Goal: Task Accomplishment & Management: Use online tool/utility

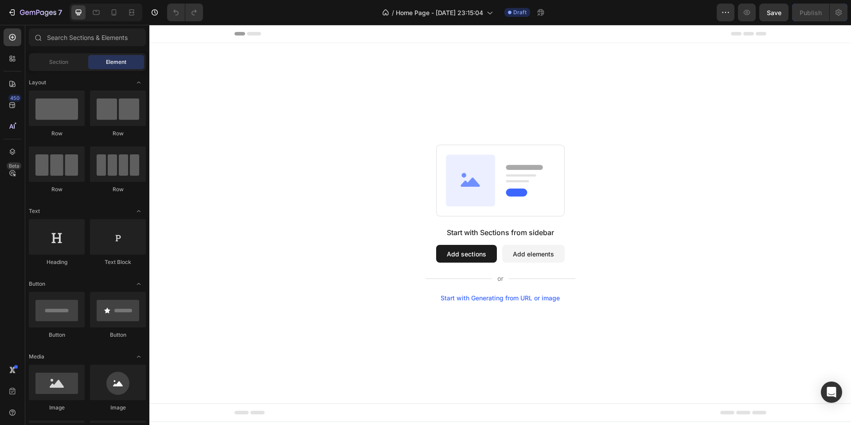
click at [87, 19] on div at bounding box center [106, 13] width 73 height 18
click at [85, 33] on input "text" at bounding box center [87, 37] width 117 height 18
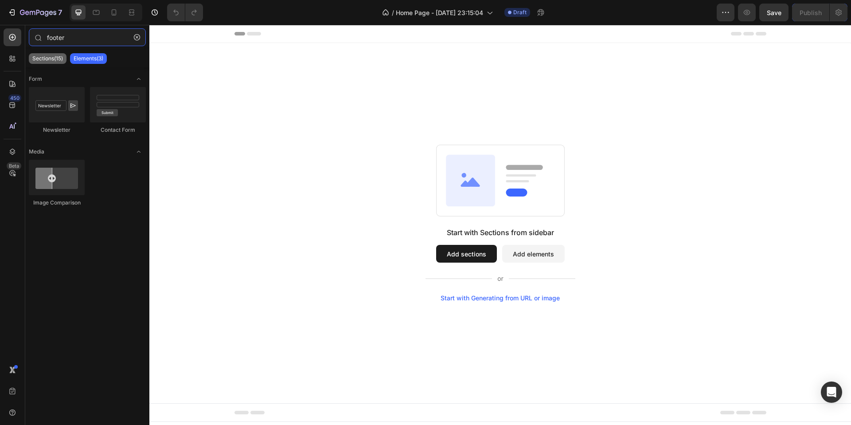
type input "footer"
click at [64, 55] on div "Sections(15)" at bounding box center [48, 58] width 38 height 11
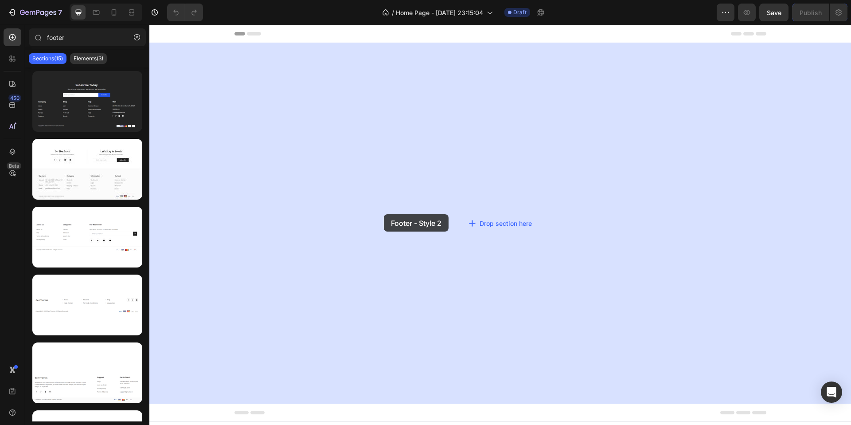
drag, startPoint x: 238, startPoint y: 187, endPoint x: 384, endPoint y: 214, distance: 148.8
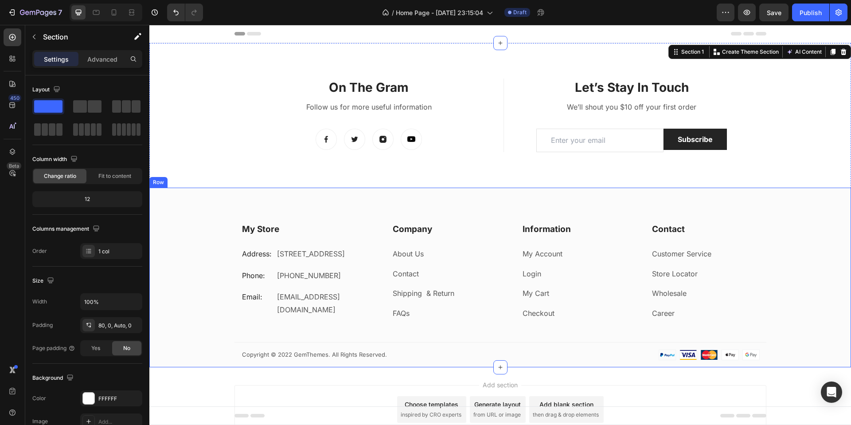
scroll to position [60, 0]
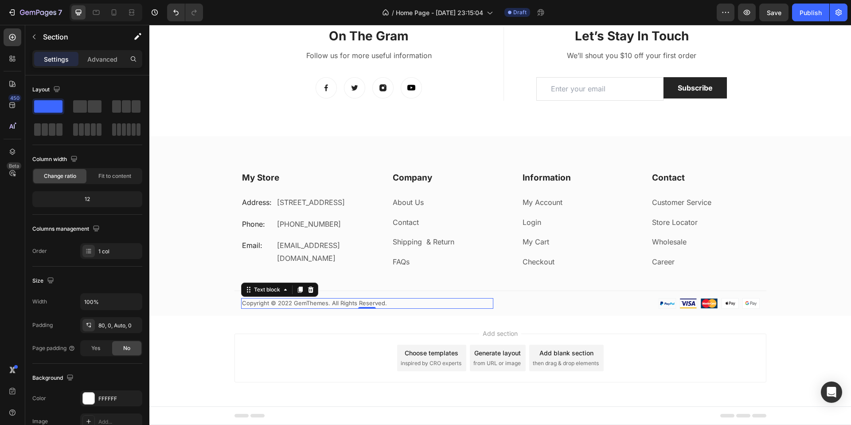
click at [412, 301] on p "Copyright © 2022 GemThemes. All Rights Reserved." at bounding box center [367, 303] width 251 height 9
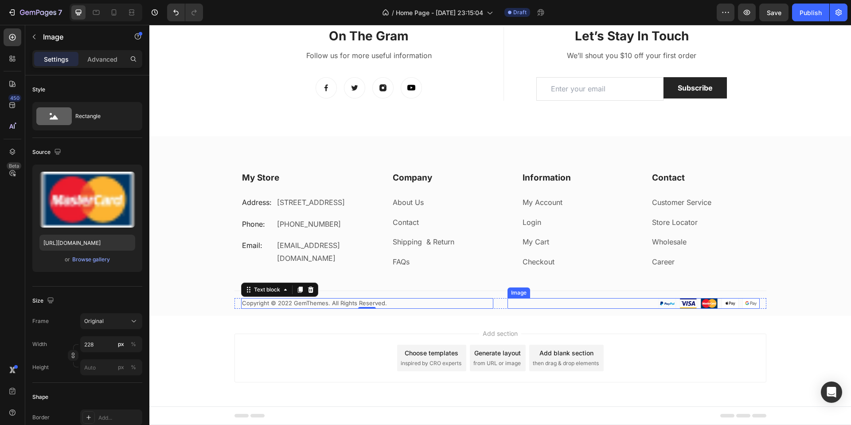
click at [654, 306] on div at bounding box center [634, 303] width 252 height 11
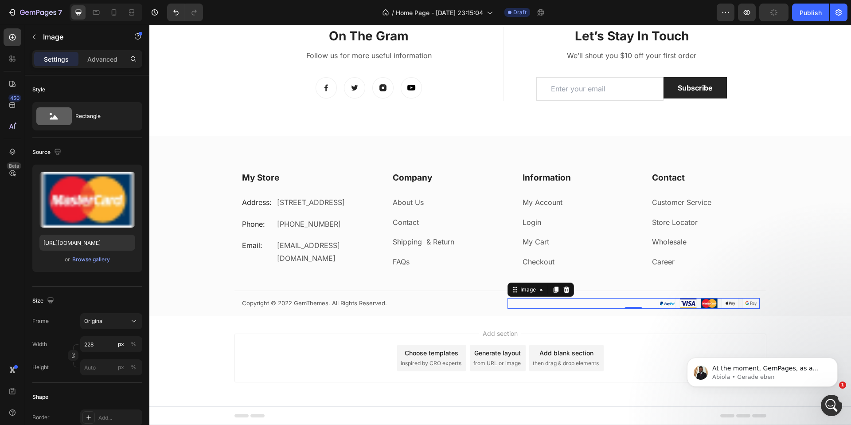
scroll to position [0, 0]
click at [746, 375] on p "Abiola • Gerade eben" at bounding box center [770, 377] width 114 height 8
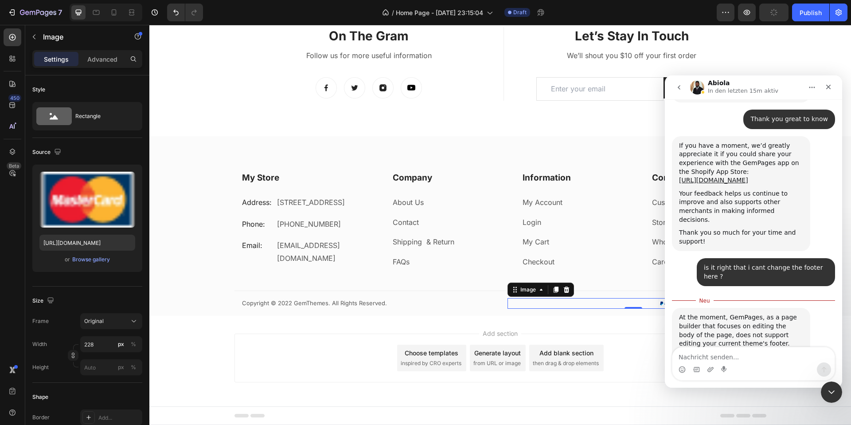
scroll to position [1535, 0]
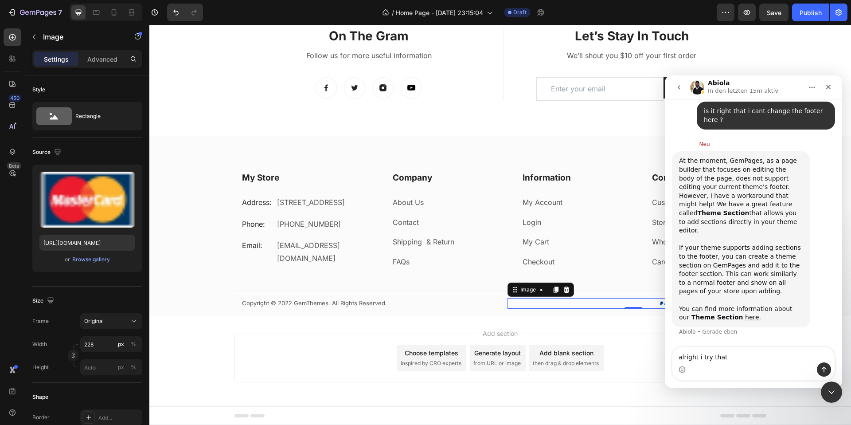
type textarea "alright i try that"
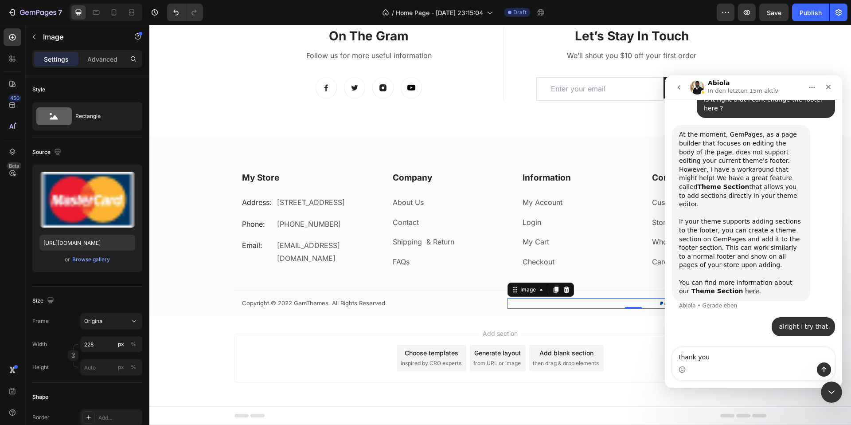
type textarea "thank you"
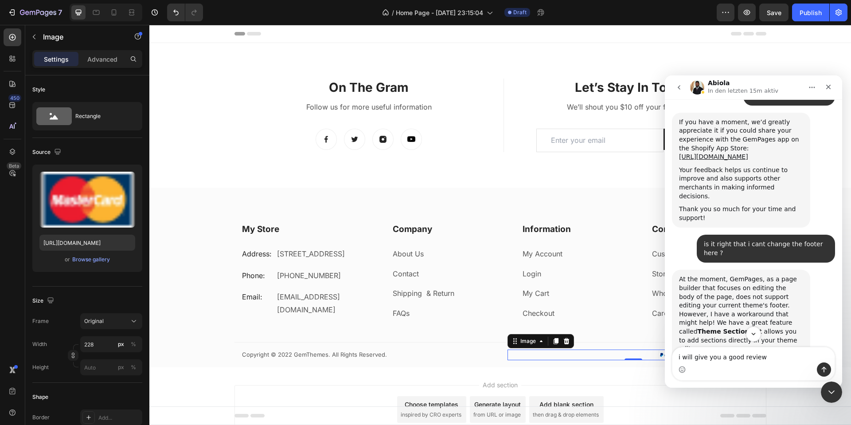
scroll to position [1391, 0]
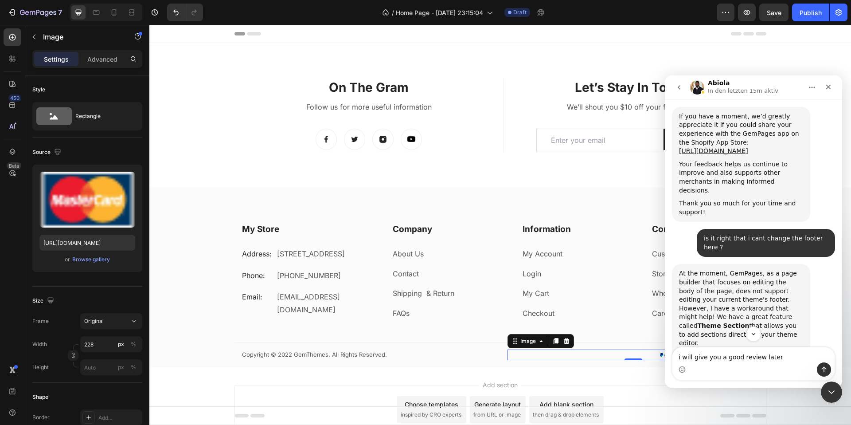
type textarea "i will give you a good review later"
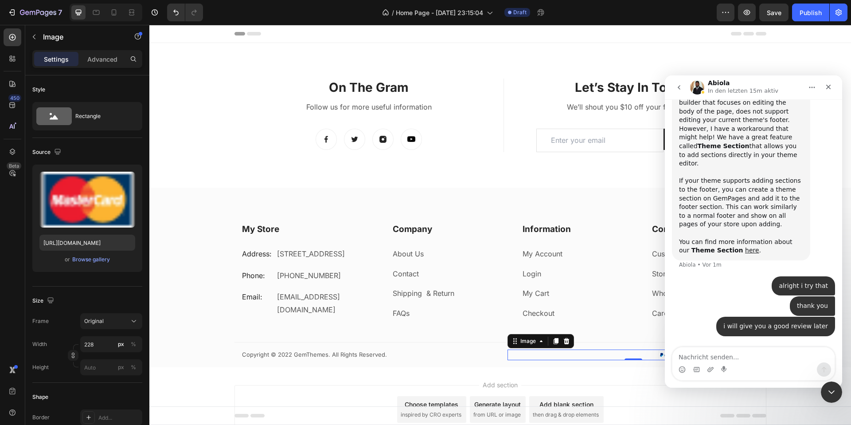
scroll to position [1588, 0]
click at [833, 48] on div "Section 1" at bounding box center [837, 48] width 30 height 11
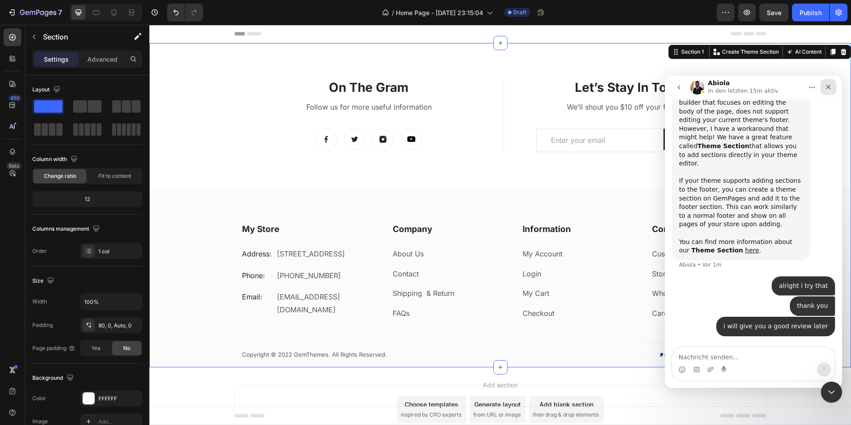
click at [828, 88] on icon "Schließen" at bounding box center [829, 87] width 5 height 5
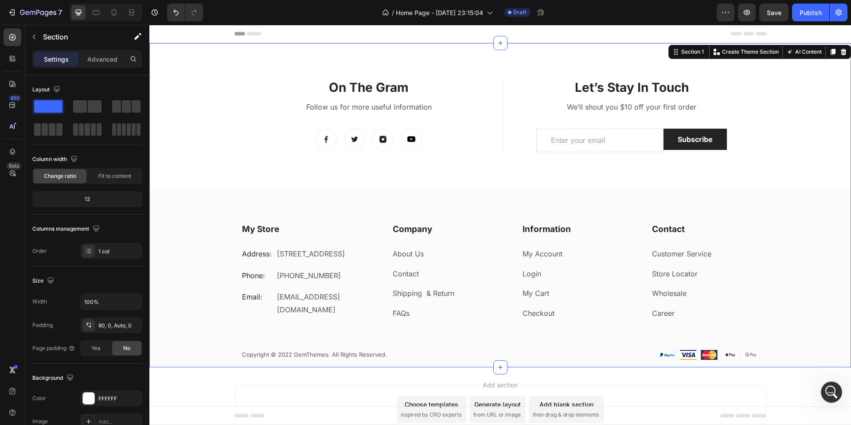
scroll to position [1622, 0]
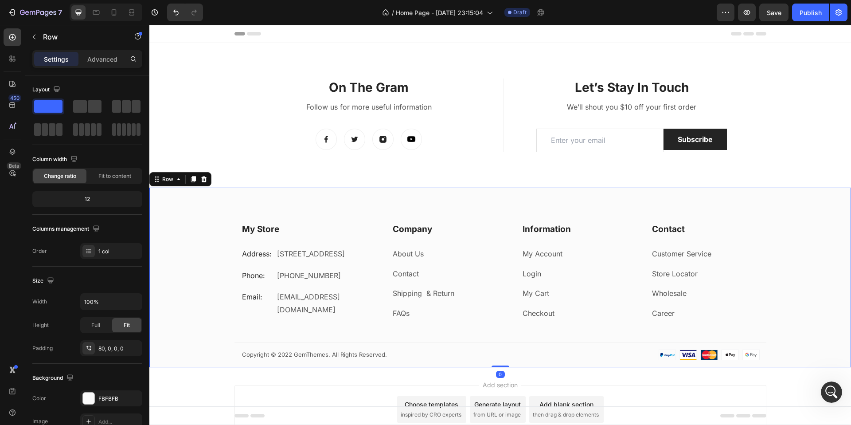
click at [657, 357] on div "My Store Heading Address: Text block 184 Main Rd E, St Albans VIC 3021, Austral…" at bounding box center [500, 295] width 702 height 144
click at [188, 255] on div "My Store Heading Address: Text block 184 Main Rd E, St Albans VIC 3021, Austral…" at bounding box center [500, 295] width 702 height 144
click at [568, 85] on p "Let’s Stay In Touch" at bounding box center [632, 87] width 254 height 16
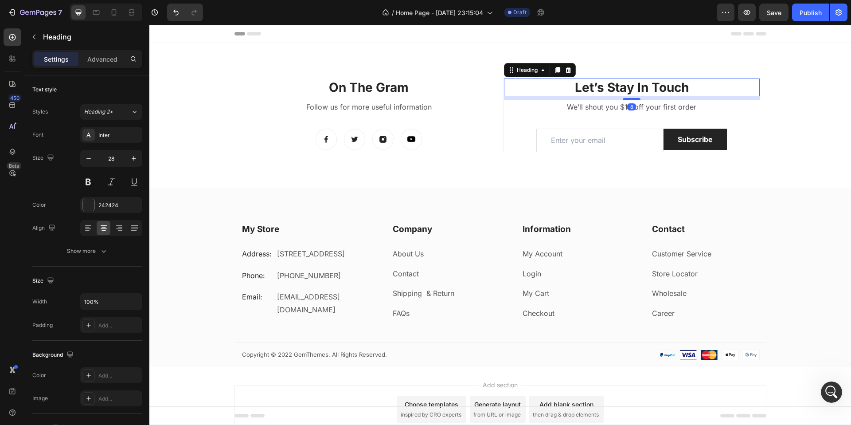
click at [457, 51] on div "On The Gram Heading Follow us for more useful information Text block Image Imag…" at bounding box center [500, 205] width 702 height 324
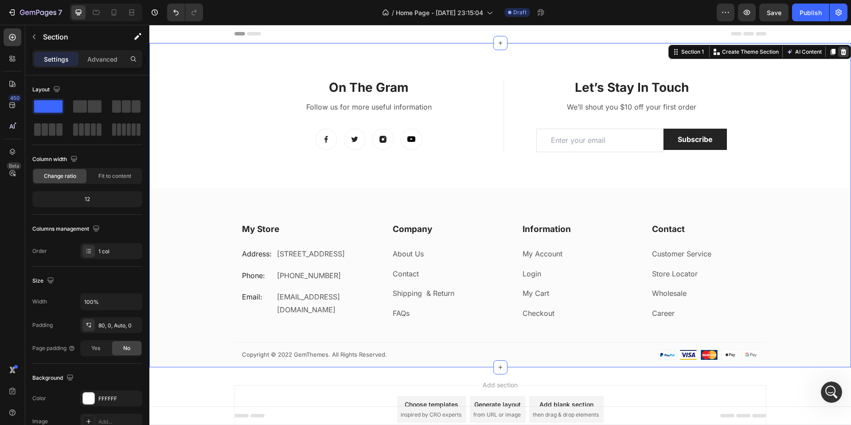
click at [844, 51] on icon at bounding box center [844, 52] width 6 height 6
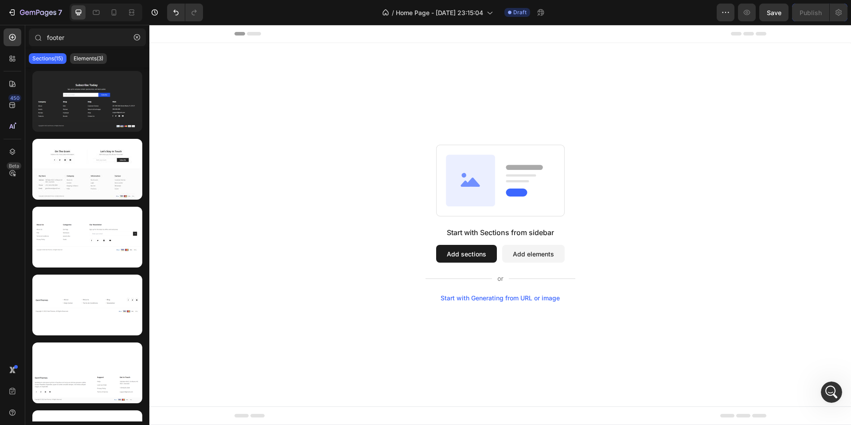
click at [493, 298] on div "Start with Generating from URL or image" at bounding box center [500, 297] width 119 height 7
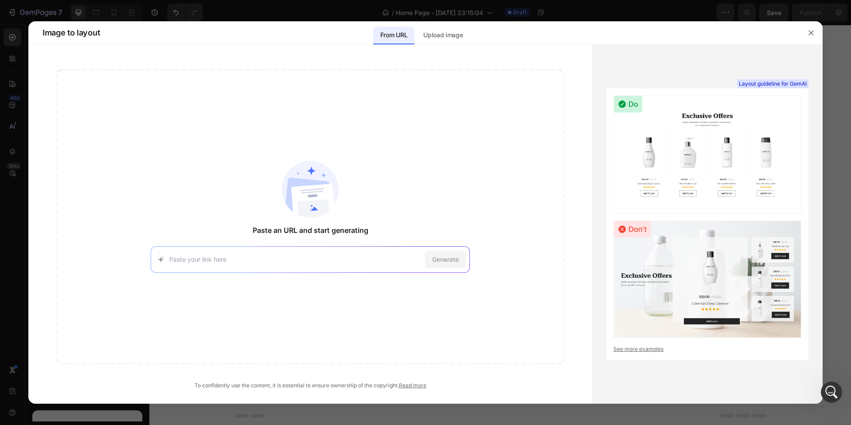
paste input "https://snocks.com/"
type input "https://snocks.com/"
click at [452, 257] on span "Generate" at bounding box center [445, 259] width 27 height 9
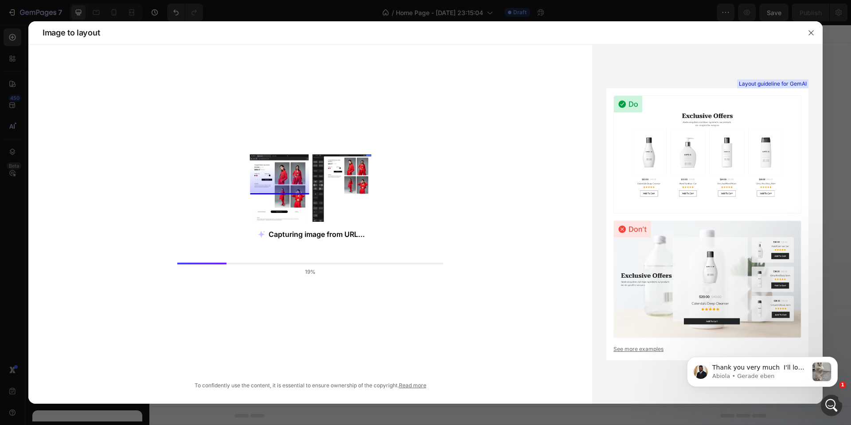
scroll to position [1759, 0]
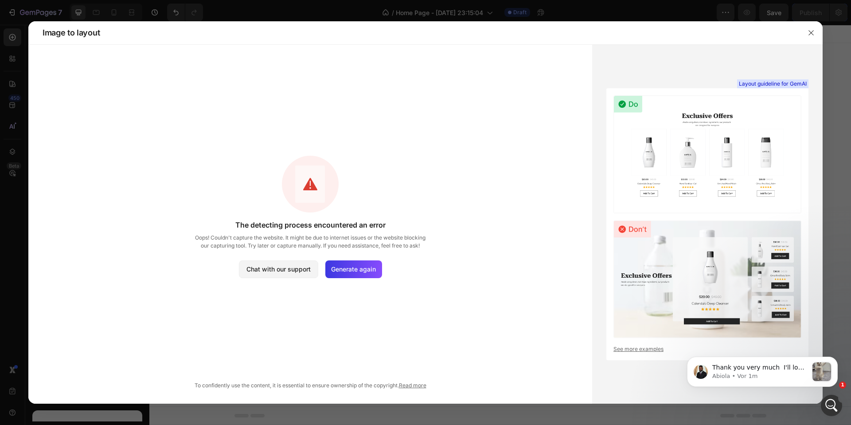
click at [360, 254] on div "The detecting process encountered an error Oops! Couldn't capture the website. …" at bounding box center [310, 217] width 235 height 122
click at [351, 263] on div "Generate again" at bounding box center [354, 269] width 57 height 18
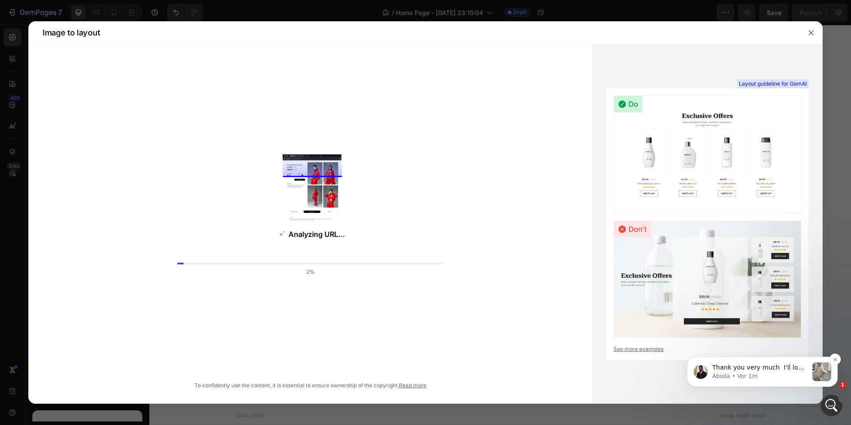
click at [738, 383] on div "Thank you very much ​ I'll look forward to it Abiola • Vor 1m" at bounding box center [762, 372] width 151 height 30
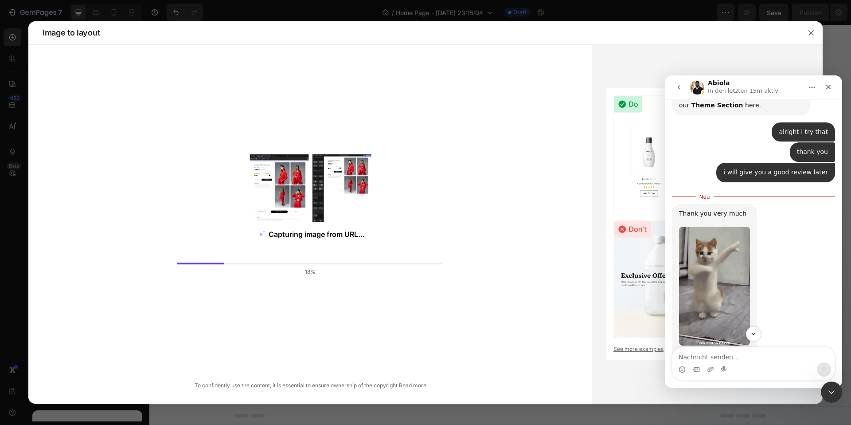
scroll to position [1365, 0]
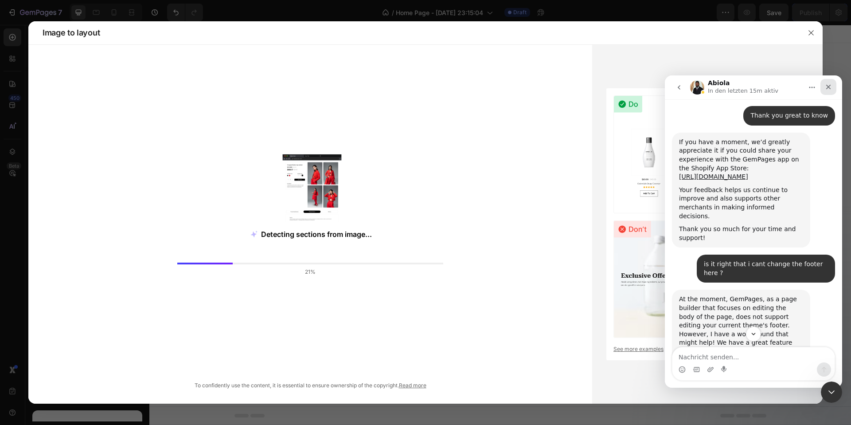
click at [829, 88] on icon "Schließen" at bounding box center [828, 86] width 7 height 7
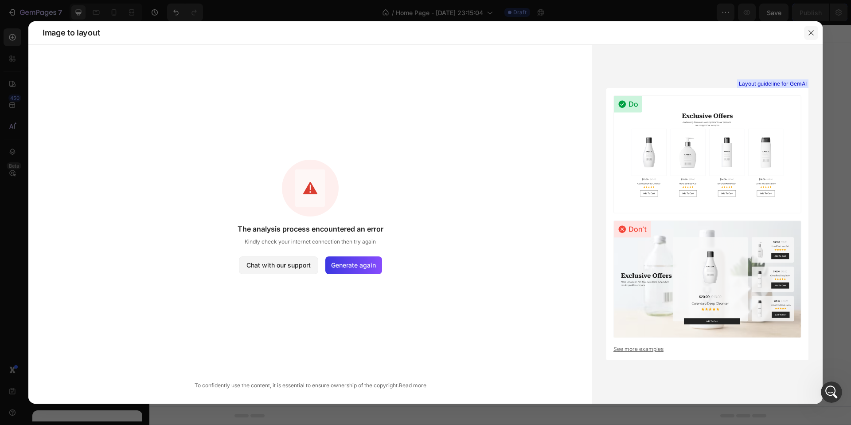
drag, startPoint x: 811, startPoint y: 33, endPoint x: 661, endPoint y: 8, distance: 151.9
click at [811, 33] on icon "button" at bounding box center [811, 32] width 5 height 5
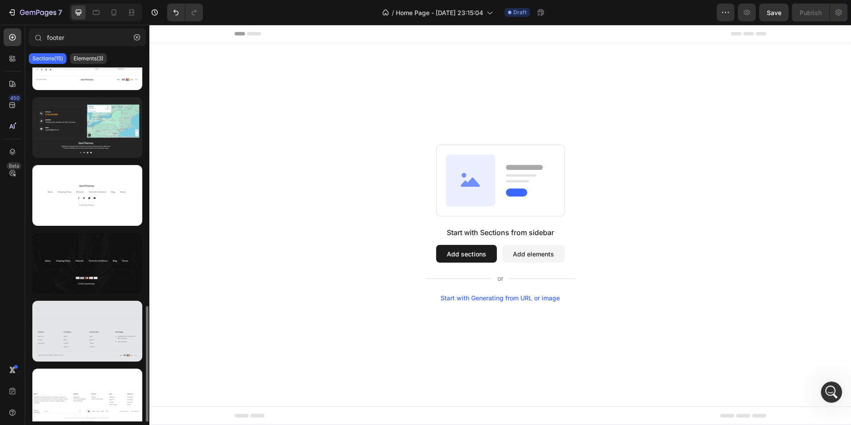
scroll to position [660, 0]
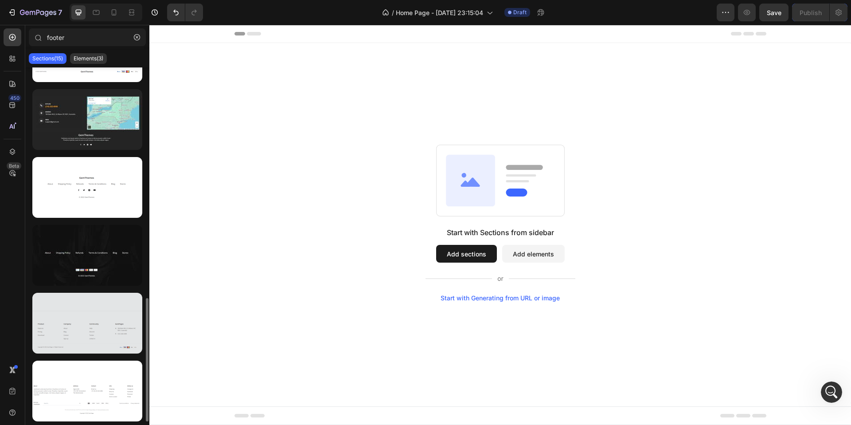
click at [67, 321] on div at bounding box center [87, 323] width 110 height 61
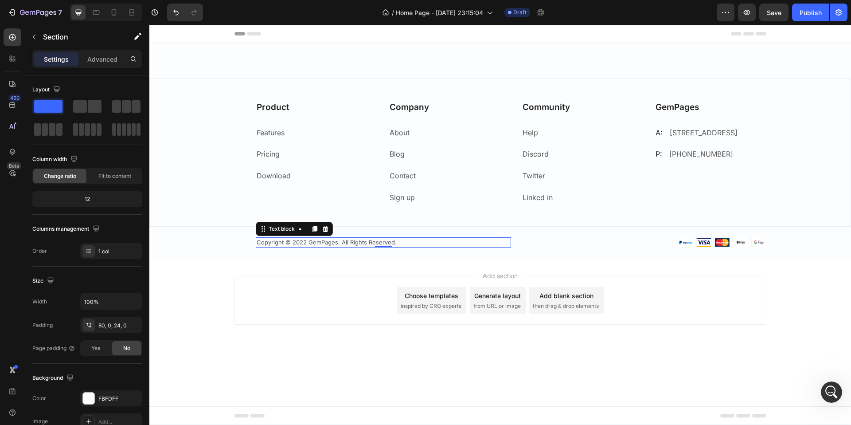
click at [350, 243] on p "Copyright © 2022 GemPages. All Rights Reserved." at bounding box center [384, 242] width 254 height 9
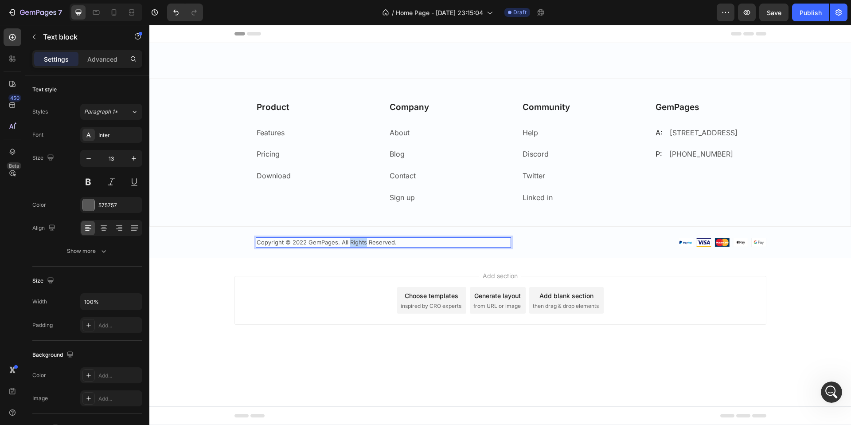
click at [350, 243] on p "Copyright © 2022 GemPages. All Rights Reserved." at bounding box center [384, 242] width 254 height 9
click at [294, 240] on p "Copyright © 2022 GemPages. All Rights Reserved." at bounding box center [384, 242] width 254 height 9
drag, startPoint x: 388, startPoint y: 240, endPoint x: 251, endPoint y: 243, distance: 137.5
click at [251, 243] on div "Copyright © 2022 GemPages. All Rights Reserved. Text block 0 Image Row" at bounding box center [501, 242] width 532 height 11
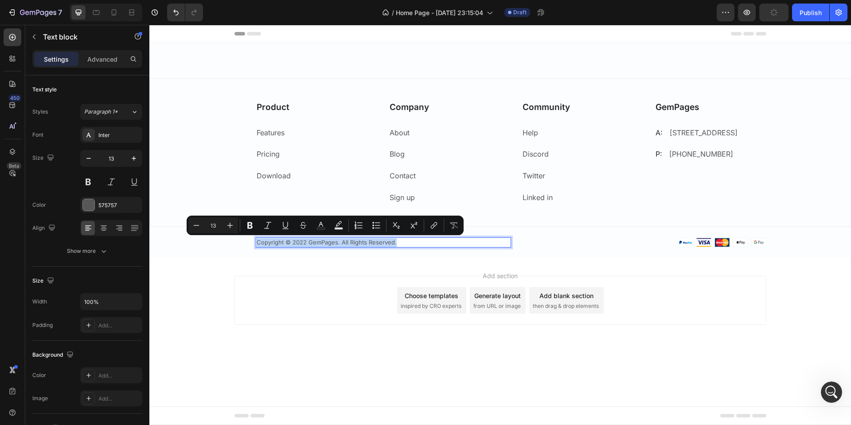
click at [283, 243] on p "Copyright © 2022 GemPages. All Rights Reserved." at bounding box center [384, 242] width 254 height 9
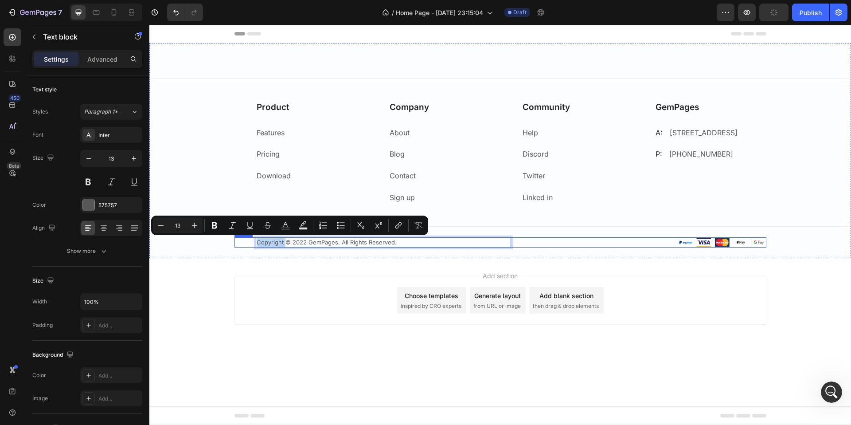
drag, startPoint x: 286, startPoint y: 242, endPoint x: 251, endPoint y: 243, distance: 34.2
click at [251, 243] on div "Copyright © 2022 GemPages. All Rights Reserved. Text block 0 Image Row" at bounding box center [501, 242] width 532 height 11
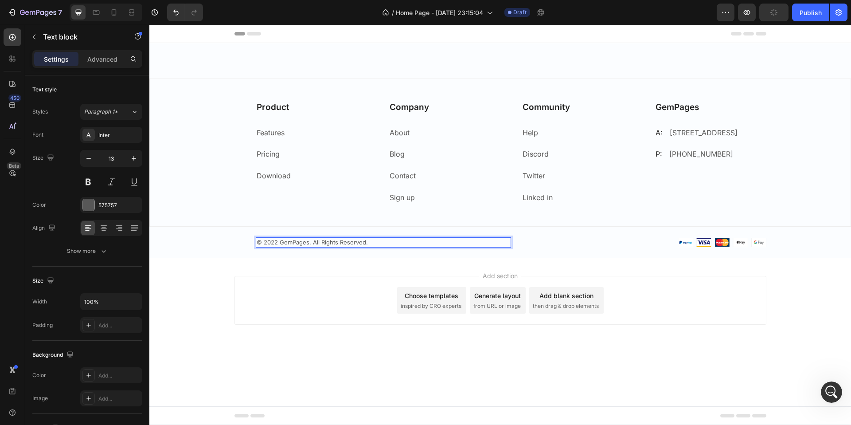
click at [275, 240] on p "© 2022 GemPages. All Rights Reserved." at bounding box center [384, 242] width 254 height 9
click at [278, 241] on p "© 2022 GemPages. All Rights Reserved." at bounding box center [384, 242] width 254 height 9
click at [365, 239] on p "© 20 GemPages. All Rights Reserved." at bounding box center [384, 242] width 254 height 9
click at [268, 242] on p "© 20 GemPages. All Rights Reserved." at bounding box center [384, 242] width 254 height 9
click at [269, 243] on p "© 20 GemPages. All Rights Reserved." at bounding box center [384, 242] width 254 height 9
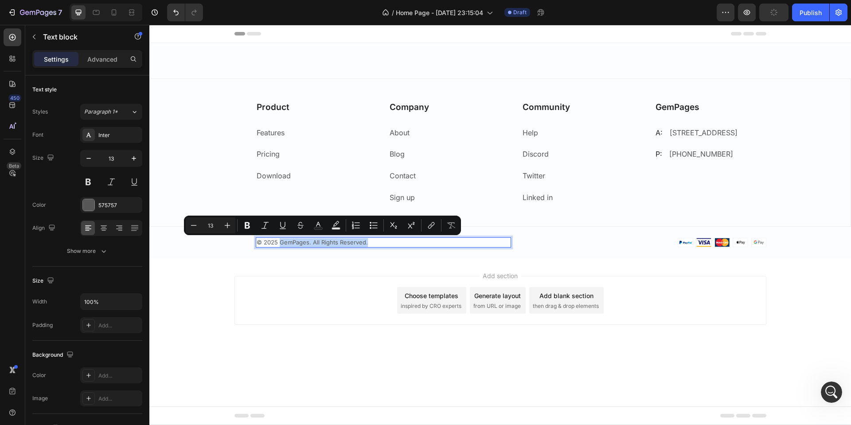
drag, startPoint x: 367, startPoint y: 246, endPoint x: 279, endPoint y: 243, distance: 87.8
click at [279, 243] on p "© 2025 GemPages. All Rights Reserved." at bounding box center [384, 242] width 254 height 9
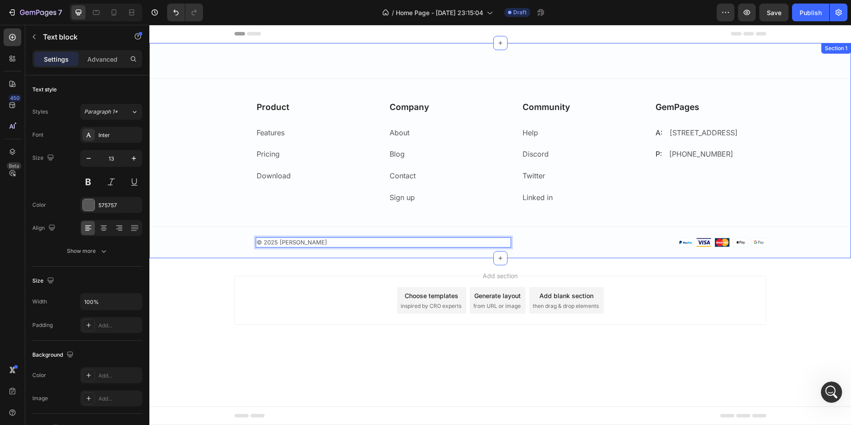
click at [604, 251] on div "Product Text block Features Text block Pricing Text block Download Text block R…" at bounding box center [500, 150] width 702 height 215
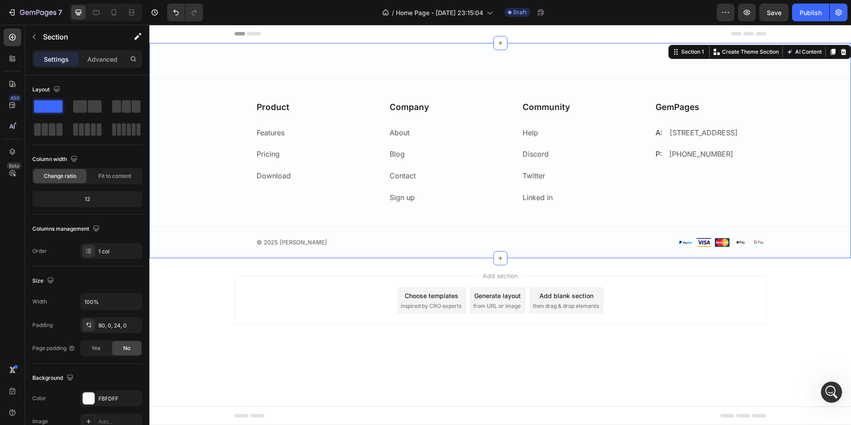
click at [711, 244] on img at bounding box center [722, 242] width 89 height 9
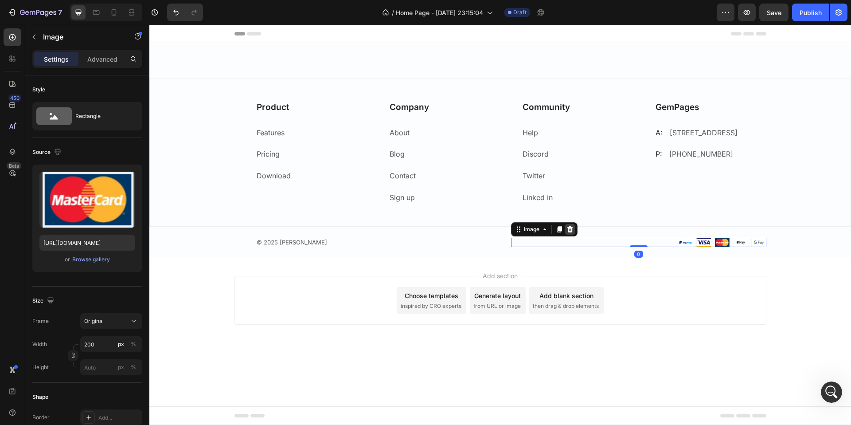
click at [571, 228] on icon at bounding box center [570, 229] width 6 height 6
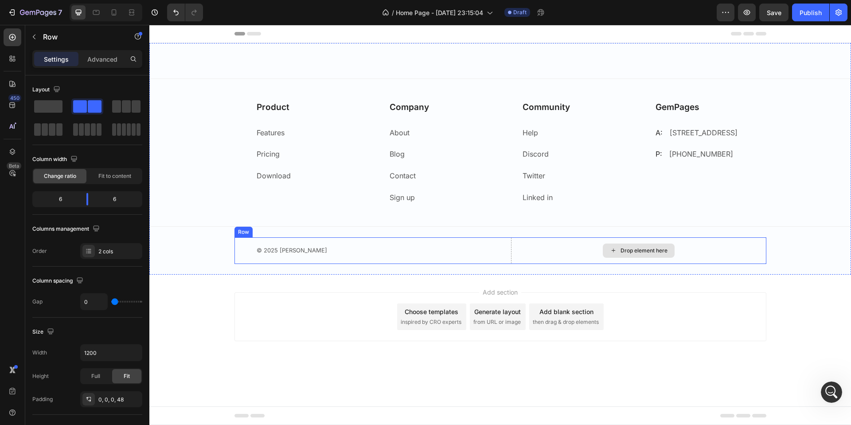
click at [572, 250] on div "Drop element here" at bounding box center [638, 250] width 255 height 27
click at [625, 247] on div "Drop element here" at bounding box center [644, 250] width 47 height 7
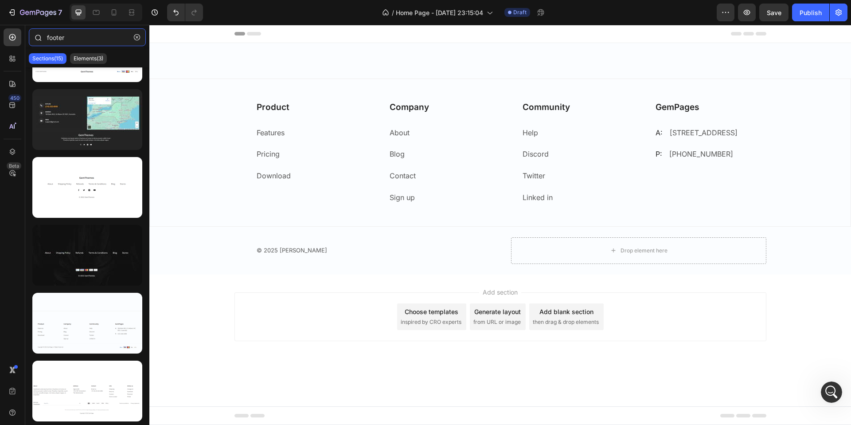
click at [94, 39] on input "footer" at bounding box center [87, 37] width 117 height 18
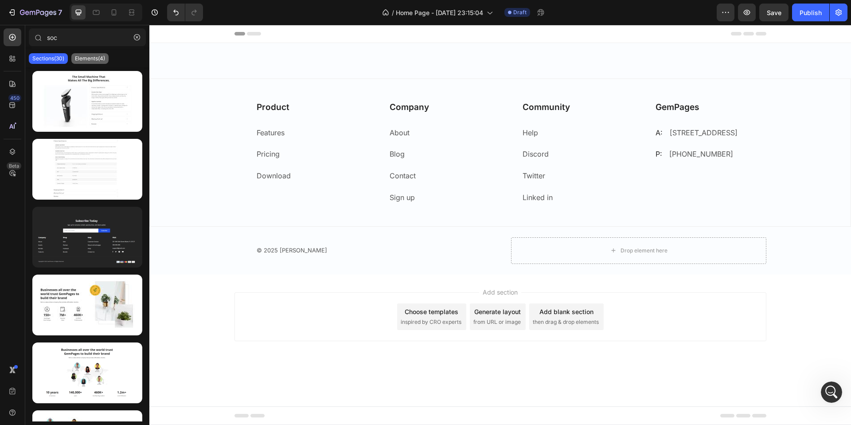
click at [96, 61] on p "Elements(4)" at bounding box center [90, 58] width 30 height 7
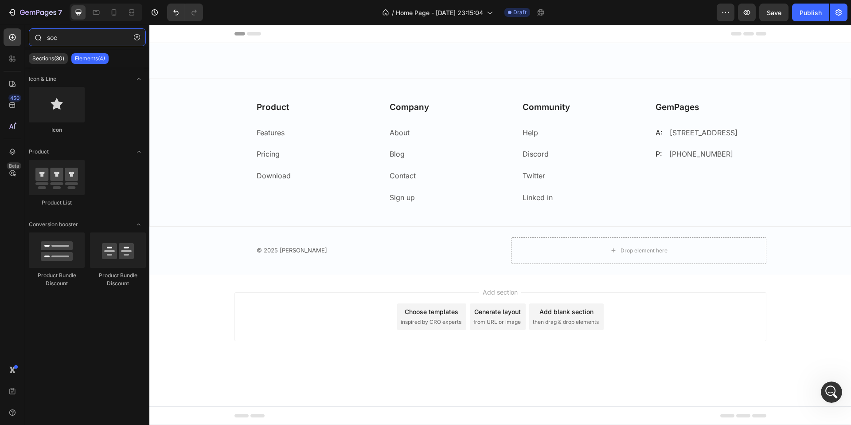
click at [103, 44] on input "soc" at bounding box center [87, 37] width 117 height 18
click at [91, 41] on input "social" at bounding box center [87, 37] width 117 height 18
type input "social"
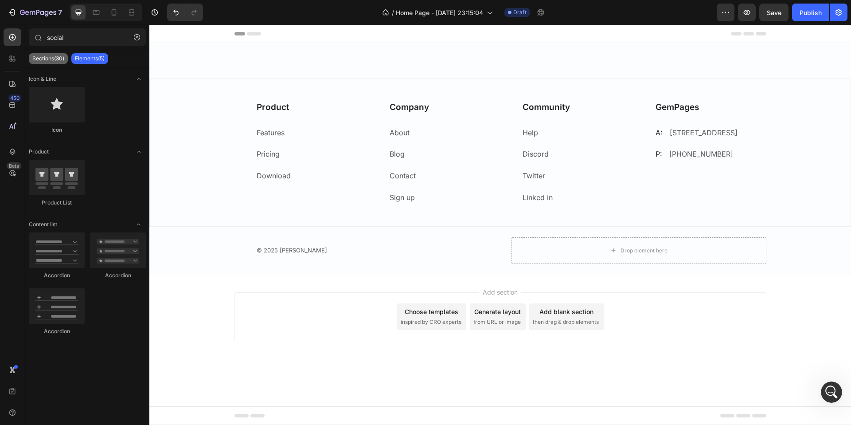
click at [41, 63] on div "Sections(30)" at bounding box center [48, 58] width 39 height 11
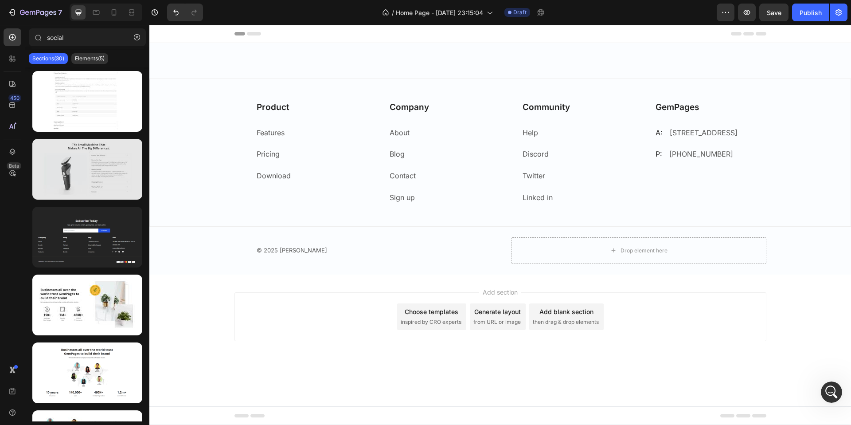
scroll to position [290, 0]
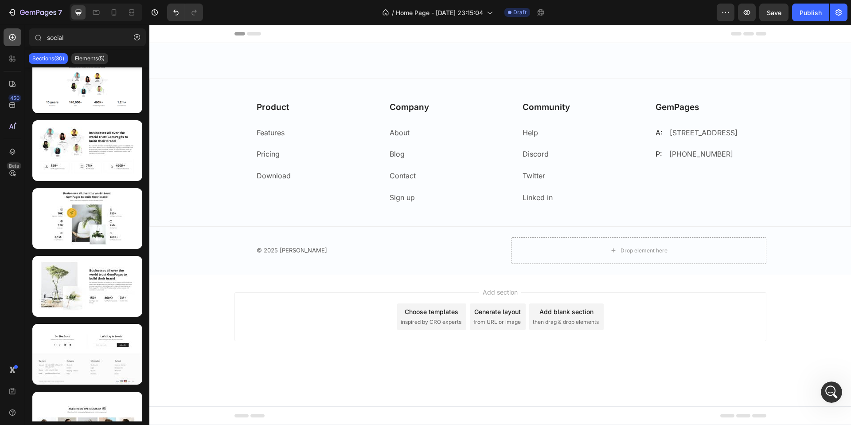
click at [17, 40] on div at bounding box center [13, 37] width 18 height 18
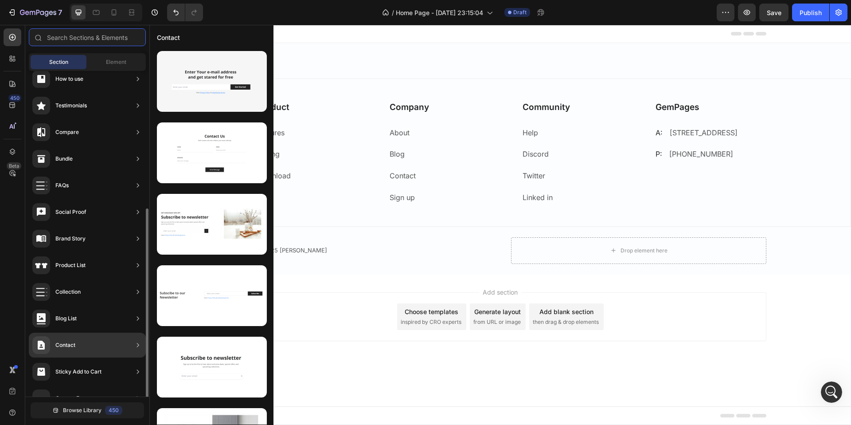
scroll to position [189, 0]
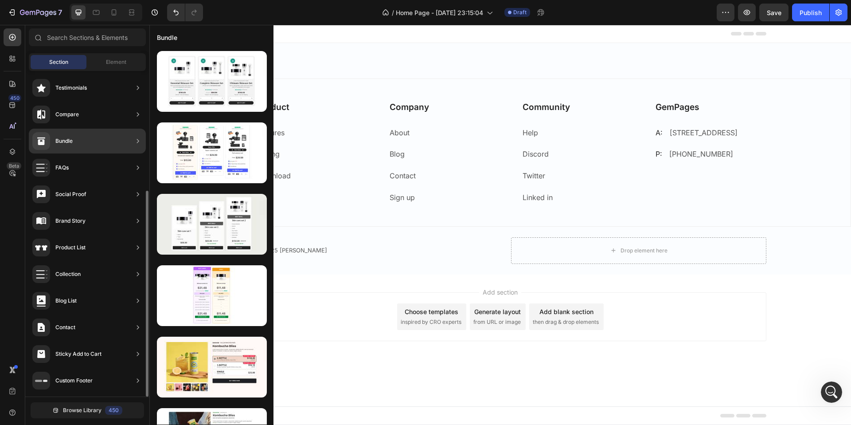
click at [83, 190] on div "Social Proof" at bounding box center [70, 194] width 31 height 9
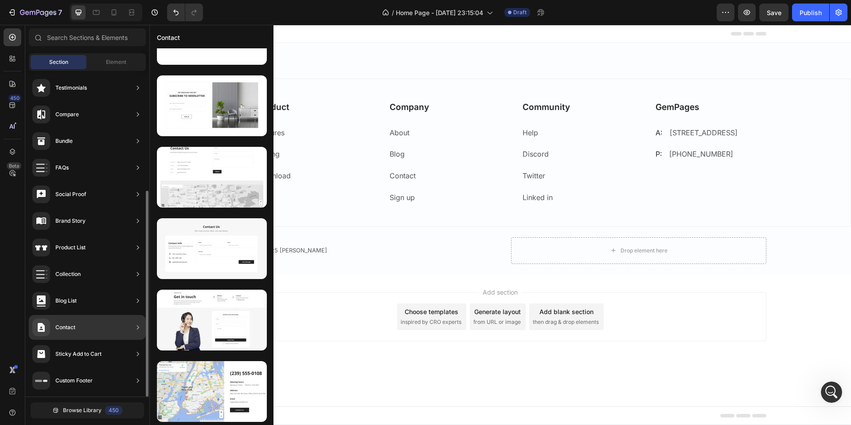
scroll to position [0, 0]
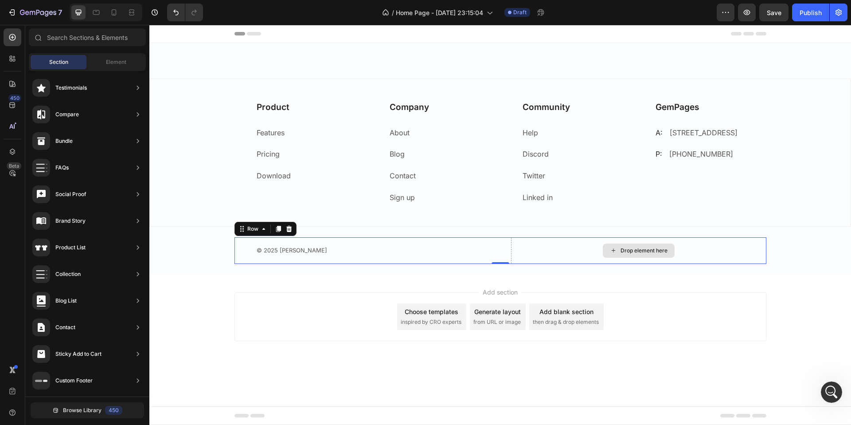
click at [590, 249] on div "Drop element here" at bounding box center [638, 250] width 255 height 27
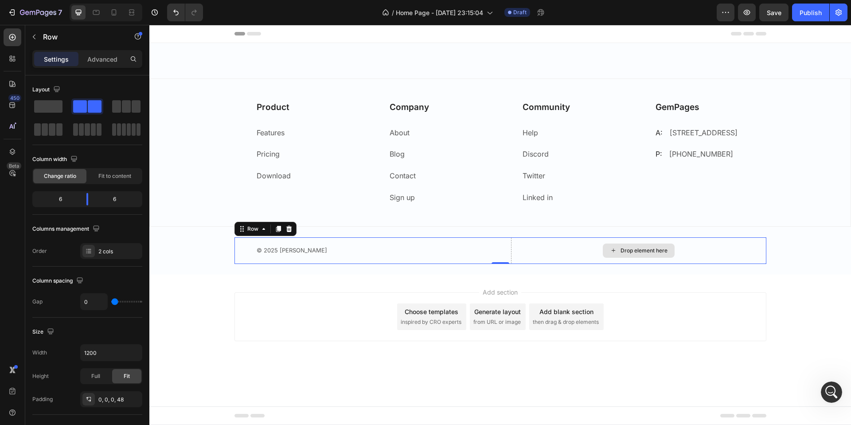
click at [569, 251] on div "Drop element here" at bounding box center [638, 250] width 255 height 27
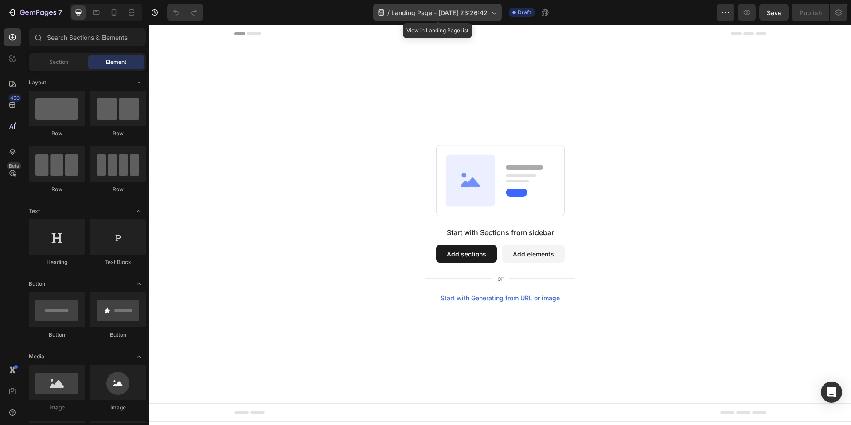
click at [435, 15] on span "Landing Page - [DATE] 23:26:42" at bounding box center [440, 12] width 96 height 9
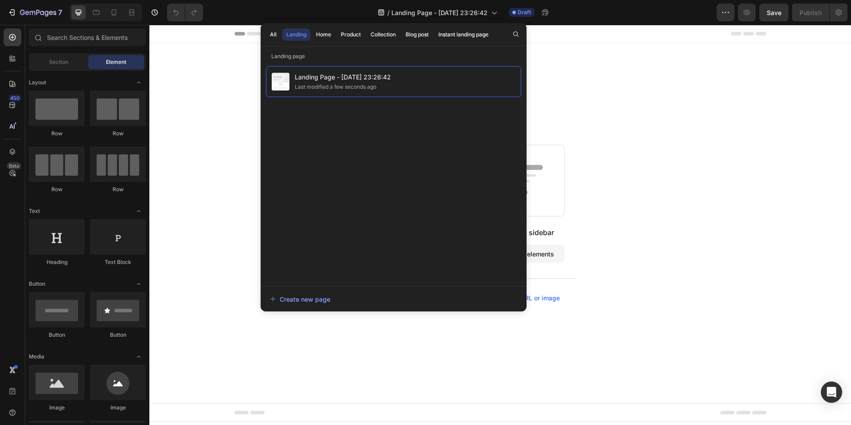
click at [579, 78] on div "Start with Sections from sidebar Add sections Add elements Start with Generatin…" at bounding box center [500, 223] width 702 height 360
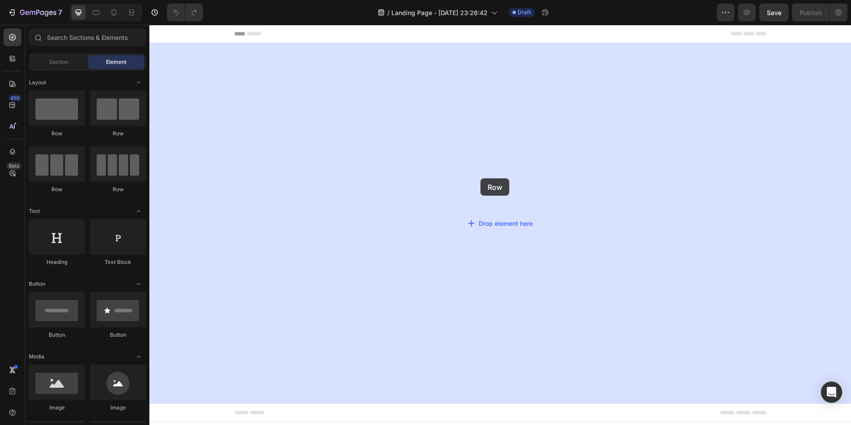
drag, startPoint x: 221, startPoint y: 128, endPoint x: 483, endPoint y: 189, distance: 269.6
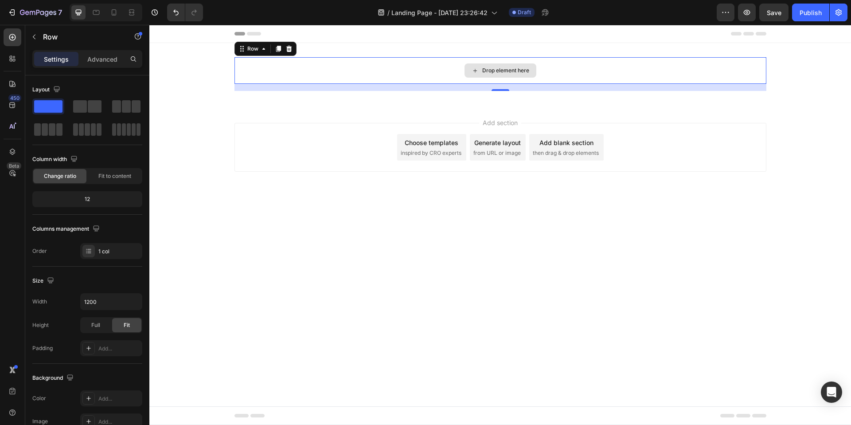
drag, startPoint x: 204, startPoint y: 153, endPoint x: 282, endPoint y: 114, distance: 87.3
click at [40, 127] on span at bounding box center [37, 129] width 7 height 12
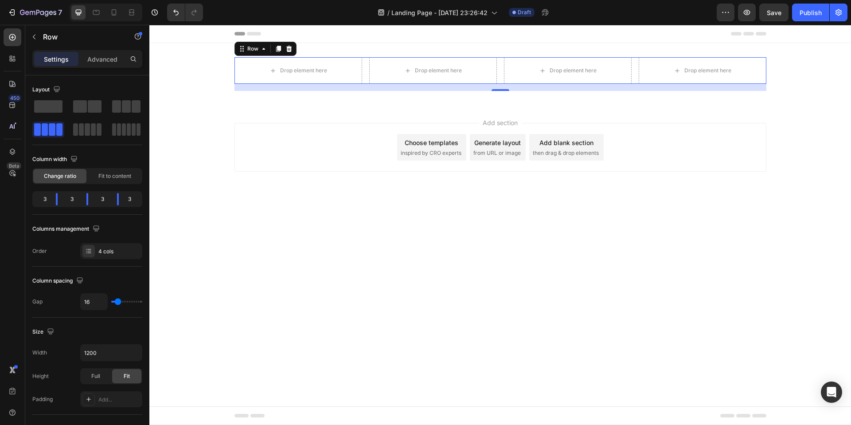
drag, startPoint x: 195, startPoint y: 156, endPoint x: 357, endPoint y: 86, distance: 176.8
click at [216, 47] on div "Drop element here Drop element here Drop element here Drop element here Row 16 …" at bounding box center [500, 74] width 702 height 62
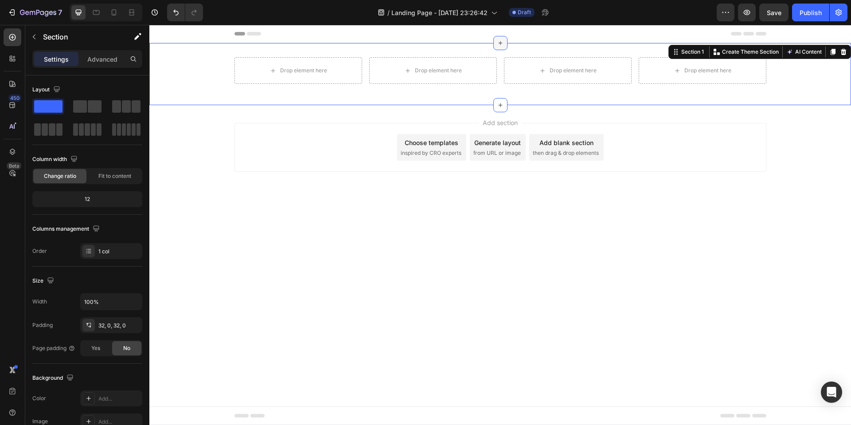
click at [499, 39] on icon at bounding box center [500, 42] width 7 height 7
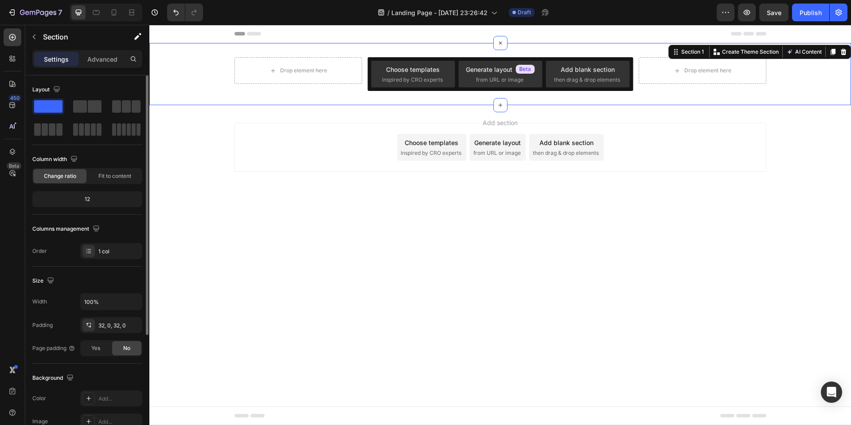
click at [43, 103] on span at bounding box center [48, 106] width 28 height 12
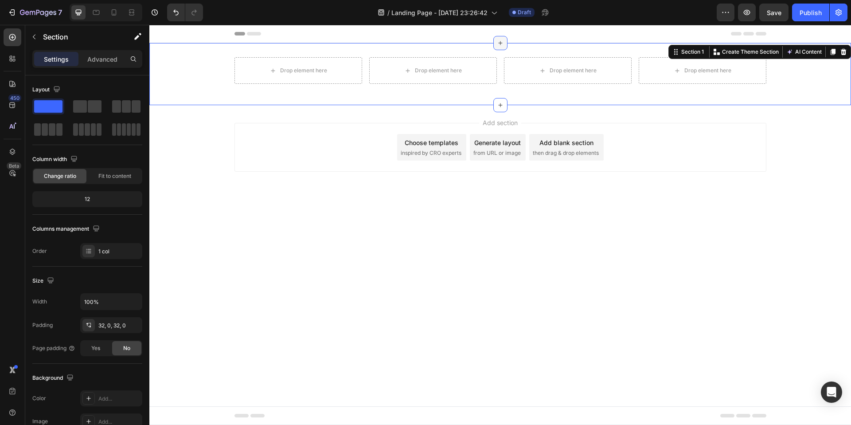
drag, startPoint x: 198, startPoint y: 132, endPoint x: 500, endPoint y: 47, distance: 313.8
click at [500, 47] on div at bounding box center [501, 43] width 14 height 14
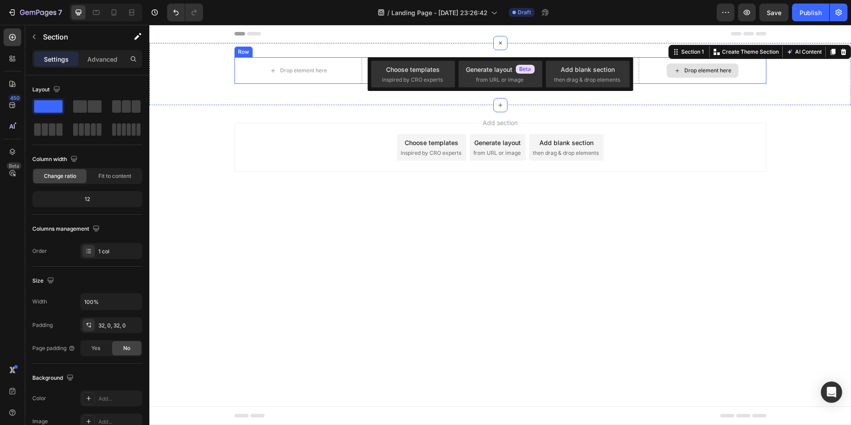
click at [687, 67] on div "Drop element here" at bounding box center [708, 70] width 47 height 7
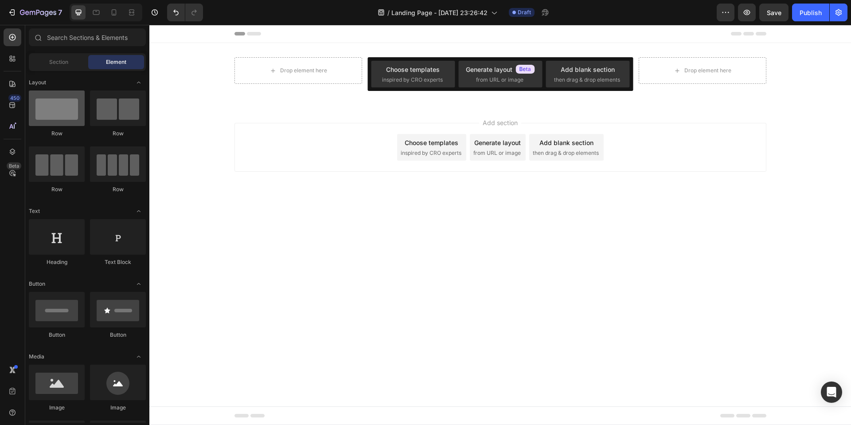
click at [53, 119] on div at bounding box center [57, 107] width 56 height 35
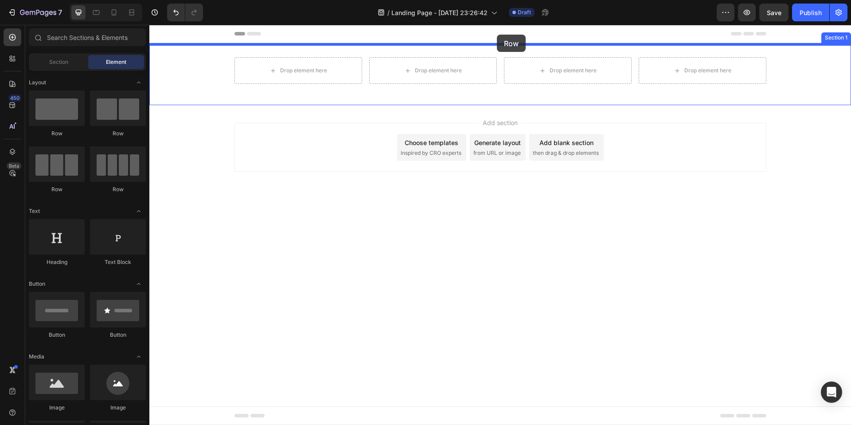
drag, startPoint x: 206, startPoint y: 142, endPoint x: 497, endPoint y: 35, distance: 310.6
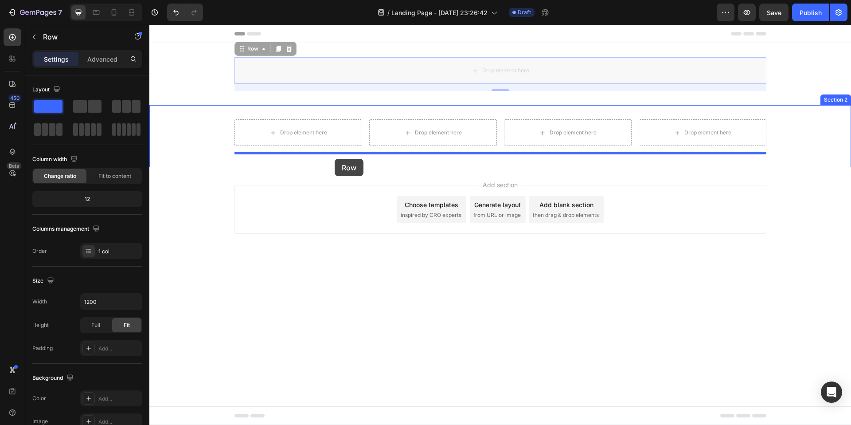
drag, startPoint x: 332, startPoint y: 76, endPoint x: 335, endPoint y: 159, distance: 82.5
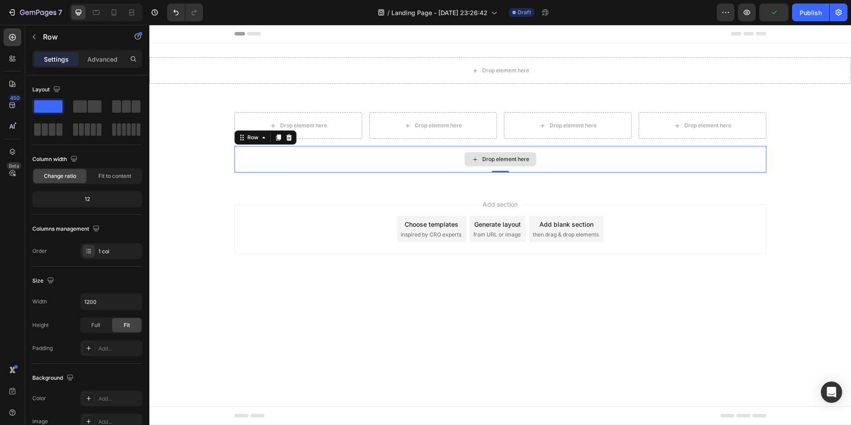
click at [426, 155] on div "Drop element here" at bounding box center [501, 159] width 532 height 27
drag, startPoint x: 234, startPoint y: 131, endPoint x: 438, endPoint y: 188, distance: 211.4
click at [90, 105] on span at bounding box center [95, 106] width 14 height 12
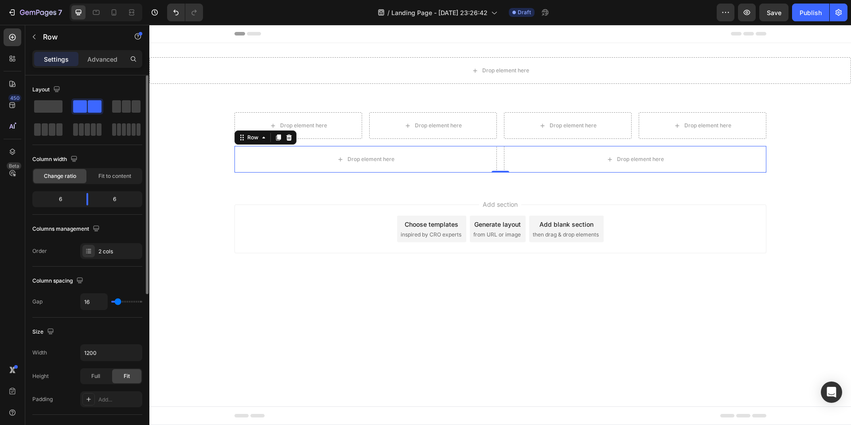
click at [29, 103] on div "Layout Column width Change ratio Fit to content 6 6 Columns management Order 2 …" at bounding box center [87, 396] width 124 height 642
click at [50, 108] on span at bounding box center [48, 106] width 28 height 12
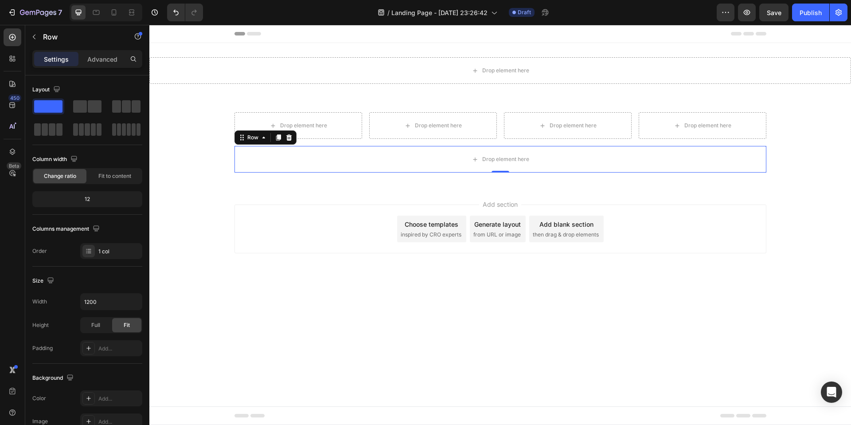
click at [353, 229] on div "Add section Choose templates inspired by CRO experts Generate layout from URL o…" at bounding box center [501, 228] width 532 height 49
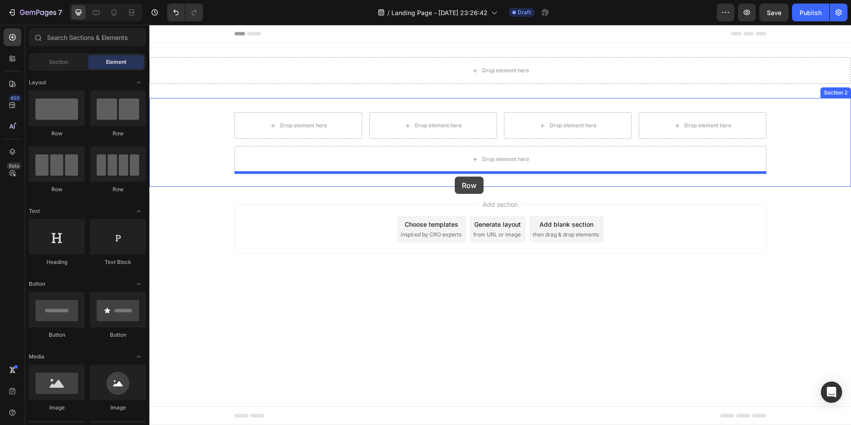
drag, startPoint x: 262, startPoint y: 141, endPoint x: 455, endPoint y: 176, distance: 196.1
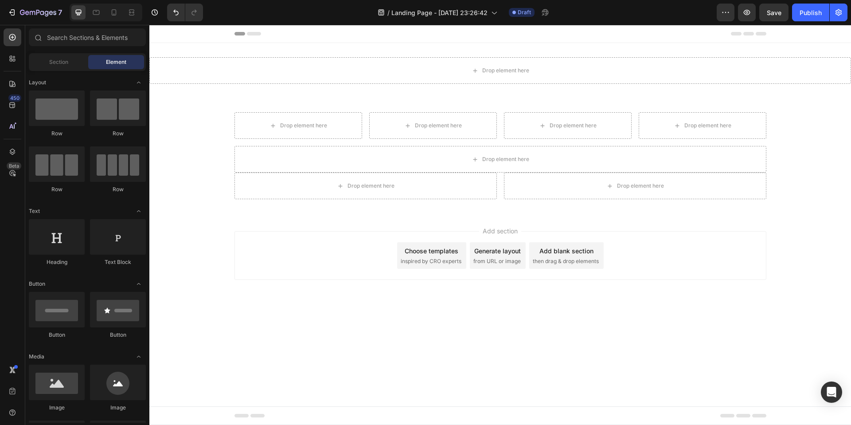
click at [628, 331] on body "Header Drop element here Section 1 Drop element here Drop element here Drop ele…" at bounding box center [500, 225] width 702 height 400
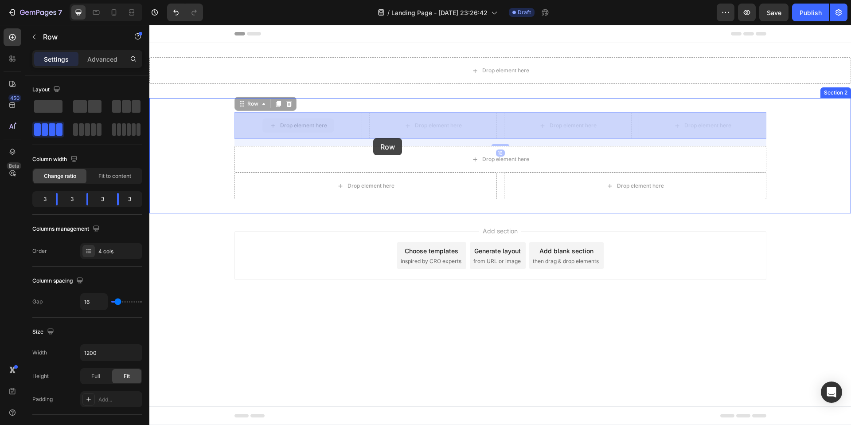
drag, startPoint x: 361, startPoint y: 118, endPoint x: 373, endPoint y: 138, distance: 23.3
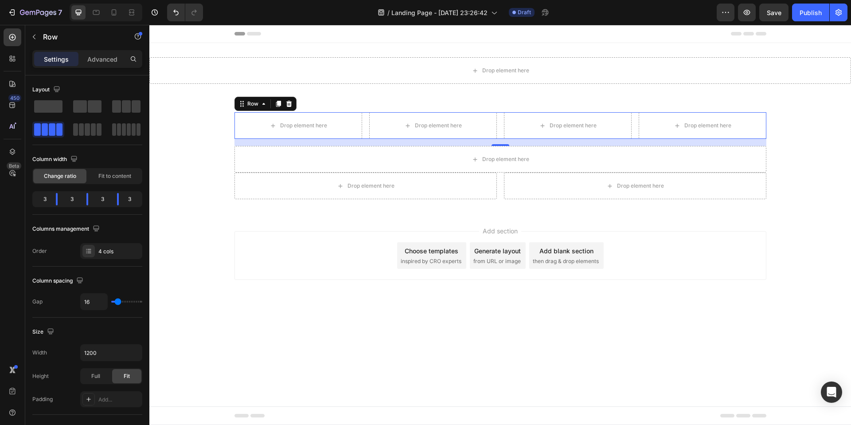
click at [497, 141] on div "16" at bounding box center [501, 142] width 532 height 7
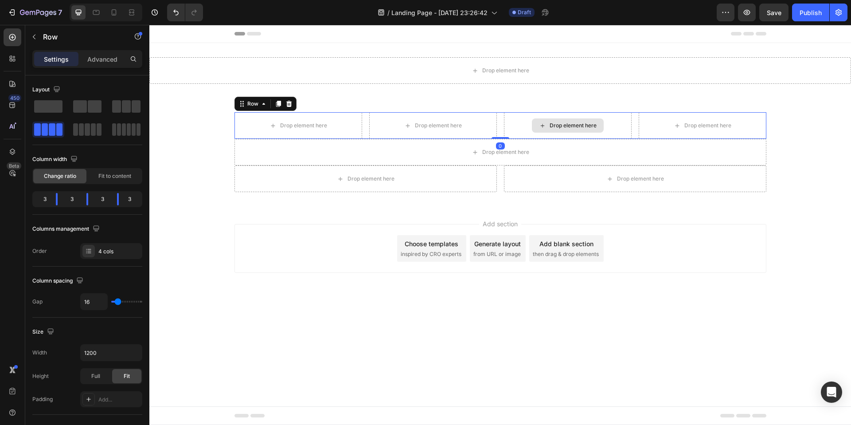
drag, startPoint x: 499, startPoint y: 145, endPoint x: 509, endPoint y: 125, distance: 22.2
click at [508, 126] on div "Drop element here Drop element here Drop element here Drop element here Row 0" at bounding box center [501, 125] width 532 height 27
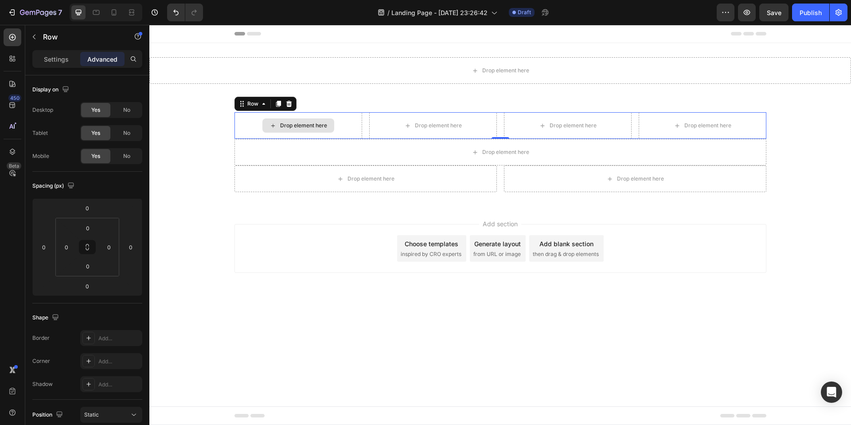
click at [279, 122] on div "Drop element here" at bounding box center [299, 125] width 72 height 14
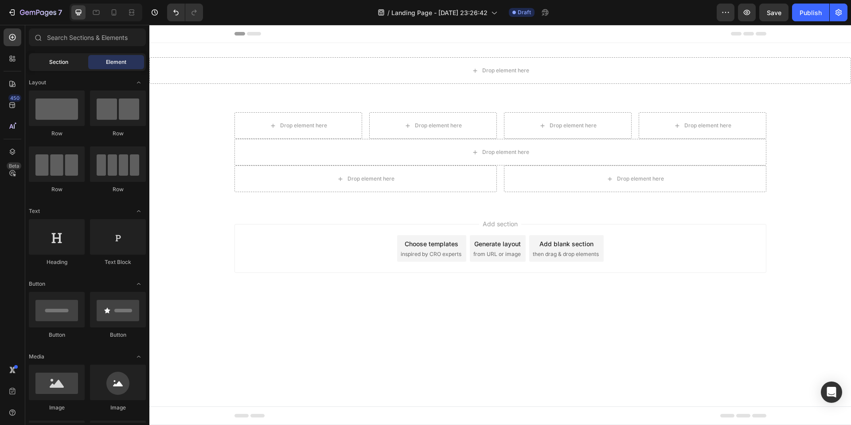
click at [61, 66] on div "Section" at bounding box center [59, 62] width 56 height 14
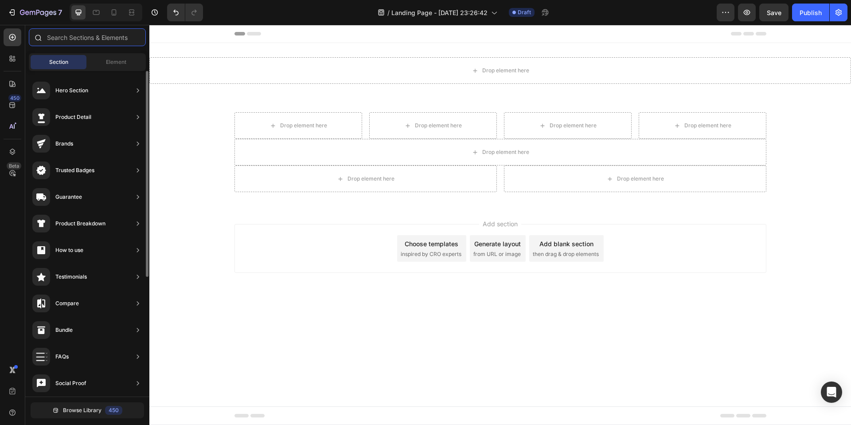
click at [98, 31] on input "text" at bounding box center [87, 37] width 117 height 18
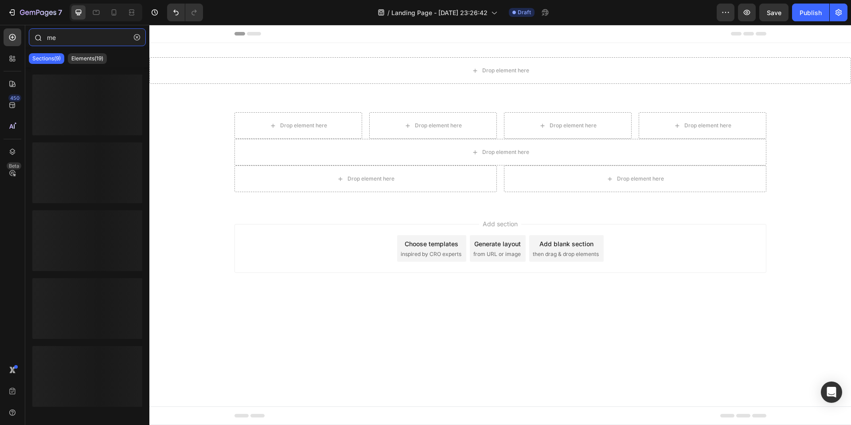
type input "m"
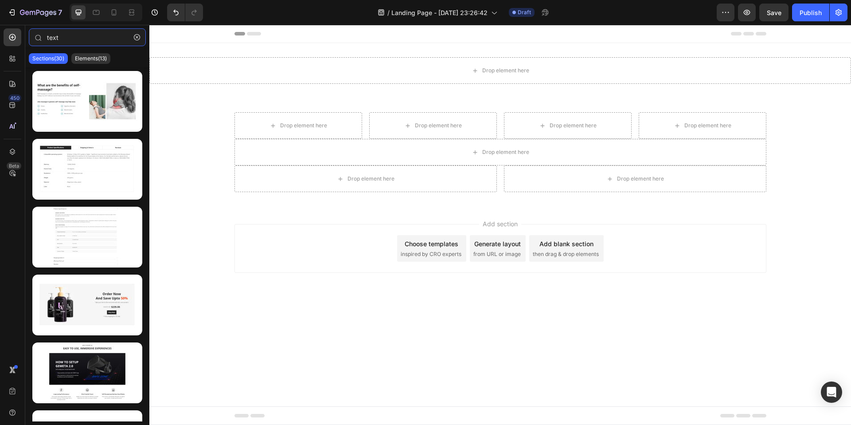
type input "text"
click at [86, 66] on div "Sections(30) Elements(13)" at bounding box center [87, 59] width 124 height 18
click at [87, 64] on div "Sections(30) Elements(13)" at bounding box center [87, 59] width 124 height 18
click at [89, 61] on p "Elements(13)" at bounding box center [91, 58] width 32 height 7
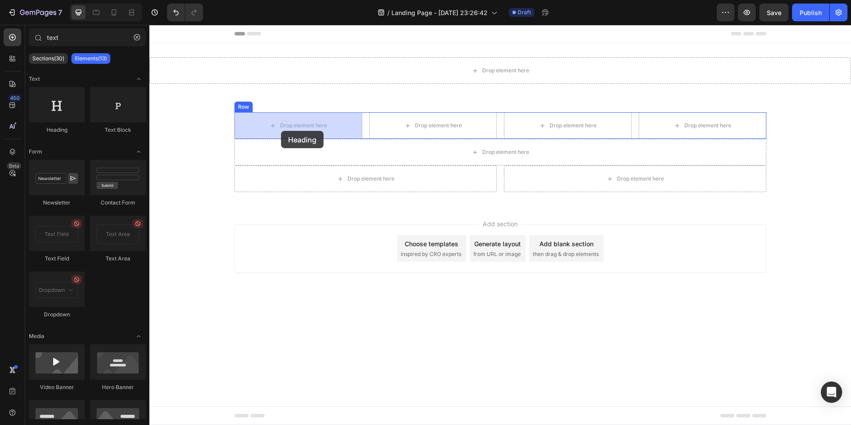
drag, startPoint x: 196, startPoint y: 136, endPoint x: 281, endPoint y: 131, distance: 85.8
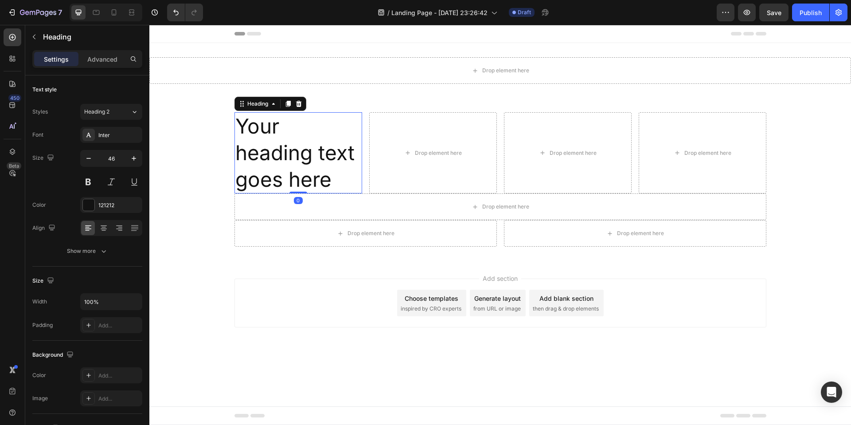
click at [318, 152] on h2 "Your heading text goes here" at bounding box center [299, 152] width 128 height 81
click at [318, 152] on p "Your heading text goes here" at bounding box center [298, 152] width 126 height 79
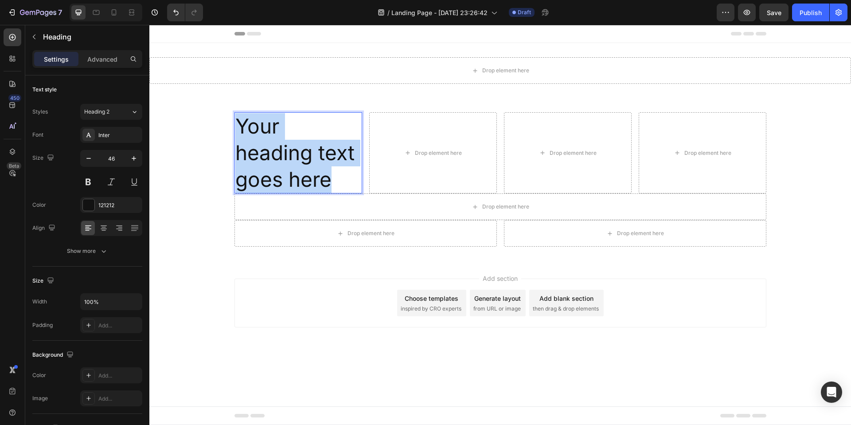
click at [318, 152] on p "Your heading text goes here" at bounding box center [298, 152] width 126 height 79
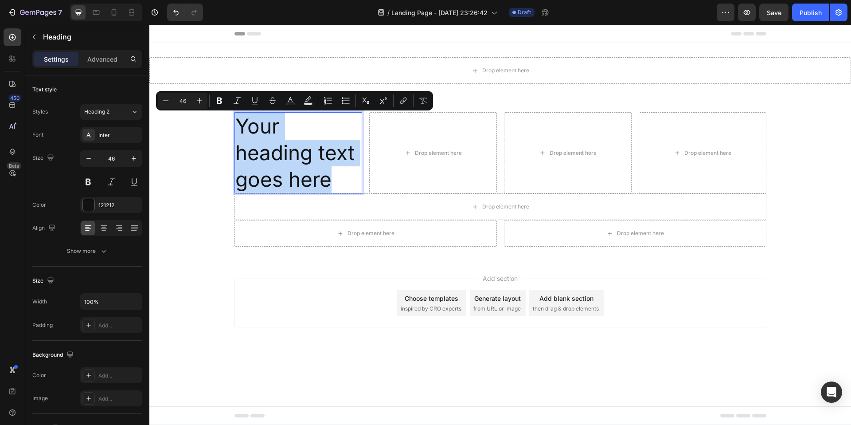
click at [333, 182] on p "Your heading text goes here" at bounding box center [298, 152] width 126 height 79
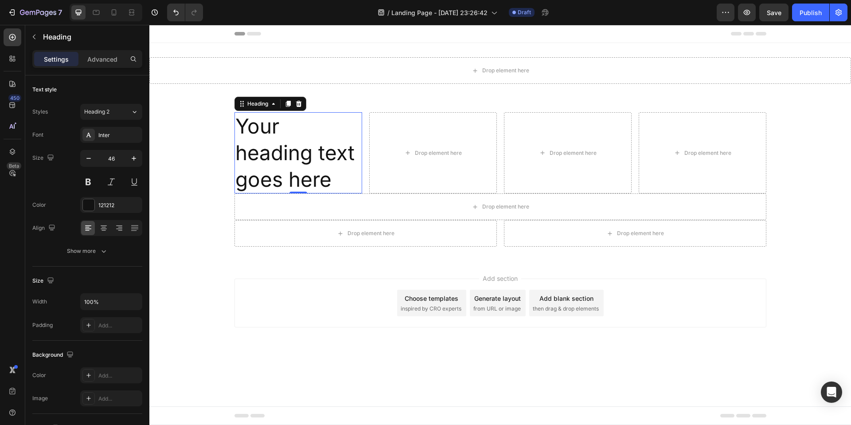
click at [289, 133] on p "Your heading text goes here" at bounding box center [298, 152] width 126 height 79
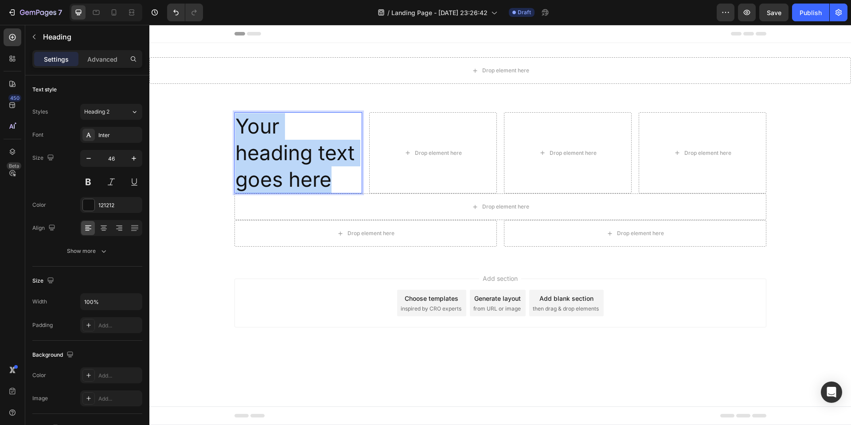
click at [289, 133] on p "Your heading text goes here" at bounding box center [298, 152] width 126 height 79
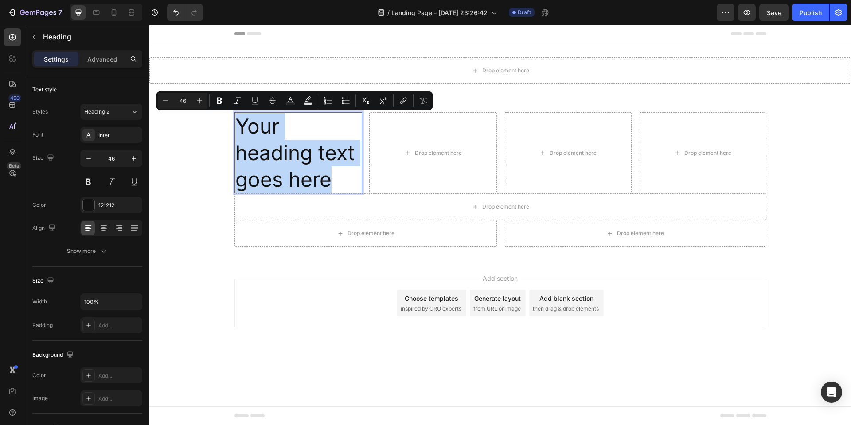
click at [308, 159] on p "Your heading text goes here" at bounding box center [298, 152] width 126 height 79
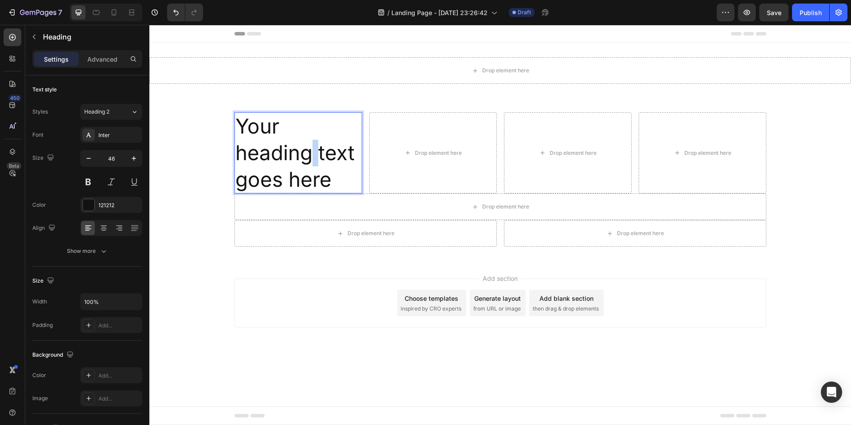
click at [308, 159] on p "Your heading text goes here" at bounding box center [298, 152] width 126 height 79
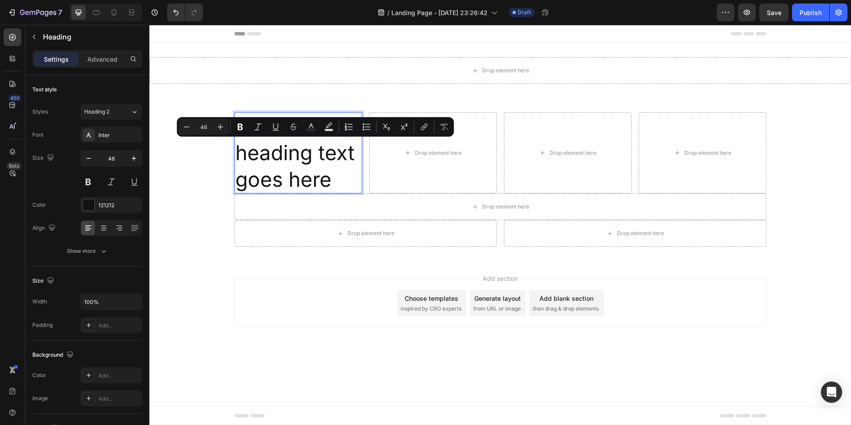
click at [353, 191] on p "Your heading text goes here" at bounding box center [298, 152] width 126 height 79
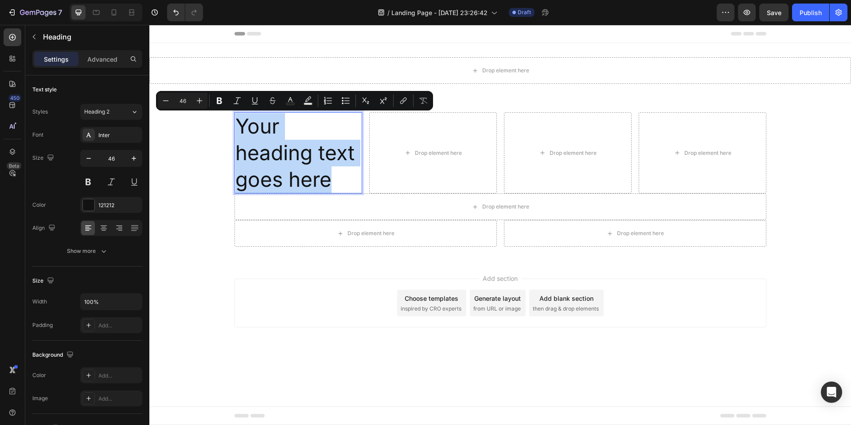
drag, startPoint x: 337, startPoint y: 181, endPoint x: 239, endPoint y: 123, distance: 113.9
click at [239, 123] on p "Your heading text goes here" at bounding box center [298, 152] width 126 height 79
click at [332, 176] on p "Your heading text goes here" at bounding box center [298, 152] width 126 height 79
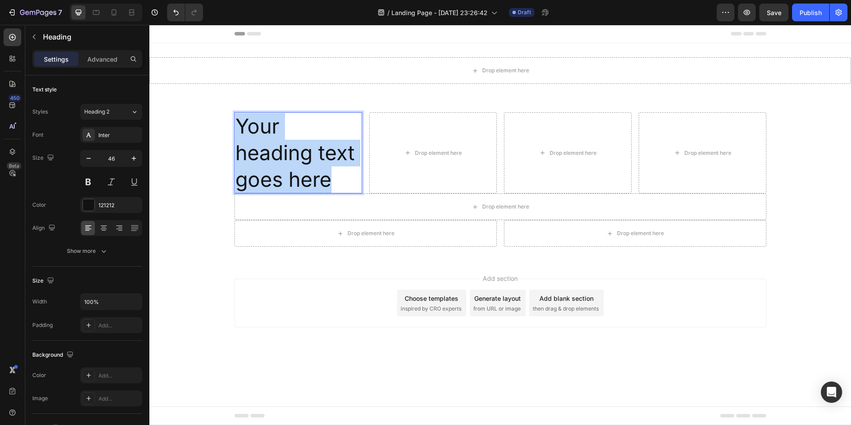
drag, startPoint x: 311, startPoint y: 170, endPoint x: 237, endPoint y: 113, distance: 93.9
click at [237, 113] on p "Your heading text goes here" at bounding box center [298, 152] width 126 height 79
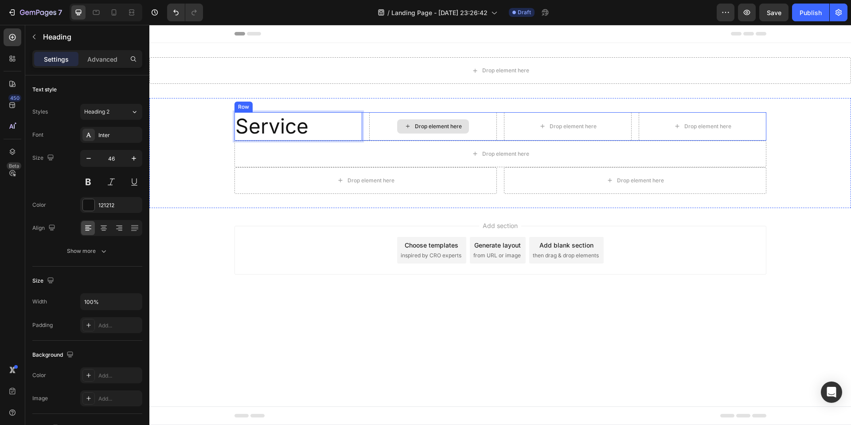
click at [436, 126] on div "Drop element here" at bounding box center [438, 126] width 47 height 7
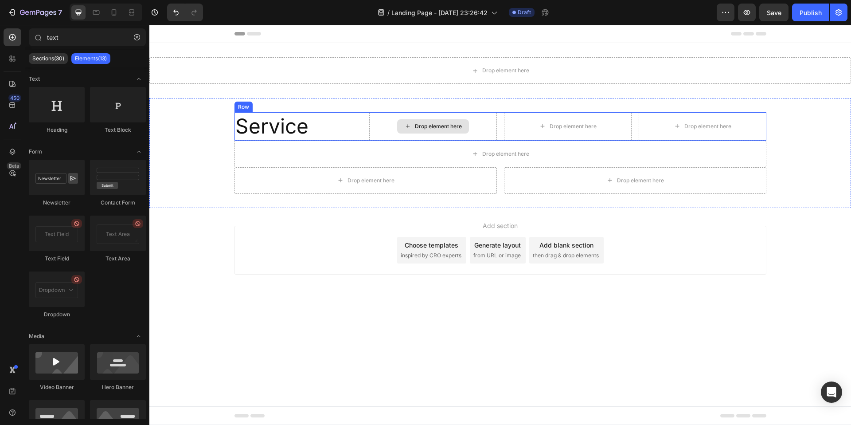
click at [436, 126] on div "Drop element here" at bounding box center [438, 126] width 47 height 7
click at [416, 126] on div "Drop element here" at bounding box center [438, 126] width 47 height 7
drag, startPoint x: 216, startPoint y: 136, endPoint x: 451, endPoint y: 128, distance: 234.7
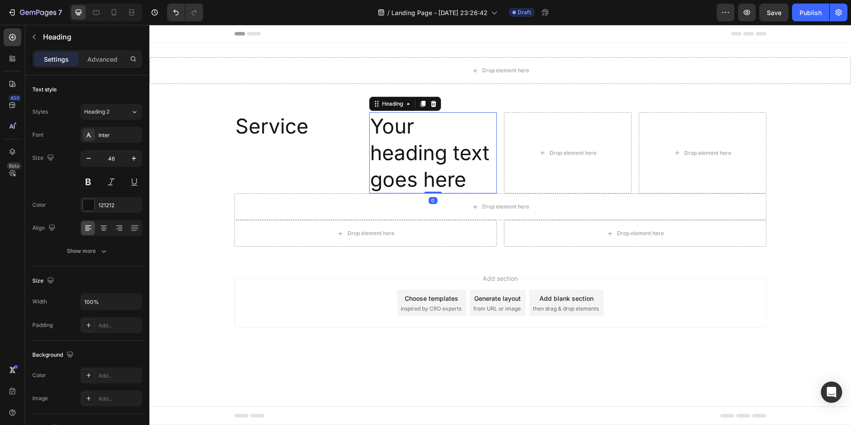
click at [468, 186] on h2 "Your heading text goes here" at bounding box center [433, 152] width 128 height 81
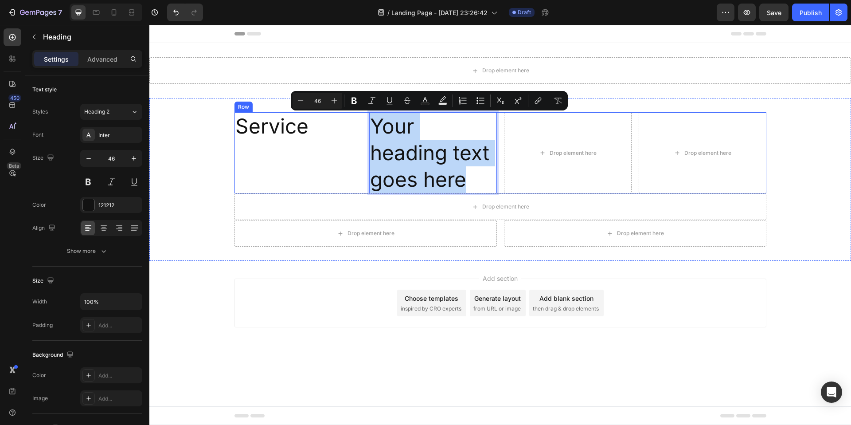
drag, startPoint x: 469, startPoint y: 180, endPoint x: 365, endPoint y: 134, distance: 113.6
click at [365, 134] on div "Service Heading Your heading text goes here Heading 0 Drop element here Drop el…" at bounding box center [501, 152] width 532 height 81
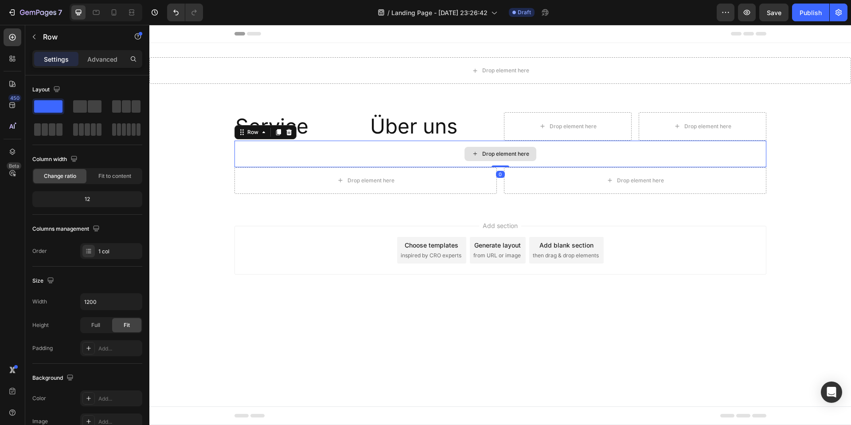
click at [587, 141] on div "Drop element here" at bounding box center [501, 154] width 532 height 27
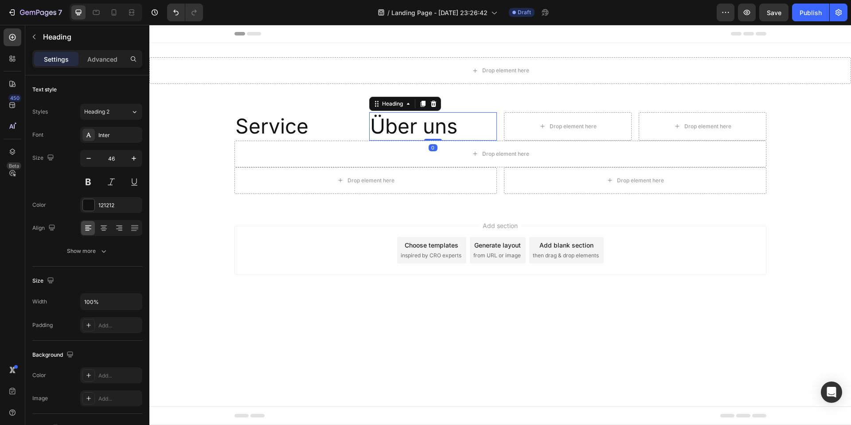
click at [381, 120] on p "Über uns" at bounding box center [433, 126] width 126 height 27
click at [38, 41] on button "button" at bounding box center [34, 37] width 14 height 14
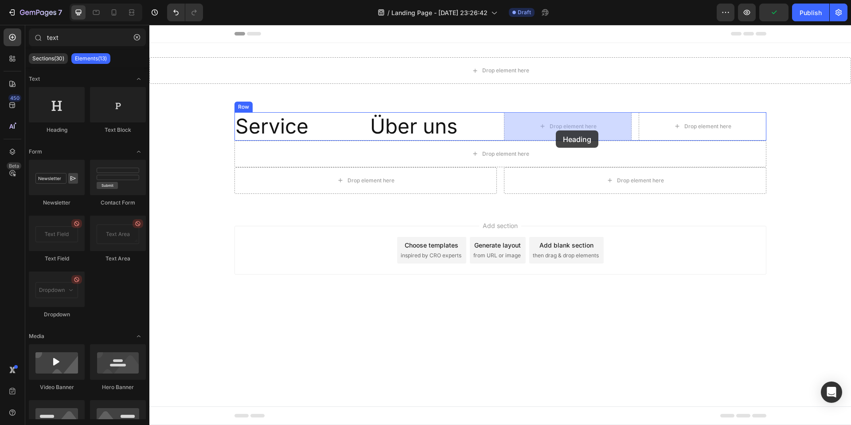
drag, startPoint x: 283, startPoint y: 149, endPoint x: 556, endPoint y: 130, distance: 273.8
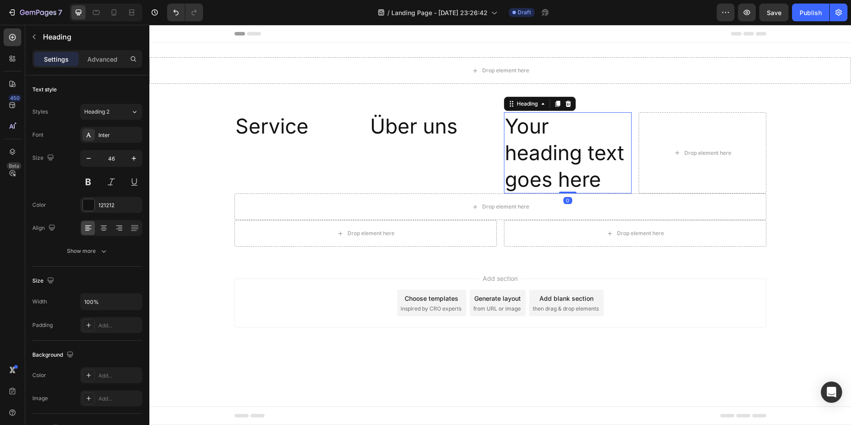
click at [569, 152] on h2 "Your heading text goes here" at bounding box center [568, 152] width 128 height 81
click at [569, 152] on p "Your heading text goes here" at bounding box center [568, 152] width 126 height 79
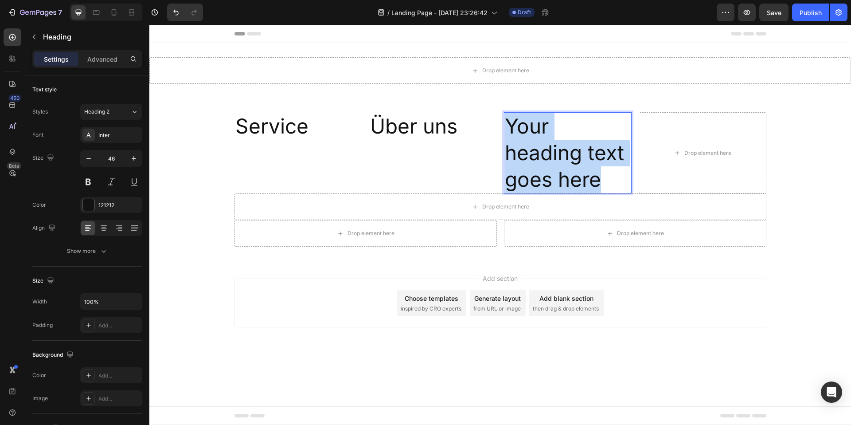
click at [569, 152] on p "Your heading text goes here" at bounding box center [568, 152] width 126 height 79
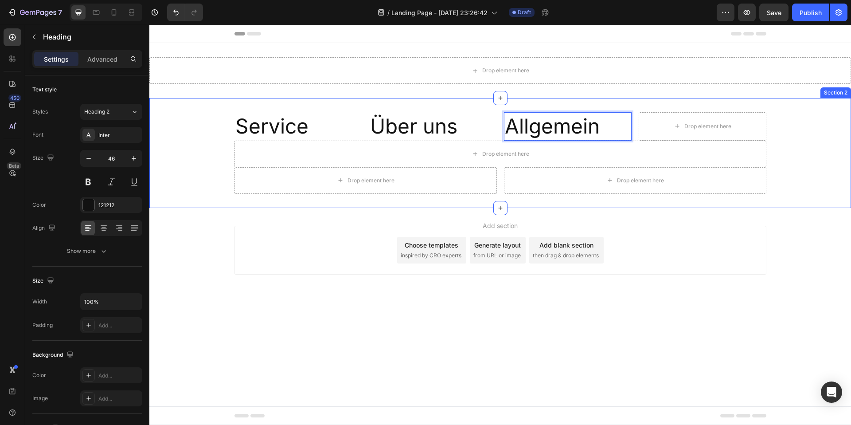
click at [788, 205] on div "Service Heading Über uns Heading Allgemein Heading 0 Drop element here Row Drop…" at bounding box center [500, 153] width 702 height 110
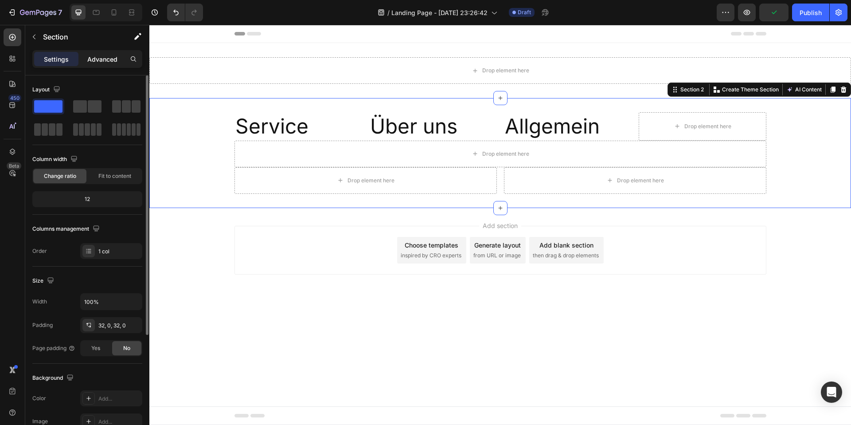
click at [102, 58] on p "Advanced" at bounding box center [102, 59] width 30 height 9
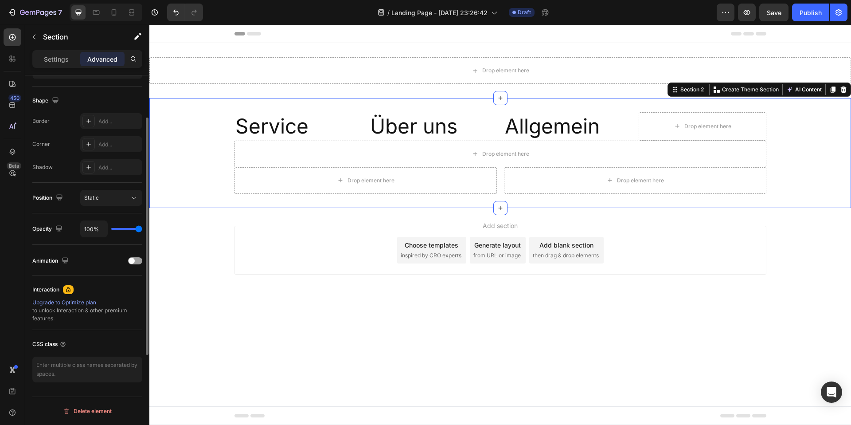
scroll to position [11, 0]
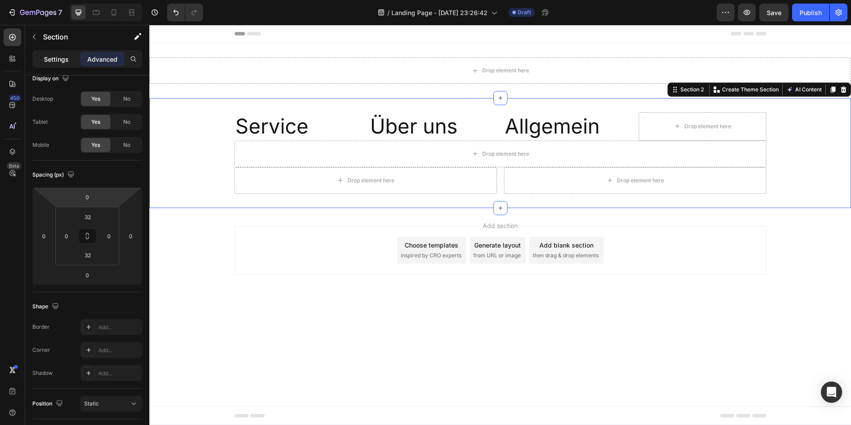
click at [54, 56] on p "Settings" at bounding box center [56, 59] width 25 height 9
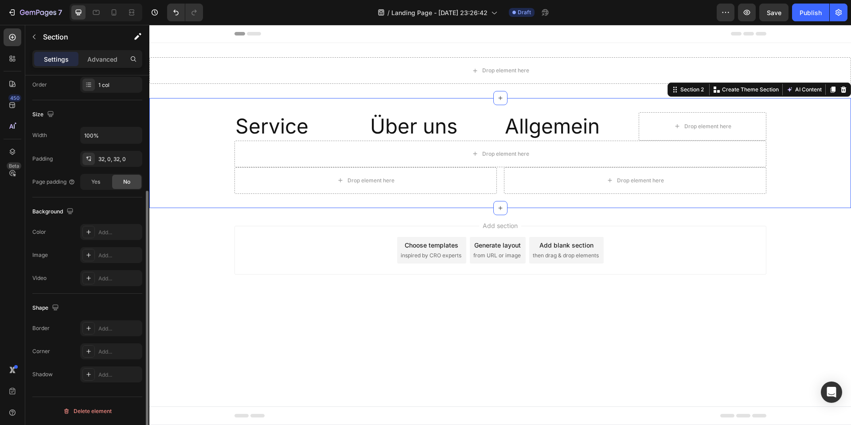
scroll to position [146, 0]
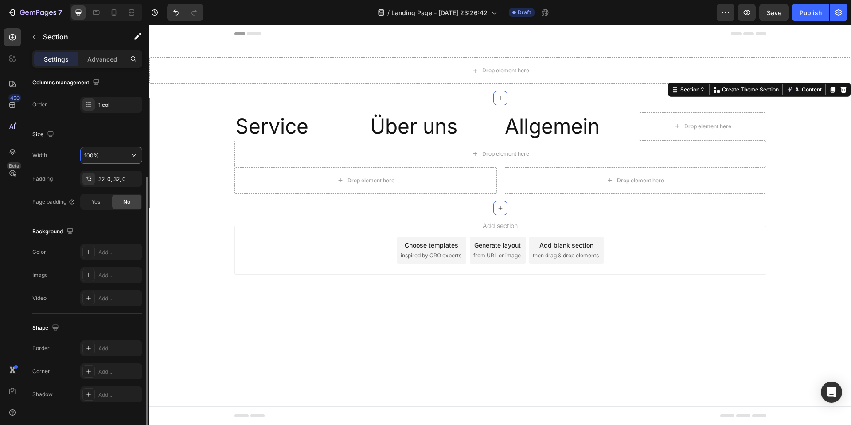
click at [102, 158] on input "100%" at bounding box center [111, 155] width 61 height 16
click at [123, 129] on div "Size" at bounding box center [87, 134] width 110 height 14
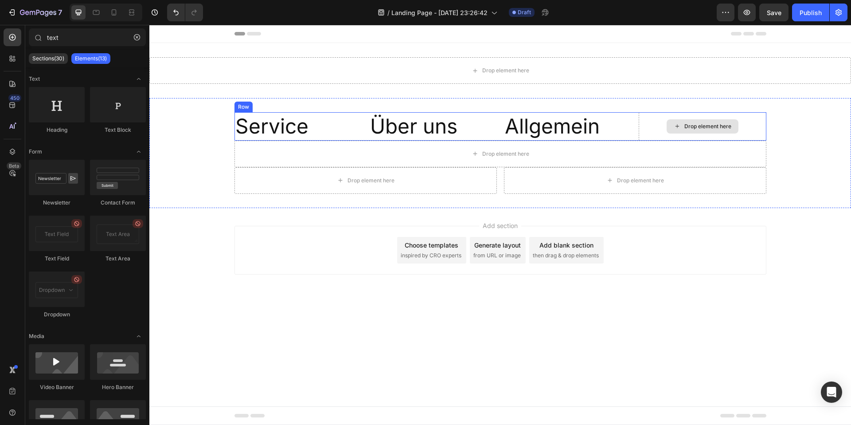
click at [703, 128] on div "Drop element here" at bounding box center [708, 126] width 47 height 7
drag, startPoint x: 219, startPoint y: 130, endPoint x: 693, endPoint y: 121, distance: 474.2
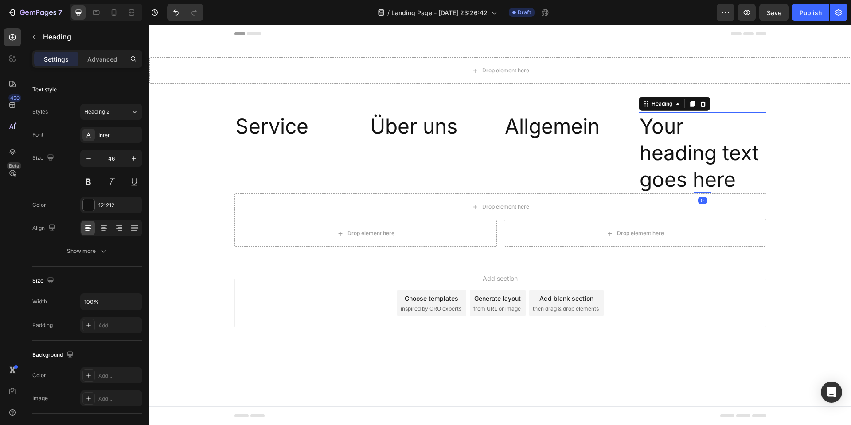
click at [695, 129] on h2 "Your heading text goes here" at bounding box center [703, 152] width 128 height 81
click at [700, 154] on p "Your heading text goes here" at bounding box center [703, 152] width 126 height 79
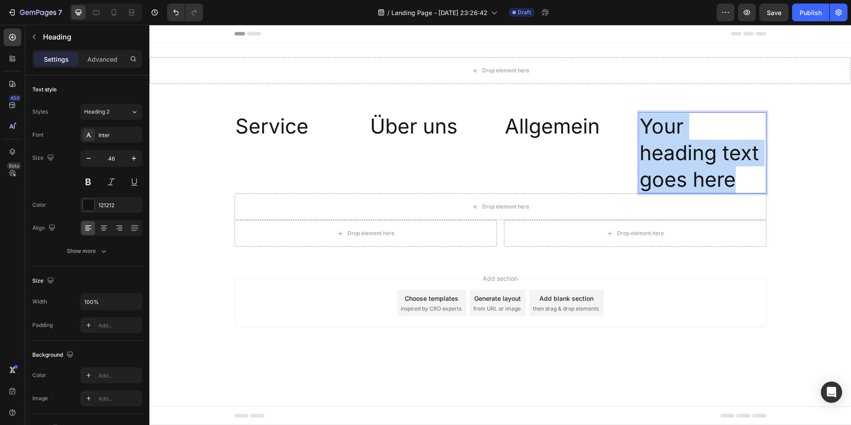
drag, startPoint x: 740, startPoint y: 176, endPoint x: 643, endPoint y: 126, distance: 108.5
click at [643, 126] on p "Your heading text goes here" at bounding box center [703, 152] width 126 height 79
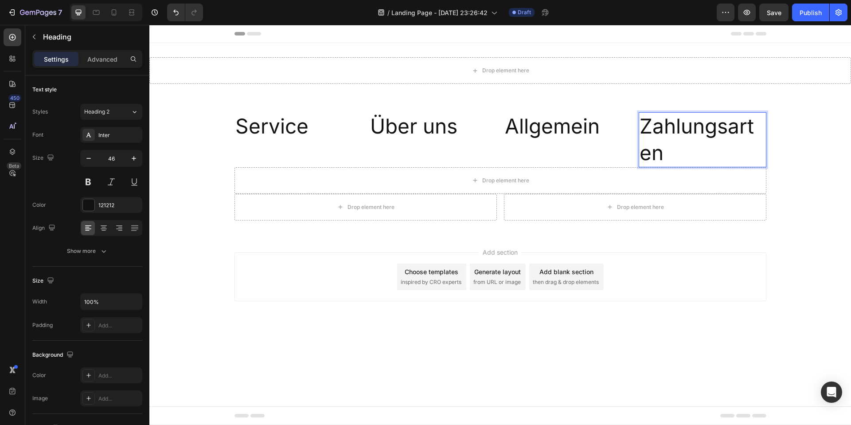
click at [715, 159] on p "Zahlungsarten" at bounding box center [703, 139] width 126 height 53
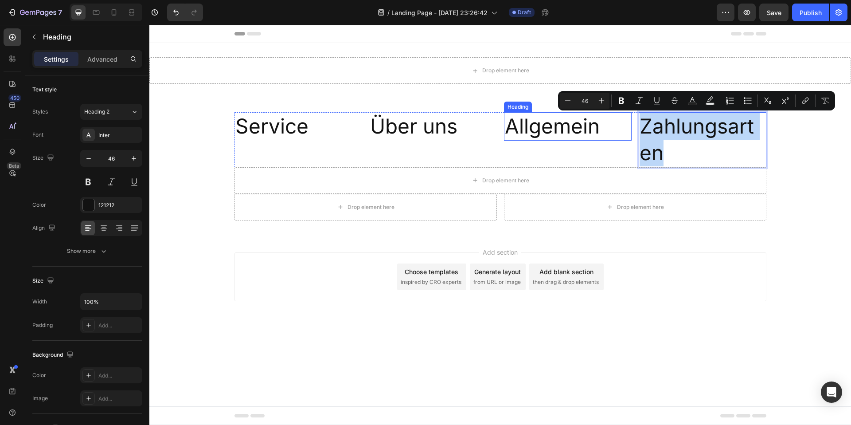
drag, startPoint x: 666, startPoint y: 149, endPoint x: 619, endPoint y: 123, distance: 54.2
click at [619, 123] on div "Service Heading Über uns Heading Allgemein Heading Zahlungsarten Heading 0 Row" at bounding box center [501, 139] width 532 height 55
click at [572, 101] on icon "Editor contextual toolbar" at bounding box center [568, 100] width 9 height 9
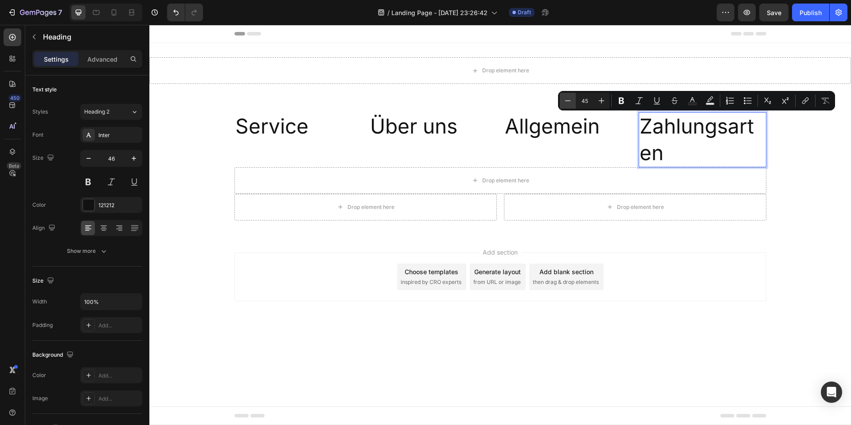
click at [572, 101] on icon "Editor contextual toolbar" at bounding box center [568, 100] width 9 height 9
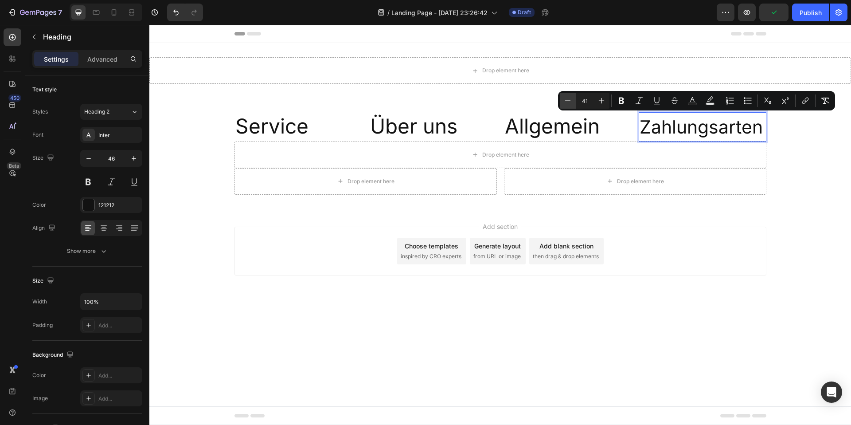
click at [572, 101] on icon "Editor contextual toolbar" at bounding box center [568, 100] width 9 height 9
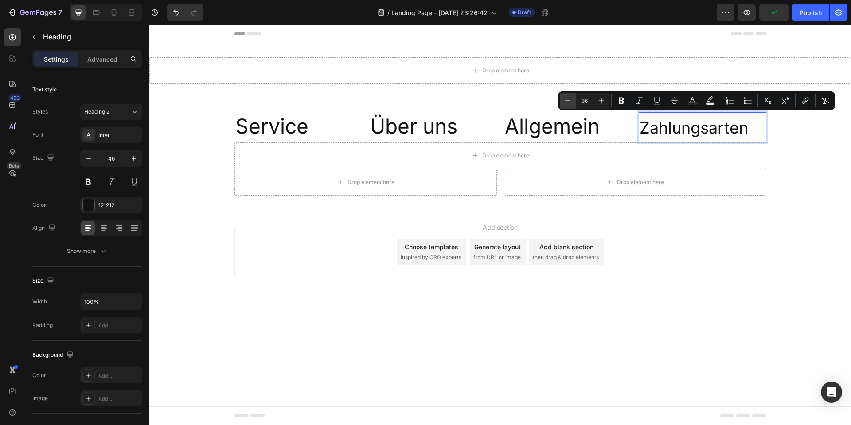
click at [572, 101] on icon "Editor contextual toolbar" at bounding box center [568, 100] width 9 height 9
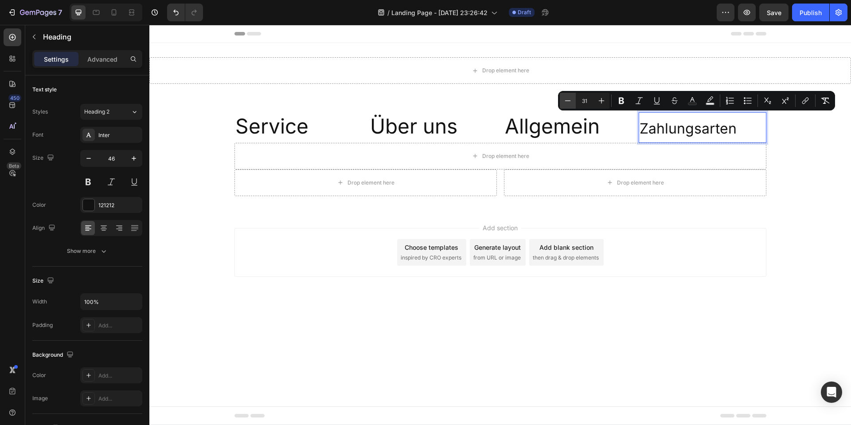
click at [572, 101] on icon "Editor contextual toolbar" at bounding box center [568, 100] width 9 height 9
click at [586, 98] on input "27" at bounding box center [585, 100] width 18 height 11
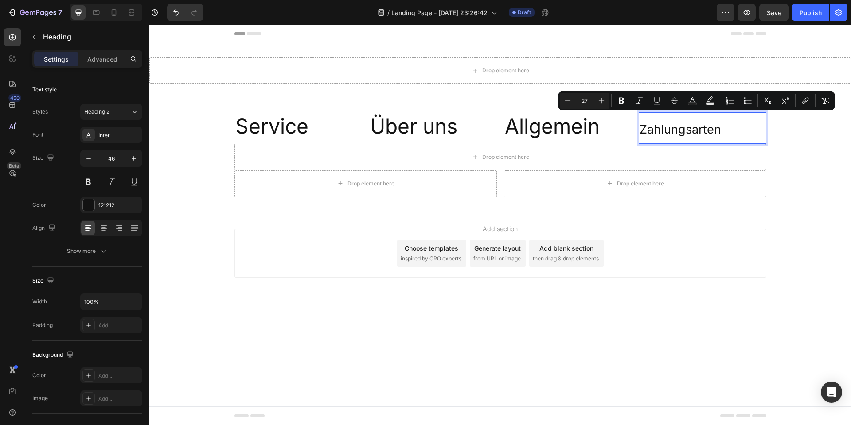
click at [586, 98] on input "27" at bounding box center [585, 100] width 18 height 11
click at [586, 98] on input "18" at bounding box center [585, 100] width 18 height 11
type input "16"
click at [624, 103] on icon "Editor contextual toolbar" at bounding box center [621, 100] width 9 height 9
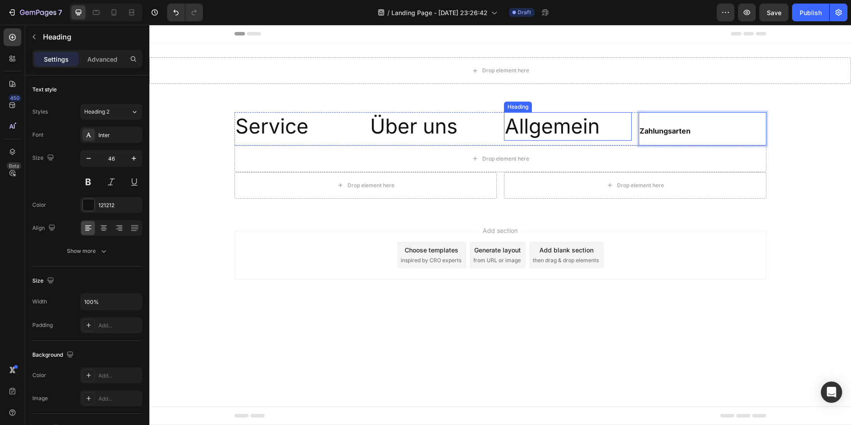
click at [554, 130] on p "Allgemein" at bounding box center [568, 126] width 126 height 27
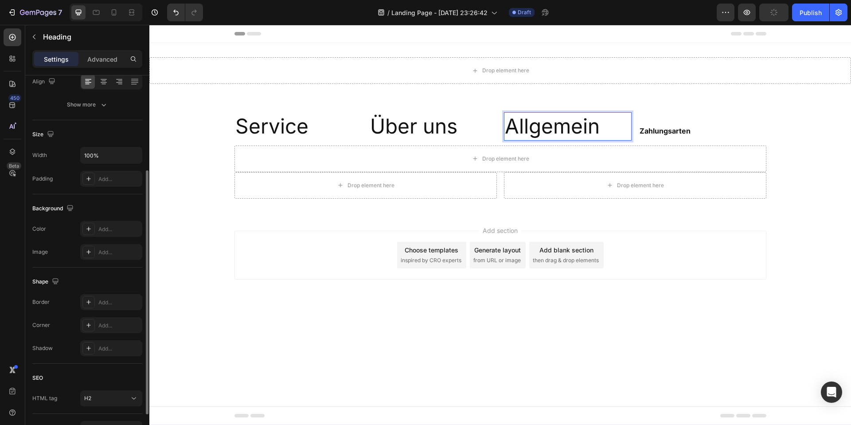
click at [555, 128] on p "Allgemein" at bounding box center [568, 126] width 126 height 27
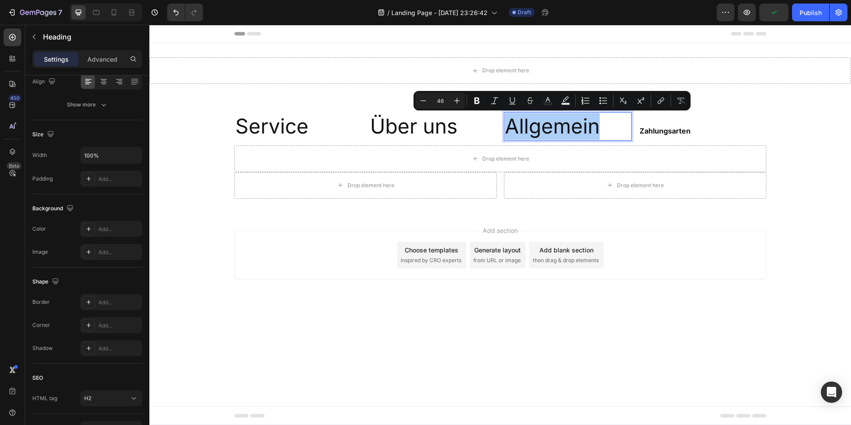
click at [443, 104] on input "46" at bounding box center [440, 100] width 18 height 11
type input "16"
click at [477, 98] on icon "Editor contextual toolbar" at bounding box center [477, 100] width 9 height 9
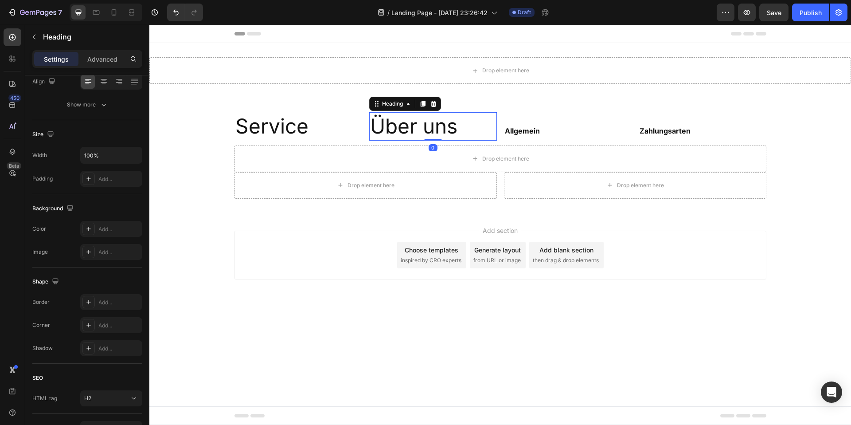
click at [410, 131] on p "Über uns" at bounding box center [433, 126] width 126 height 27
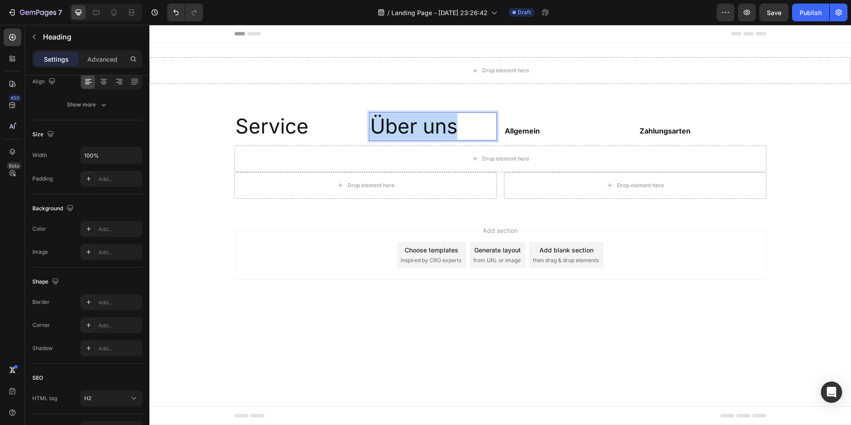
click at [410, 131] on p "Über uns" at bounding box center [433, 126] width 126 height 27
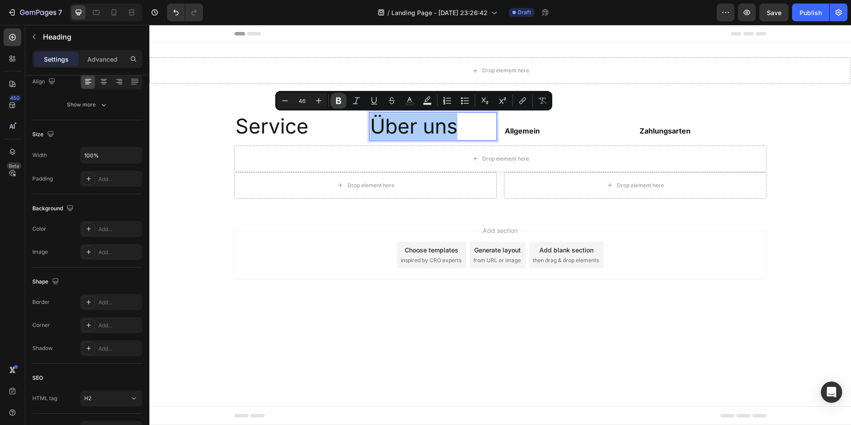
click at [336, 102] on icon "Editor contextual toolbar" at bounding box center [338, 101] width 5 height 7
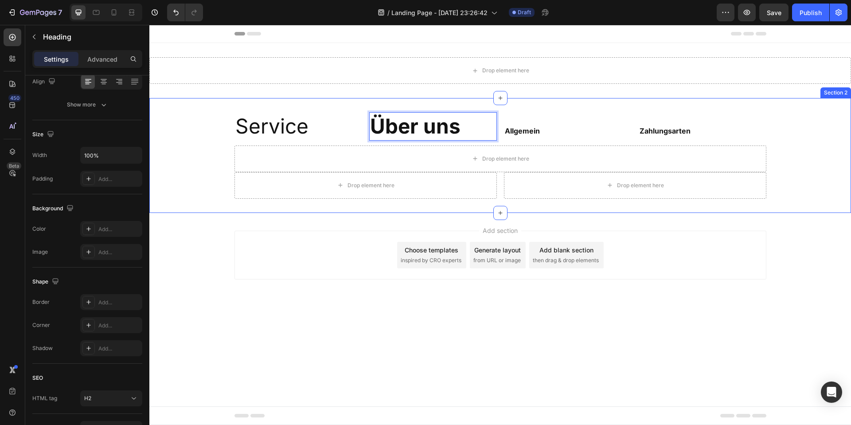
click at [283, 101] on div "Service Heading Über uns Heading 0 ⁠⁠⁠⁠⁠⁠⁠ Allgemein Heading ⁠⁠⁠⁠⁠⁠⁠ Zahlungsar…" at bounding box center [500, 155] width 702 height 115
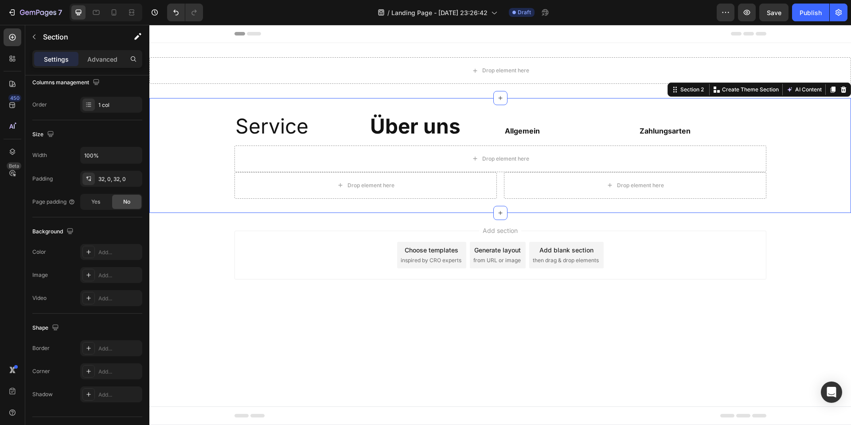
scroll to position [0, 0]
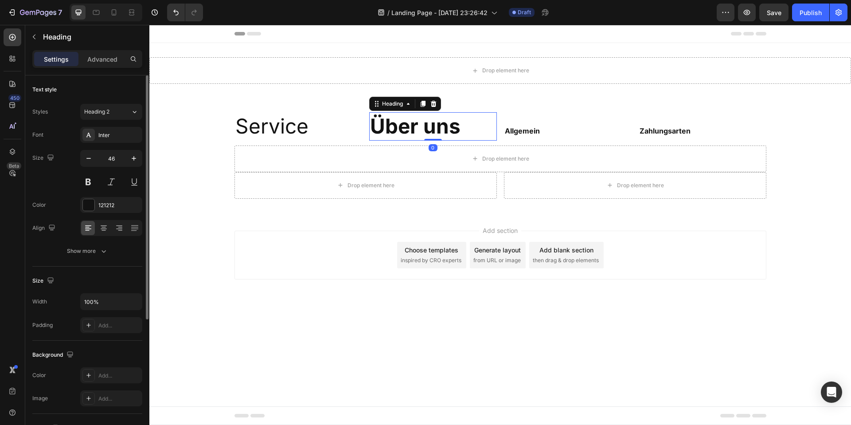
click at [379, 119] on strong "Über uns" at bounding box center [415, 126] width 90 height 25
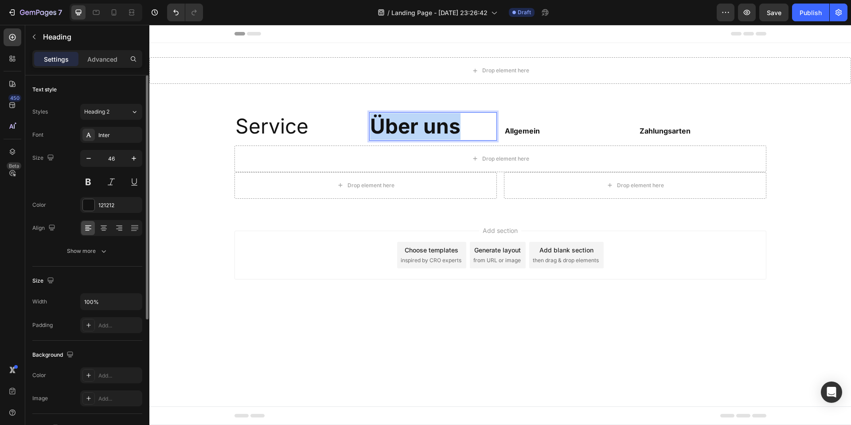
click at [379, 119] on strong "Über uns" at bounding box center [415, 126] width 90 height 25
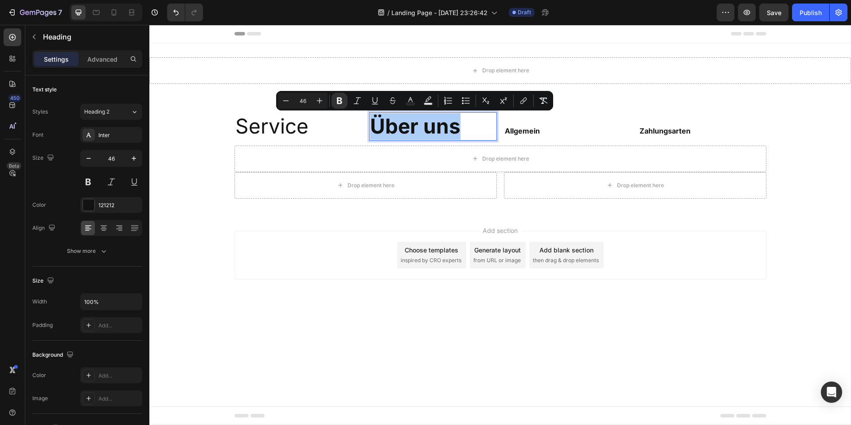
click at [301, 99] on input "46" at bounding box center [303, 100] width 18 height 11
click at [332, 93] on button "Bold" at bounding box center [340, 101] width 16 height 16
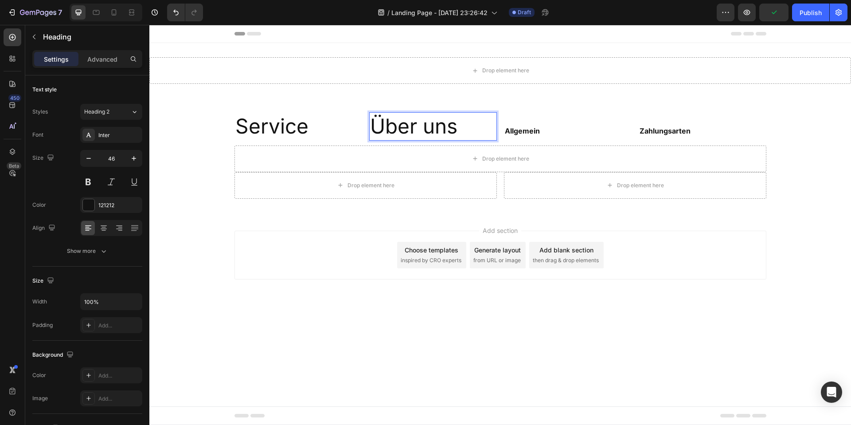
click at [386, 121] on p "Über uns" at bounding box center [433, 126] width 126 height 27
click at [404, 114] on p "Über uns" at bounding box center [433, 126] width 126 height 27
drag, startPoint x: 464, startPoint y: 128, endPoint x: 369, endPoint y: 117, distance: 95.2
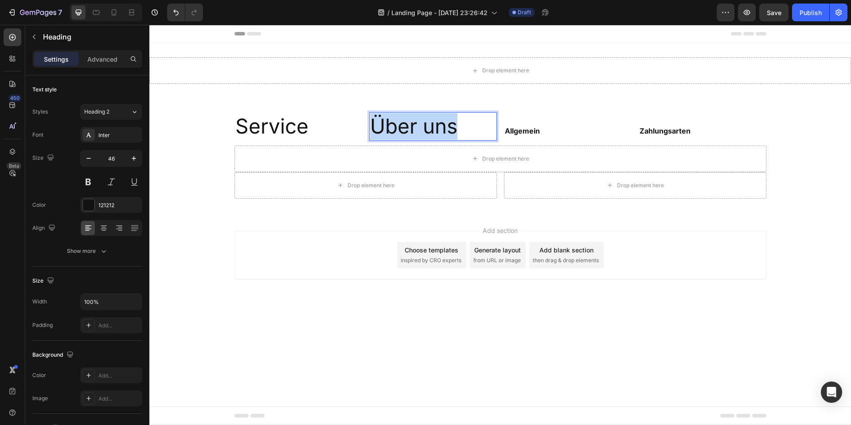
click at [369, 117] on h2 "Über uns" at bounding box center [433, 126] width 128 height 28
click at [512, 109] on div "Heading" at bounding box center [518, 107] width 24 height 8
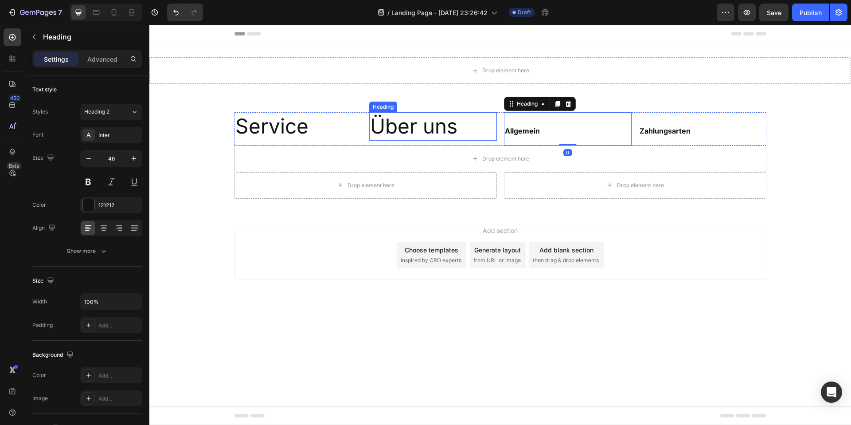
click at [407, 120] on p "Über uns" at bounding box center [433, 126] width 126 height 27
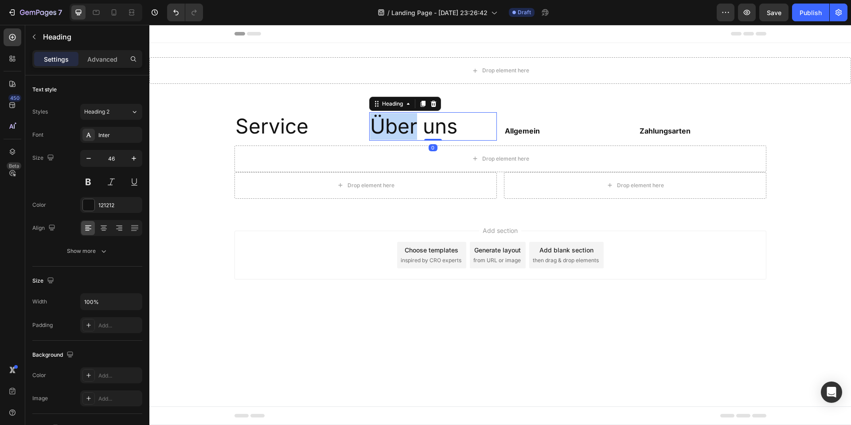
click at [395, 118] on p "Über uns" at bounding box center [433, 126] width 126 height 27
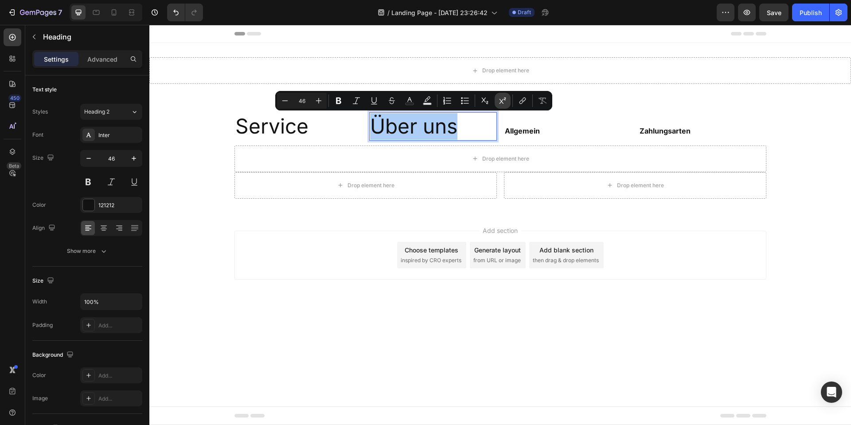
click at [500, 103] on icon "Editor contextual toolbar" at bounding box center [502, 100] width 9 height 9
click at [497, 99] on button "Superscript" at bounding box center [503, 101] width 16 height 16
click at [305, 97] on input "46" at bounding box center [302, 100] width 18 height 11
type input "16"
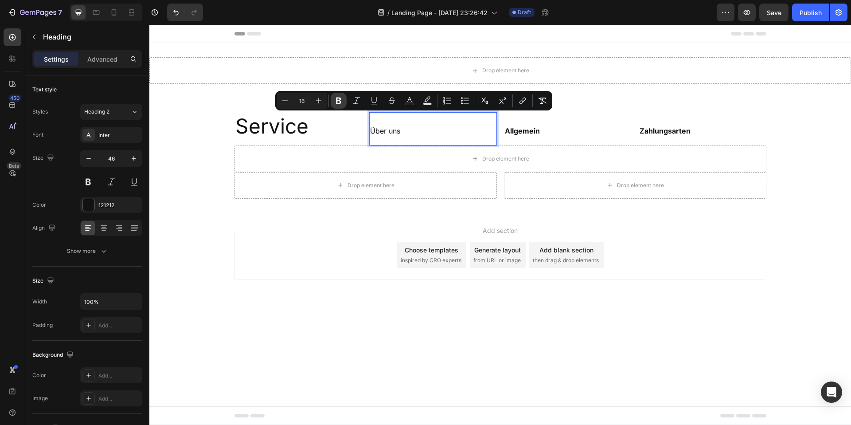
click at [337, 102] on icon "Editor contextual toolbar" at bounding box center [338, 100] width 9 height 9
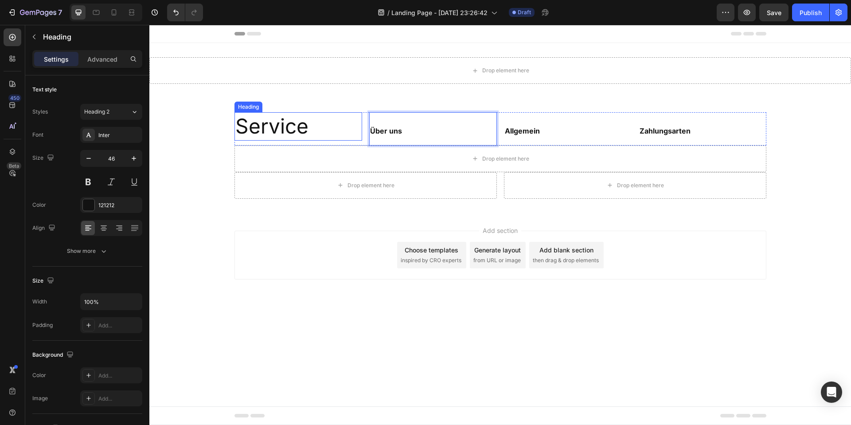
click at [250, 121] on p "Service" at bounding box center [298, 126] width 126 height 27
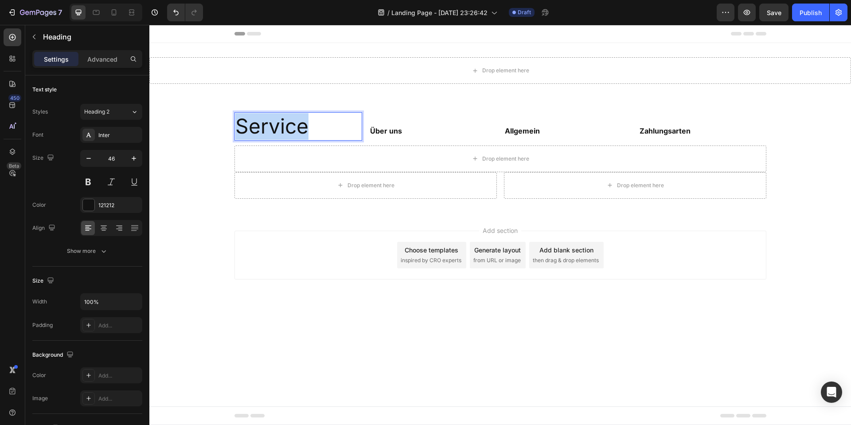
click at [250, 121] on p "Service" at bounding box center [298, 126] width 126 height 27
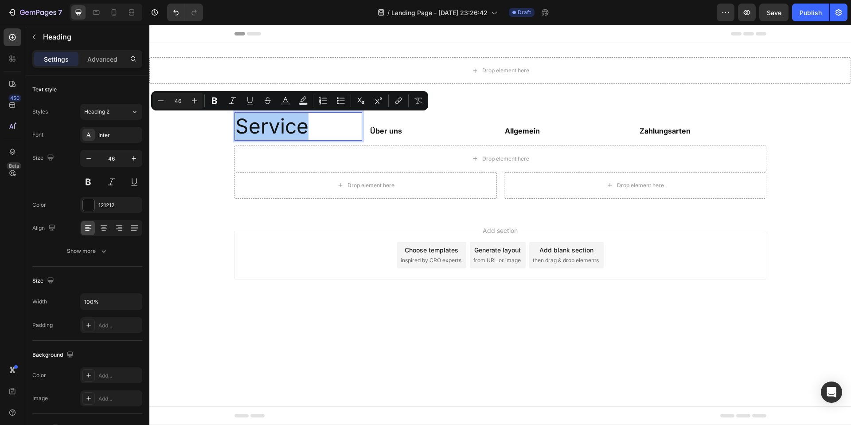
click at [182, 103] on input "46" at bounding box center [178, 100] width 18 height 11
type input "16"
click at [218, 102] on icon "Editor contextual toolbar" at bounding box center [214, 100] width 9 height 9
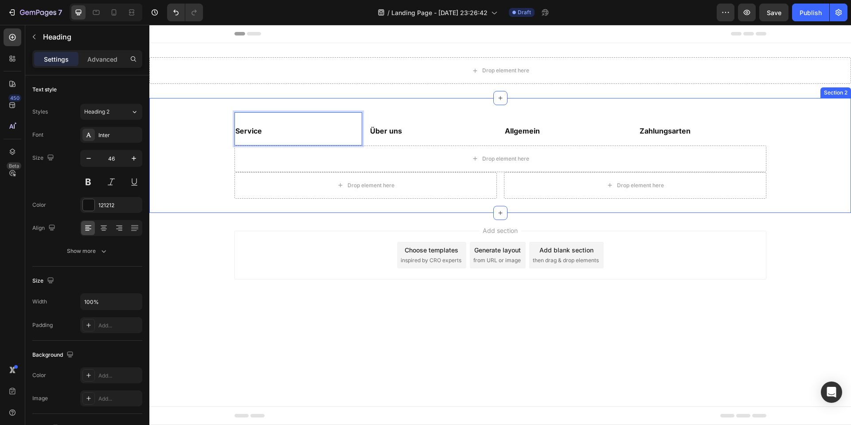
click at [258, 187] on div "Drop element here" at bounding box center [366, 185] width 263 height 27
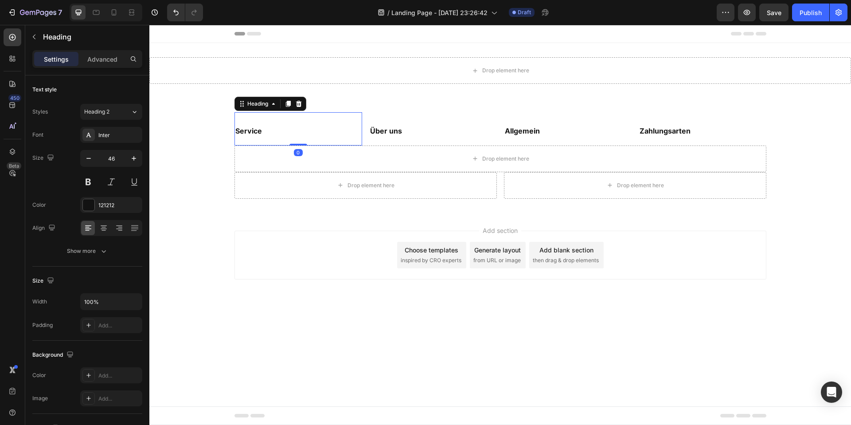
click at [259, 124] on p "⁠⁠⁠⁠⁠⁠⁠ Service" at bounding box center [298, 128] width 126 height 31
click at [265, 130] on p "Service" at bounding box center [298, 128] width 126 height 31
click at [121, 65] on div "Advanced" at bounding box center [102, 59] width 44 height 14
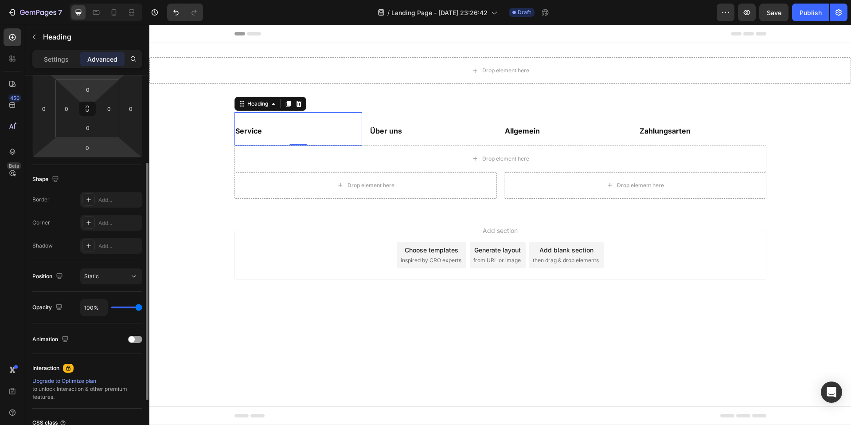
scroll to position [133, 0]
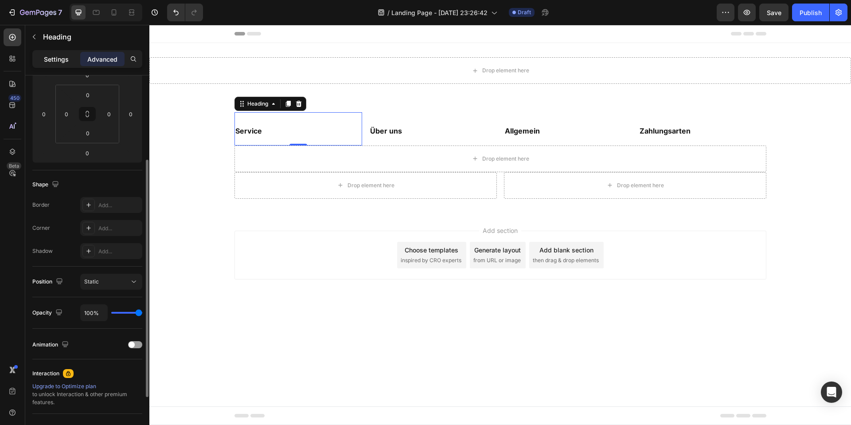
click at [51, 59] on p "Settings" at bounding box center [56, 59] width 25 height 9
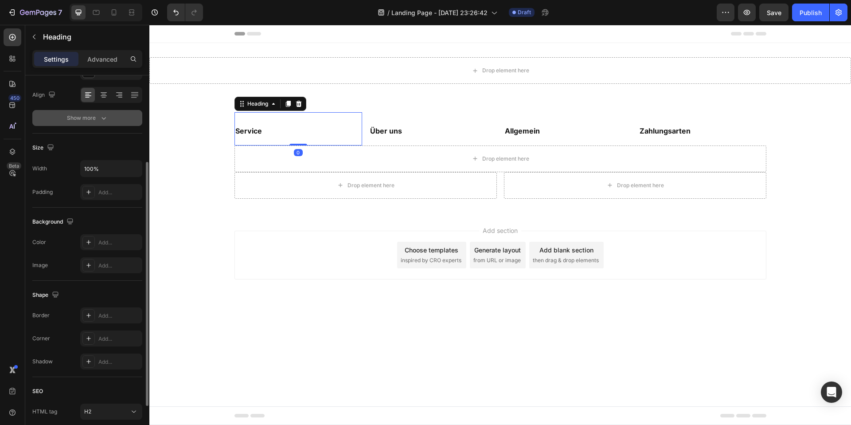
click at [82, 114] on div "Show more" at bounding box center [87, 118] width 41 height 9
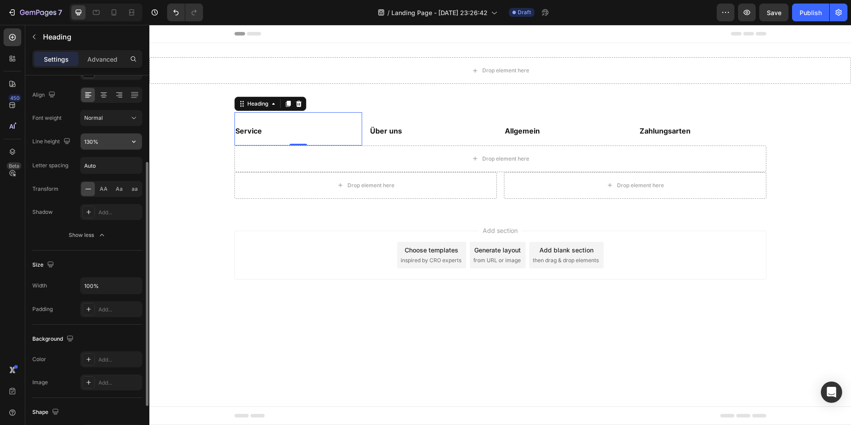
click at [90, 145] on input "130%" at bounding box center [111, 141] width 61 height 16
type input "100%"
click at [245, 145] on div "⁠⁠⁠⁠⁠⁠⁠ Service Heading 0" at bounding box center [299, 128] width 128 height 33
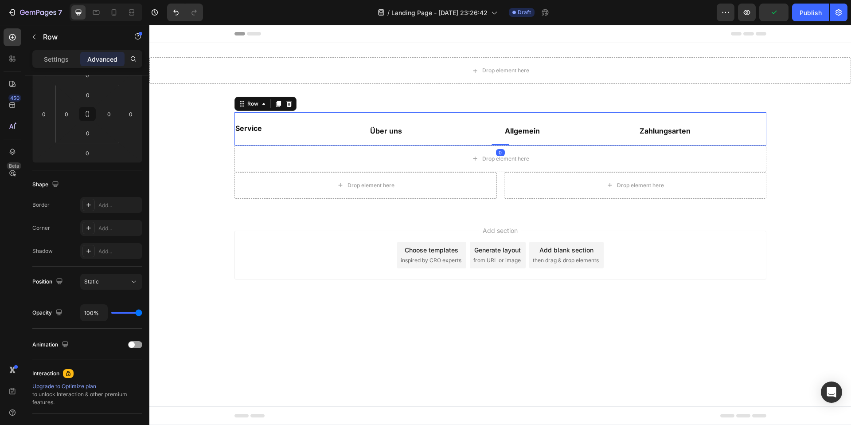
scroll to position [0, 0]
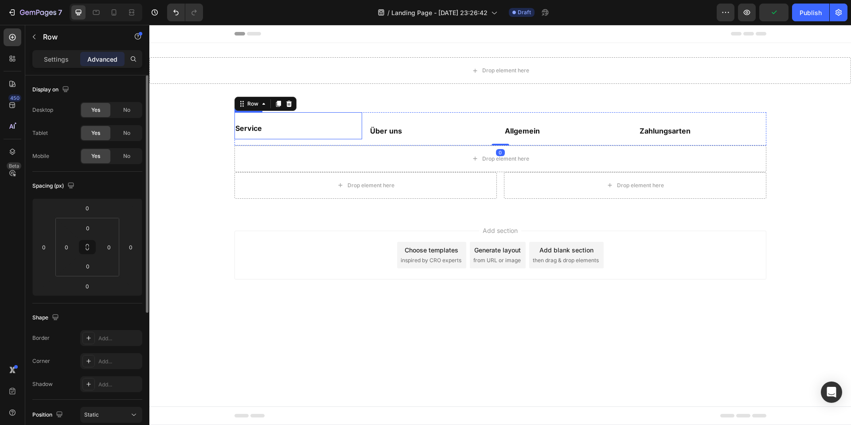
click at [278, 128] on p "⁠⁠⁠⁠⁠⁠⁠ Service" at bounding box center [298, 125] width 126 height 25
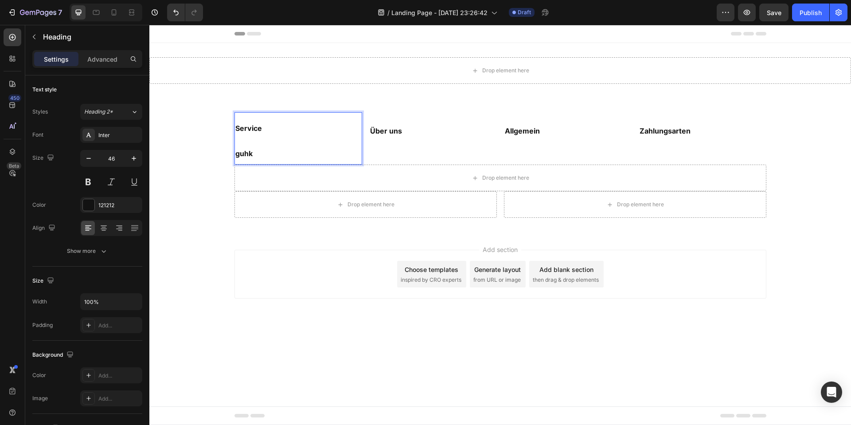
click at [245, 134] on p "Service guhk" at bounding box center [298, 138] width 126 height 51
click at [252, 140] on p "Service guhk" at bounding box center [298, 138] width 126 height 51
click at [244, 140] on p "Service guhk" at bounding box center [298, 138] width 126 height 51
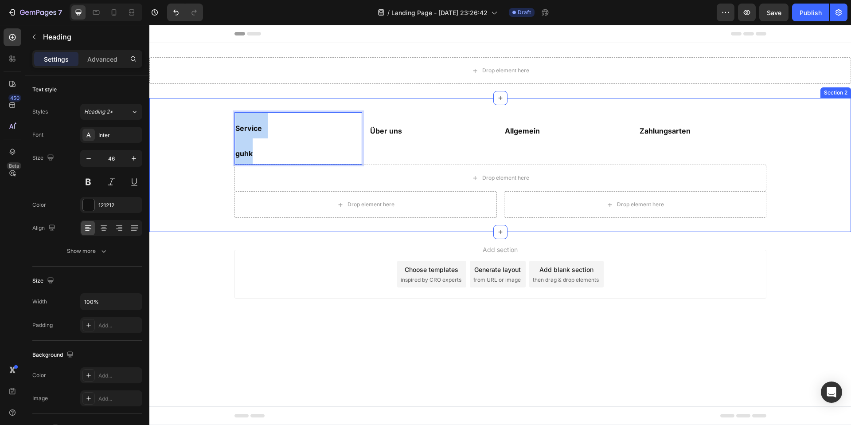
drag, startPoint x: 258, startPoint y: 145, endPoint x: 229, endPoint y: 123, distance: 36.7
click at [229, 123] on div "Service guhk Heading 0 ⁠⁠⁠⁠⁠⁠⁠ Über uns Heading ⁠⁠⁠⁠⁠⁠⁠ Allgemein Heading ⁠⁠⁠⁠⁠…" at bounding box center [500, 165] width 702 height 106
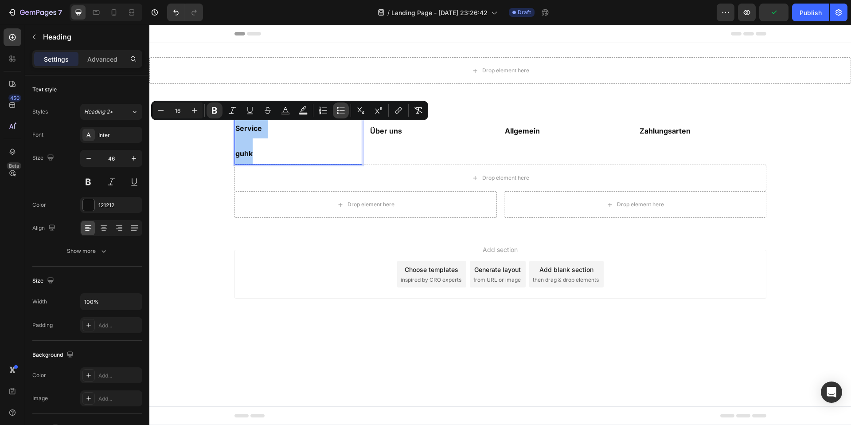
click at [341, 110] on icon "Editor contextual toolbar" at bounding box center [342, 110] width 5 height 0
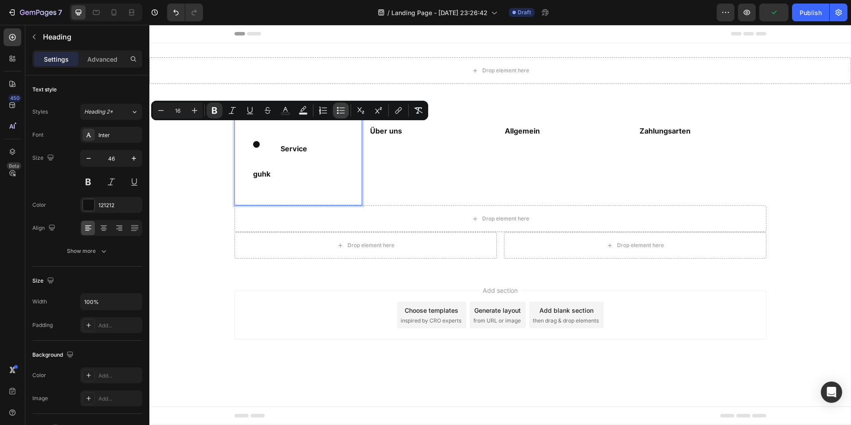
click at [341, 110] on icon "Editor contextual toolbar" at bounding box center [342, 110] width 5 height 0
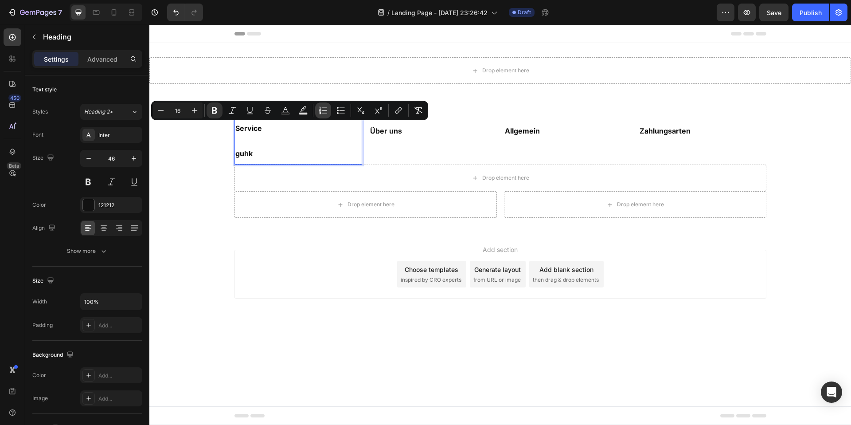
click at [329, 108] on button "Numbered List" at bounding box center [323, 110] width 16 height 16
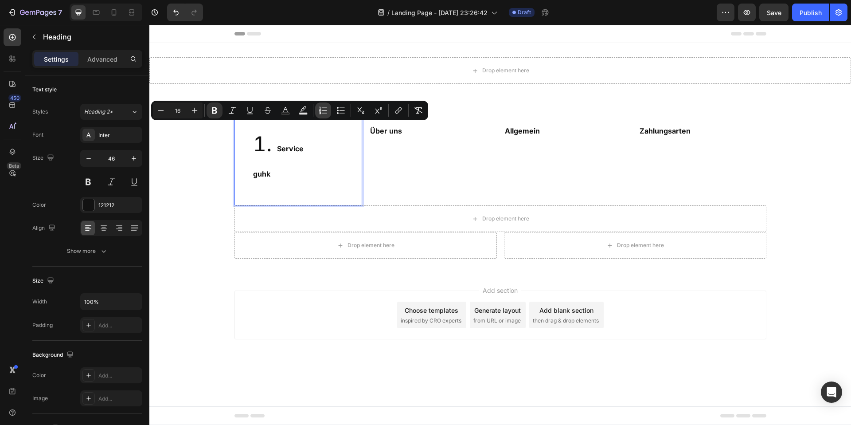
click at [329, 108] on button "Numbered List" at bounding box center [323, 110] width 16 height 16
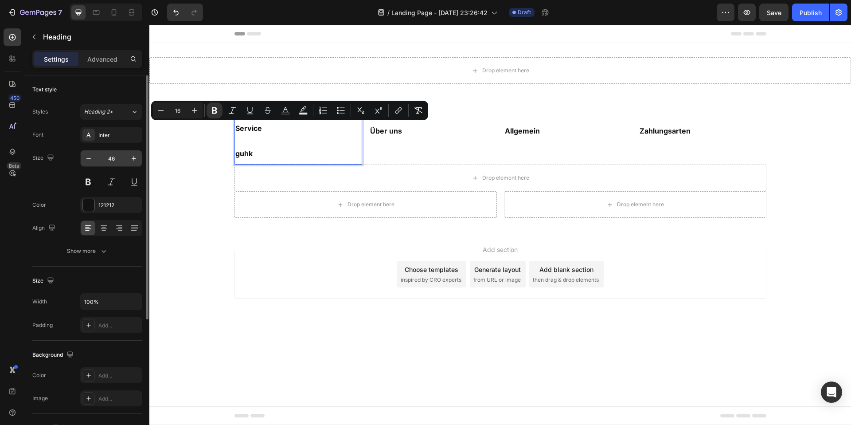
click at [114, 153] on input "46" at bounding box center [111, 158] width 29 height 16
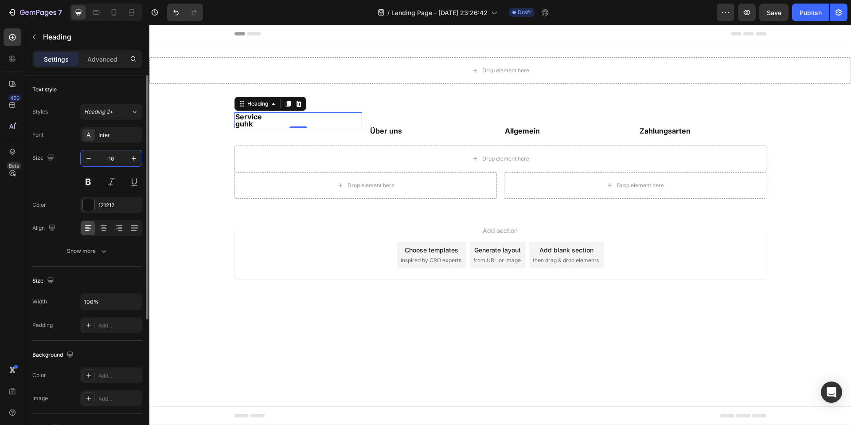
type input "16"
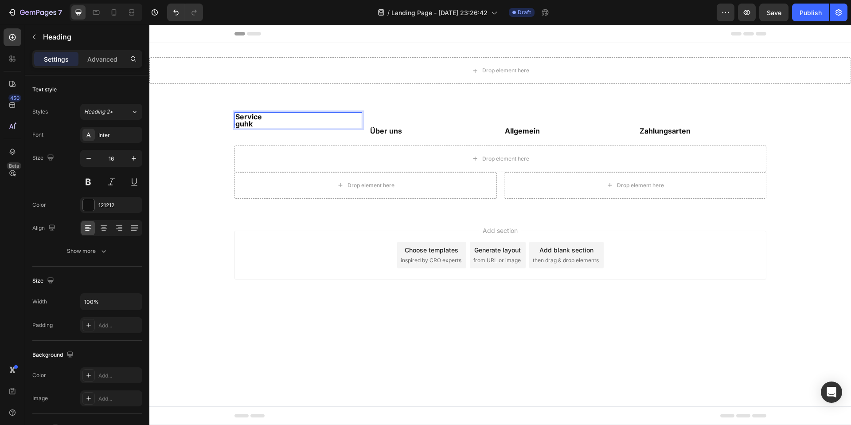
click at [268, 124] on p "Service guhk" at bounding box center [298, 120] width 126 height 14
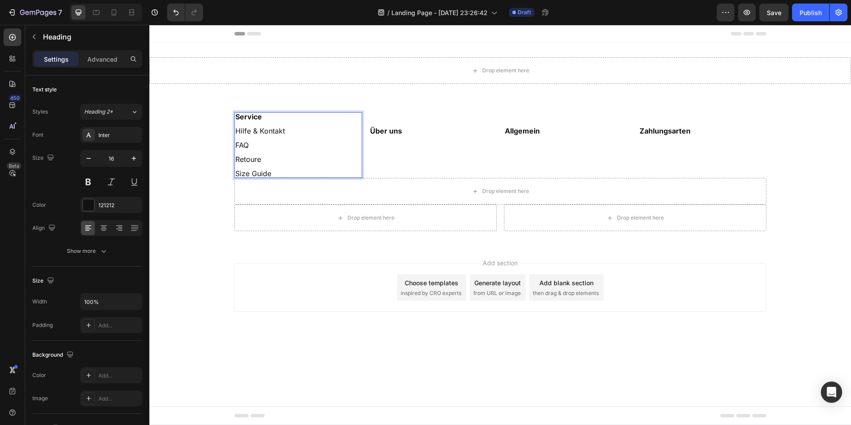
click at [403, 150] on div "⁠⁠⁠⁠⁠⁠⁠ Über uns Heading" at bounding box center [433, 145] width 128 height 66
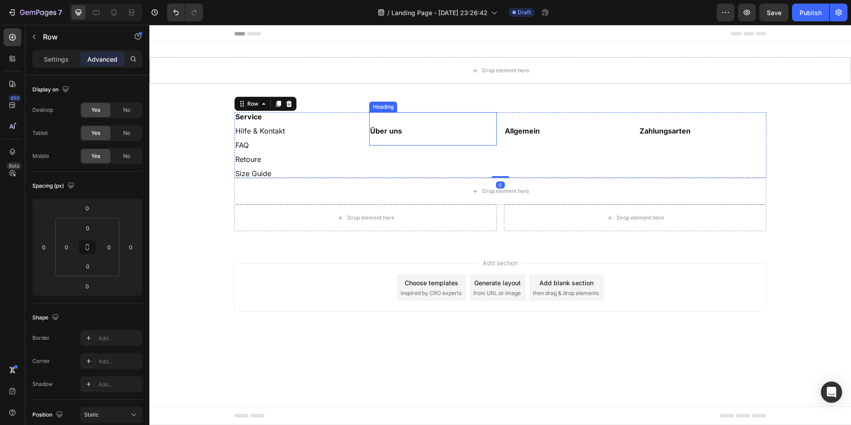
click at [396, 144] on p "⁠⁠⁠⁠⁠⁠⁠ Über uns" at bounding box center [433, 128] width 126 height 31
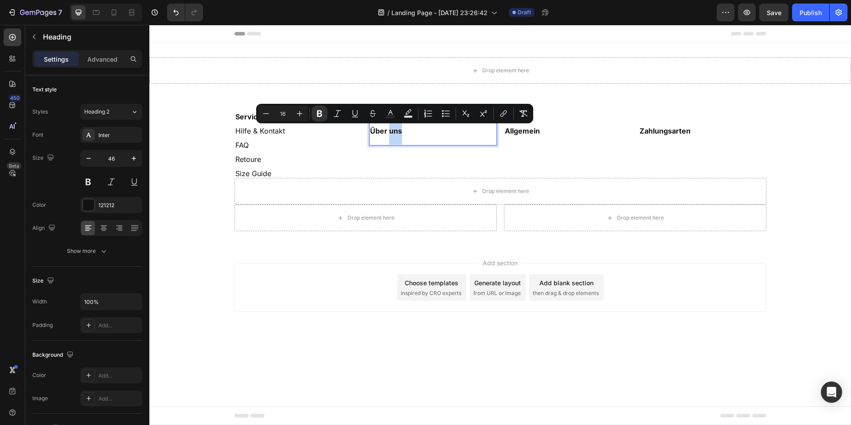
click at [405, 134] on p "Über uns" at bounding box center [433, 128] width 126 height 31
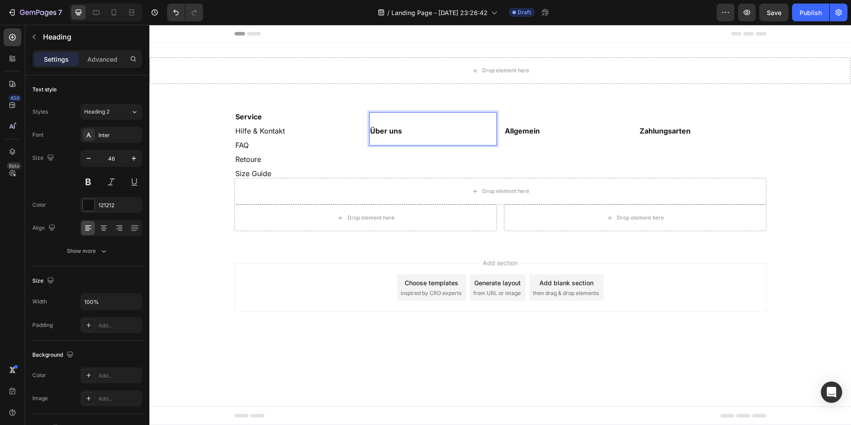
click at [407, 135] on p "Über uns" at bounding box center [433, 128] width 126 height 31
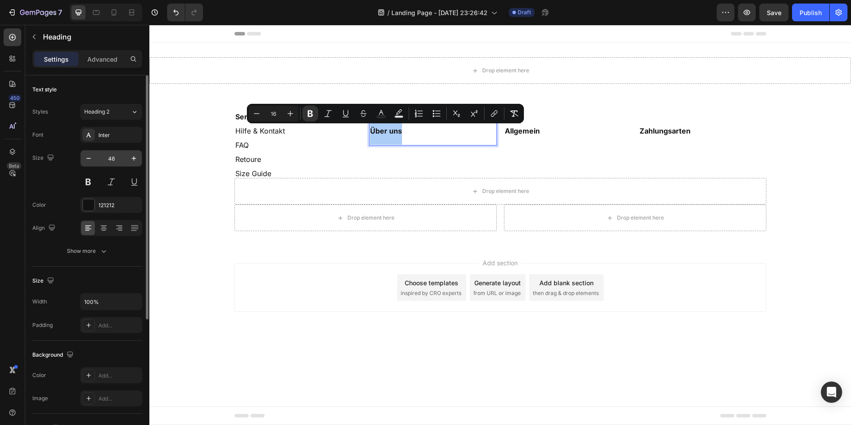
click at [109, 161] on input "46" at bounding box center [111, 158] width 29 height 16
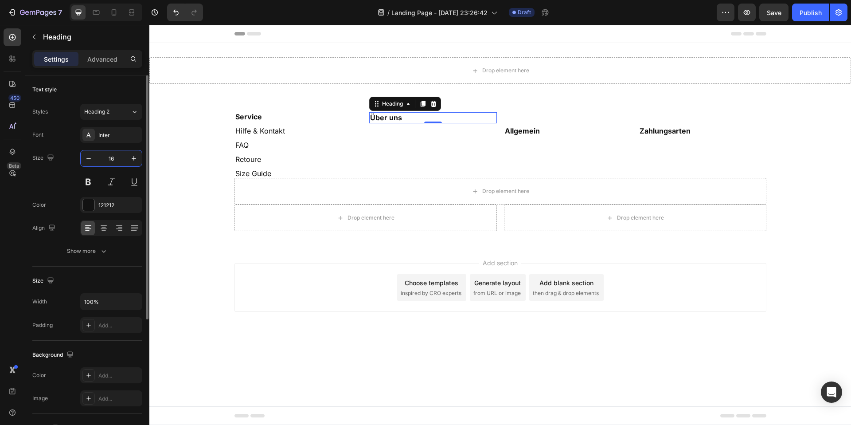
type input "16"
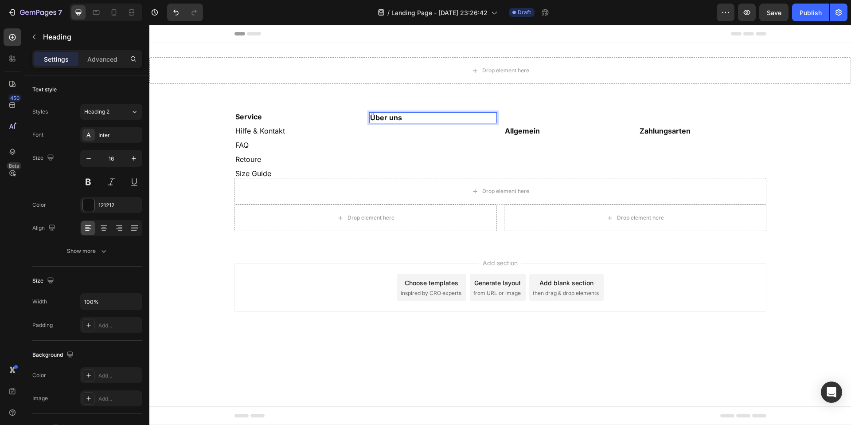
click at [408, 119] on p "Über uns" at bounding box center [433, 117] width 126 height 9
click at [385, 139] on p "Über uns" at bounding box center [433, 126] width 126 height 27
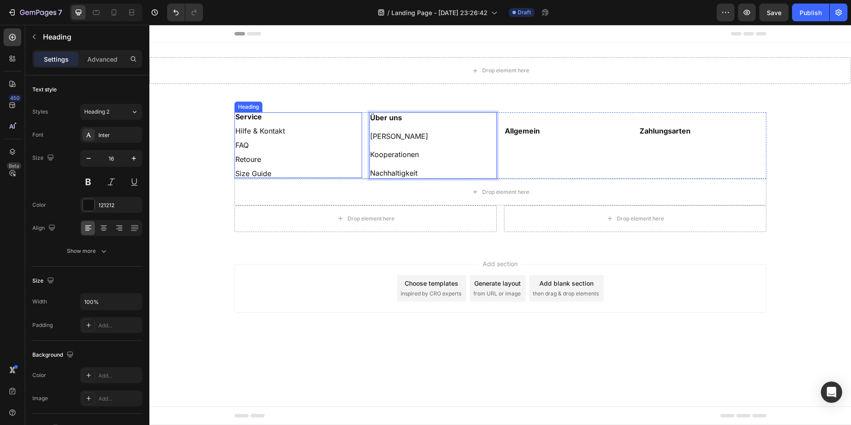
click at [262, 177] on p "⁠⁠⁠⁠⁠⁠⁠ Service Hilfe & Kontakt FAQ Retoure Size Guide" at bounding box center [298, 145] width 126 height 64
click at [271, 172] on p "Service Hilfe & Kontakt FAQ Retoure Size Guide" at bounding box center [298, 145] width 126 height 64
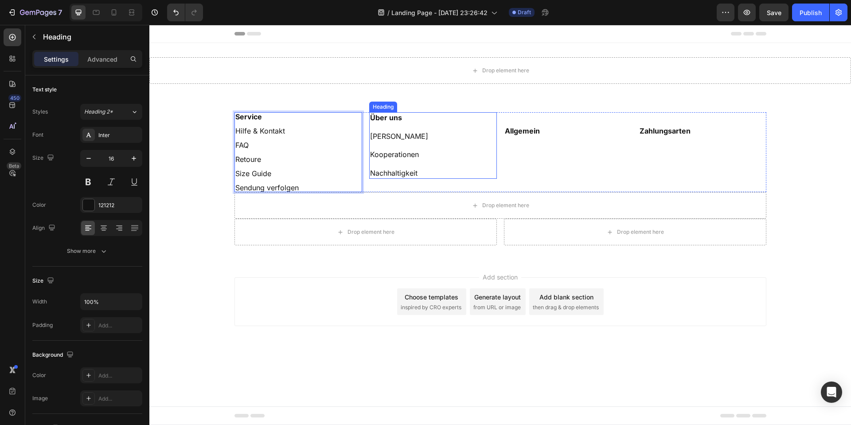
click at [408, 151] on p "⁠⁠⁠⁠⁠⁠⁠ Über uns Fiora Bloom Kooperationen Nachhaltigkeit" at bounding box center [433, 145] width 126 height 65
click at [428, 175] on p "Über uns Fiora Bloom Kooperationen Nachhaltigkeit" at bounding box center [433, 145] width 126 height 65
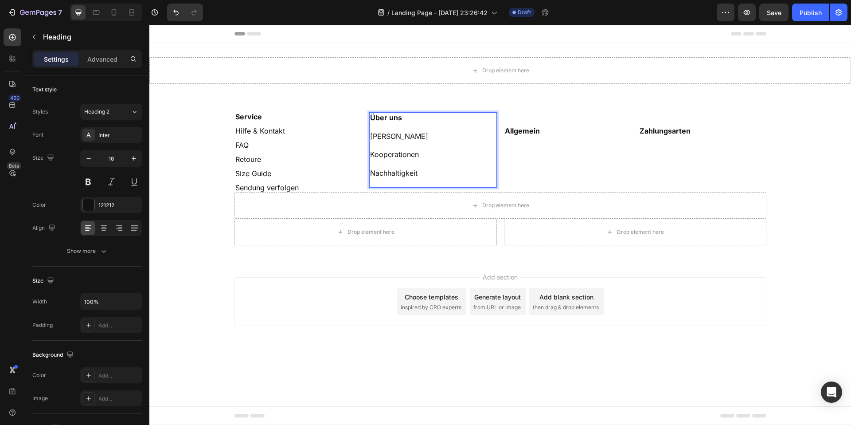
click at [384, 145] on p "Über uns Fiora Bloom Kooperationen Nachhaltigkeit" at bounding box center [433, 150] width 126 height 74
click at [401, 127] on p "Über uns Fiora Bloom Kooperationen Nachhaltigkeit" at bounding box center [433, 145] width 126 height 65
click at [405, 148] on p "Über uns ⁠⁠⁠⁠⁠⁠⁠ Fiora Bloom Kooperationen Nachhaltigkeit" at bounding box center [433, 145] width 126 height 65
click at [406, 151] on p "Über uns Fiora Bloom Kooperationen Nachhaltigkeit" at bounding box center [433, 145] width 126 height 65
click at [418, 137] on p "Über uns Fiora Bloom Kooperationen ⁠⁠⁠⁠⁠⁠⁠ Nachhaltigkeit" at bounding box center [433, 145] width 126 height 65
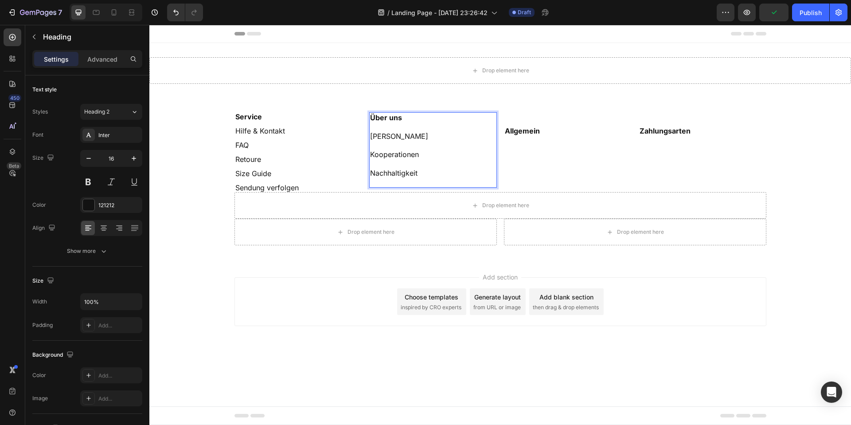
click at [445, 180] on p "Über uns Fiora Bloom ⁠⁠⁠⁠⁠⁠⁠ Kooperationen Nachhaltigkeit" at bounding box center [433, 150] width 126 height 74
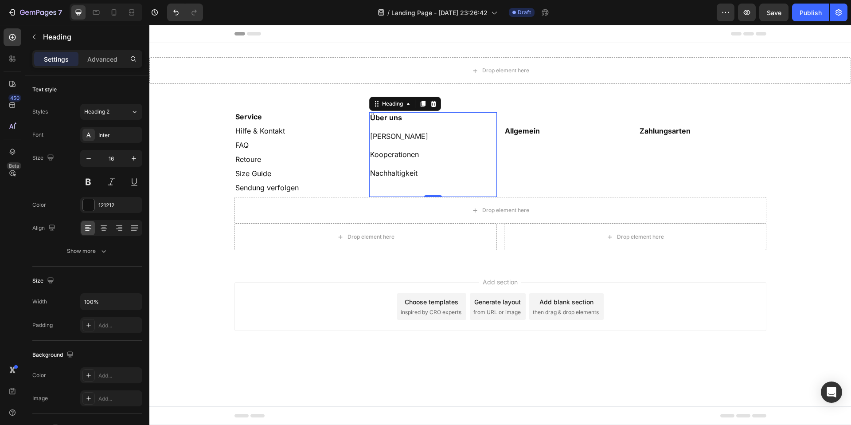
click at [260, 158] on p "⁠⁠⁠⁠⁠⁠⁠ Service Hilfe & Kontakt FAQ Retoure Size Guide Sendung verfolgen" at bounding box center [298, 152] width 126 height 78
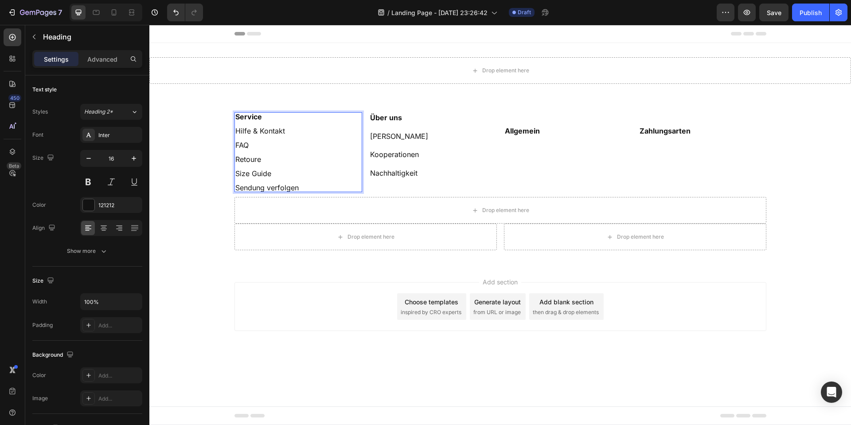
click at [264, 158] on p "Service Hilfe & Kontakt FAQ Retoure Size Guide Sendung verfolgen" at bounding box center [298, 152] width 126 height 78
click at [424, 172] on p "⁠⁠⁠⁠⁠⁠⁠ Über uns Fiora Bloom Kooperationen Nachhaltigkeit" at bounding box center [433, 154] width 126 height 83
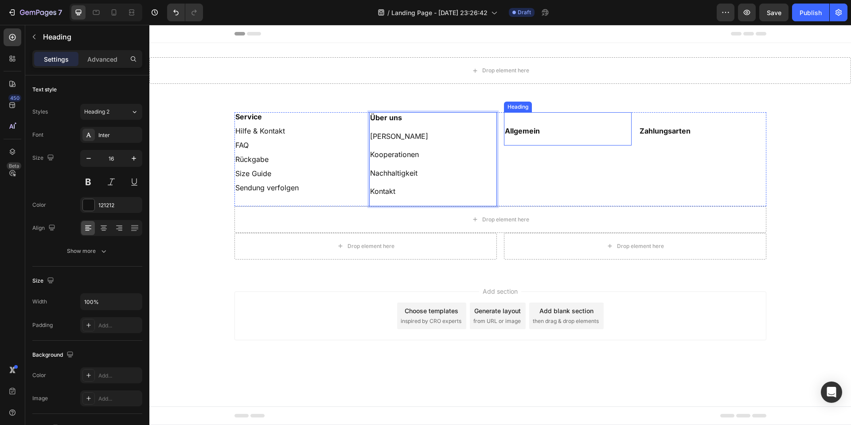
click at [548, 146] on div "⁠⁠⁠⁠⁠⁠⁠ Allgemein Heading" at bounding box center [568, 159] width 128 height 94
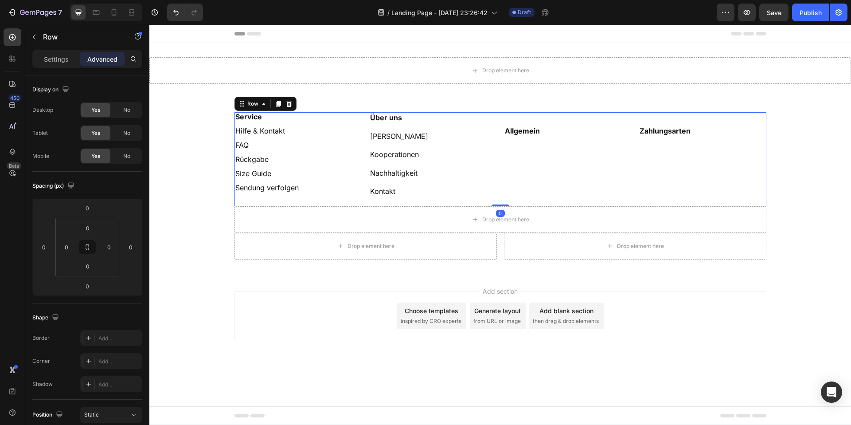
click at [548, 146] on div "⁠⁠⁠⁠⁠⁠⁠ Allgemein Heading" at bounding box center [568, 159] width 128 height 94
click at [534, 135] on p "⁠⁠⁠⁠⁠⁠⁠ Allgemein" at bounding box center [568, 128] width 126 height 31
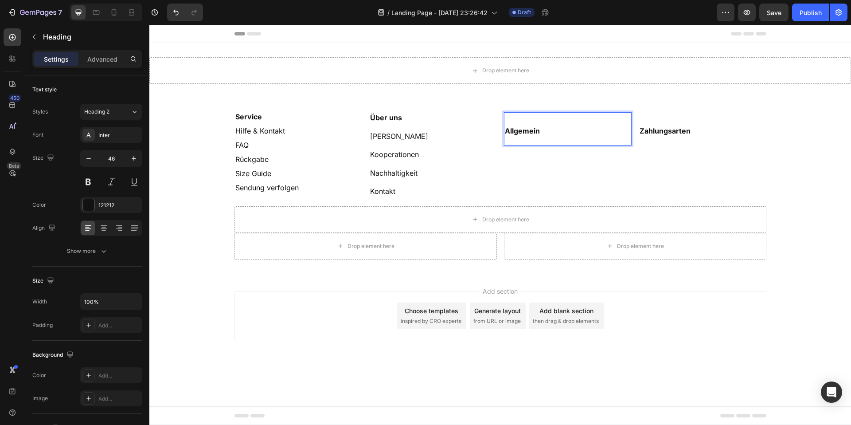
click at [539, 132] on strong "Allgemein" at bounding box center [522, 130] width 35 height 9
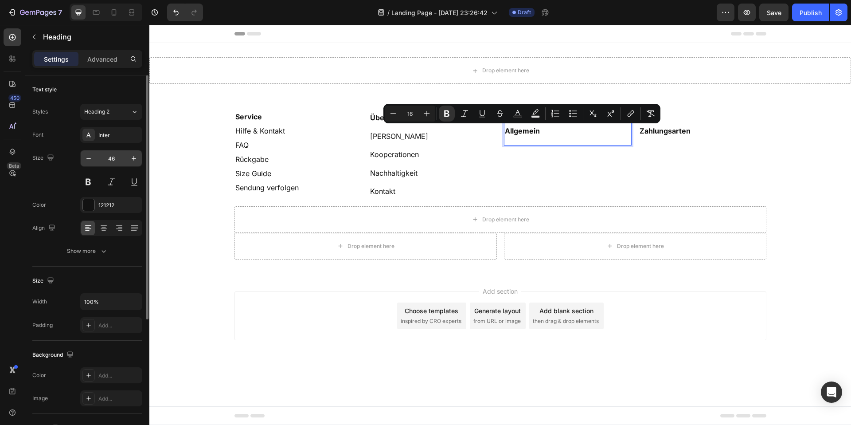
click at [103, 154] on input "46" at bounding box center [111, 158] width 29 height 16
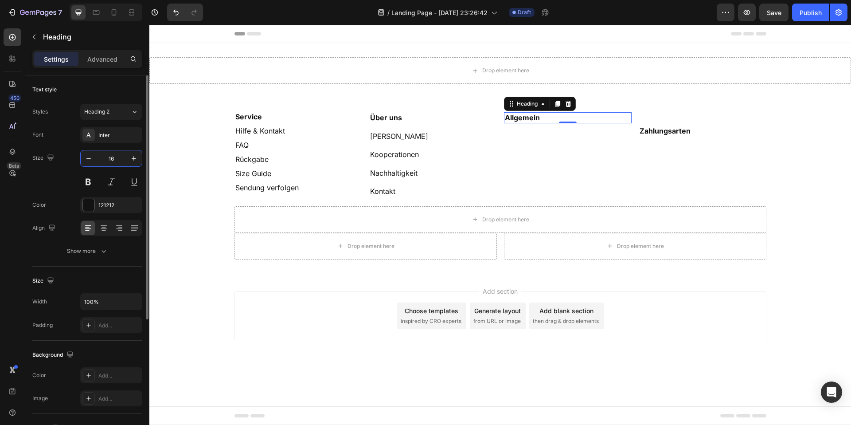
type input "16"
click at [558, 123] on div "⁠⁠⁠⁠⁠⁠⁠ Allgemein Heading 0" at bounding box center [568, 159] width 128 height 94
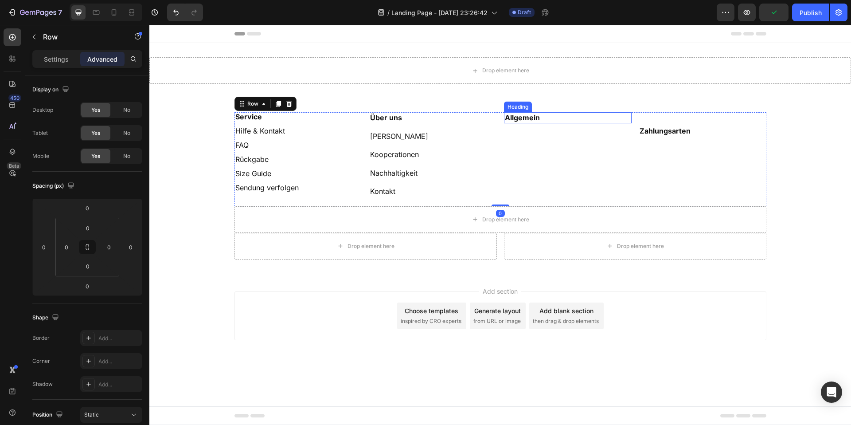
click at [555, 120] on p "⁠⁠⁠⁠⁠⁠⁠ Allgemein" at bounding box center [568, 117] width 126 height 9
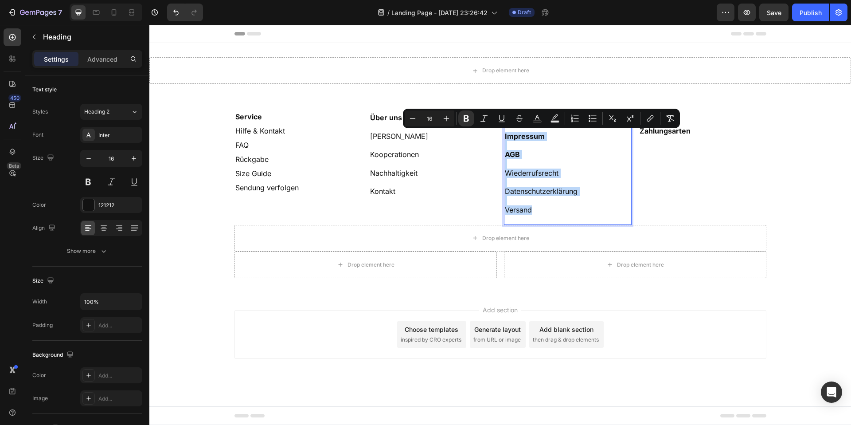
drag, startPoint x: 537, startPoint y: 212, endPoint x: 504, endPoint y: 134, distance: 84.0
click at [504, 134] on h2 "Allgemein Impressum AGB Wiederrufsrecht Datenschutzerklärung Versand" at bounding box center [568, 168] width 128 height 113
click at [472, 114] on button "Bold" at bounding box center [467, 118] width 16 height 16
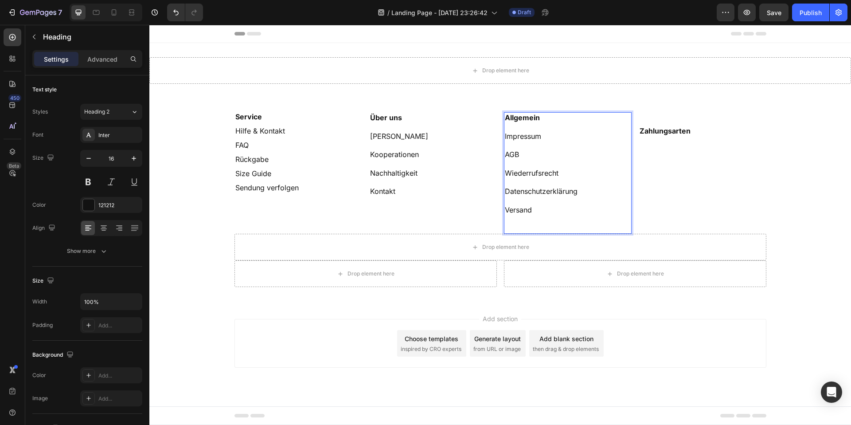
click at [551, 158] on p "Allgemein Impressum AGB Wiederrufsrecht Datenschutzerklärung Versand" at bounding box center [568, 173] width 126 height 120
click at [542, 205] on p "Allgemein Impressum AGB Wiederrufsrecht Datenschutzerklärung Versand" at bounding box center [568, 173] width 126 height 120
click at [667, 145] on div "⁠⁠⁠⁠⁠⁠⁠ Zahlungsarten Heading" at bounding box center [703, 173] width 128 height 122
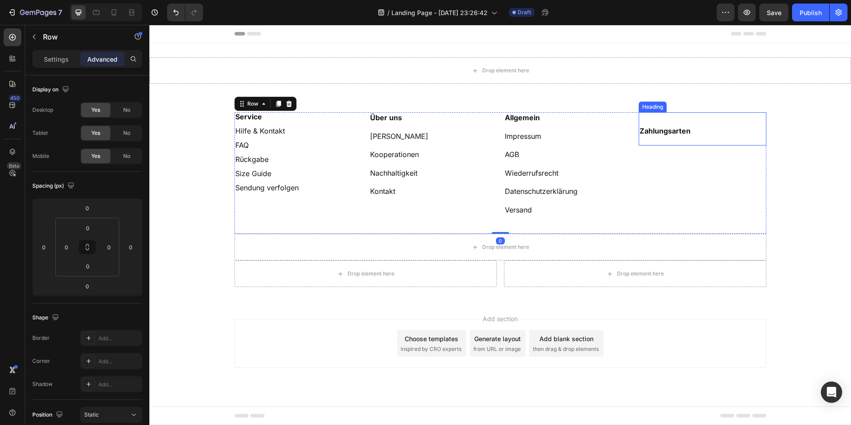
click at [657, 133] on strong "Zahlungsarten" at bounding box center [665, 130] width 51 height 9
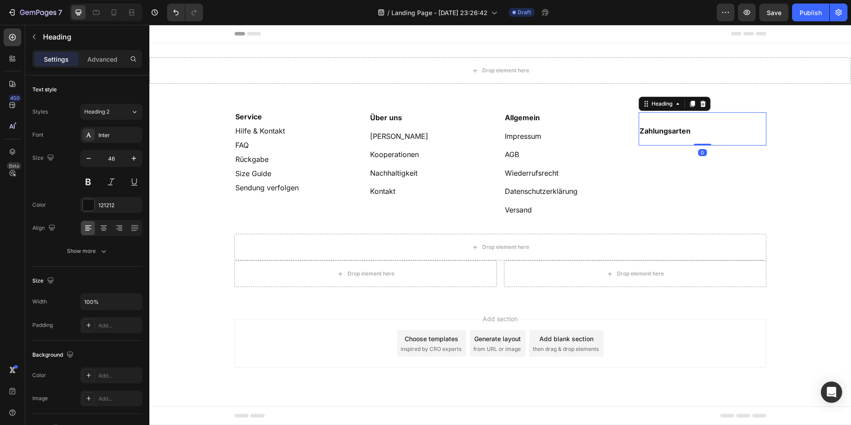
click at [659, 149] on div "⁠⁠⁠⁠⁠⁠⁠ Zahlungsarten Heading 0" at bounding box center [703, 173] width 128 height 122
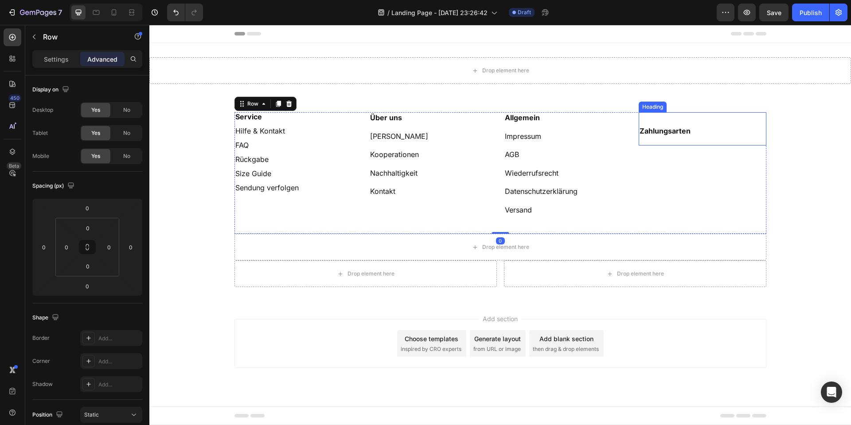
click at [663, 131] on strong "Zahlungsarten" at bounding box center [665, 130] width 51 height 9
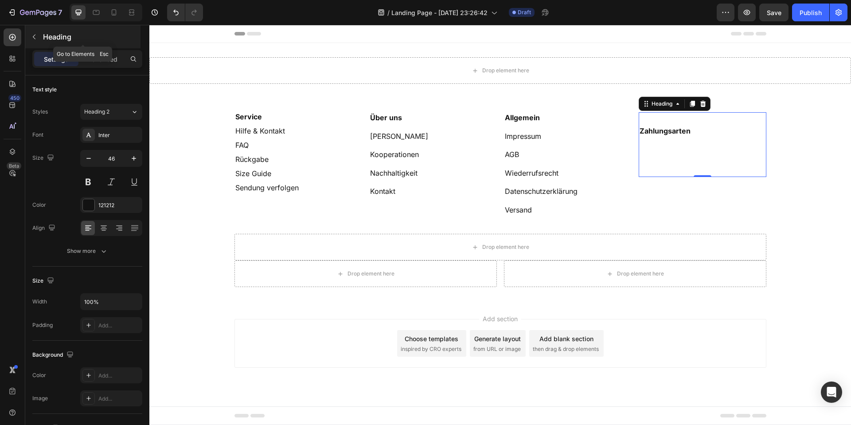
click at [35, 39] on icon "button" at bounding box center [34, 37] width 3 height 5
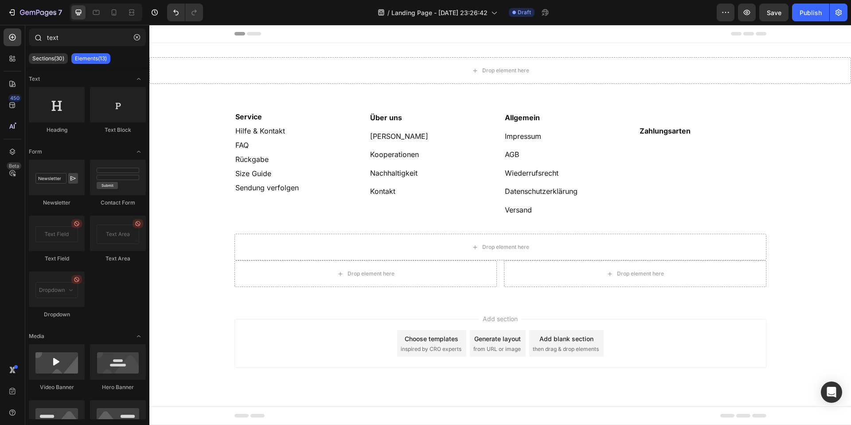
click at [91, 49] on div "text" at bounding box center [87, 38] width 124 height 21
click at [92, 47] on div "text" at bounding box center [87, 38] width 124 height 21
drag, startPoint x: 148, startPoint y: 39, endPoint x: 137, endPoint y: 40, distance: 11.1
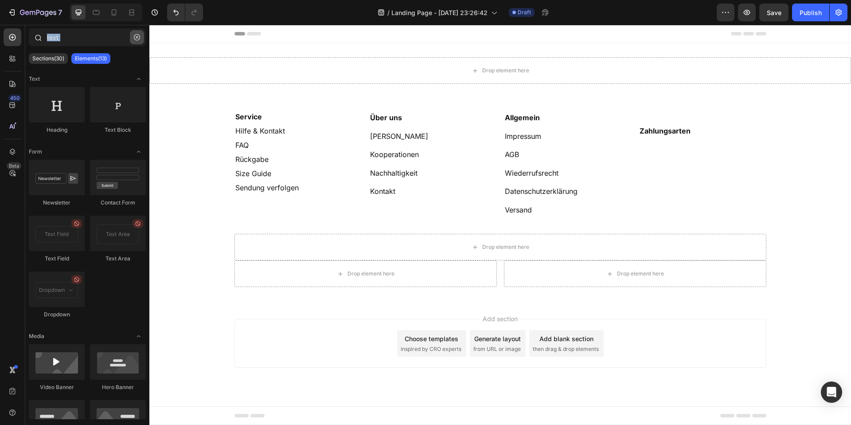
click at [148, 39] on div "text" at bounding box center [87, 38] width 124 height 21
click at [137, 40] on icon "button" at bounding box center [137, 37] width 6 height 6
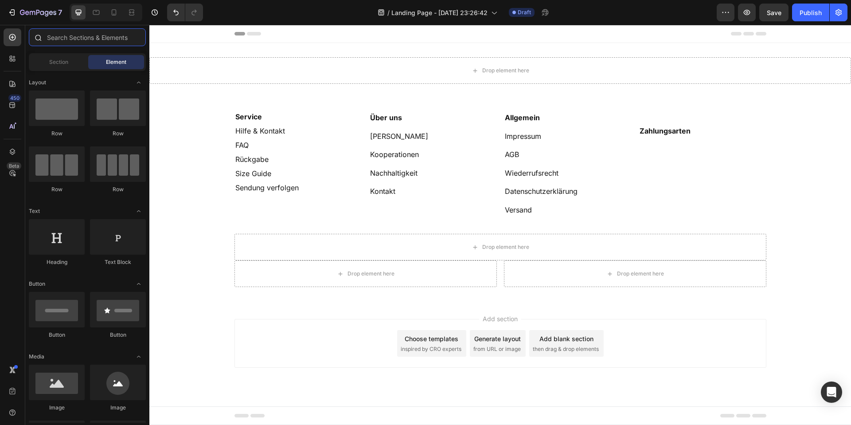
click at [71, 39] on input "text" at bounding box center [87, 37] width 117 height 18
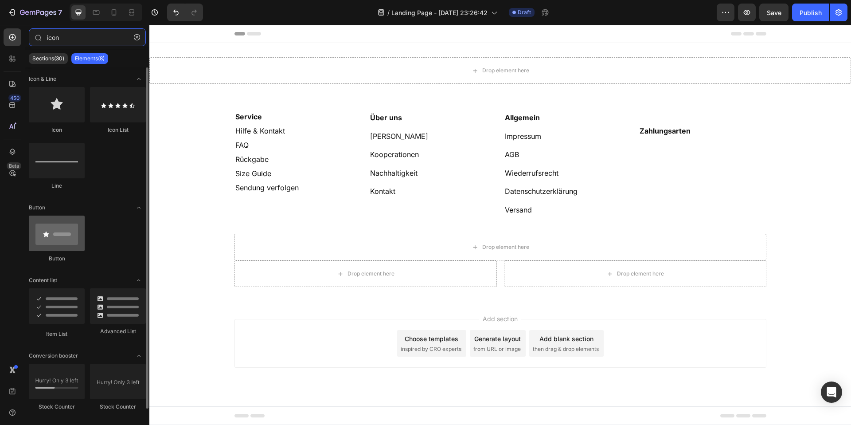
scroll to position [10, 0]
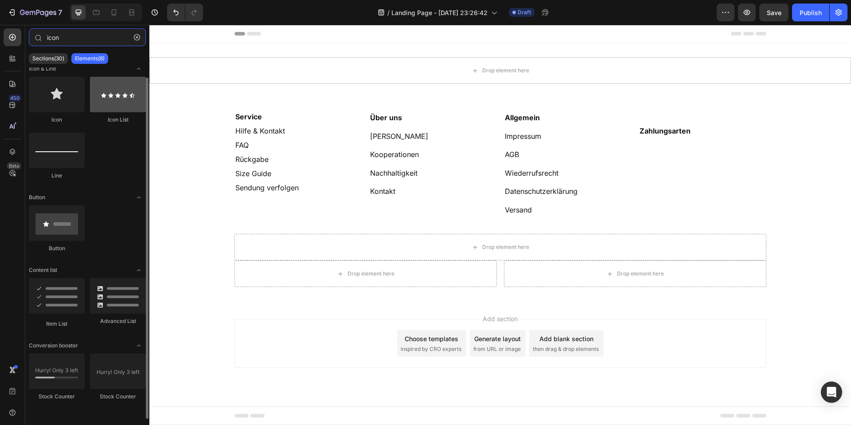
type input "icon"
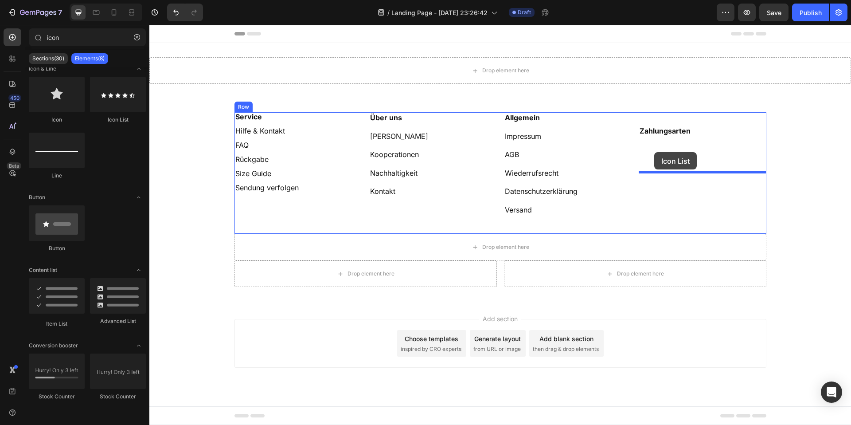
drag, startPoint x: 250, startPoint y: 131, endPoint x: 655, endPoint y: 153, distance: 405.4
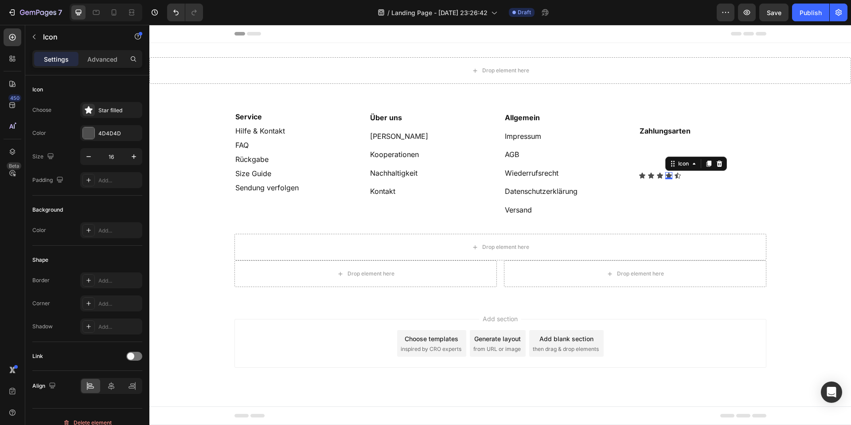
click at [667, 178] on div "Icon 0" at bounding box center [669, 175] width 7 height 7
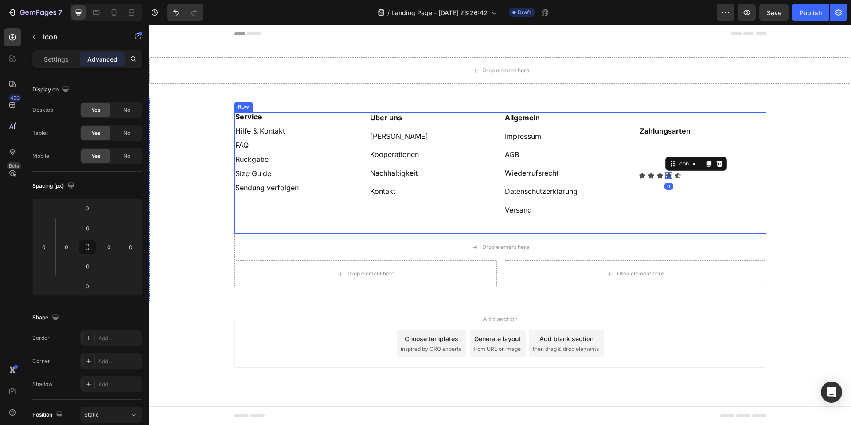
click at [642, 182] on div "⁠⁠⁠⁠⁠⁠⁠ Zahlungsarten Heading Icon Icon Icon Icon 0 Icon Icon List" at bounding box center [703, 173] width 128 height 122
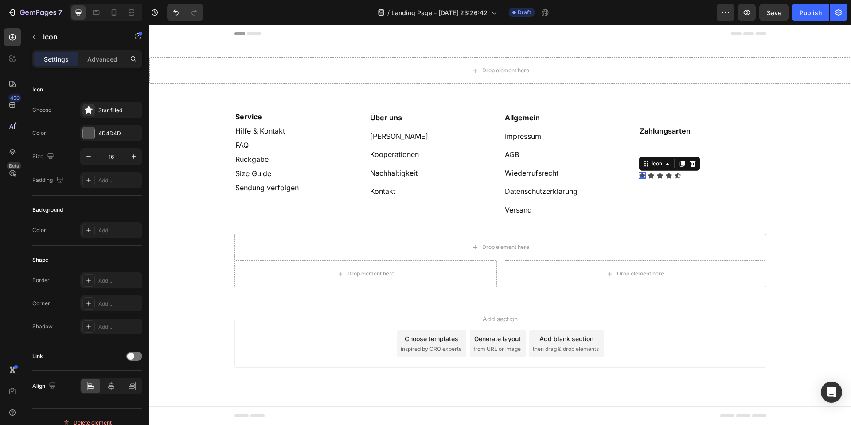
click at [642, 178] on div "Icon 0" at bounding box center [642, 175] width 7 height 7
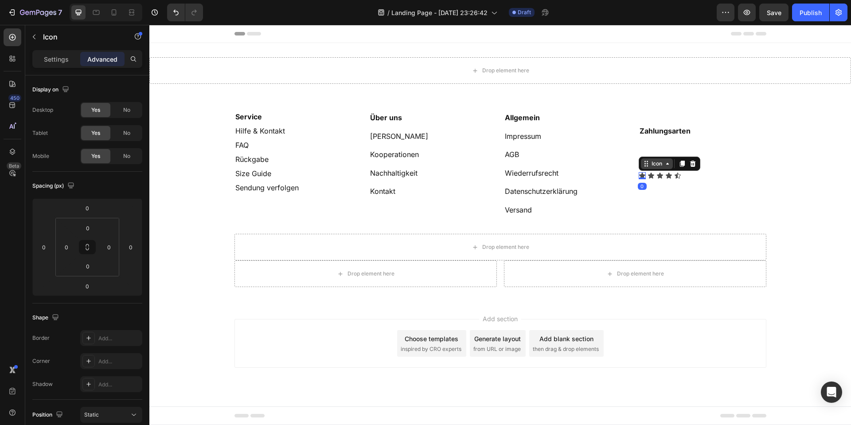
click at [646, 163] on icon at bounding box center [646, 163] width 7 height 7
click at [60, 63] on p "Settings" at bounding box center [56, 59] width 25 height 9
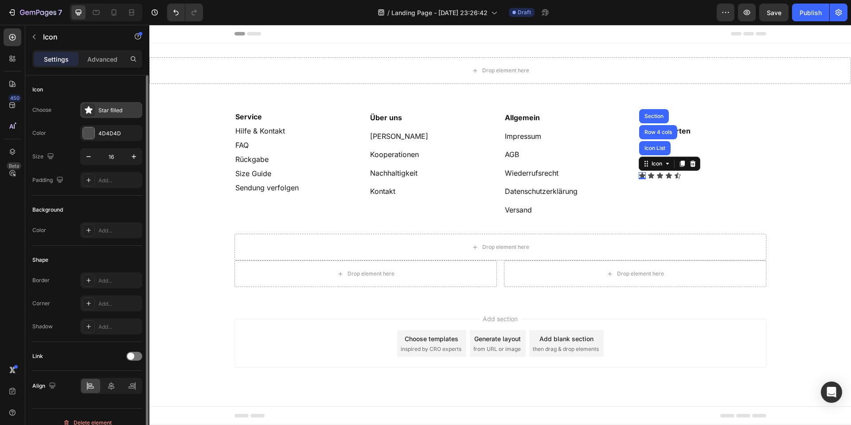
click at [111, 110] on div "Star filled" at bounding box center [119, 110] width 42 height 8
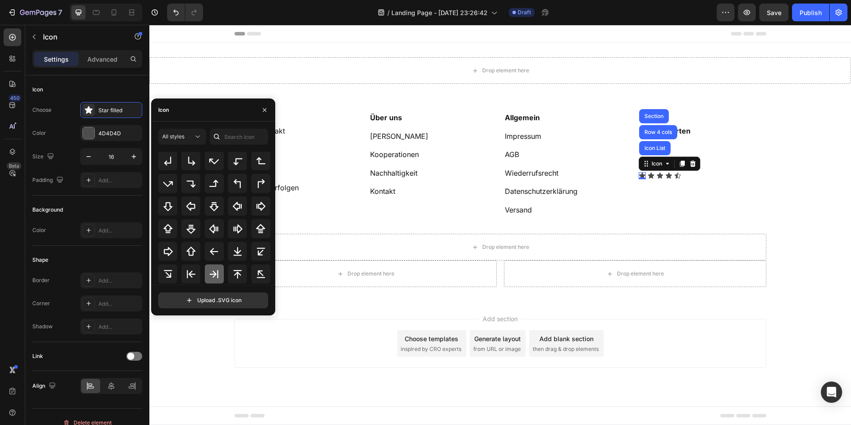
scroll to position [288, 0]
click at [209, 113] on div "Icon" at bounding box center [213, 109] width 124 height 23
click at [194, 136] on icon at bounding box center [197, 136] width 9 height 9
click at [243, 143] on input "text" at bounding box center [239, 137] width 59 height 16
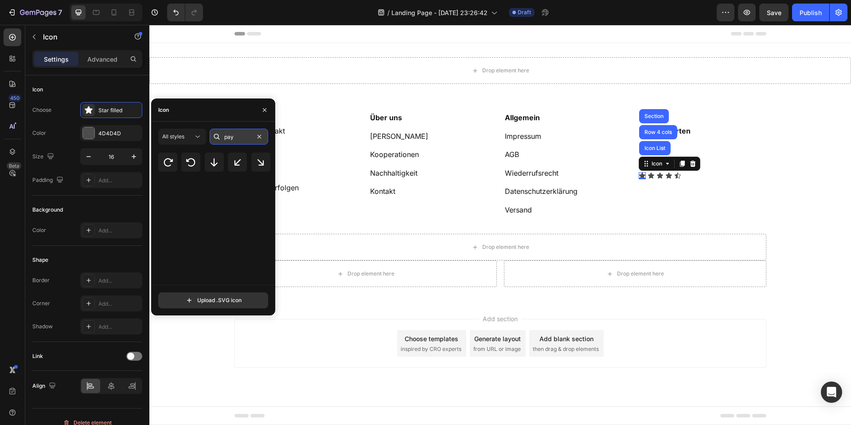
scroll to position [0, 0]
type input "paypal"
click at [165, 180] on div at bounding box center [167, 172] width 19 height 19
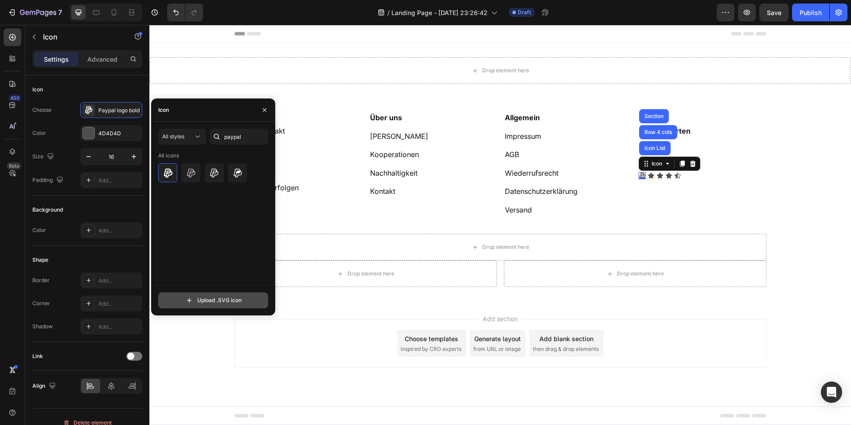
click at [221, 301] on input "file" at bounding box center [213, 300] width 109 height 15
drag, startPoint x: 264, startPoint y: 111, endPoint x: 208, endPoint y: 135, distance: 60.8
click at [264, 111] on icon "button" at bounding box center [264, 109] width 7 height 7
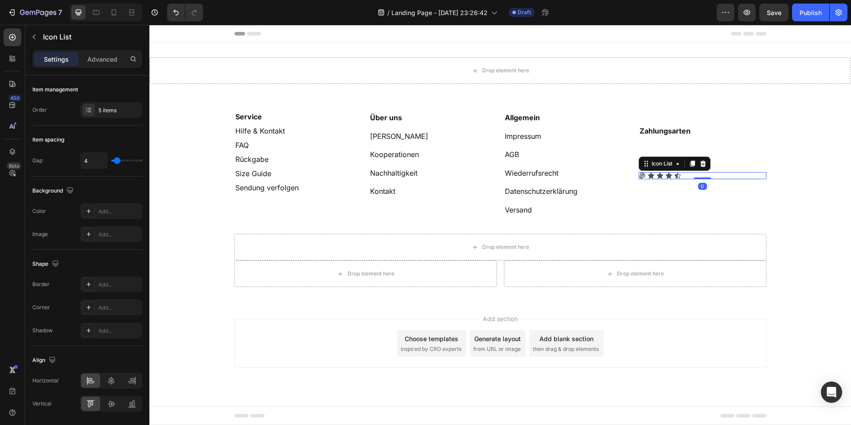
click at [673, 176] on div "Icon Icon Icon Icon Icon" at bounding box center [703, 175] width 128 height 7
click at [706, 163] on icon at bounding box center [703, 163] width 7 height 7
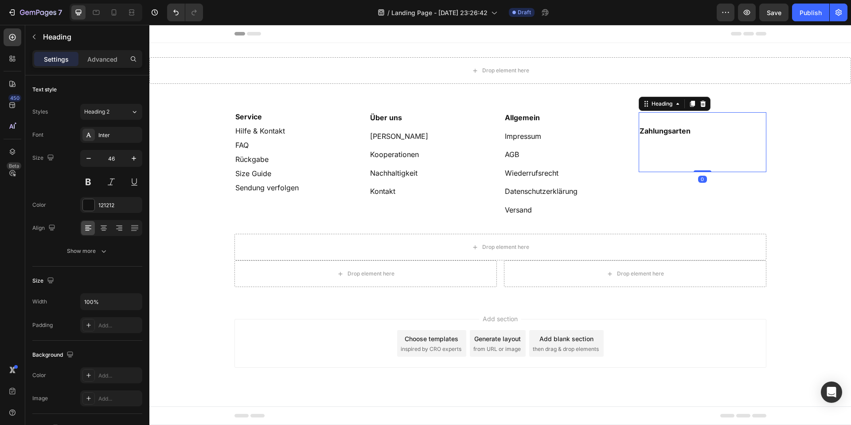
click at [680, 138] on p "⁠⁠⁠⁠⁠⁠⁠ Zahlungsarten" at bounding box center [703, 142] width 126 height 58
click at [23, 36] on div "450 Beta" at bounding box center [12, 225] width 25 height 400
click at [34, 37] on icon "button" at bounding box center [34, 36] width 7 height 7
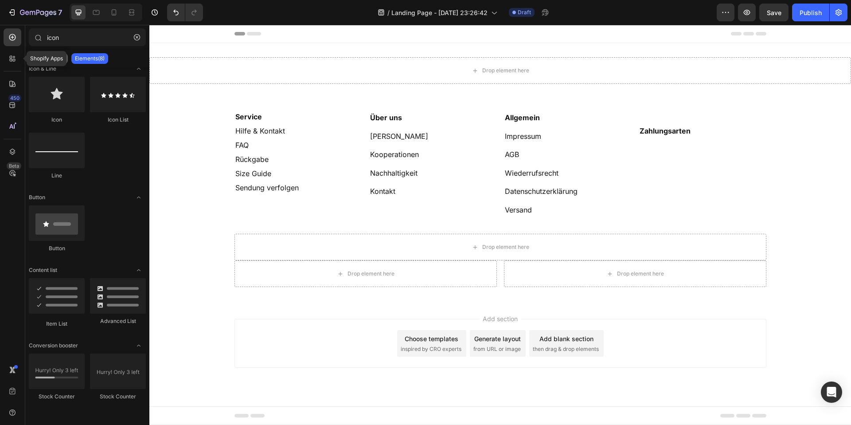
click at [32, 56] on p "Sections(30)" at bounding box center [48, 58] width 32 height 7
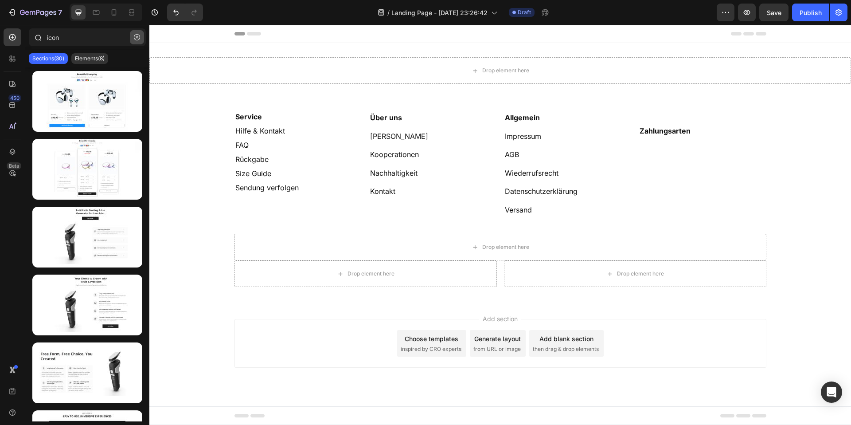
click at [135, 40] on icon "button" at bounding box center [137, 37] width 6 height 6
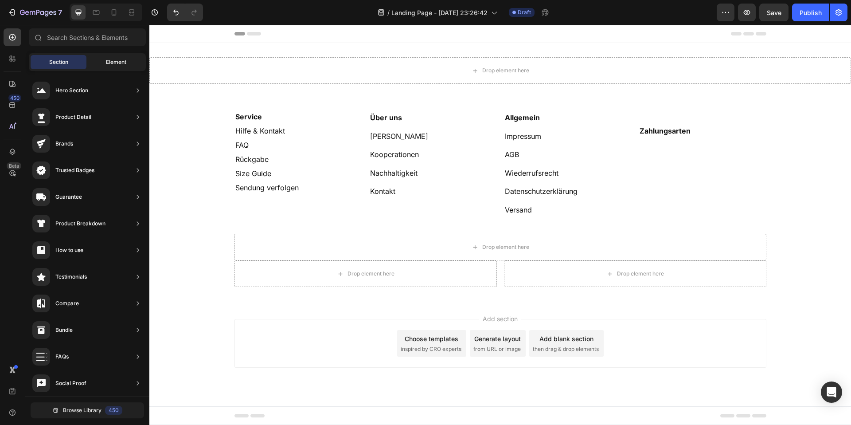
click at [103, 66] on div "Element" at bounding box center [116, 62] width 56 height 14
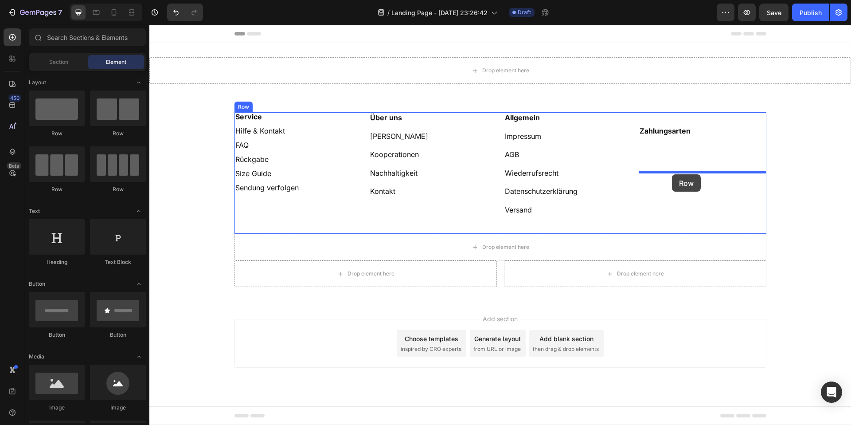
drag, startPoint x: 212, startPoint y: 145, endPoint x: 672, endPoint y: 174, distance: 460.8
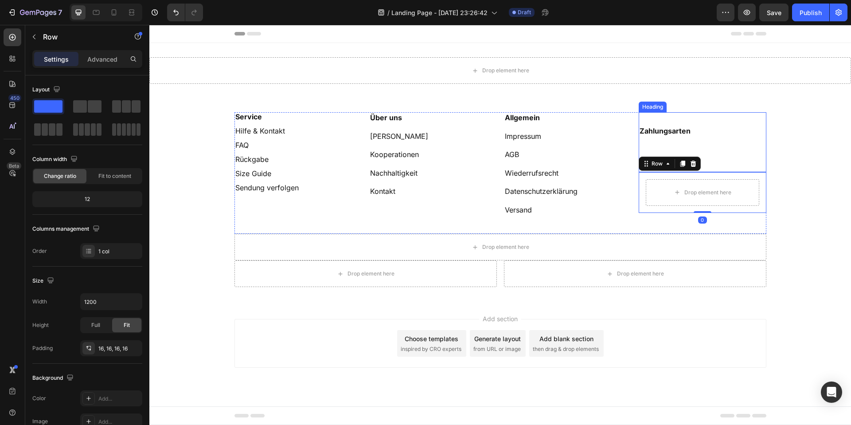
click at [698, 130] on p "⁠⁠⁠⁠⁠⁠⁠ Zahlungsarten" at bounding box center [703, 142] width 126 height 58
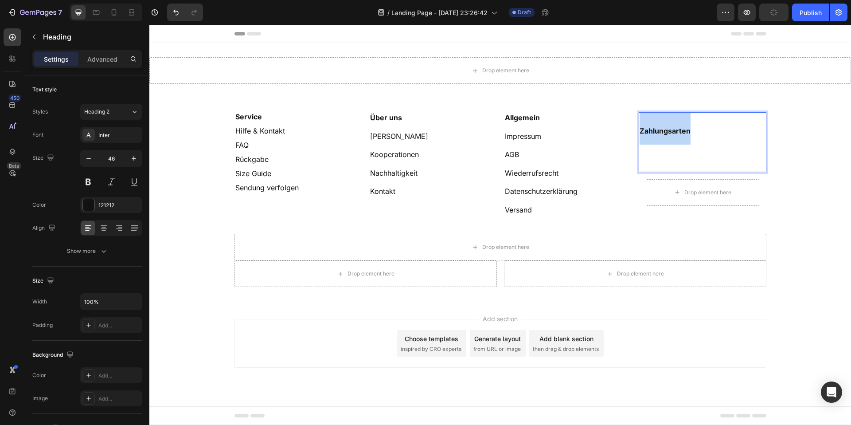
click at [667, 129] on strong "Zahlungsarten" at bounding box center [665, 130] width 51 height 9
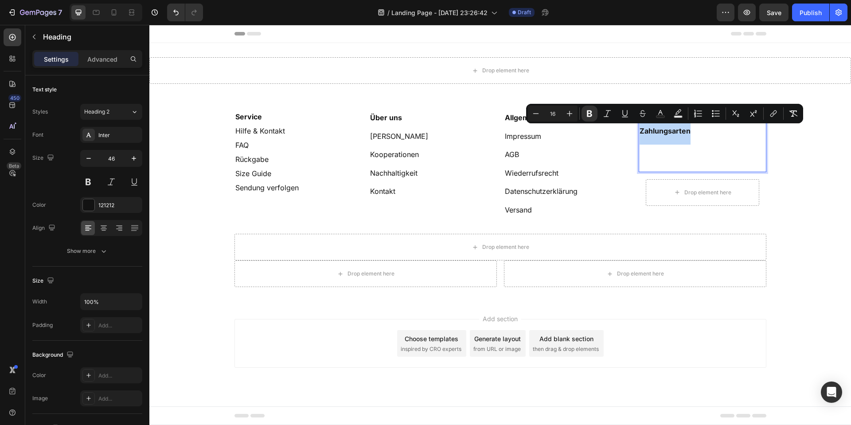
click at [792, 173] on div "⁠⁠⁠⁠⁠⁠⁠ Service Hilfe & Kontakt FAQ Rückgabe Size Guide Sendung verfolgen Headi…" at bounding box center [500, 199] width 702 height 175
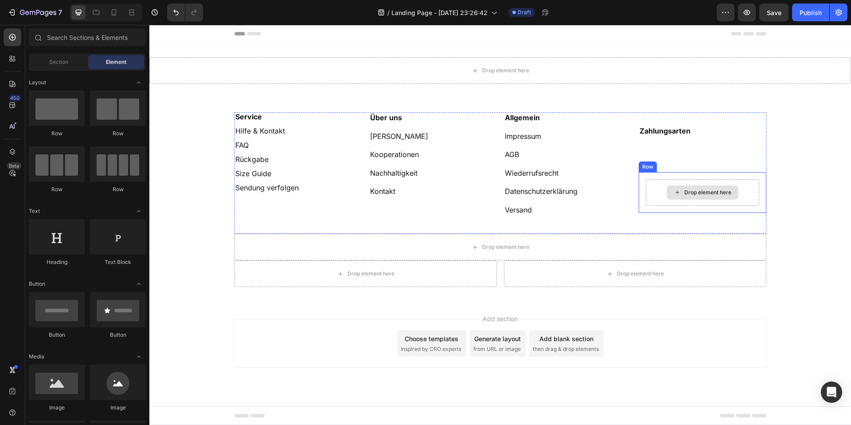
click at [686, 195] on div "Drop element here" at bounding box center [708, 192] width 47 height 7
click at [694, 173] on div "Drop element here Row" at bounding box center [703, 192] width 128 height 41
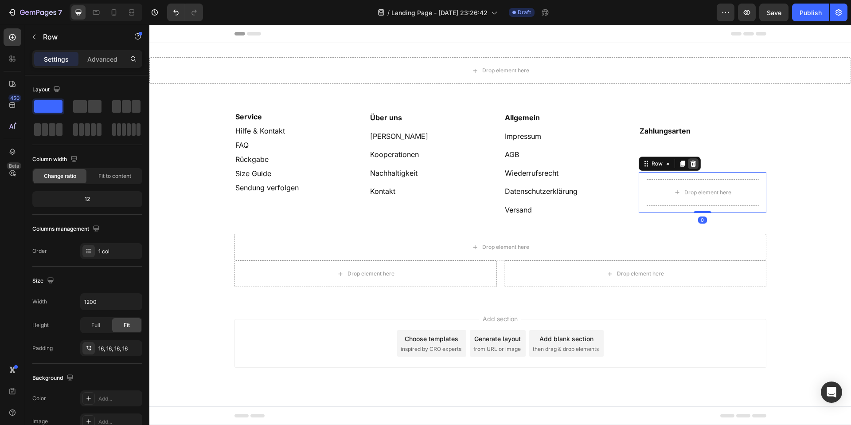
click at [694, 164] on icon at bounding box center [693, 163] width 6 height 6
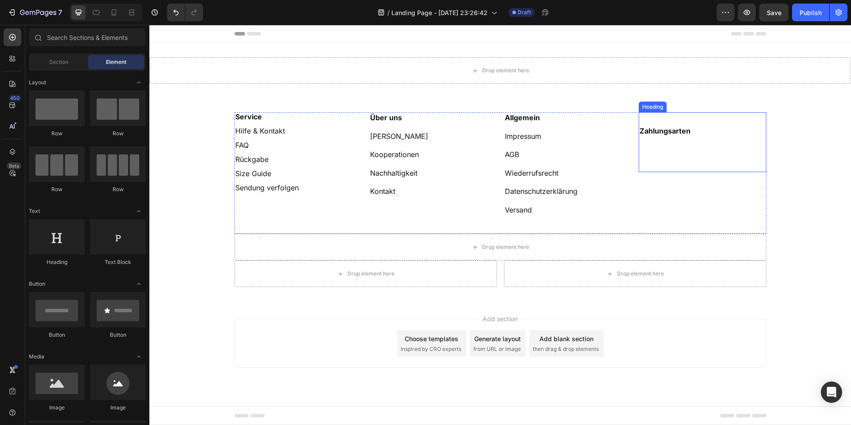
click at [684, 147] on p "⁠⁠⁠⁠⁠⁠⁠ Zahlungsarten" at bounding box center [703, 142] width 126 height 58
click at [498, 246] on div "Drop element here" at bounding box center [505, 246] width 47 height 7
click at [38, 60] on div "Section" at bounding box center [59, 62] width 56 height 14
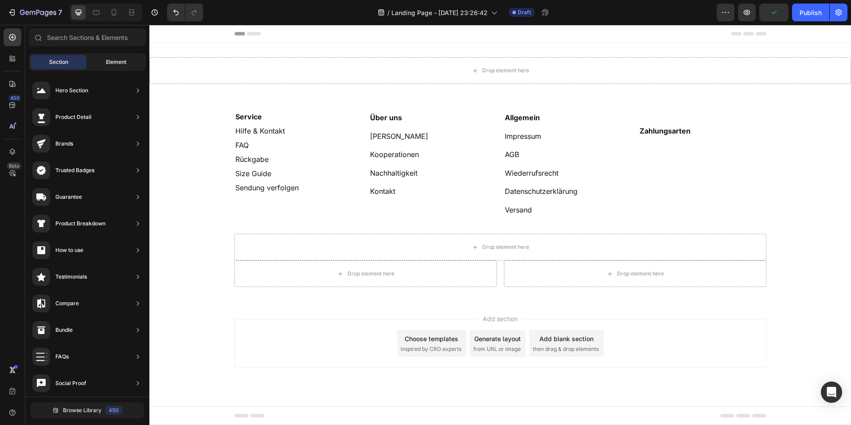
click at [102, 58] on div "Element" at bounding box center [116, 62] width 56 height 14
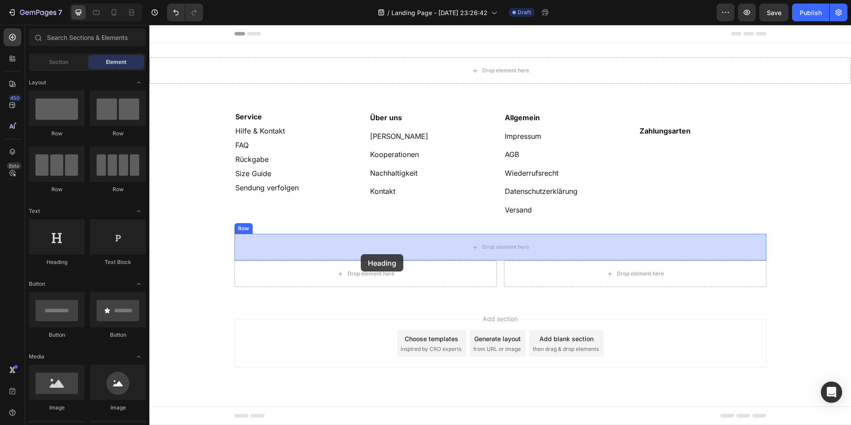
drag, startPoint x: 209, startPoint y: 271, endPoint x: 362, endPoint y: 251, distance: 154.3
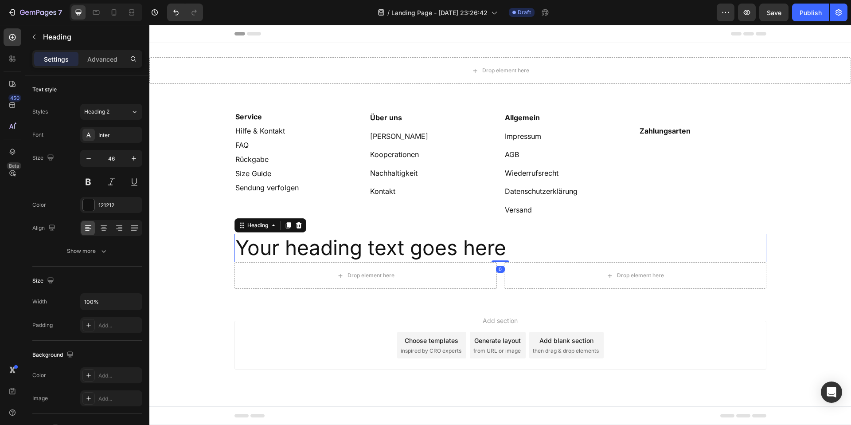
click at [354, 250] on h2 "Your heading text goes here" at bounding box center [501, 248] width 532 height 28
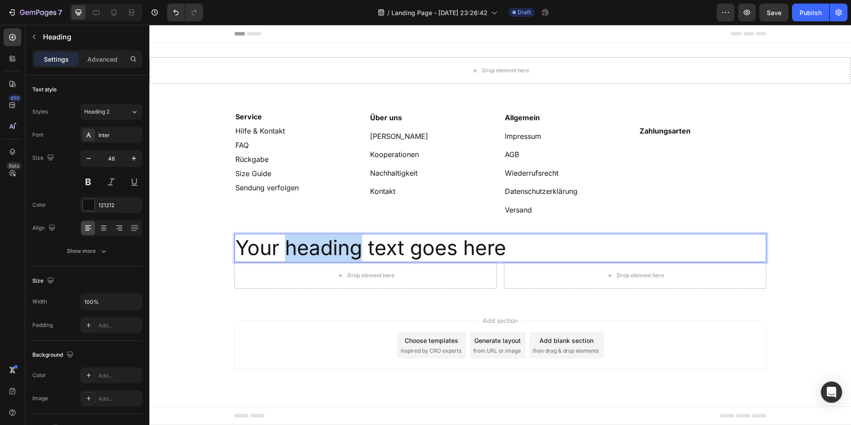
click at [354, 250] on p "Your heading text goes here" at bounding box center [500, 248] width 530 height 27
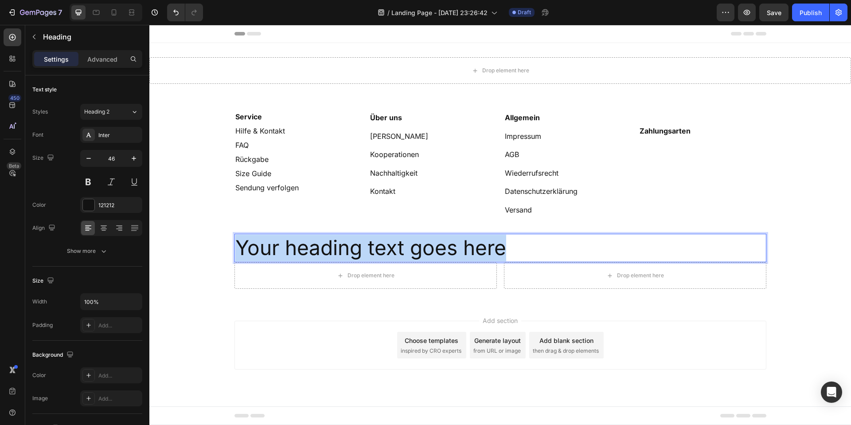
click at [354, 250] on p "Your heading text goes here" at bounding box center [500, 248] width 530 height 27
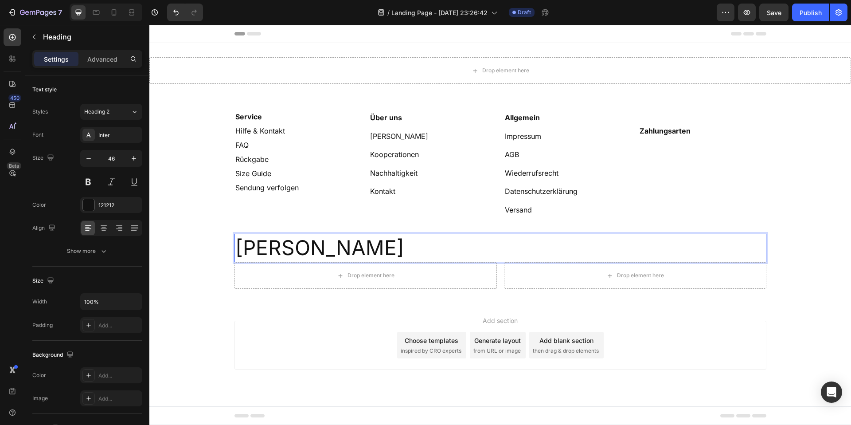
click at [404, 253] on p "FIORA BLOOM" at bounding box center [500, 248] width 530 height 27
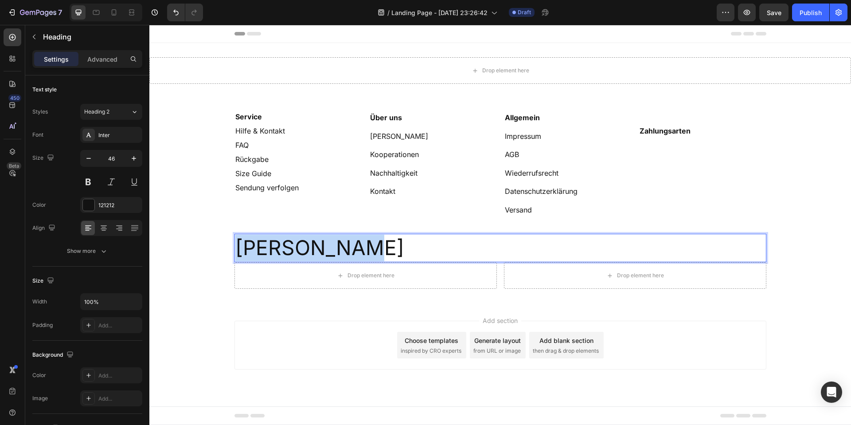
click at [404, 253] on p "FIORA BLOOM" at bounding box center [500, 248] width 530 height 27
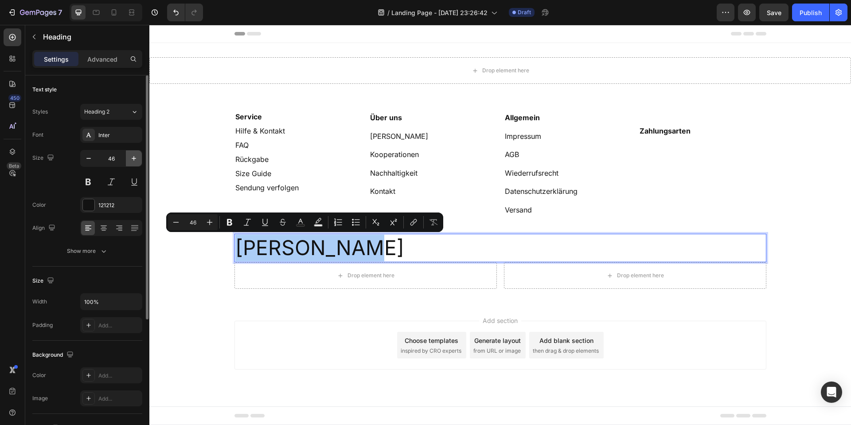
click at [133, 161] on icon "button" at bounding box center [133, 158] width 9 height 9
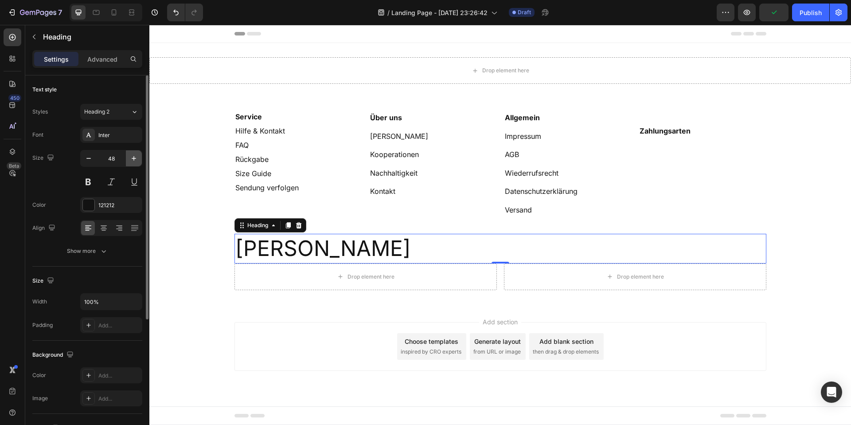
click at [133, 161] on icon "button" at bounding box center [133, 158] width 9 height 9
click at [111, 159] on input "49" at bounding box center [111, 158] width 29 height 16
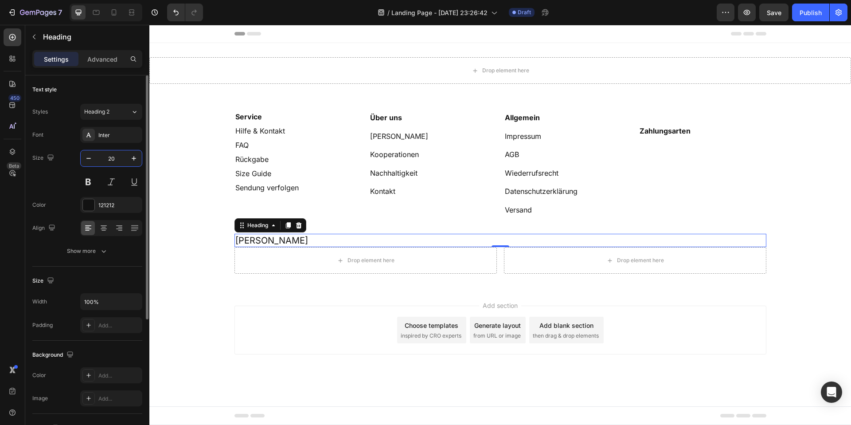
type input "2"
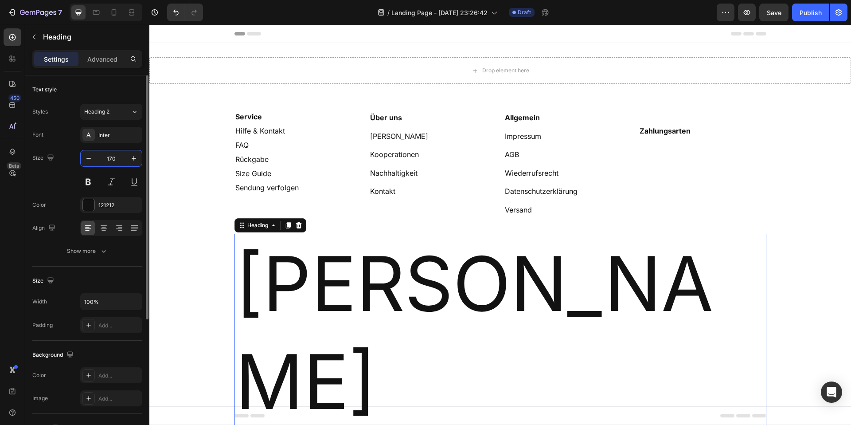
click at [121, 157] on input "170" at bounding box center [111, 158] width 29 height 16
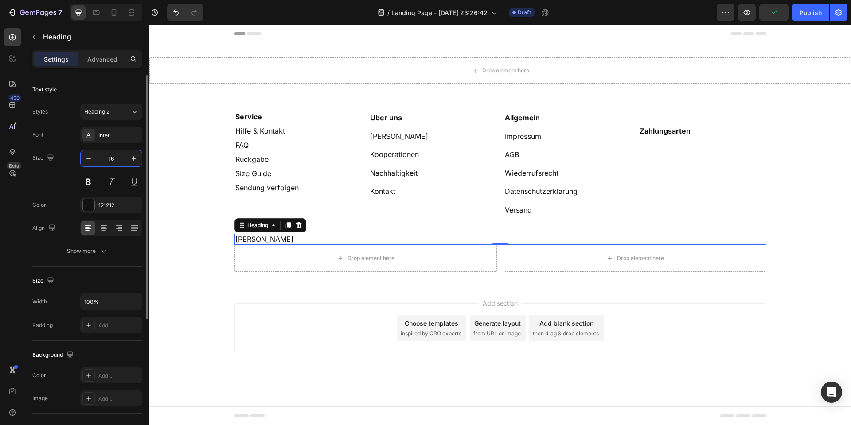
click at [121, 157] on input "16" at bounding box center [111, 158] width 29 height 16
type input "160"
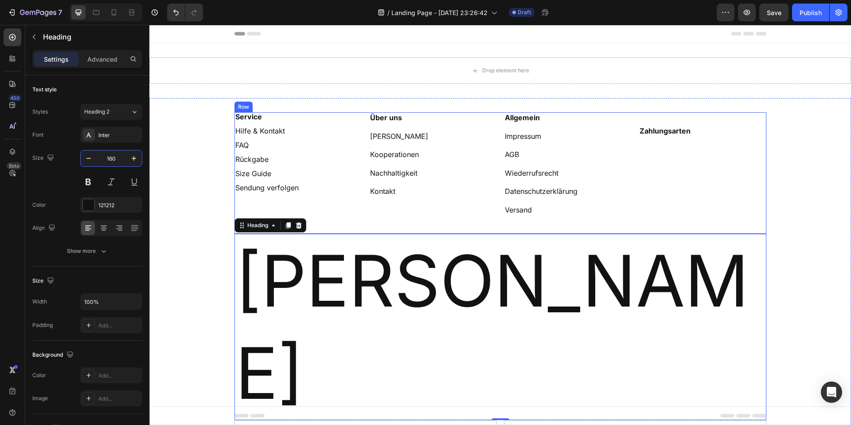
click at [734, 188] on div "⁠⁠⁠⁠⁠⁠⁠ Zahlungsarten Heading" at bounding box center [703, 173] width 128 height 122
click at [625, 280] on p "FIORA BLOOM" at bounding box center [500, 327] width 530 height 184
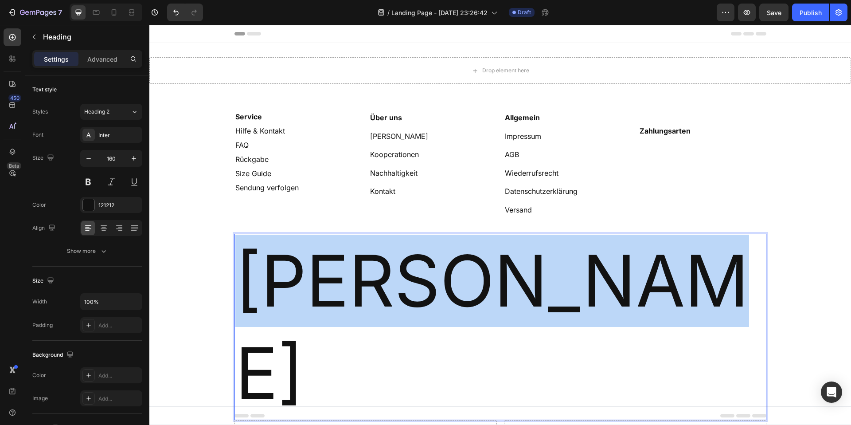
click at [625, 280] on p "FIORA BLOOM" at bounding box center [500, 327] width 530 height 184
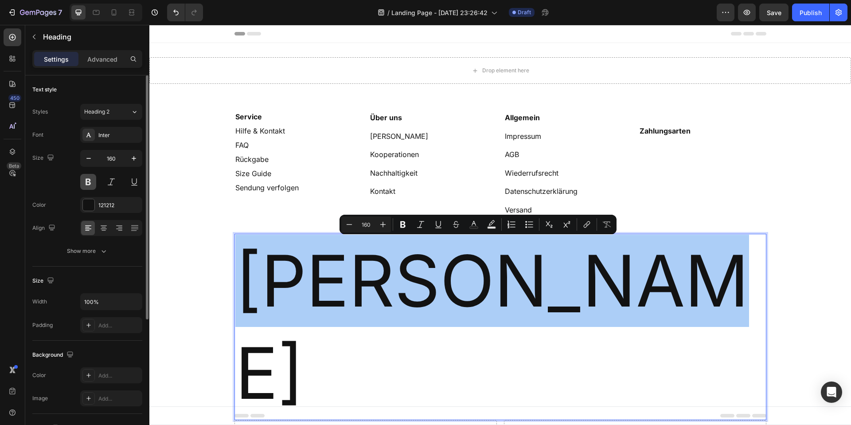
click at [86, 188] on button at bounding box center [88, 182] width 16 height 16
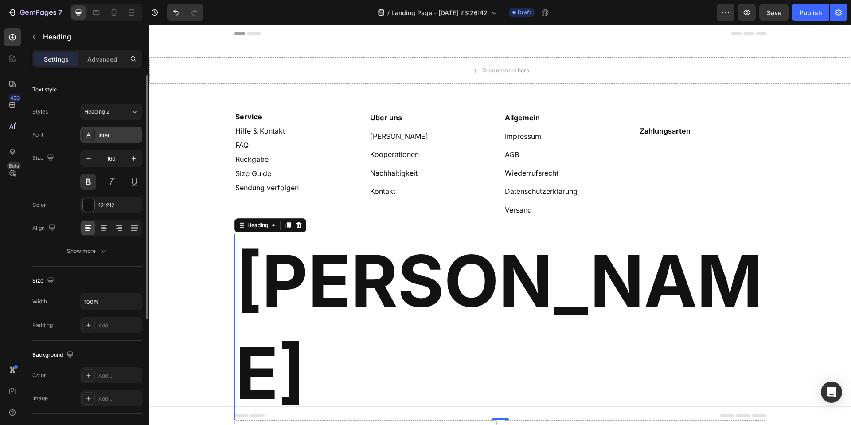
click at [90, 132] on icon at bounding box center [88, 134] width 7 height 7
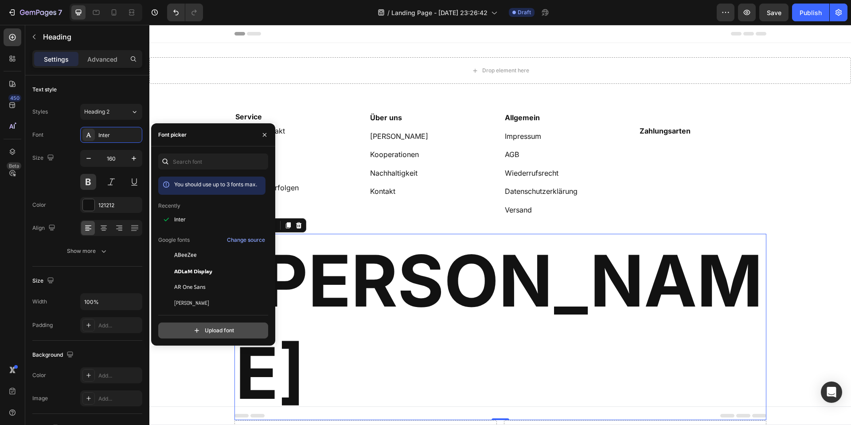
click at [203, 327] on input "file" at bounding box center [233, 330] width 222 height 15
type input "C:\fakepath\Luxia-Display.otf"
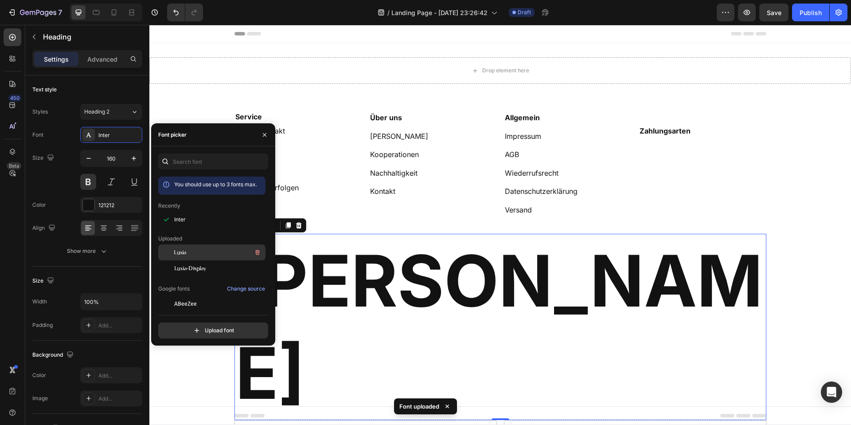
click at [195, 376] on div "Luxia" at bounding box center [211, 384] width 107 height 16
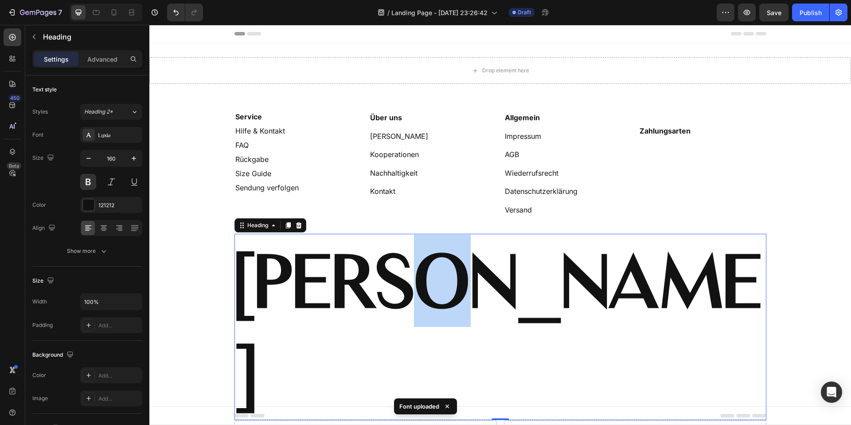
click at [429, 261] on p "FIORA BLOOM" at bounding box center [500, 327] width 530 height 184
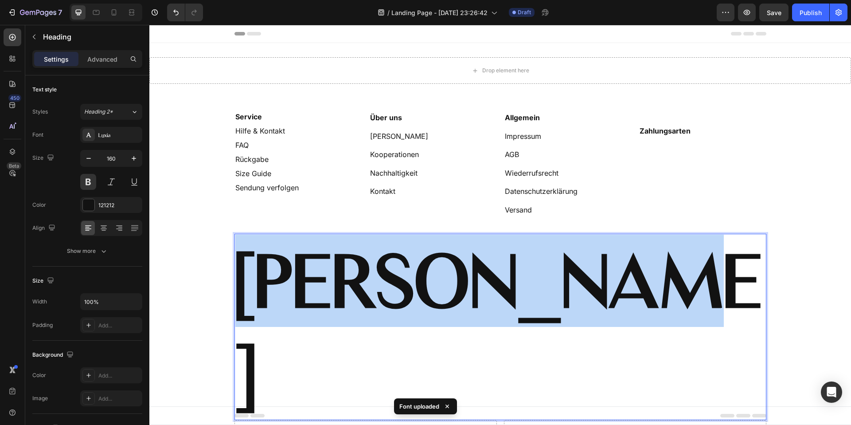
click at [429, 261] on p "FIORA BLOOM" at bounding box center [500, 327] width 530 height 184
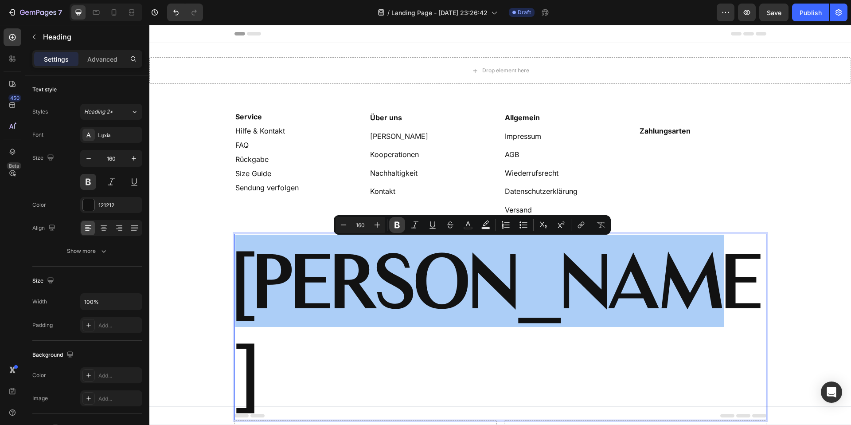
click at [401, 225] on icon "Editor contextual toolbar" at bounding box center [397, 224] width 9 height 9
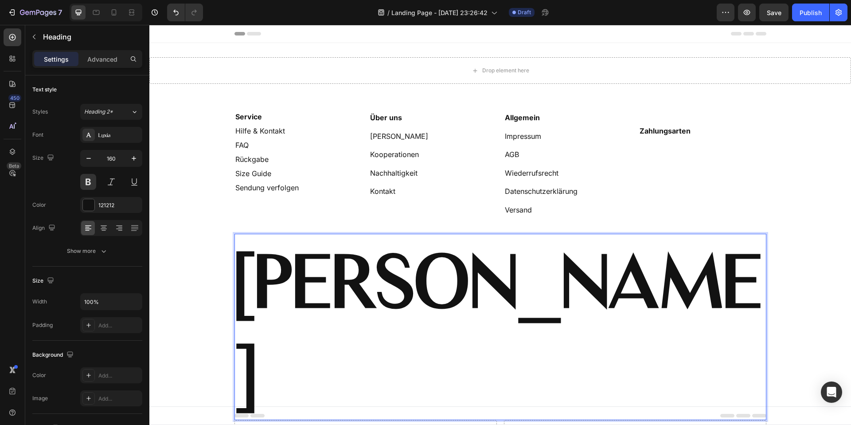
click at [569, 263] on strong "FIORA BLOOM" at bounding box center [498, 326] width 527 height 177
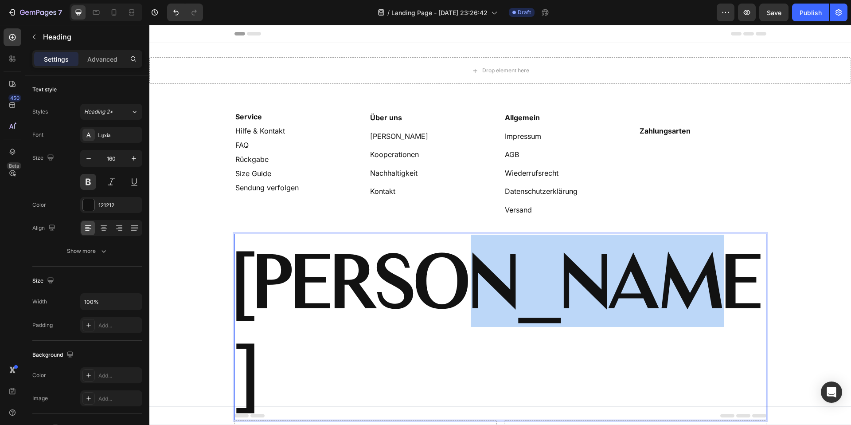
click at [569, 263] on strong "FIORA BLOOM" at bounding box center [498, 326] width 527 height 177
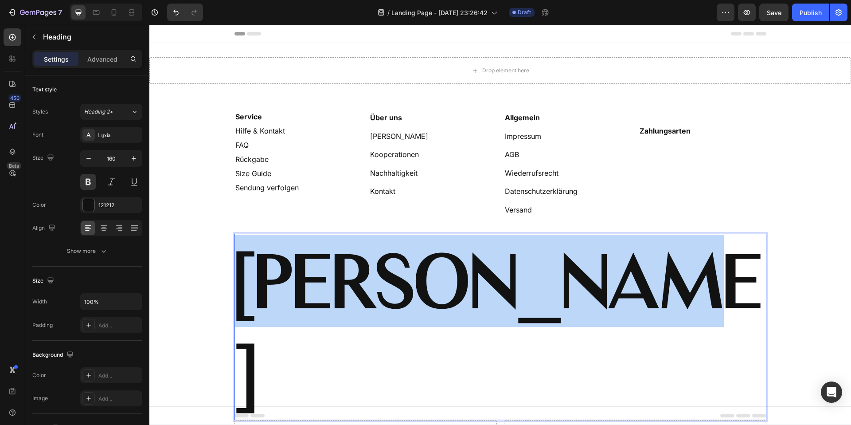
click at [569, 263] on strong "FIORA BLOOM" at bounding box center [498, 326] width 527 height 177
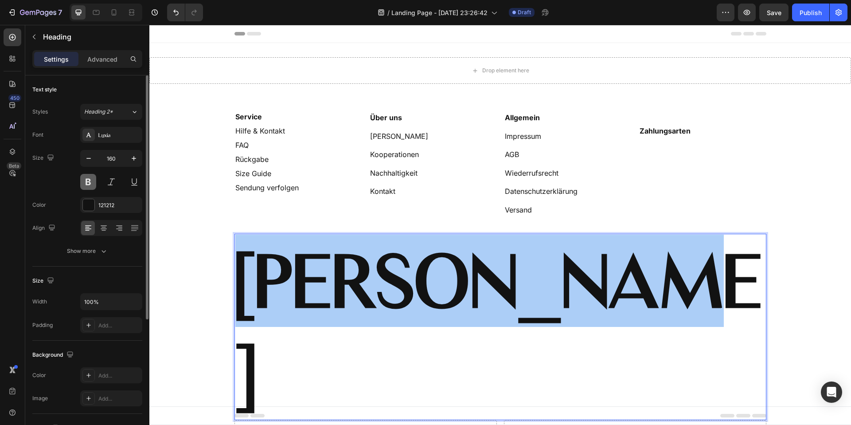
click at [87, 184] on button at bounding box center [88, 182] width 16 height 16
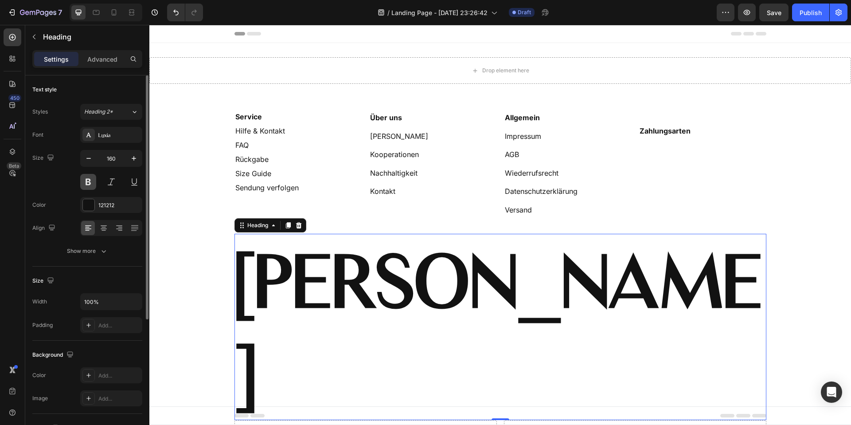
drag, startPoint x: 87, startPoint y: 184, endPoint x: 63, endPoint y: 216, distance: 40.4
click at [87, 184] on button at bounding box center [88, 182] width 16 height 16
click at [273, 261] on strong "FIORA BLOOM" at bounding box center [498, 326] width 527 height 177
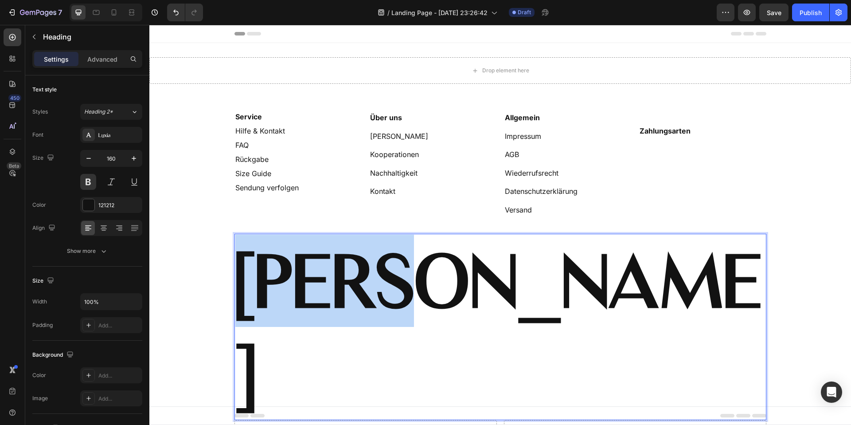
click at [273, 261] on strong "FIORA BLOOM" at bounding box center [498, 326] width 527 height 177
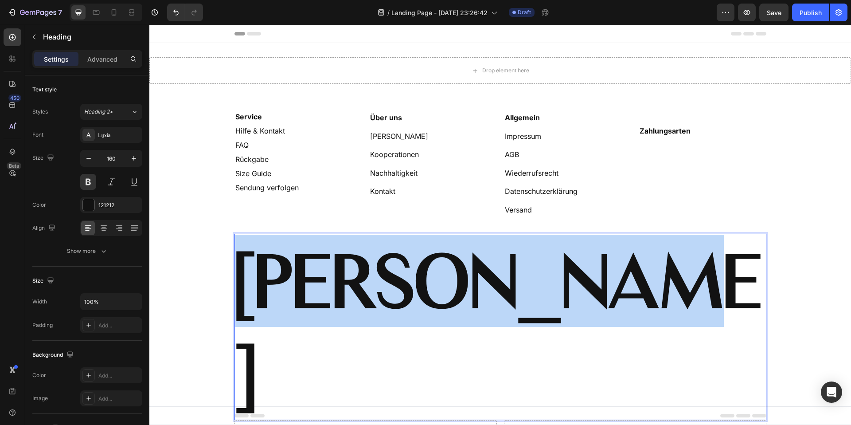
click at [273, 261] on strong "FIORA BLOOM" at bounding box center [498, 326] width 527 height 177
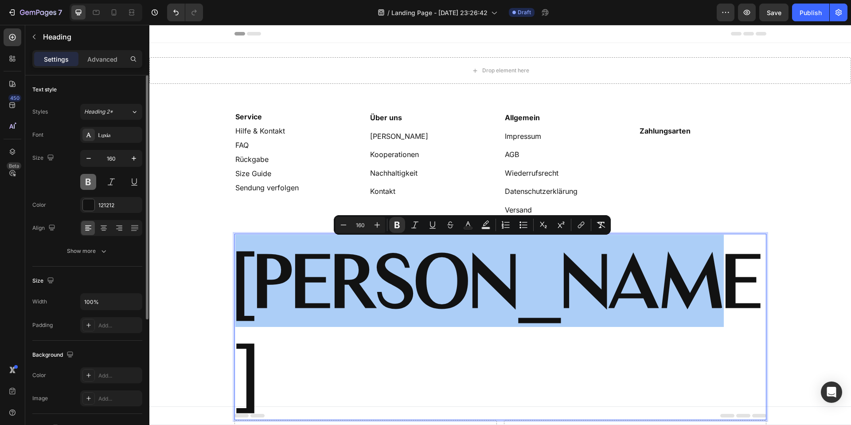
click at [86, 187] on button at bounding box center [88, 182] width 16 height 16
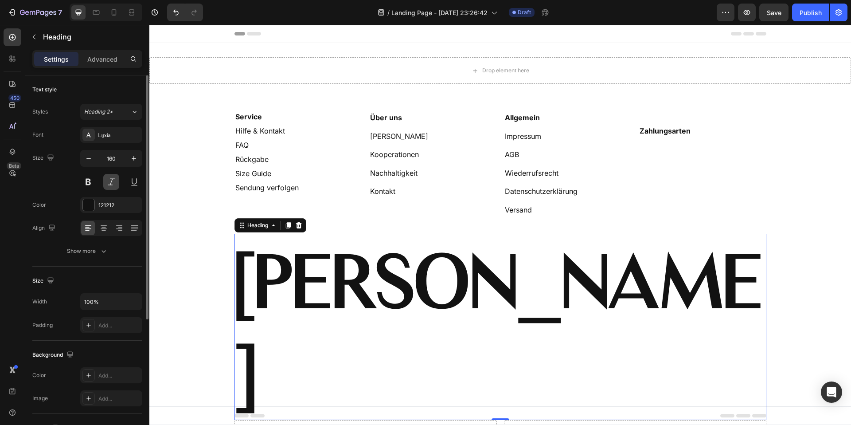
click at [106, 183] on button at bounding box center [111, 182] width 16 height 16
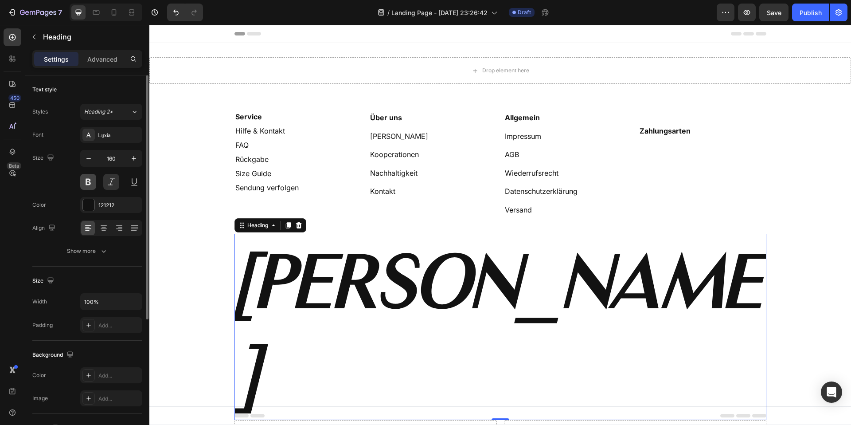
click at [94, 181] on button at bounding box center [88, 182] width 16 height 16
click at [84, 181] on button at bounding box center [88, 182] width 16 height 16
click at [354, 262] on strong "FIORA BLOOM" at bounding box center [498, 326] width 527 height 177
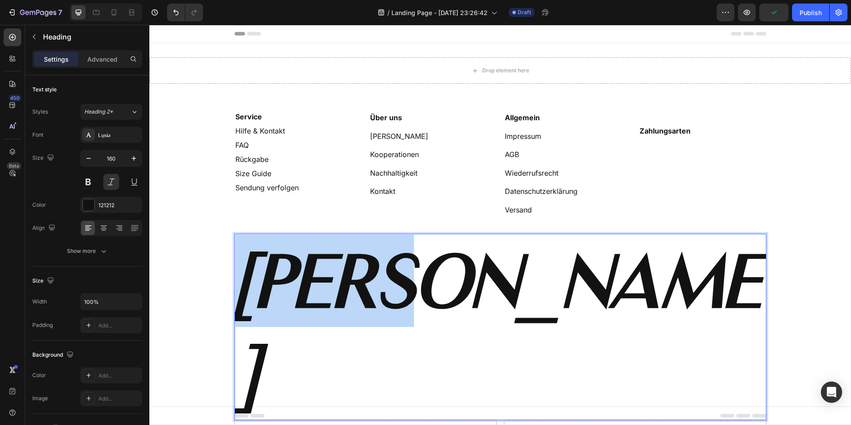
click at [354, 262] on strong "FIORA BLOOM" at bounding box center [498, 326] width 527 height 177
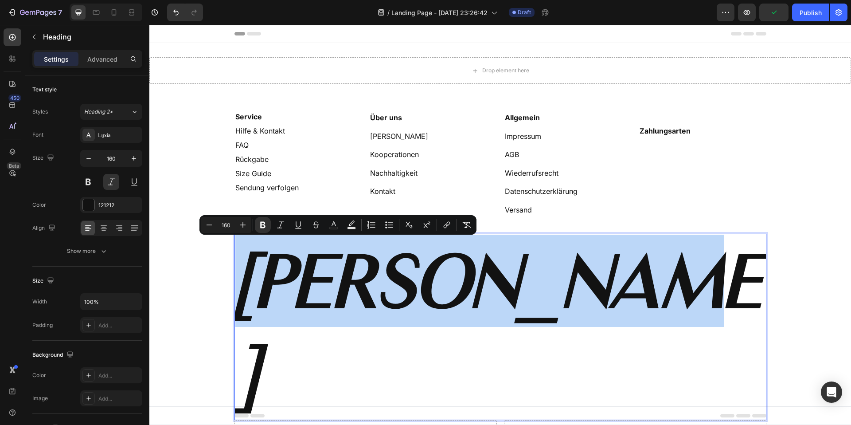
click at [354, 262] on strong "FIORA BLOOM" at bounding box center [498, 326] width 527 height 177
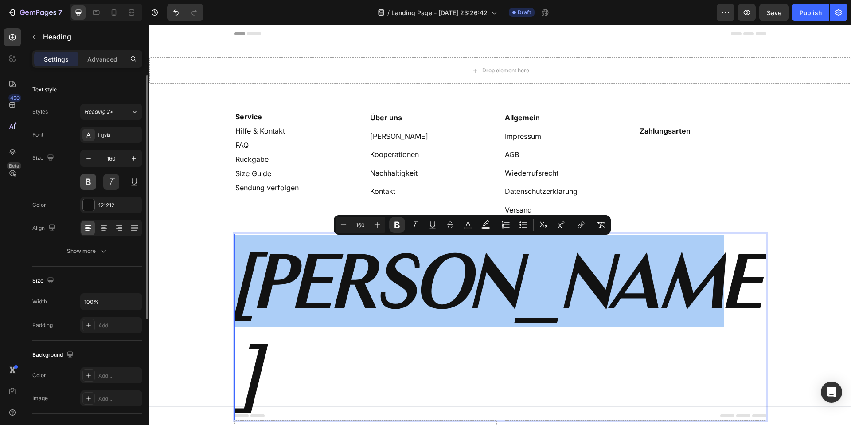
click at [88, 178] on button at bounding box center [88, 182] width 16 height 16
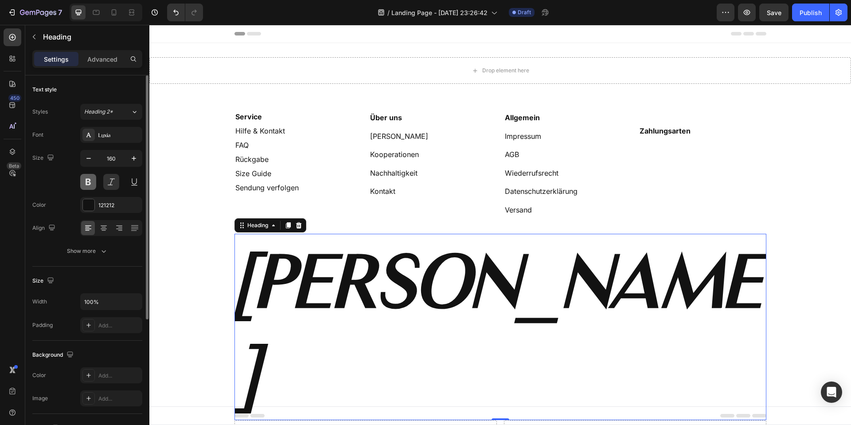
click at [88, 178] on button at bounding box center [88, 182] width 16 height 16
click at [110, 184] on button at bounding box center [111, 182] width 16 height 16
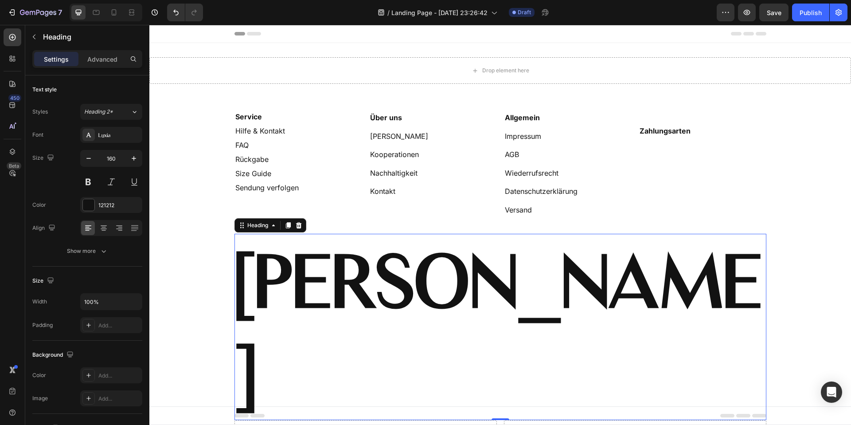
click at [313, 267] on strong "FIORA BLOOM" at bounding box center [498, 326] width 527 height 177
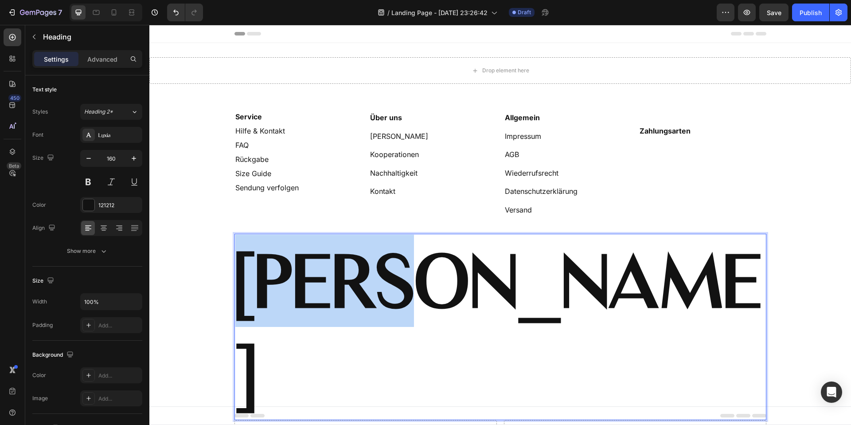
click at [313, 267] on strong "FIORA BLOOM" at bounding box center [498, 326] width 527 height 177
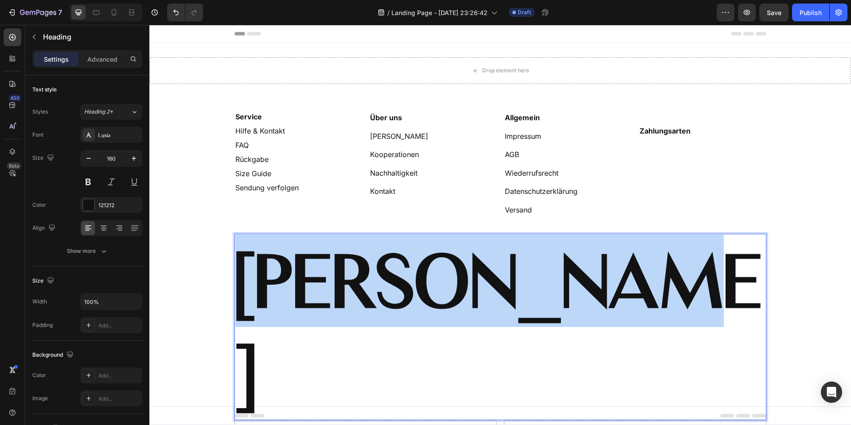
click at [313, 267] on strong "FIORA BLOOM" at bounding box center [498, 326] width 527 height 177
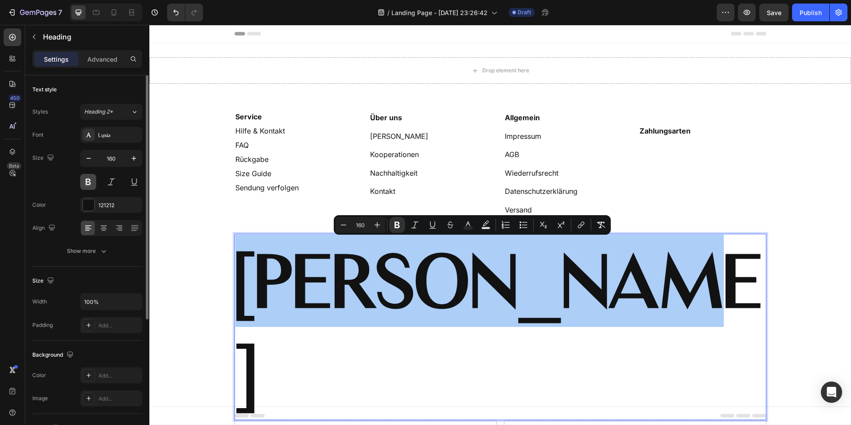
click at [94, 184] on button at bounding box center [88, 182] width 16 height 16
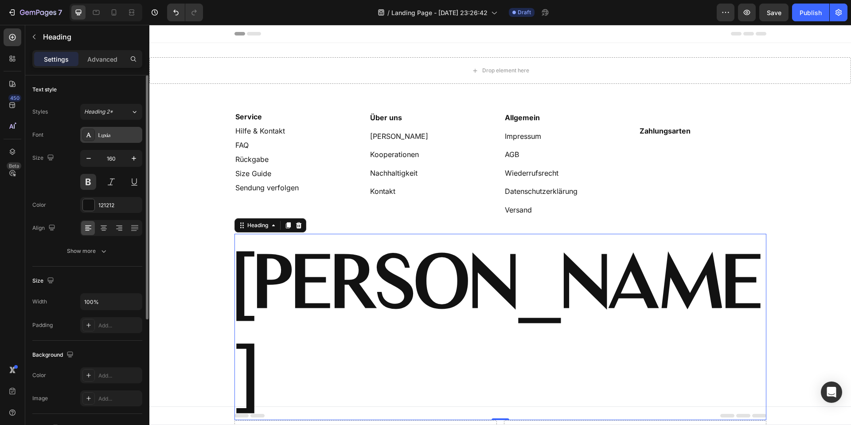
click at [90, 137] on icon at bounding box center [88, 135] width 5 height 4
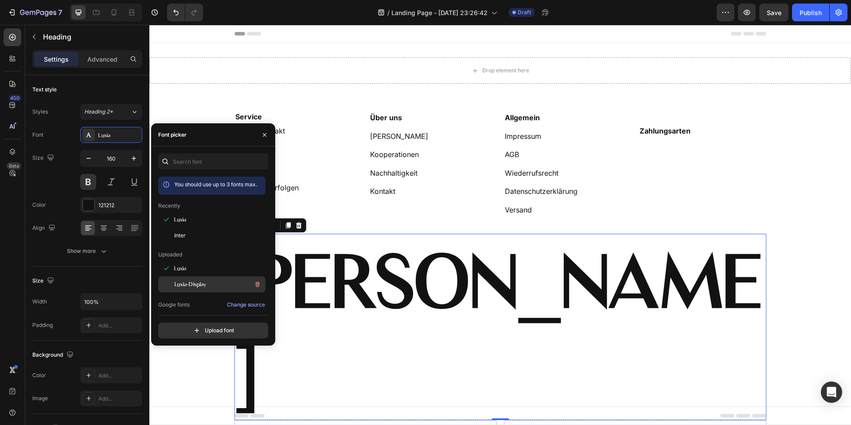
click at [184, 286] on span "Luxia-Display" at bounding box center [190, 284] width 32 height 8
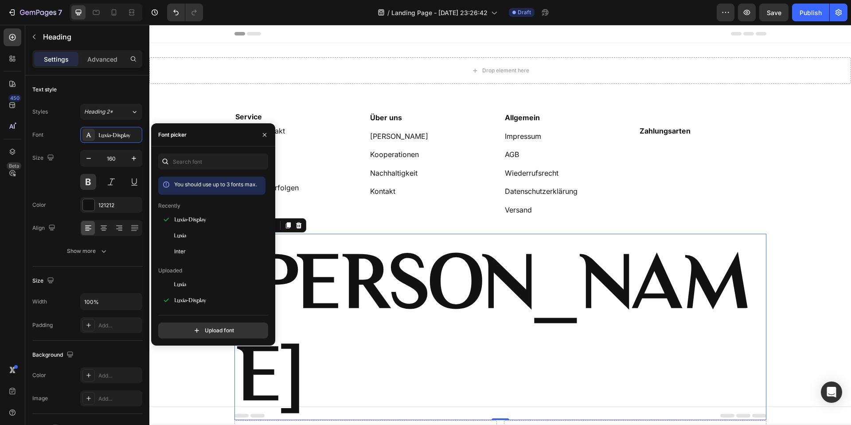
click at [173, 280] on div at bounding box center [166, 284] width 16 height 16
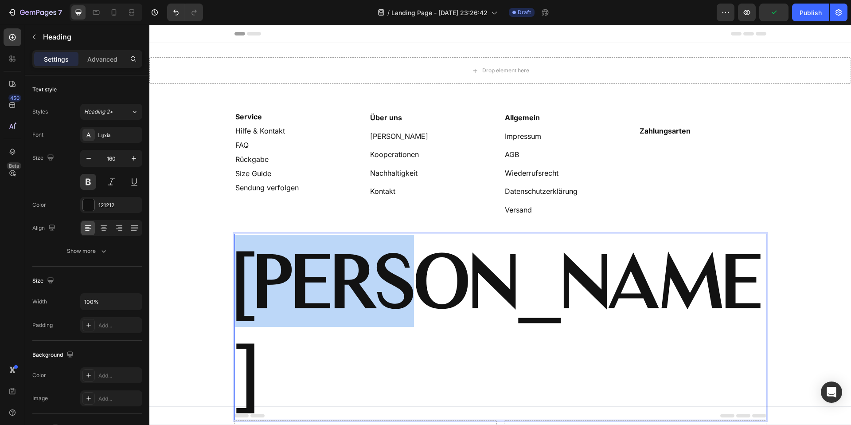
click at [349, 281] on strong "FIORA BLOOM" at bounding box center [498, 326] width 527 height 177
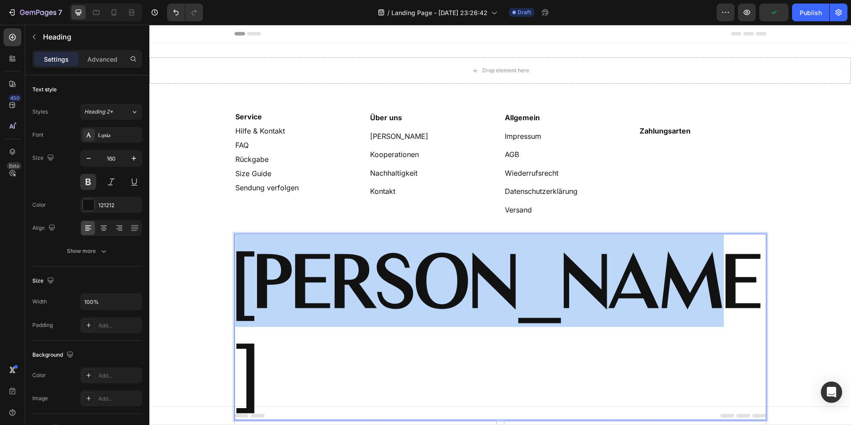
click at [349, 281] on strong "FIORA BLOOM" at bounding box center [498, 326] width 527 height 177
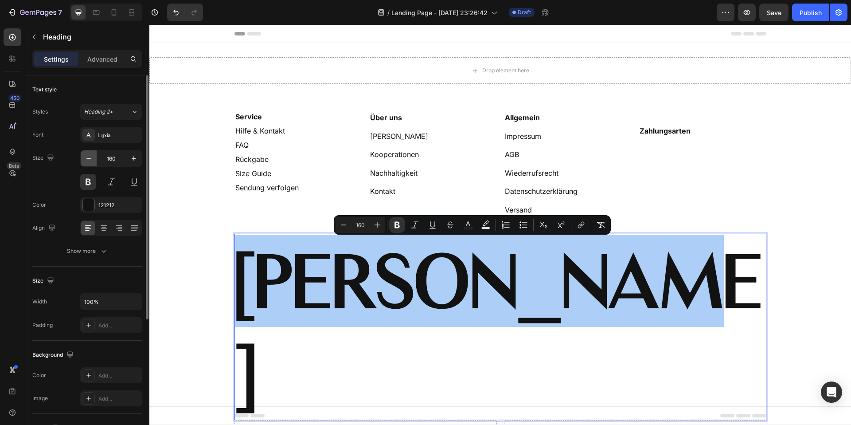
click at [85, 157] on icon "button" at bounding box center [88, 158] width 9 height 9
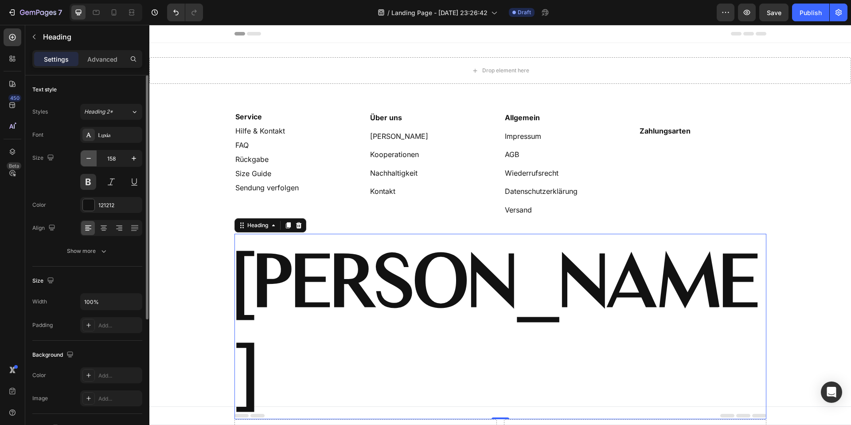
click at [85, 157] on icon "button" at bounding box center [88, 158] width 9 height 9
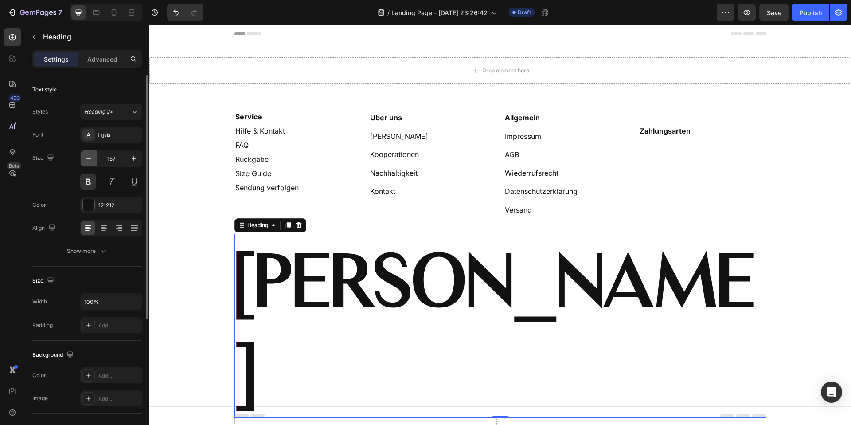
click at [85, 157] on icon "button" at bounding box center [88, 158] width 9 height 9
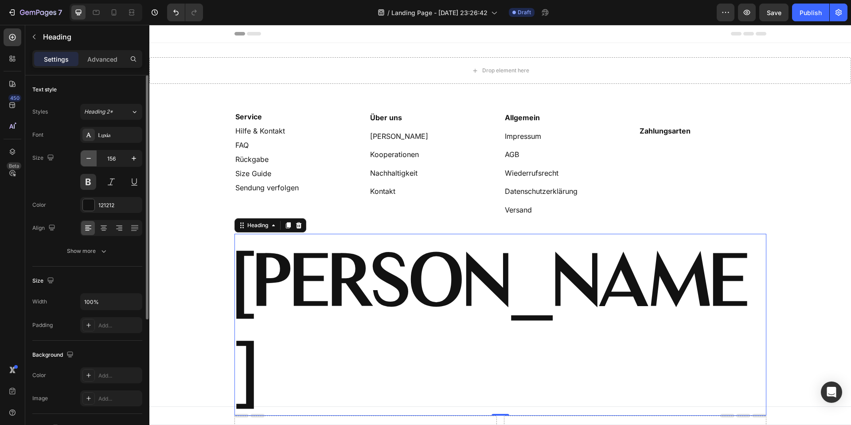
click at [85, 157] on icon "button" at bounding box center [88, 158] width 9 height 9
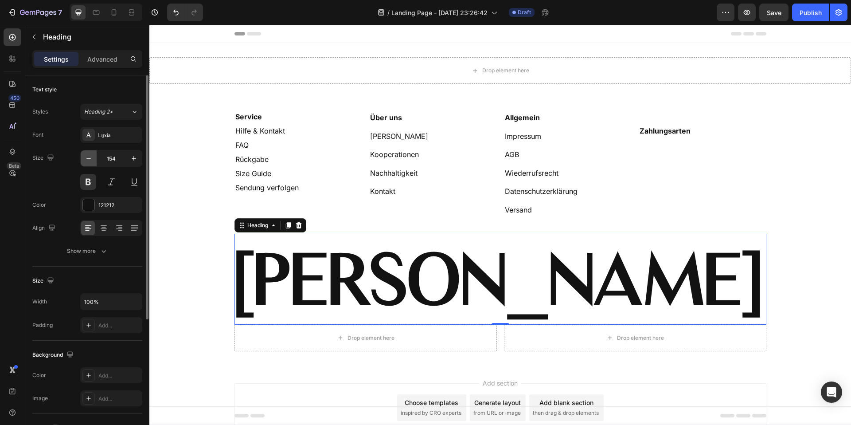
click at [85, 157] on icon "button" at bounding box center [88, 158] width 9 height 9
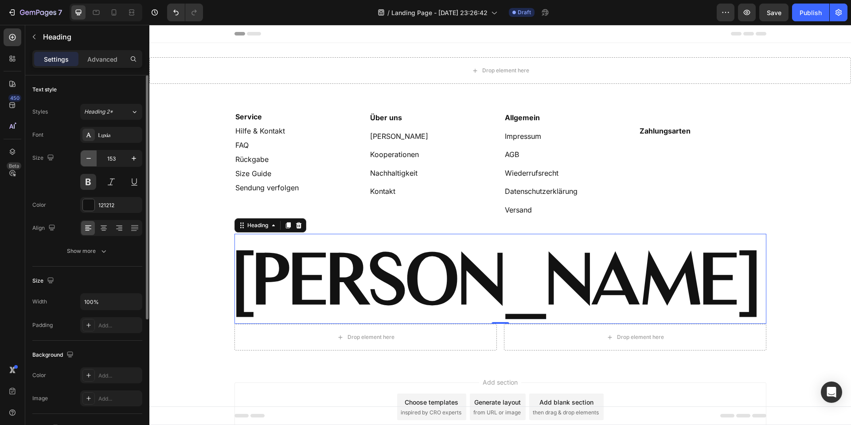
click at [85, 157] on icon "button" at bounding box center [88, 158] width 9 height 9
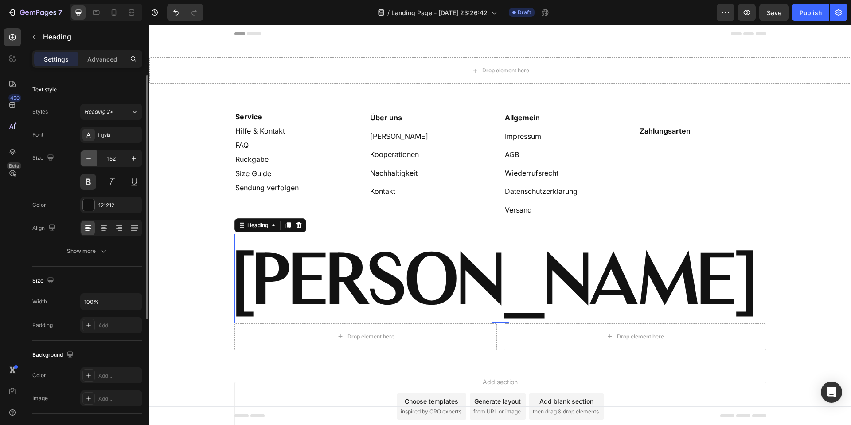
click at [85, 157] on icon "button" at bounding box center [88, 158] width 9 height 9
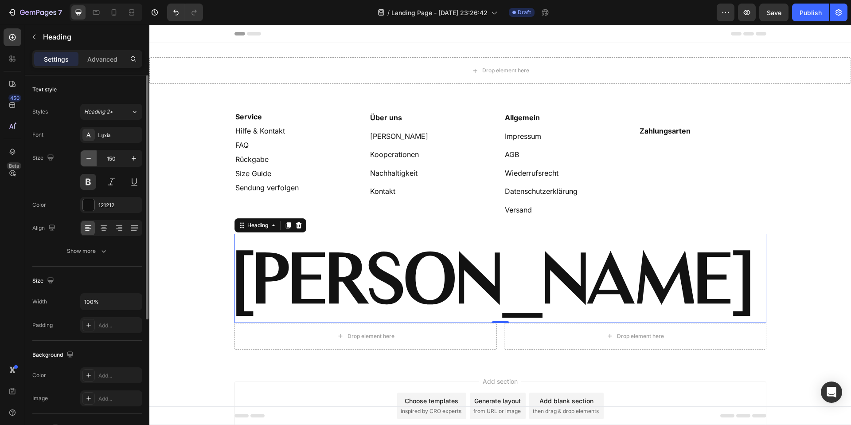
click at [85, 157] on icon "button" at bounding box center [88, 158] width 9 height 9
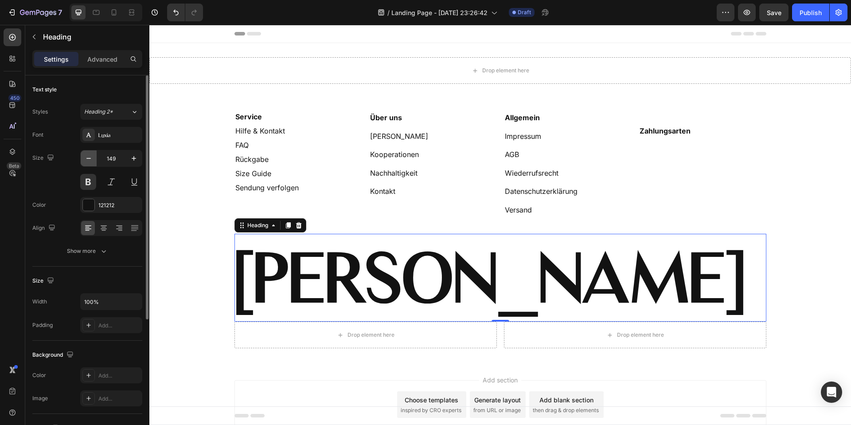
click at [85, 157] on icon "button" at bounding box center [88, 158] width 9 height 9
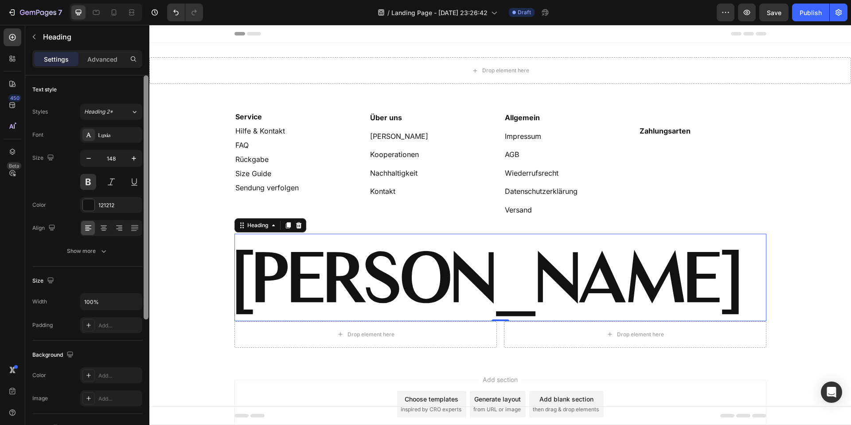
type input "147"
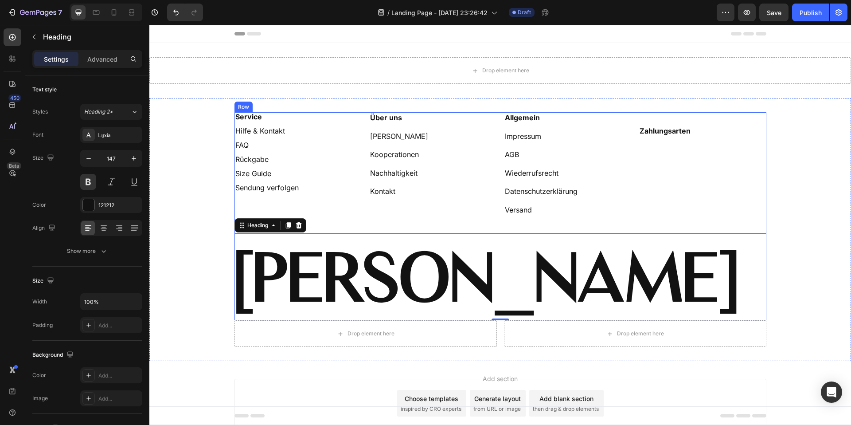
click at [740, 177] on div "⁠⁠⁠⁠⁠⁠⁠ Zahlungsarten Heading" at bounding box center [703, 173] width 128 height 122
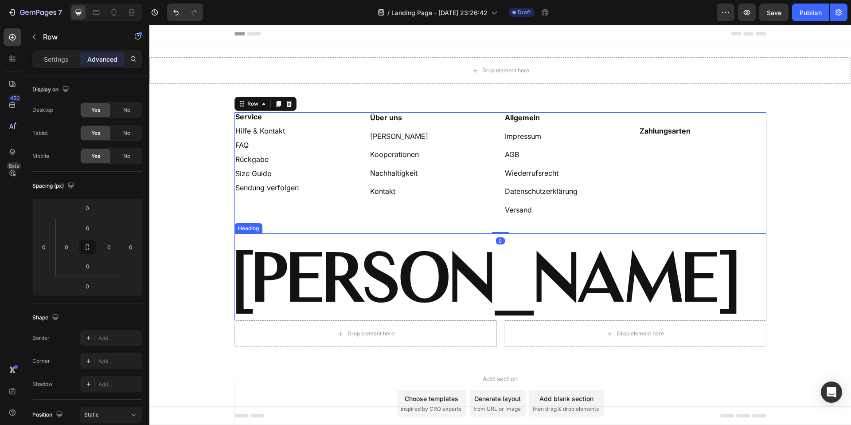
click at [661, 247] on strong "FIORA BLOOM" at bounding box center [486, 277] width 502 height 78
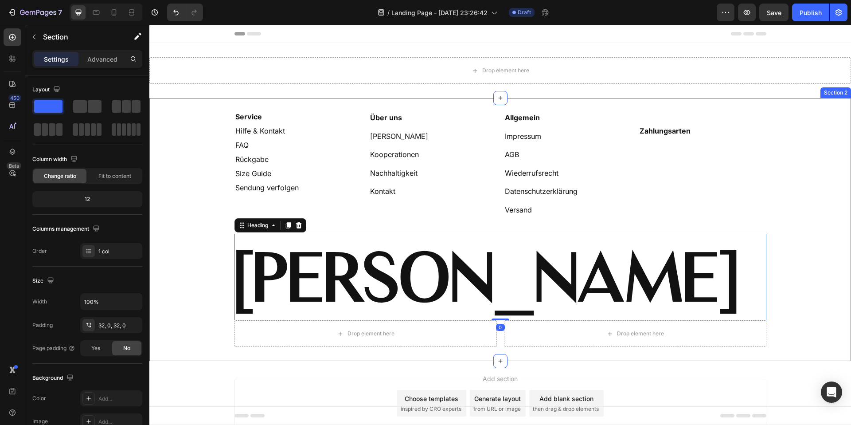
click at [188, 131] on div "⁠⁠⁠⁠⁠⁠⁠ Service Hilfe & Kontakt FAQ Rückgabe Size Guide Sendung verfolgen Headi…" at bounding box center [500, 229] width 702 height 235
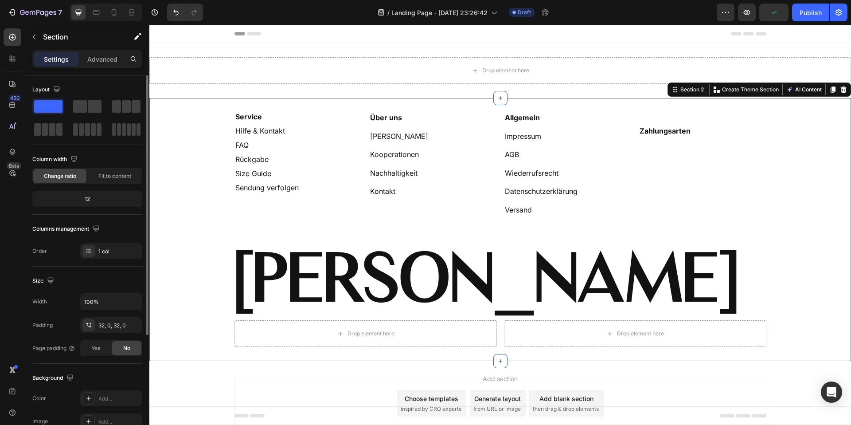
scroll to position [163, 0]
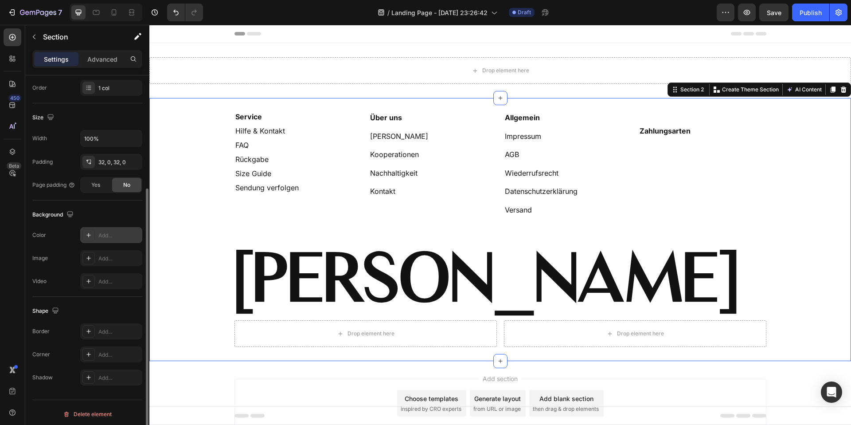
click at [97, 230] on div "Add..." at bounding box center [111, 235] width 62 height 16
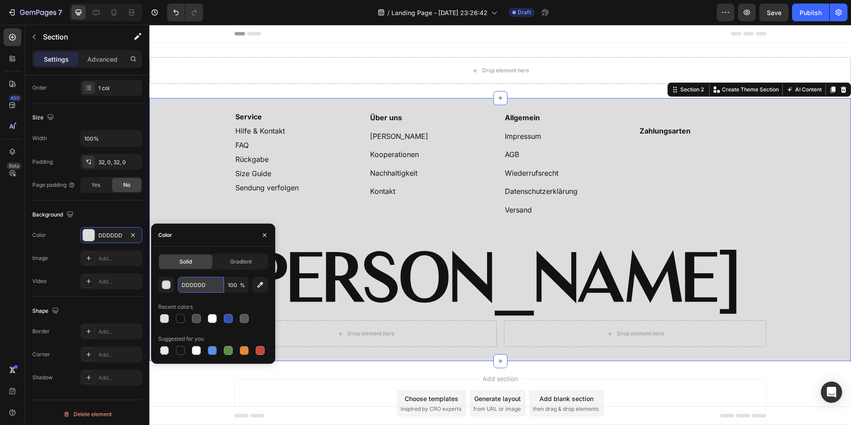
click at [195, 285] on input "DDDDDD" at bounding box center [201, 285] width 46 height 16
paste input "f1ddcf"
type input "f1ddcf"
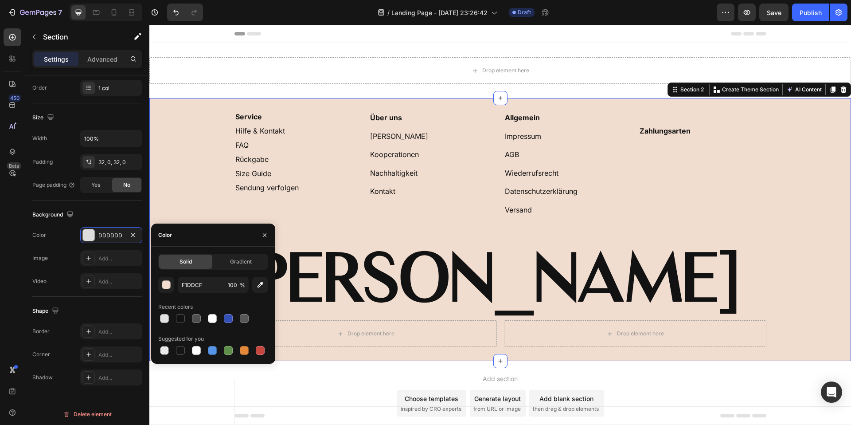
click at [184, 168] on div "⁠⁠⁠⁠⁠⁠⁠ Service Hilfe & Kontakt FAQ Rückgabe Size Guide Sendung verfolgen Headi…" at bounding box center [500, 229] width 702 height 235
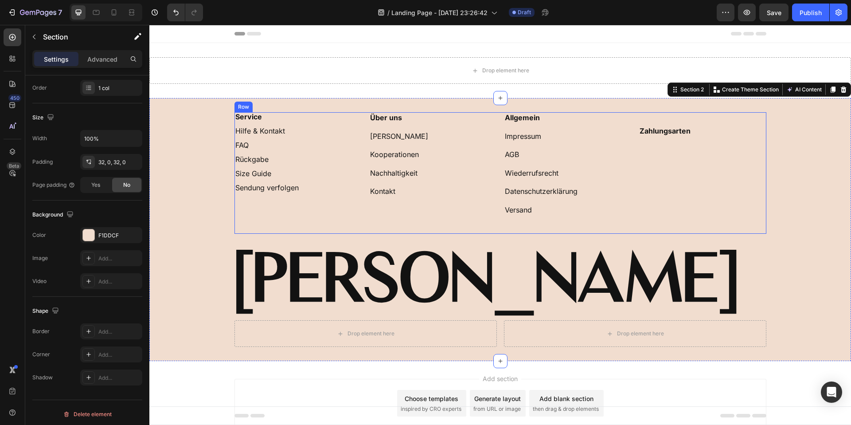
click at [308, 208] on div "⁠⁠⁠⁠⁠⁠⁠ Service Hilfe & Kontakt FAQ Rückgabe Size Guide Sendung verfolgen Headi…" at bounding box center [299, 173] width 128 height 122
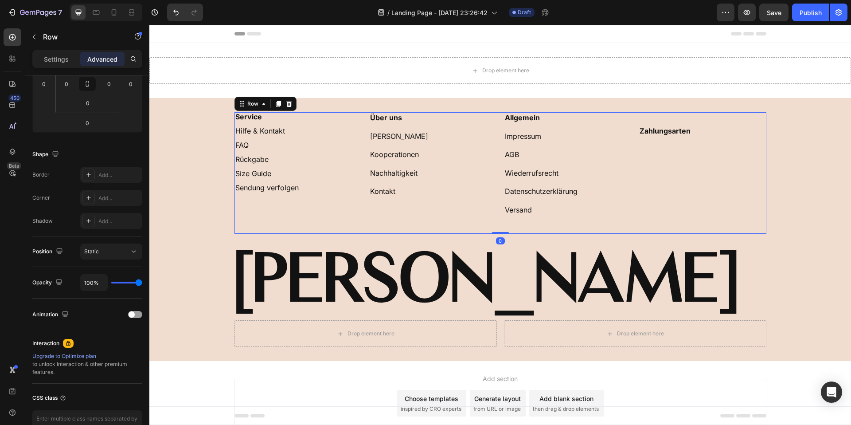
scroll to position [0, 0]
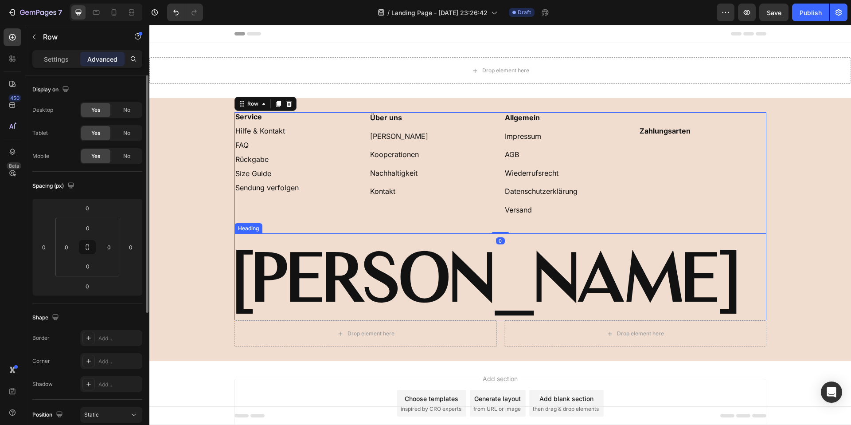
click at [323, 274] on strong "FIORA BLOOM" at bounding box center [486, 277] width 502 height 78
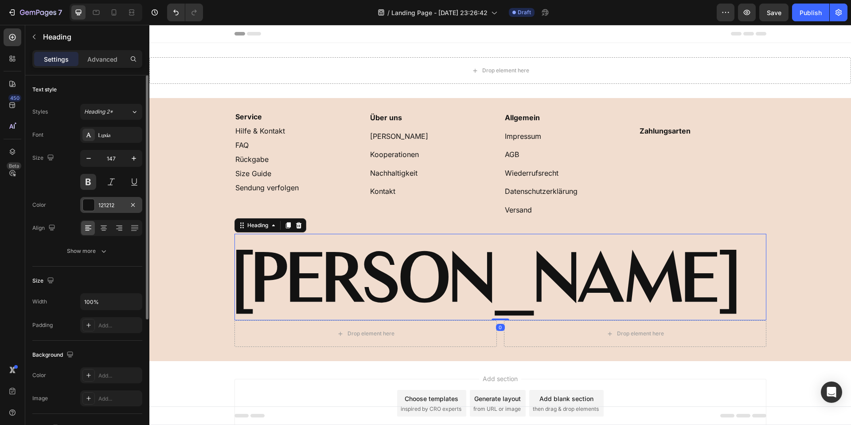
click at [88, 199] on div at bounding box center [89, 205] width 12 height 12
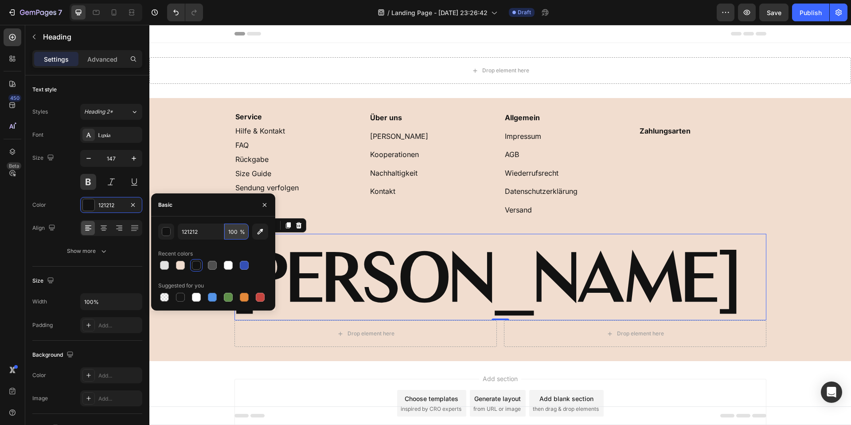
click at [236, 231] on input "100" at bounding box center [236, 232] width 24 height 16
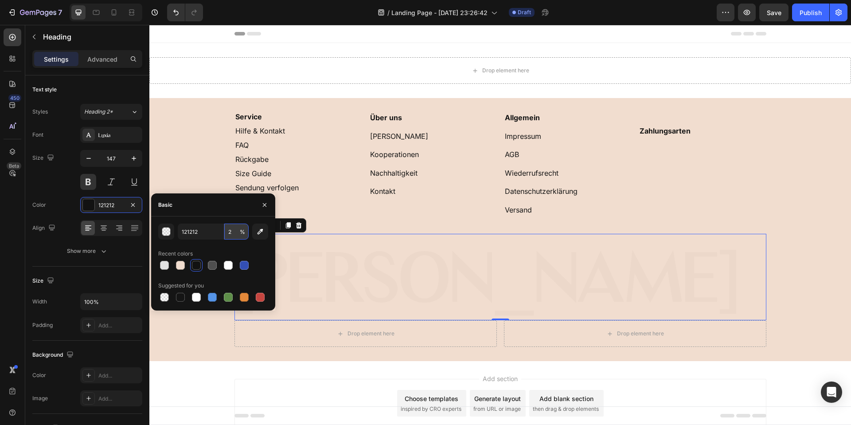
type input "20"
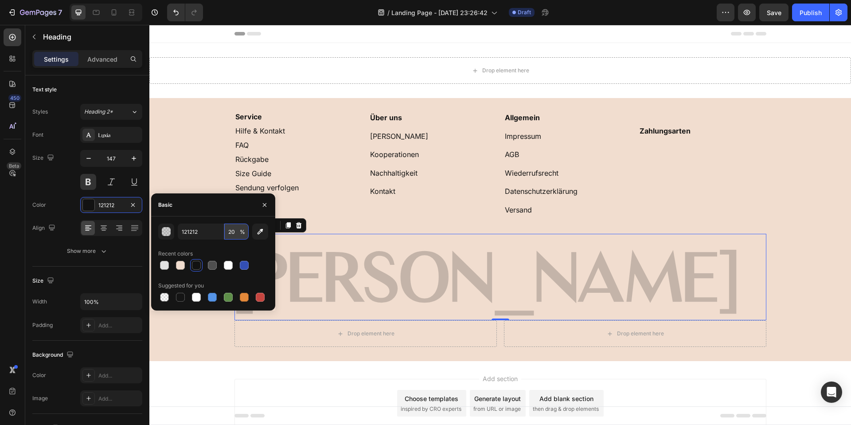
click at [231, 235] on input "20" at bounding box center [236, 232] width 24 height 16
drag, startPoint x: 237, startPoint y: 235, endPoint x: 221, endPoint y: 233, distance: 16.5
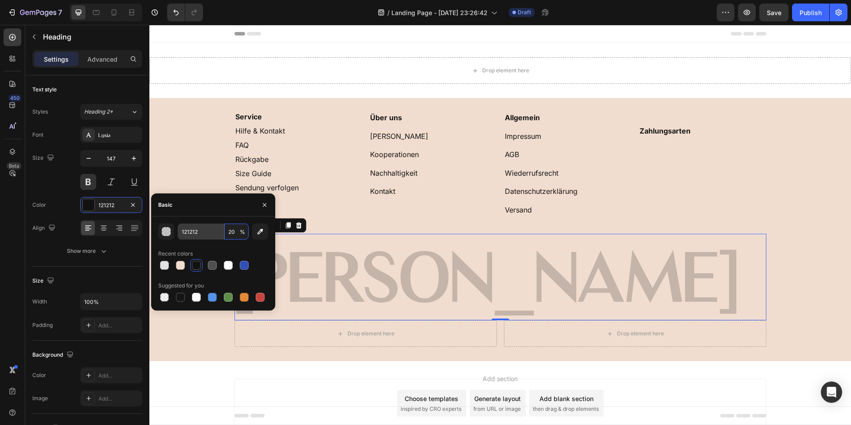
click at [221, 233] on div "121212 20 %" at bounding box center [213, 232] width 71 height 16
type input "10"
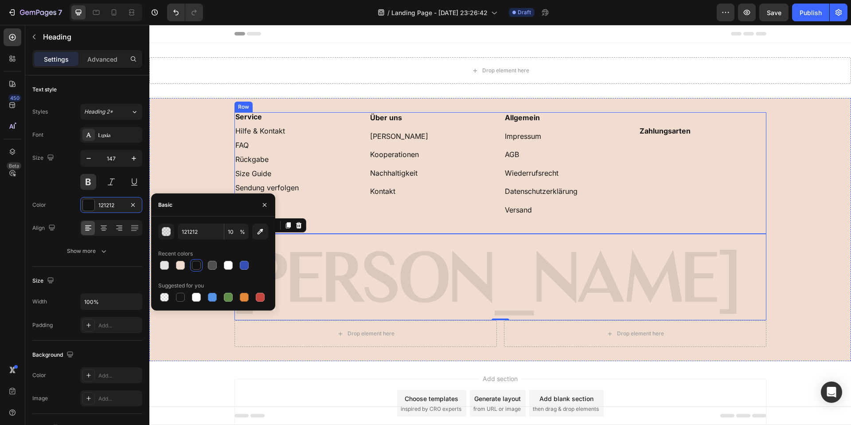
click at [741, 220] on div "⁠⁠⁠⁠⁠⁠⁠ Zahlungsarten Heading" at bounding box center [703, 173] width 128 height 122
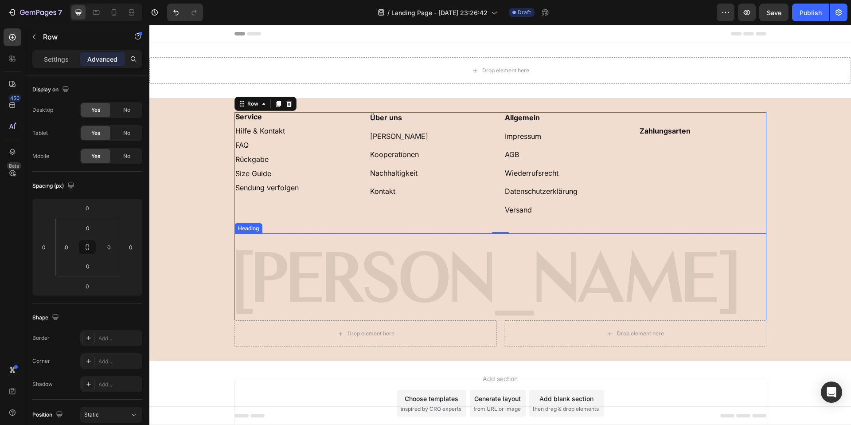
click at [290, 277] on strong "FIORA BLOOM" at bounding box center [486, 277] width 502 height 78
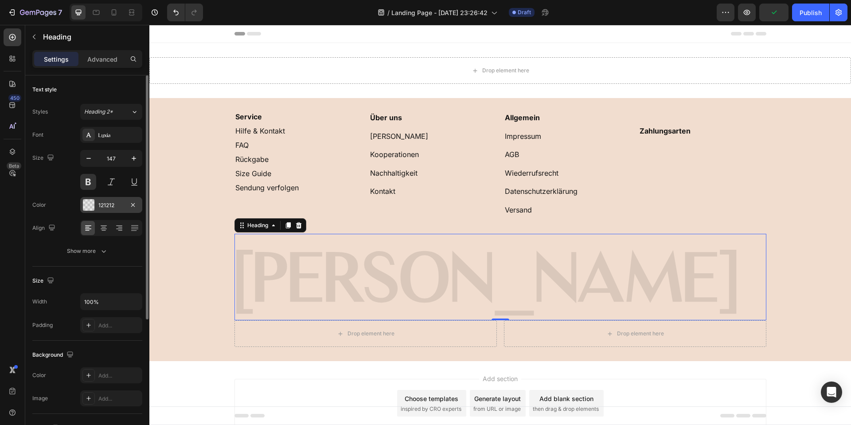
click at [93, 207] on div at bounding box center [89, 205] width 12 height 12
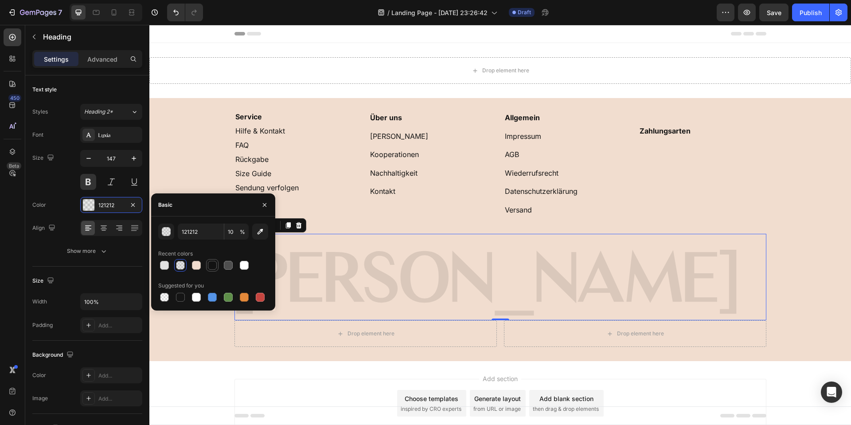
click at [214, 266] on div at bounding box center [212, 265] width 9 height 9
type input "100"
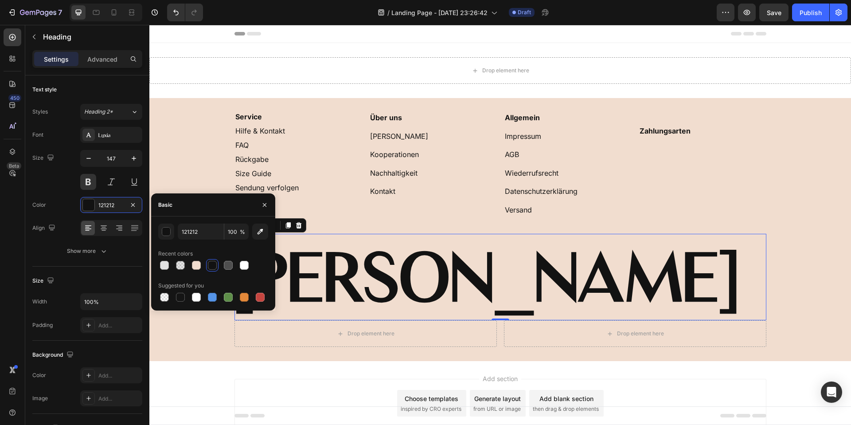
click at [182, 221] on div "121212 100 % Recent colors Suggested for you" at bounding box center [213, 263] width 124 height 94
click at [190, 233] on input "121212" at bounding box center [201, 232] width 46 height 16
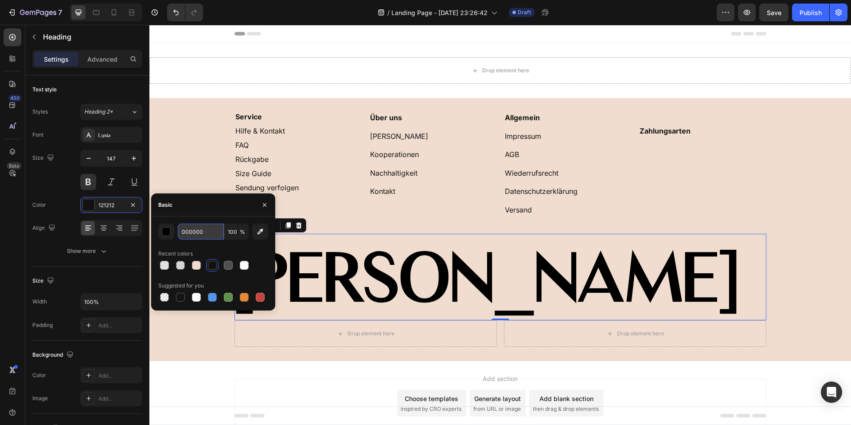
type input "000000"
click at [237, 235] on input "100" at bounding box center [236, 232] width 24 height 16
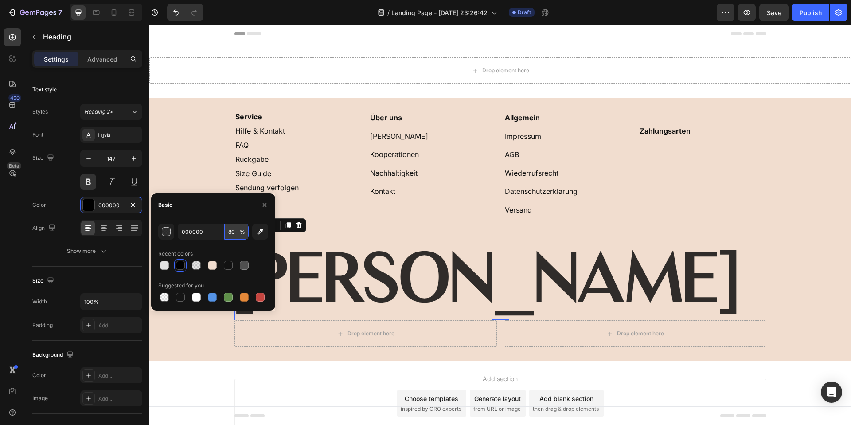
type input "8"
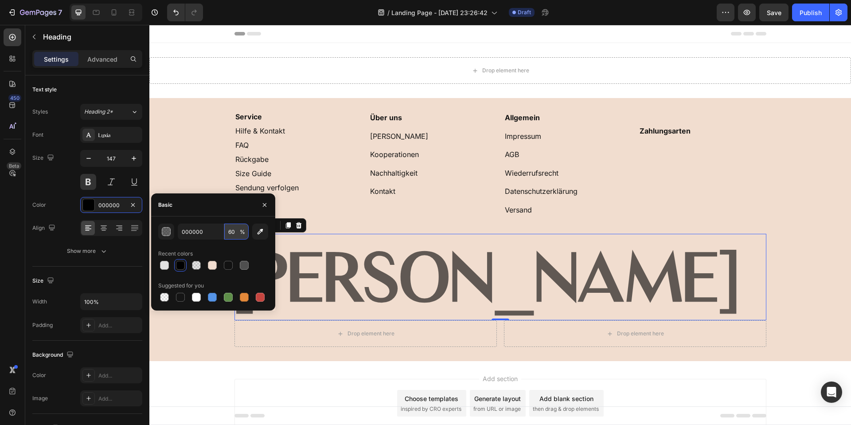
type input "6"
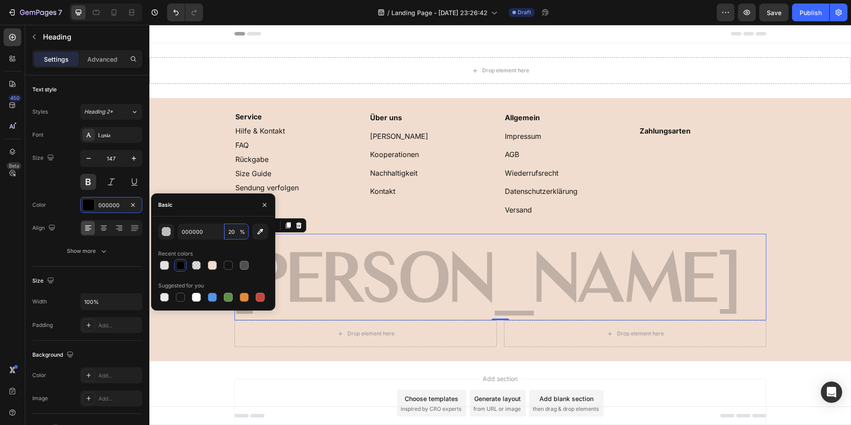
type input "20"
click at [598, 157] on p "⁠⁠⁠⁠⁠⁠⁠ Allgemein Impressum AGB Wiederrufsrecht Datenschutzerklärung Versand" at bounding box center [568, 173] width 126 height 120
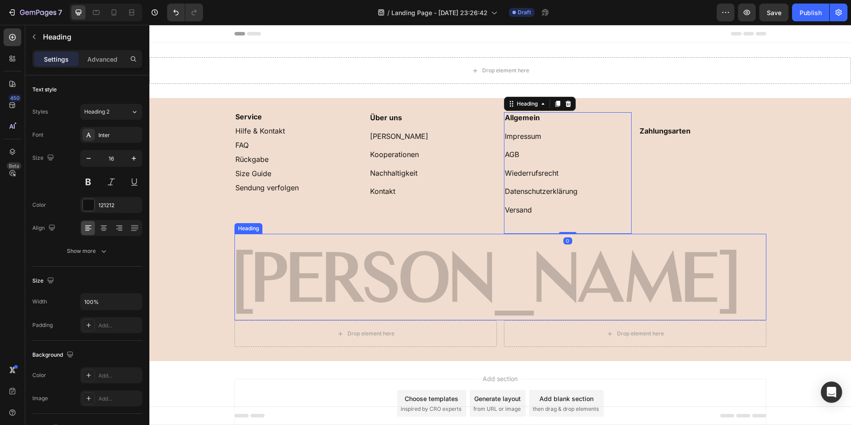
click at [596, 290] on strong "FIORA BLOOM" at bounding box center [486, 277] width 502 height 78
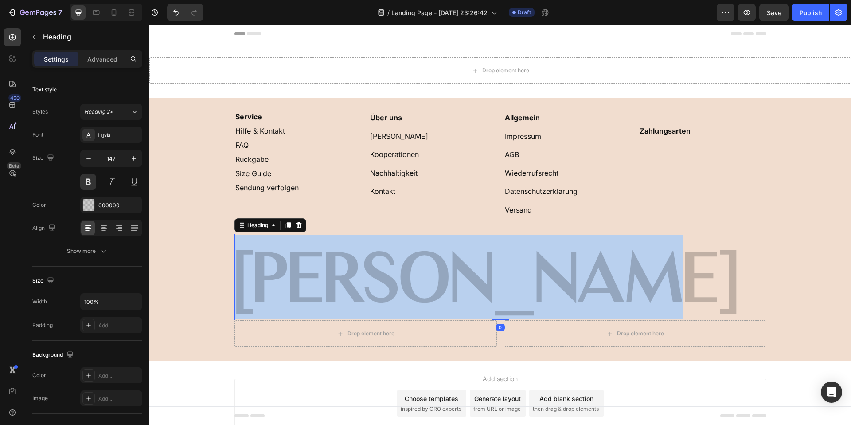
click at [596, 290] on strong "FIORA BLOOM" at bounding box center [486, 277] width 502 height 78
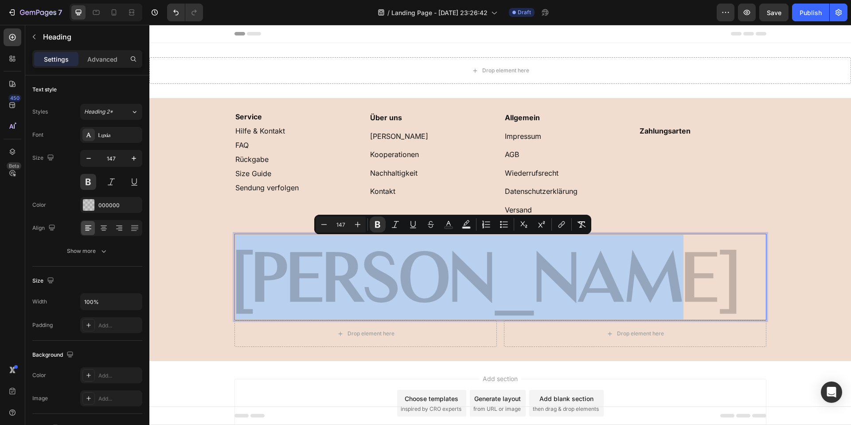
click at [654, 264] on strong "FIORA BLOOM" at bounding box center [486, 277] width 502 height 78
click at [745, 195] on div "⁠⁠⁠⁠⁠⁠⁠ Zahlungsarten Heading" at bounding box center [703, 173] width 128 height 122
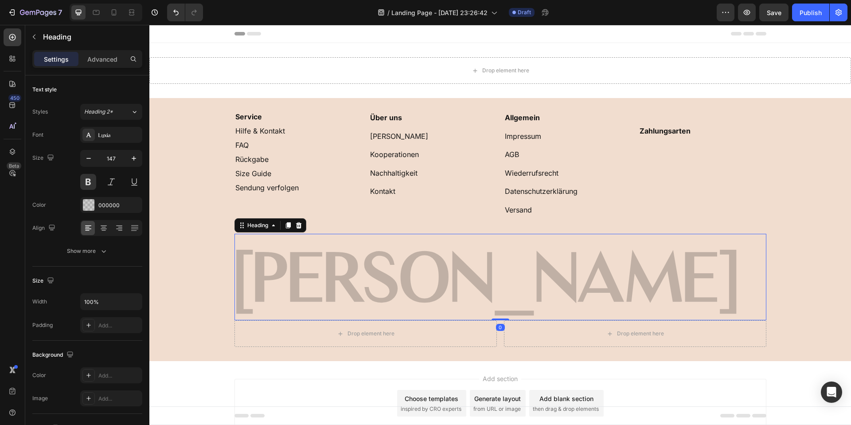
click at [596, 266] on strong "FIORA BLOOM" at bounding box center [486, 277] width 502 height 78
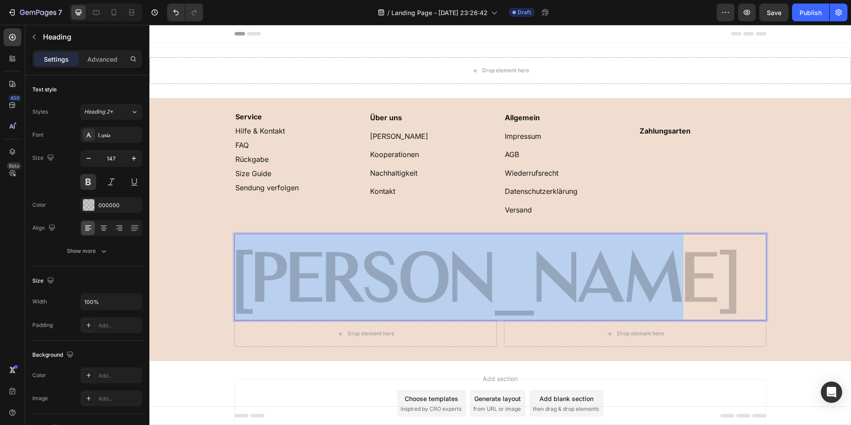
click at [596, 266] on strong "FIORA BLOOM" at bounding box center [486, 277] width 502 height 78
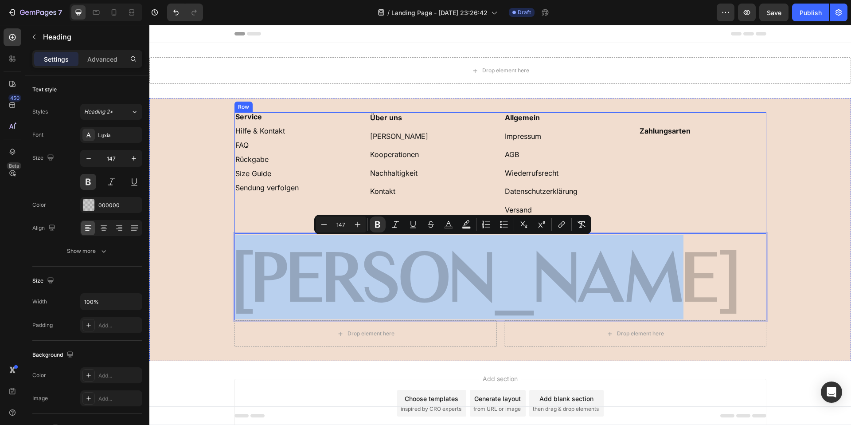
click at [266, 192] on div "⁠⁠⁠⁠⁠⁠⁠ Service Hilfe & Kontakt FAQ Rückgabe Size Guide Sendung verfolgen Headi…" at bounding box center [299, 173] width 128 height 122
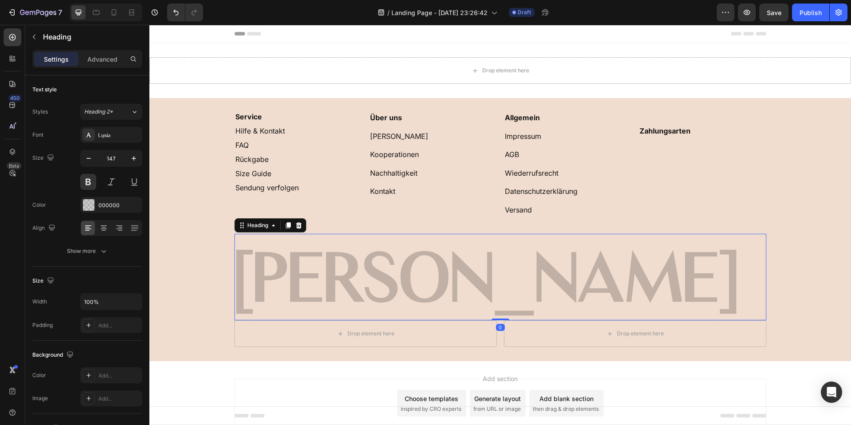
click at [306, 263] on strong "FIORA BLOOM" at bounding box center [486, 277] width 502 height 78
click at [298, 224] on icon at bounding box center [299, 225] width 6 height 6
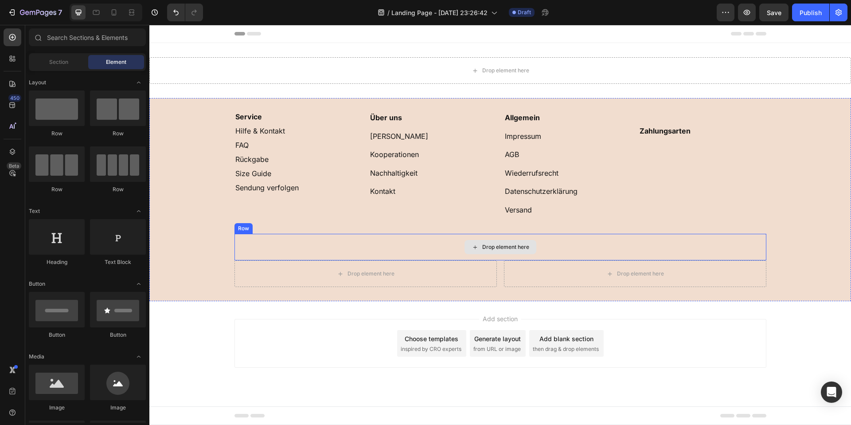
click at [305, 248] on div "Drop element here" at bounding box center [501, 247] width 532 height 27
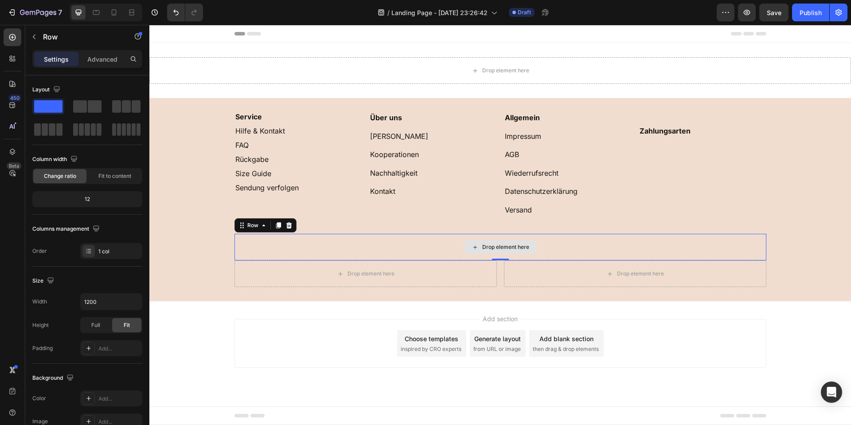
click at [271, 252] on div "Drop element here" at bounding box center [501, 247] width 532 height 27
click at [38, 35] on button "button" at bounding box center [34, 37] width 14 height 14
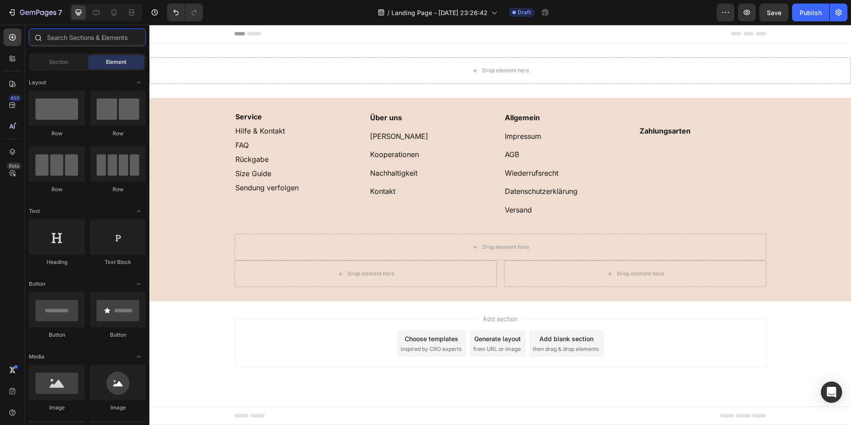
click at [60, 40] on input "text" at bounding box center [87, 37] width 117 height 18
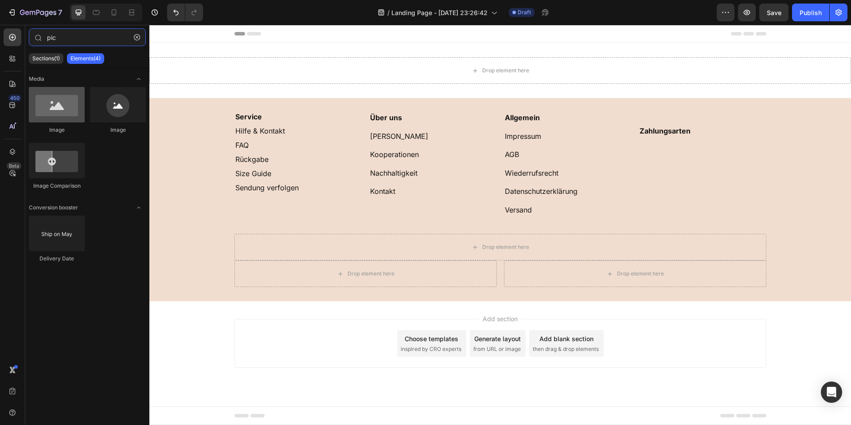
type input "pic"
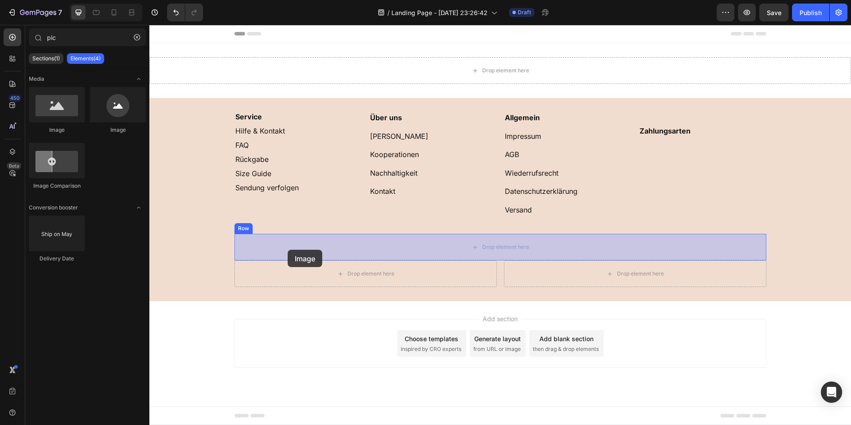
drag, startPoint x: 202, startPoint y: 141, endPoint x: 288, endPoint y: 250, distance: 138.3
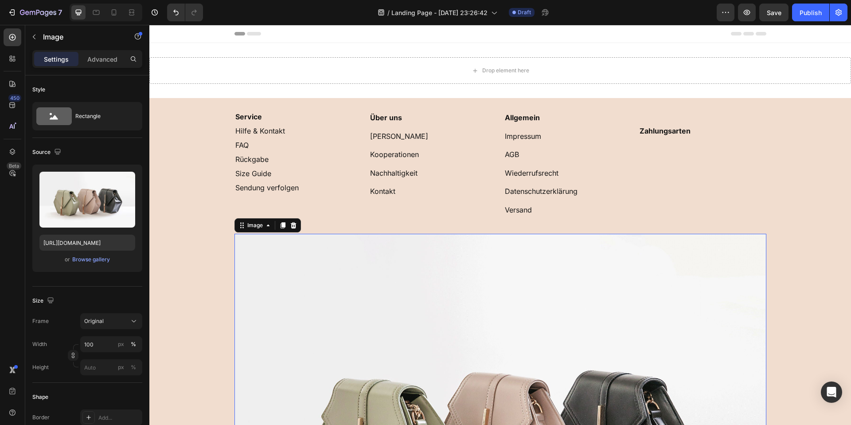
scroll to position [110, 0]
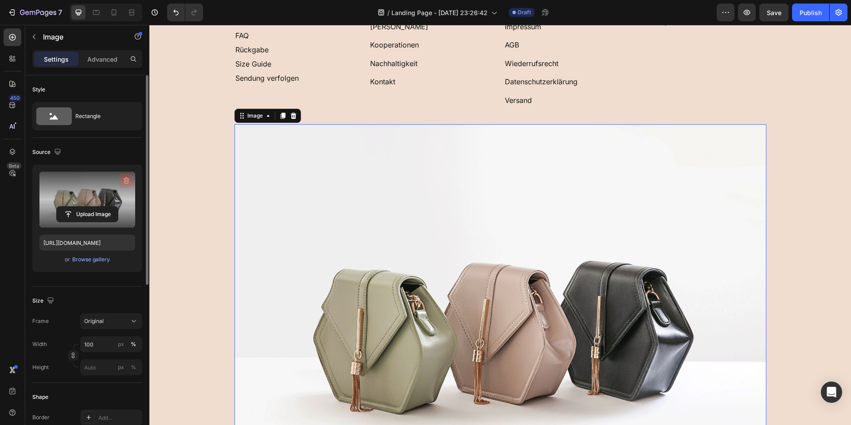
click at [126, 185] on button "button" at bounding box center [126, 180] width 14 height 14
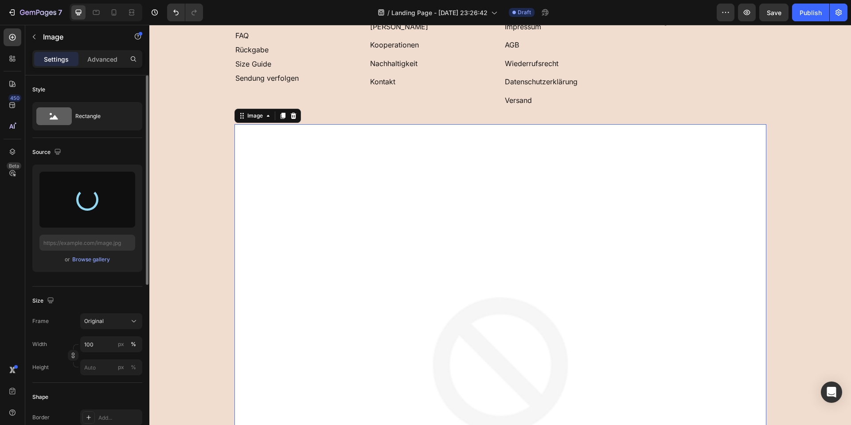
type input "[URL][DOMAIN_NAME]"
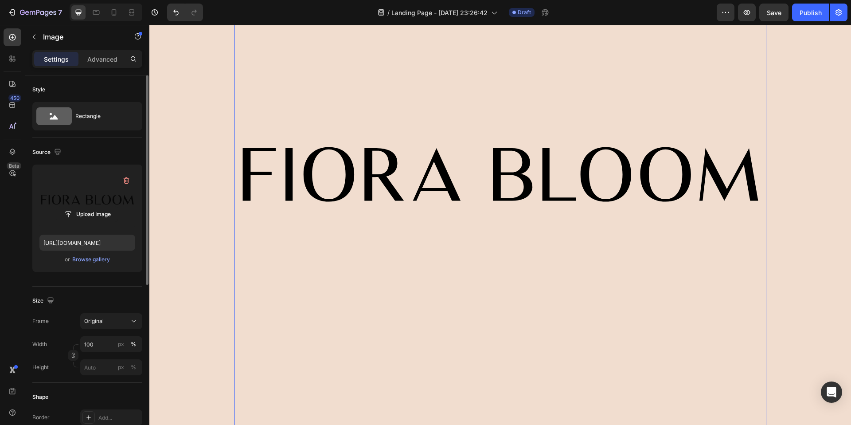
click at [488, 189] on img at bounding box center [501, 174] width 532 height 532
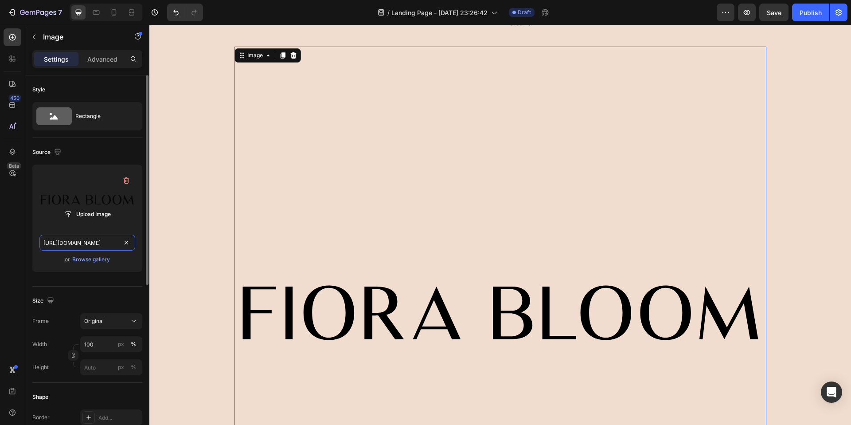
click at [92, 247] on input "[URL][DOMAIN_NAME]" at bounding box center [87, 243] width 96 height 16
click at [96, 189] on label at bounding box center [87, 200] width 96 height 56
click at [96, 207] on input "file" at bounding box center [87, 214] width 61 height 15
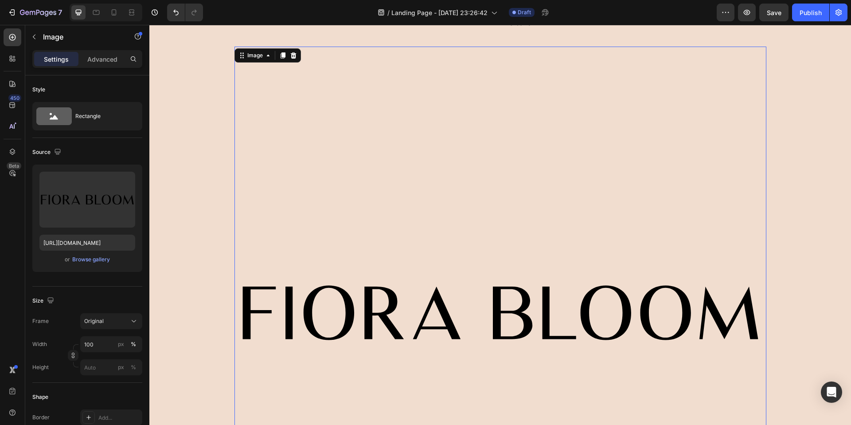
click at [592, 261] on img at bounding box center [501, 313] width 532 height 532
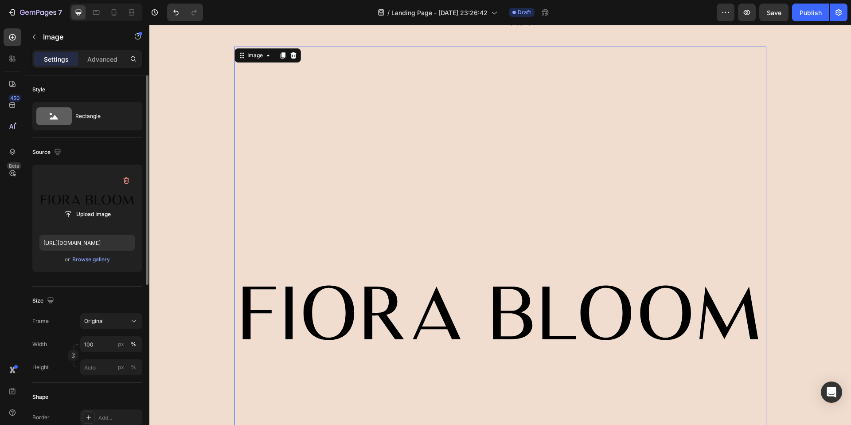
click at [114, 204] on label at bounding box center [87, 200] width 96 height 56
click at [114, 207] on input "file" at bounding box center [87, 214] width 61 height 15
click at [125, 178] on icon "button" at bounding box center [126, 180] width 9 height 9
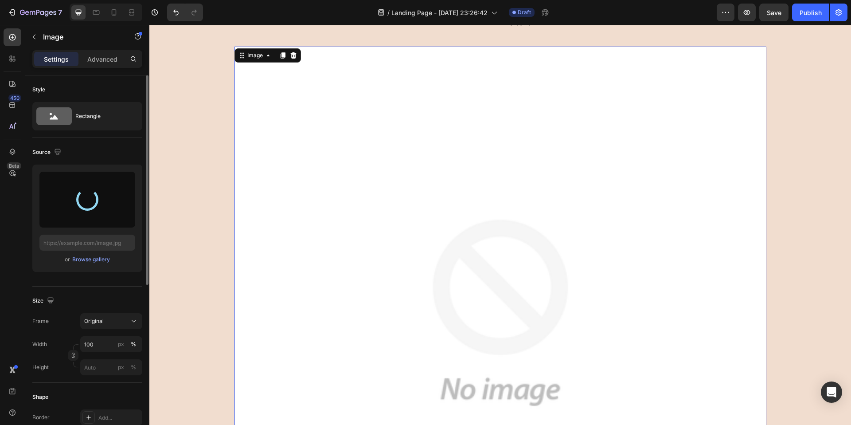
type input "https://cdn.shopify.com/s/files/1/0857/7069/9096/files/gempages_581707874372158…"
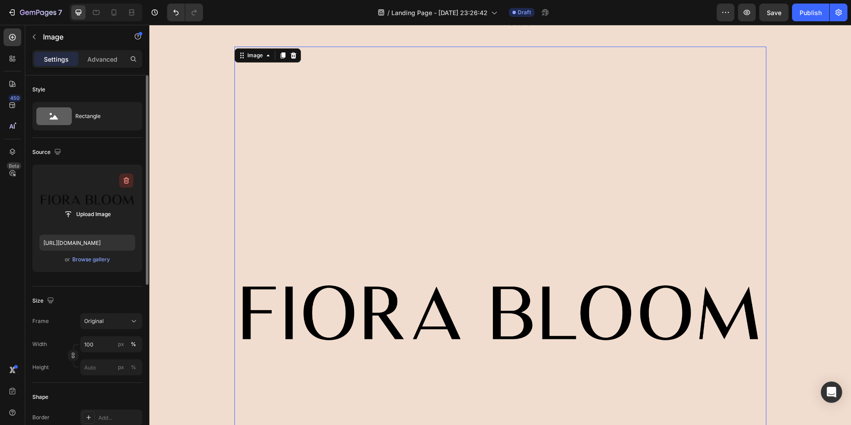
click at [126, 183] on icon "button" at bounding box center [126, 180] width 9 height 9
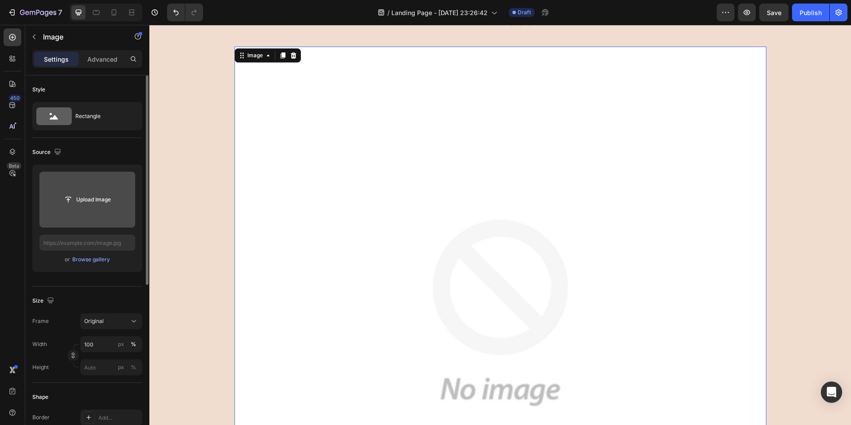
click at [107, 198] on input "file" at bounding box center [87, 199] width 61 height 15
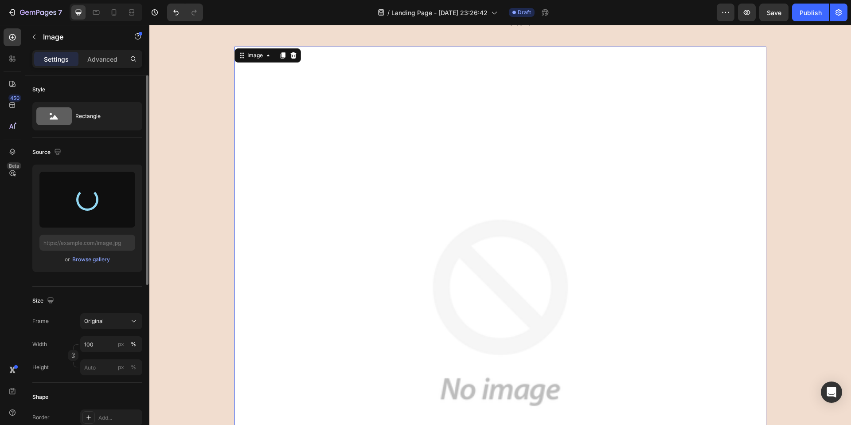
type input "https://cdn.shopify.com/s/files/1/0857/7069/9096/files/gempages_581707874372158…"
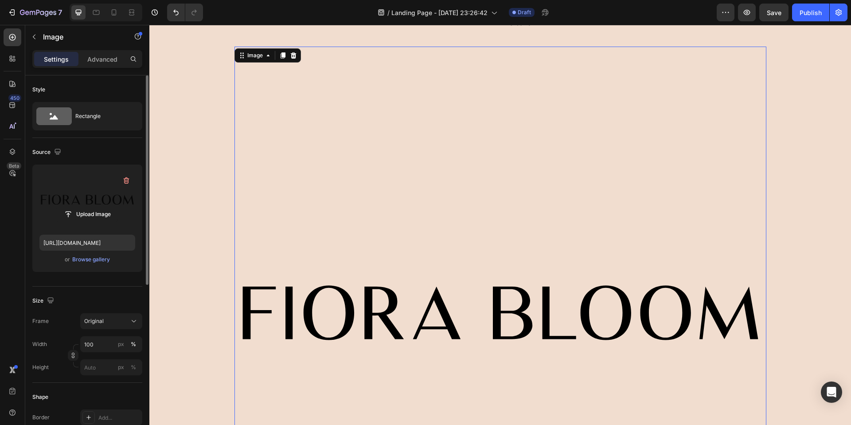
click at [385, 227] on img at bounding box center [501, 313] width 532 height 532
click at [777, 181] on div "⁠⁠⁠⁠⁠⁠⁠ Service Hilfe & Kontakt FAQ Rückgabe Size Guide Sendung verfolgen Headi…" at bounding box center [500, 265] width 702 height 680
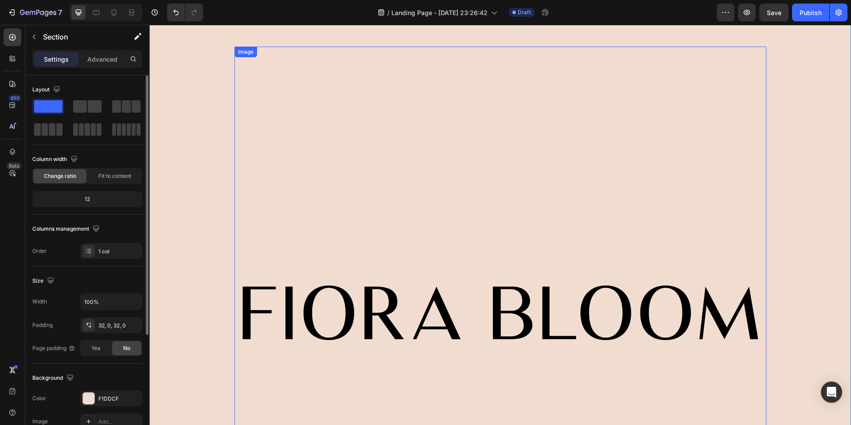
click at [456, 149] on img at bounding box center [501, 313] width 532 height 532
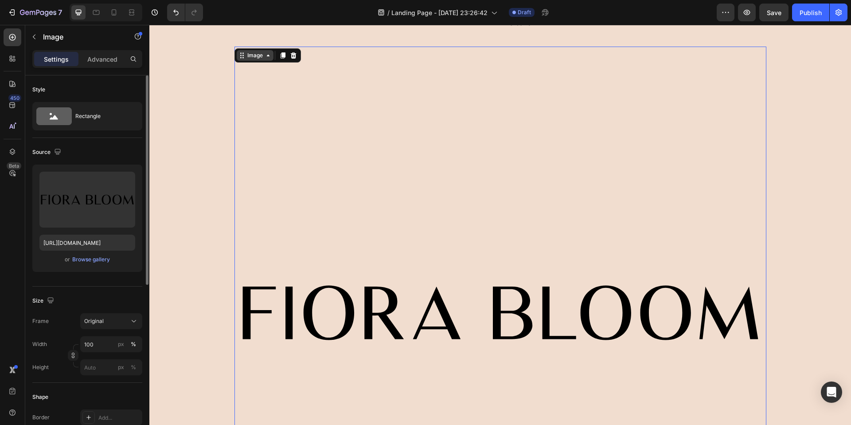
click at [247, 55] on div "Image" at bounding box center [255, 55] width 19 height 8
click at [358, 128] on img at bounding box center [501, 313] width 532 height 532
click at [388, 191] on img at bounding box center [501, 313] width 532 height 532
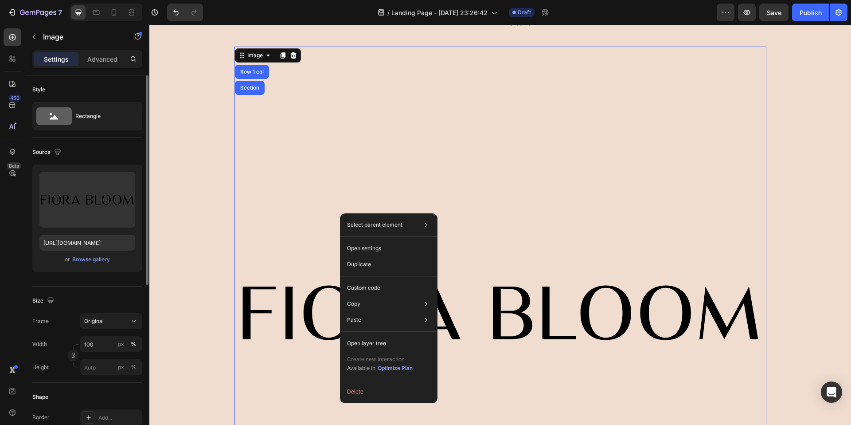
click at [294, 202] on img at bounding box center [501, 313] width 532 height 532
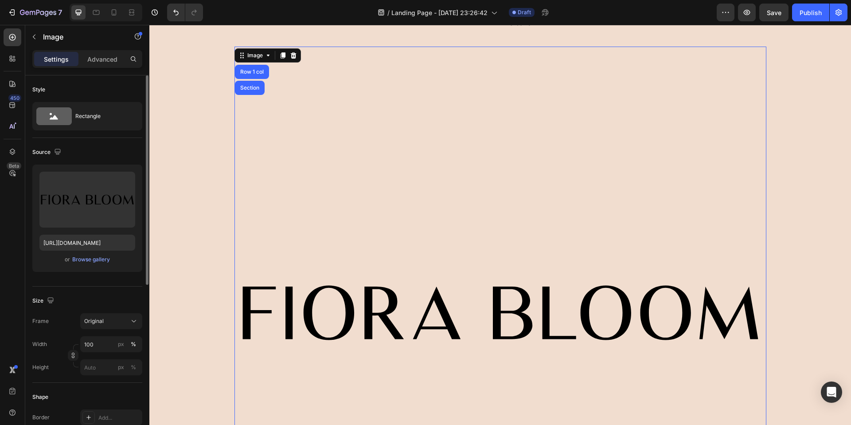
click at [291, 189] on img at bounding box center [501, 313] width 532 height 532
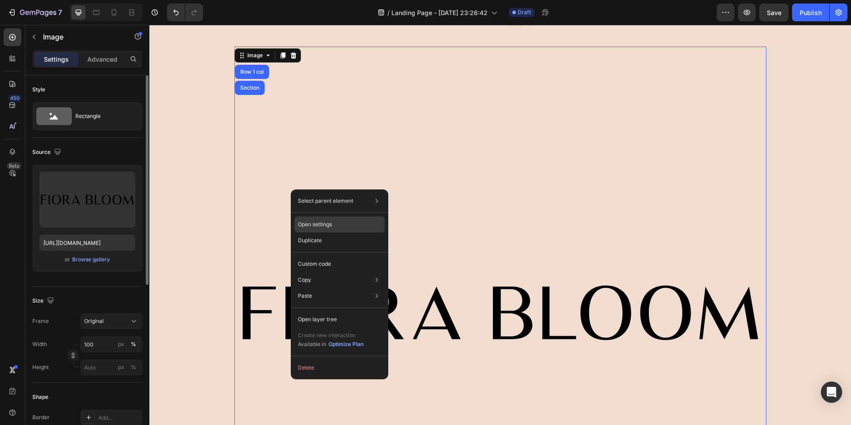
click at [320, 221] on p "Open settings" at bounding box center [315, 224] width 34 height 8
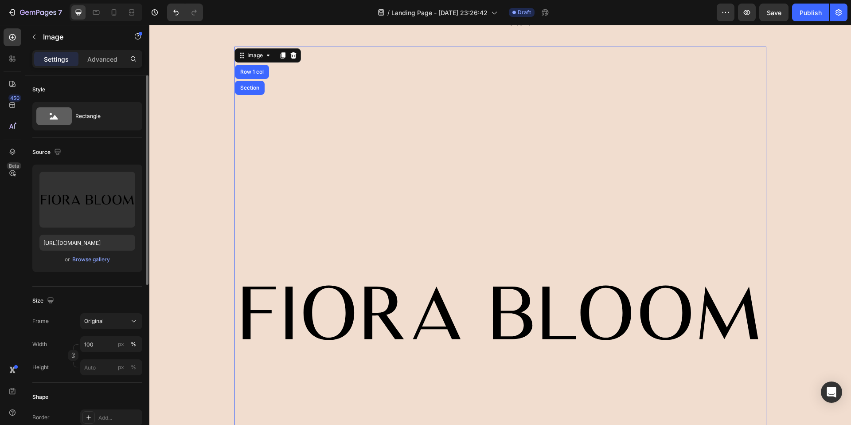
click at [324, 224] on img at bounding box center [501, 313] width 532 height 532
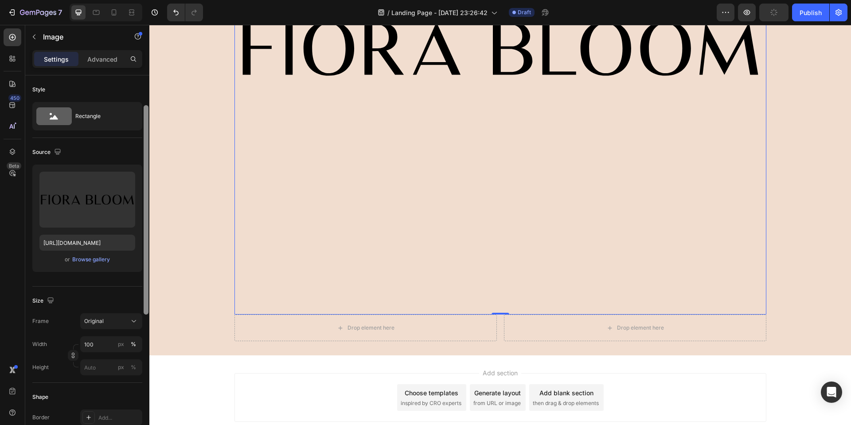
scroll to position [110, 0]
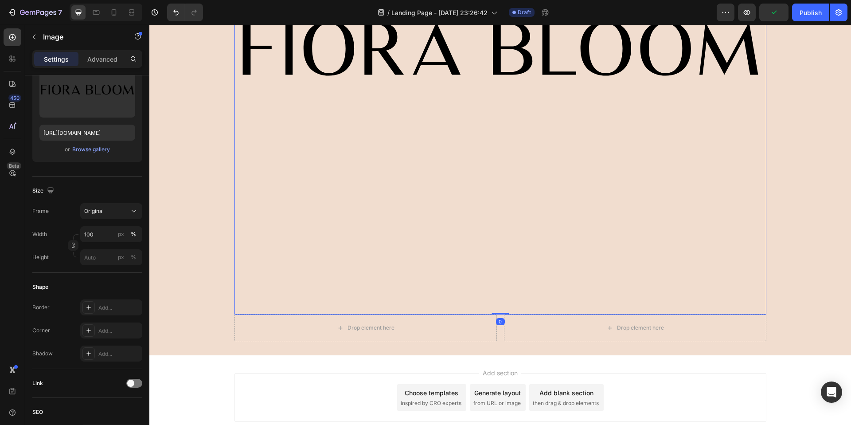
drag, startPoint x: 497, startPoint y: 313, endPoint x: 502, endPoint y: 186, distance: 126.9
click at [502, 186] on div "Image Row 1 col Section 0" at bounding box center [501, 48] width 532 height 532
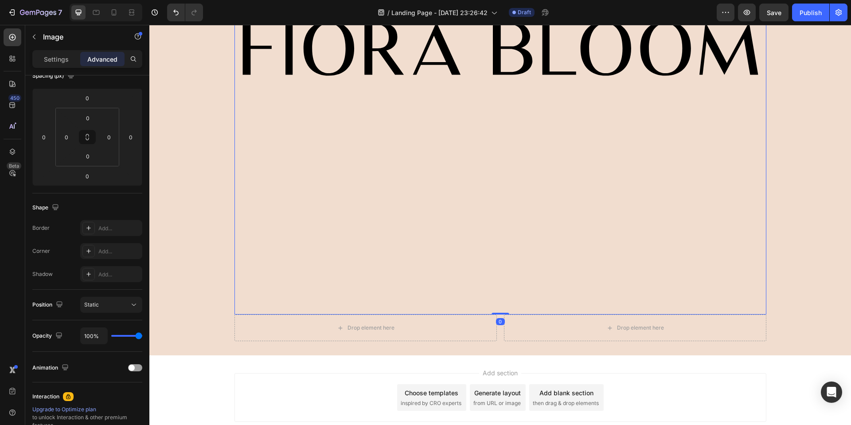
click at [478, 194] on img at bounding box center [501, 48] width 532 height 532
click at [87, 305] on span "Static" at bounding box center [91, 304] width 15 height 7
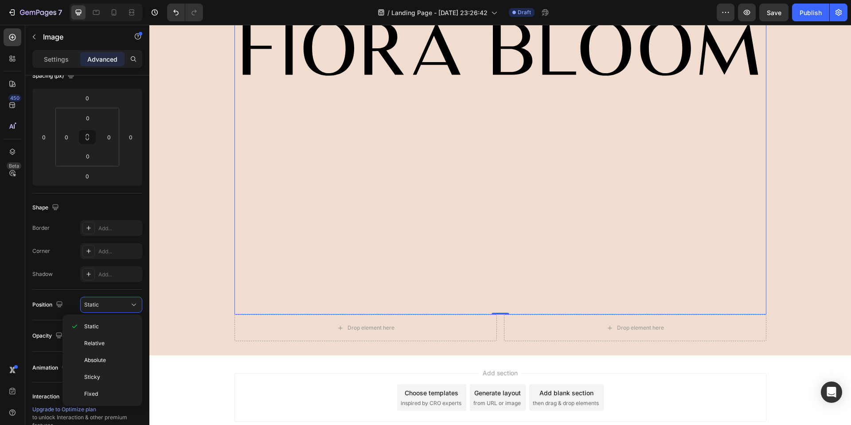
click at [373, 217] on img at bounding box center [501, 48] width 532 height 532
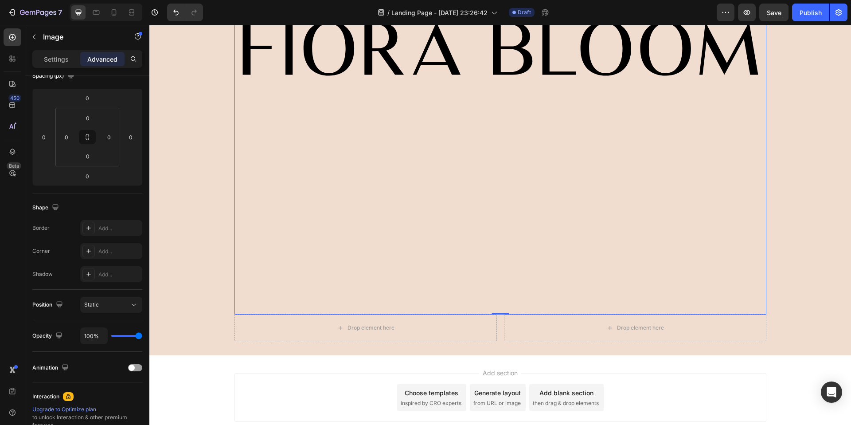
scroll to position [312, 0]
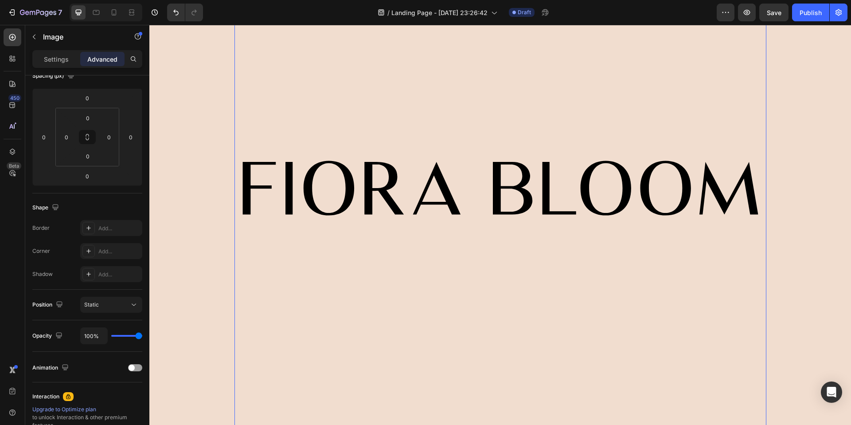
click at [340, 205] on img at bounding box center [501, 188] width 532 height 532
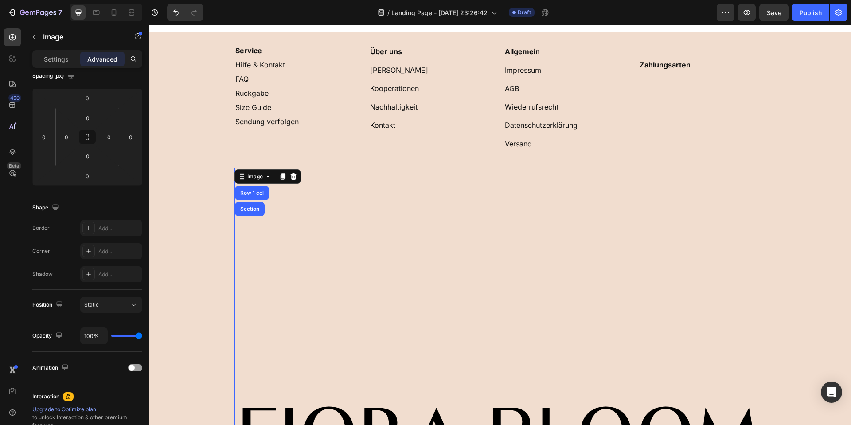
scroll to position [225, 0]
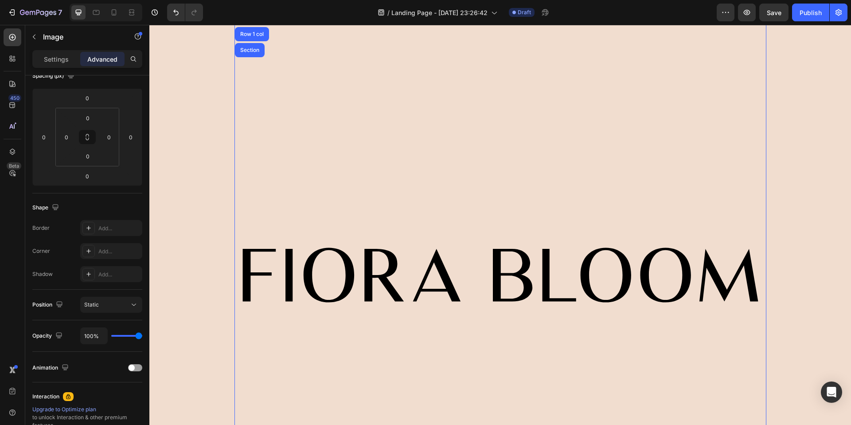
click at [371, 287] on img at bounding box center [501, 275] width 532 height 532
type input "98%"
type input "98"
type input "96%"
type input "96"
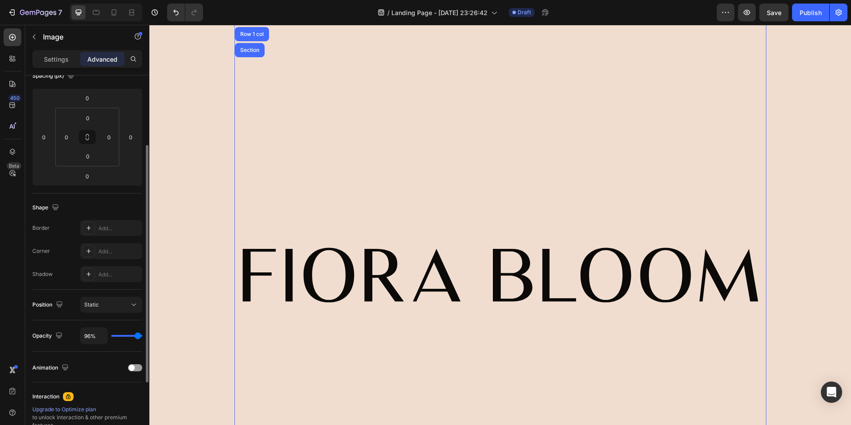
type input "90%"
type input "90"
type input "88%"
type input "88"
type input "81%"
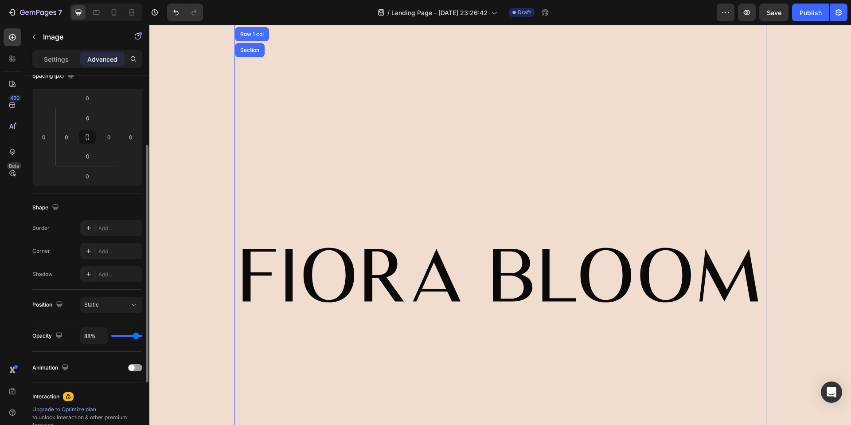
type input "81"
type input "78%"
type input "78"
type input "73%"
type input "73"
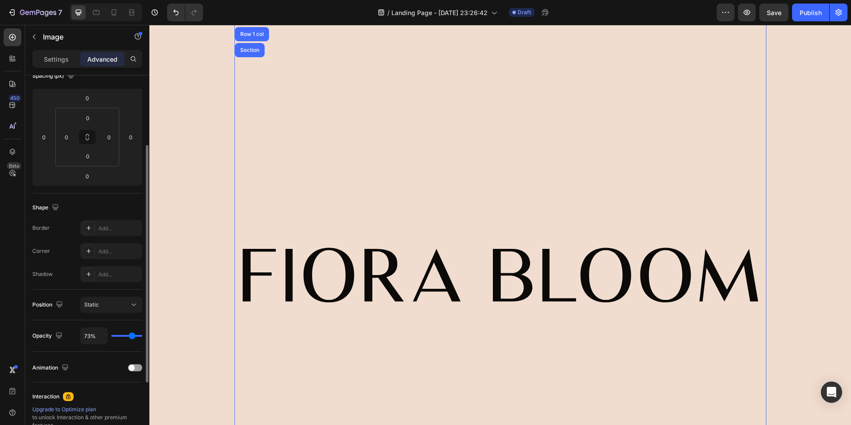
type input "71%"
type input "71"
type input "64%"
type input "64"
type input "54%"
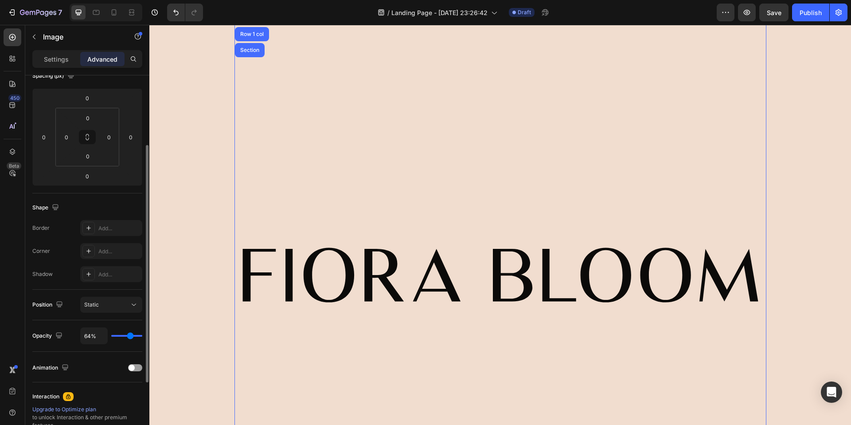
type input "54"
type input "50%"
type input "50"
type input "49%"
type input "49"
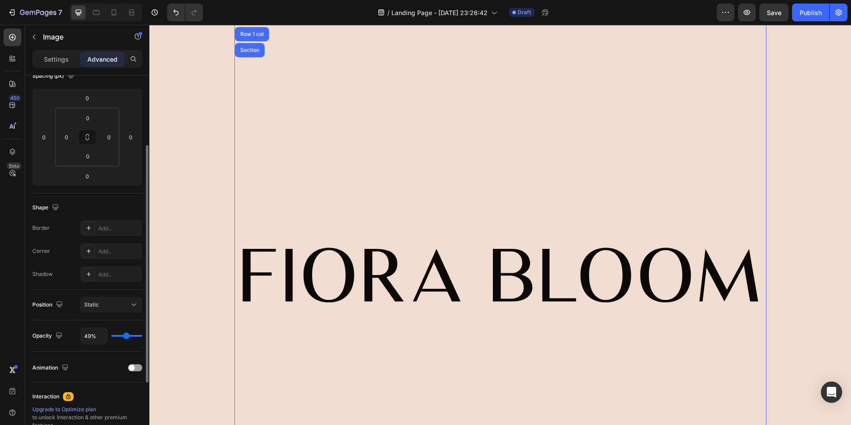
type input "48%"
type input "48"
type input "47%"
type input "47"
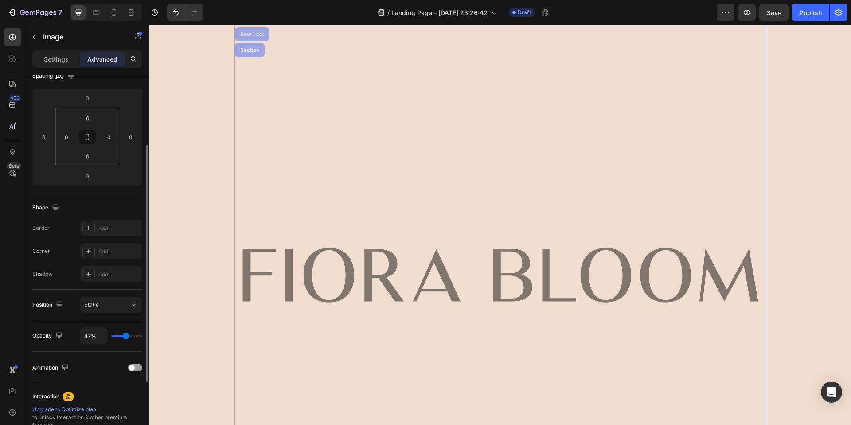
type input "46%"
type input "46"
type input "45%"
drag, startPoint x: 140, startPoint y: 338, endPoint x: 126, endPoint y: 337, distance: 14.3
type input "45"
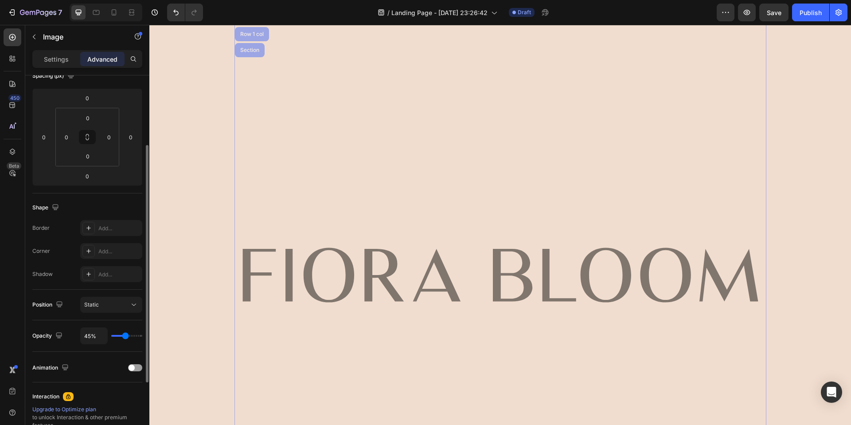
click at [126, 337] on input "range" at bounding box center [126, 336] width 31 height 2
type input "44%"
type input "44"
type input "34%"
type input "34"
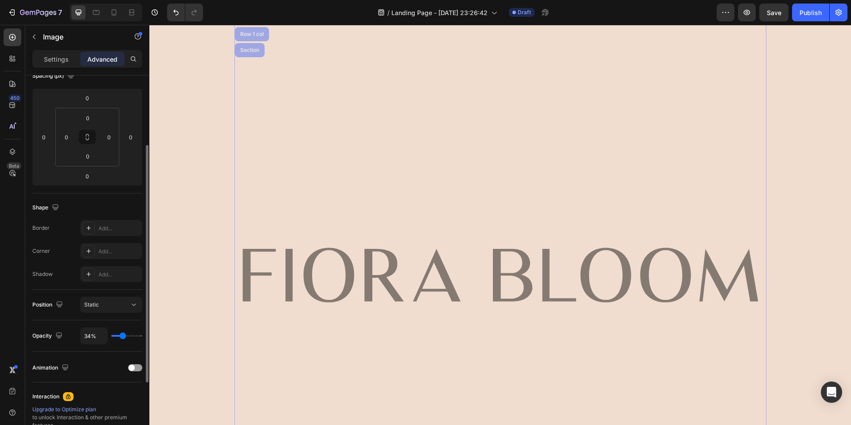
type input "31%"
type input "31"
type input "23%"
type input "23"
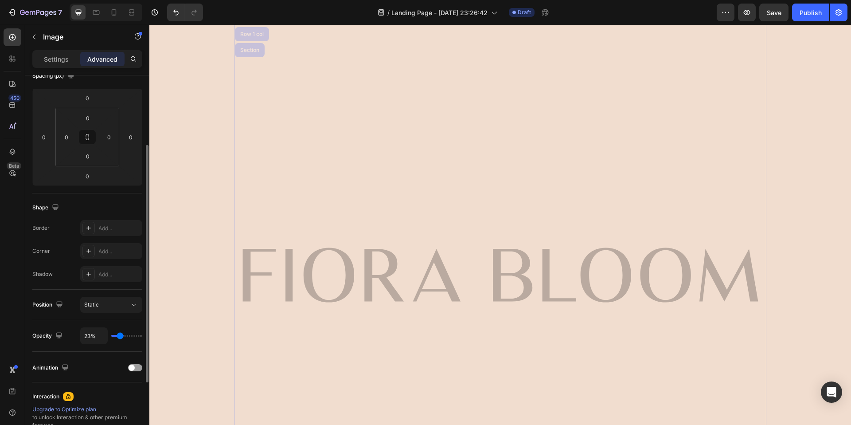
type input "18%"
type input "18"
type input "14%"
type input "14"
type input "10%"
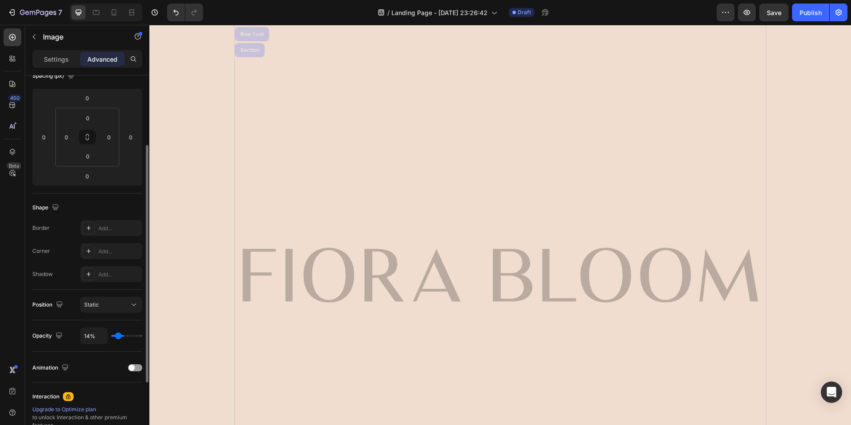
type input "10"
type input "8%"
type input "8"
type input "7%"
type input "7"
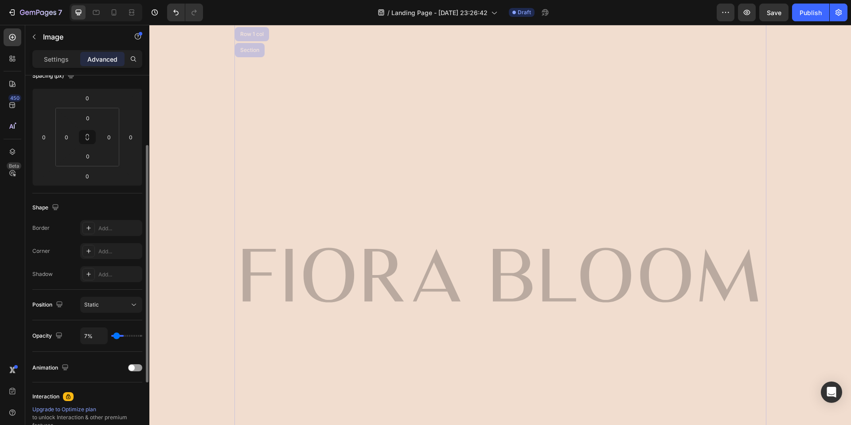
type input "6%"
type input "6"
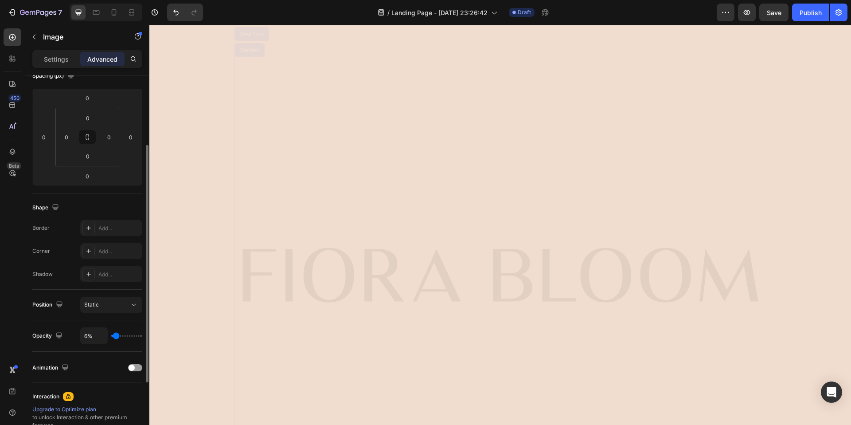
type input "7%"
type input "7"
type input "9%"
type input "9"
type input "12%"
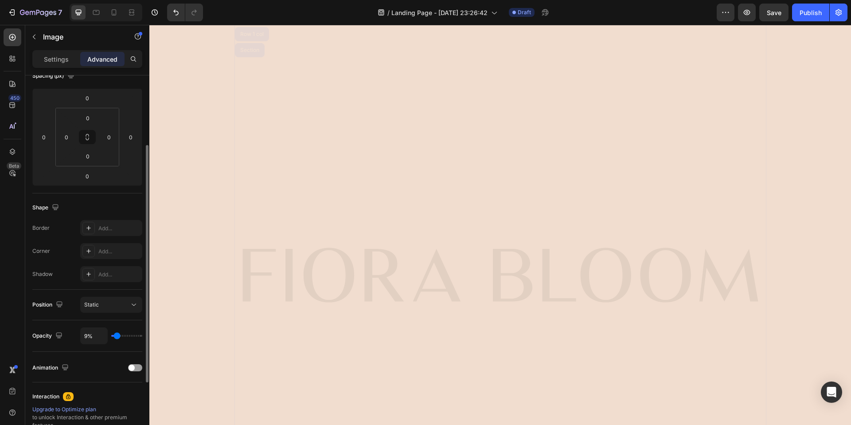
type input "12"
type input "17%"
type input "17"
type input "26%"
type input "26"
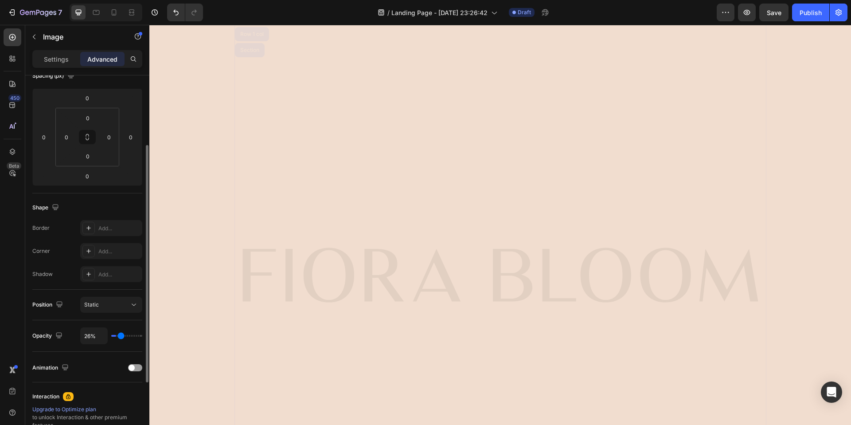
type input "27%"
type input "27"
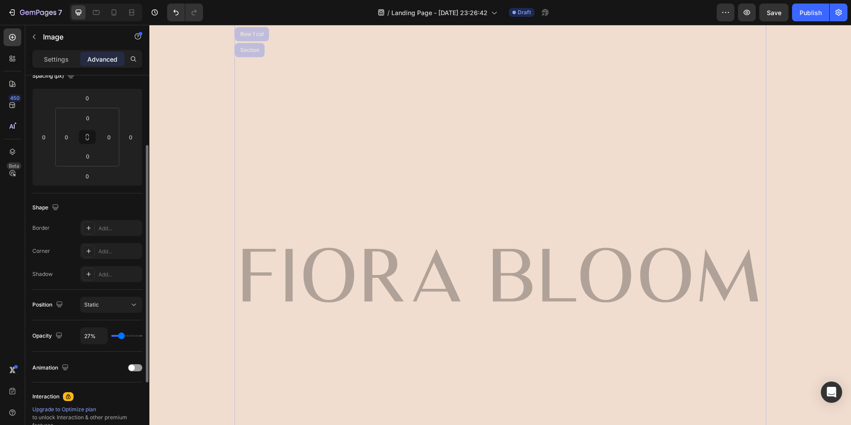
type input "26%"
type input "26"
type input "25%"
type input "25"
type input "24%"
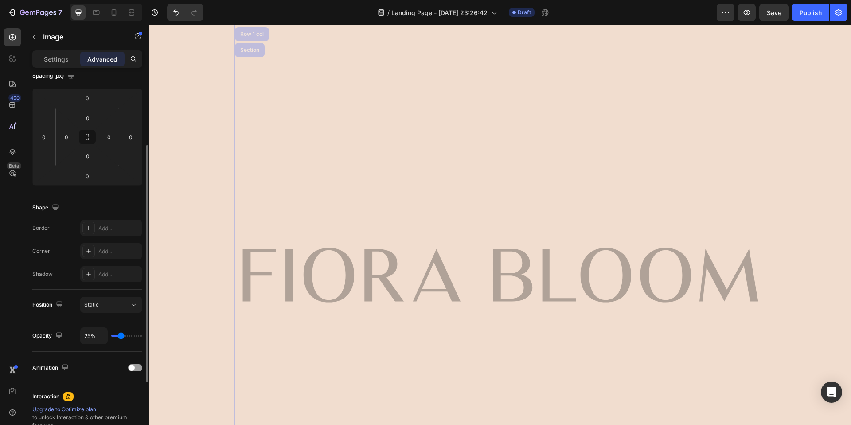
type input "24"
type input "23%"
type input "23"
click at [120, 335] on input "range" at bounding box center [126, 336] width 31 height 2
click at [702, 223] on img at bounding box center [501, 275] width 532 height 532
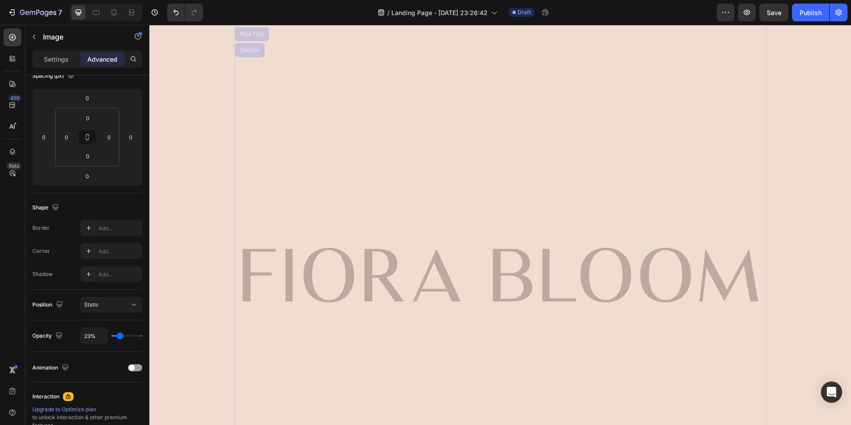
scroll to position [105, 0]
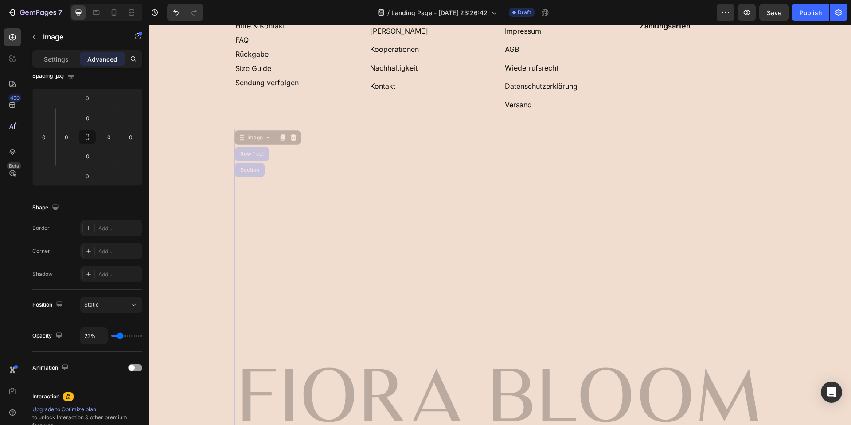
click at [719, 249] on img at bounding box center [501, 395] width 532 height 532
click at [466, 363] on img at bounding box center [501, 395] width 532 height 532
click at [471, 377] on img at bounding box center [501, 395] width 532 height 532
click at [317, 180] on img at bounding box center [501, 395] width 532 height 532
click at [320, 205] on img at bounding box center [501, 395] width 532 height 532
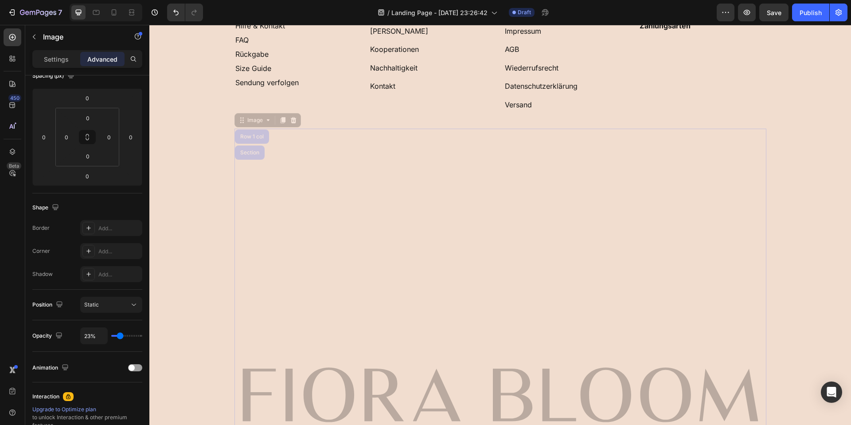
click at [320, 205] on img at bounding box center [501, 395] width 532 height 532
click at [255, 119] on div "Image" at bounding box center [255, 120] width 19 height 8
click at [262, 126] on div "Image" at bounding box center [268, 120] width 67 height 14
click at [263, 125] on div "Image" at bounding box center [255, 120] width 37 height 11
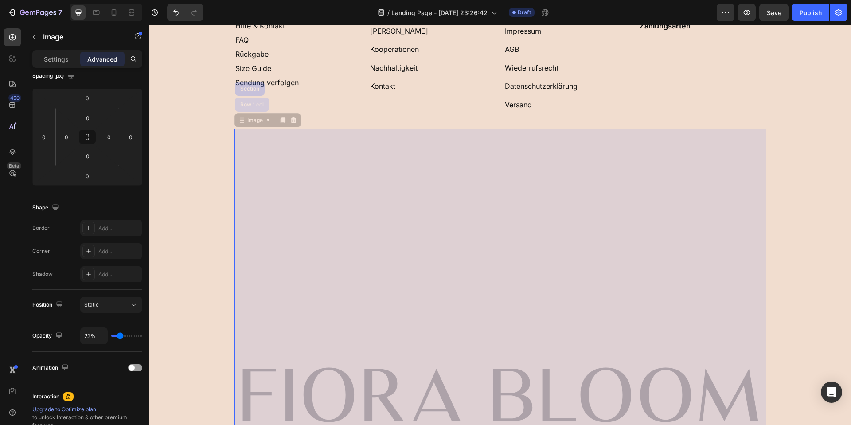
click at [257, 109] on div "Row 1 col" at bounding box center [252, 105] width 34 height 14
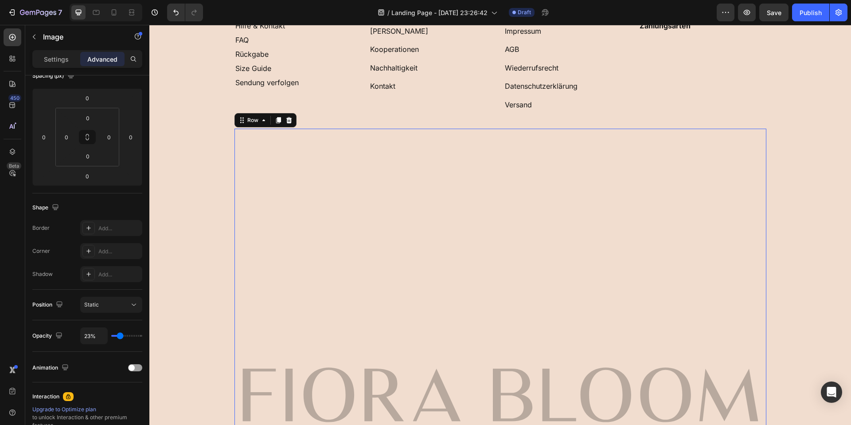
scroll to position [0, 0]
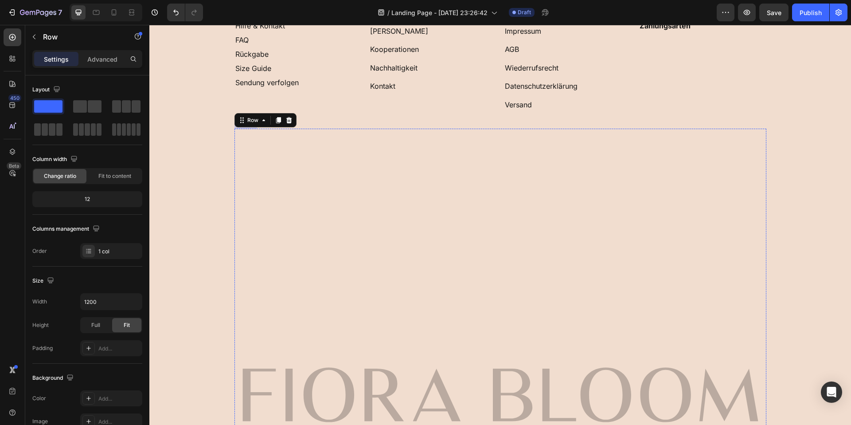
click at [413, 266] on img at bounding box center [501, 395] width 532 height 532
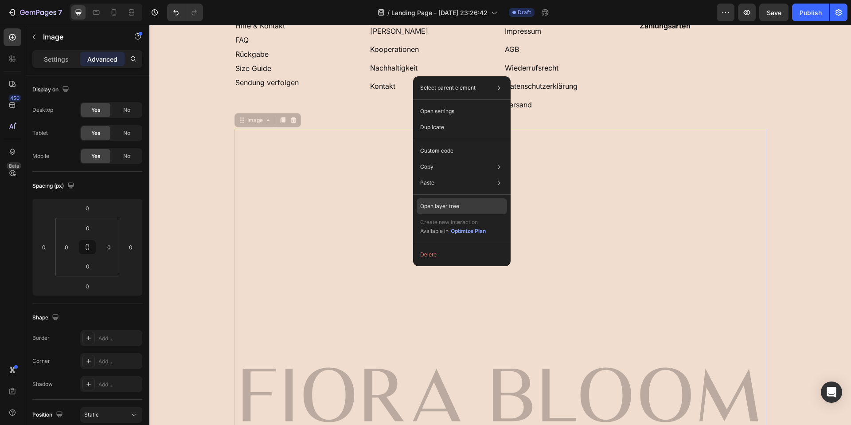
click at [449, 202] on p "Open layer tree" at bounding box center [439, 206] width 39 height 8
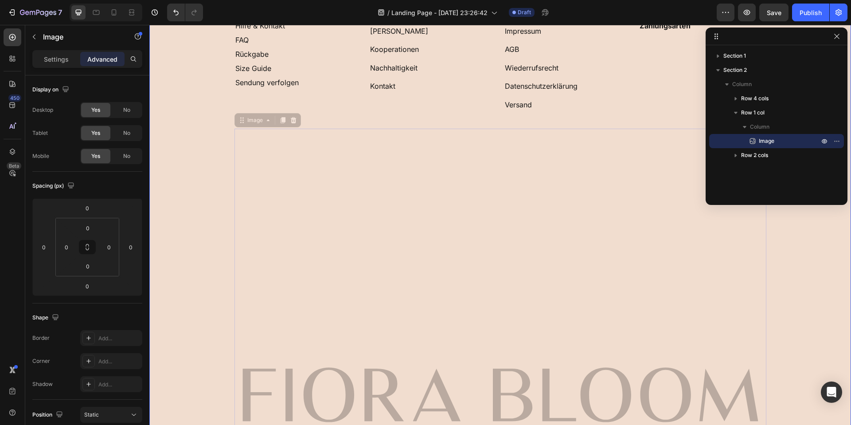
click at [849, 142] on div "⁠⁠⁠⁠⁠⁠⁠ Service Hilfe & Kontakt FAQ Rückgabe Size Guide Sendung verfolgen Headi…" at bounding box center [500, 347] width 702 height 680
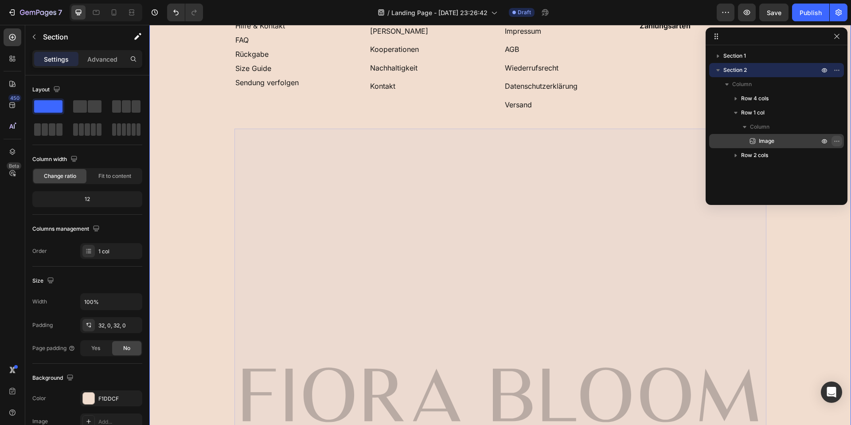
click at [834, 144] on icon "button" at bounding box center [837, 140] width 7 height 7
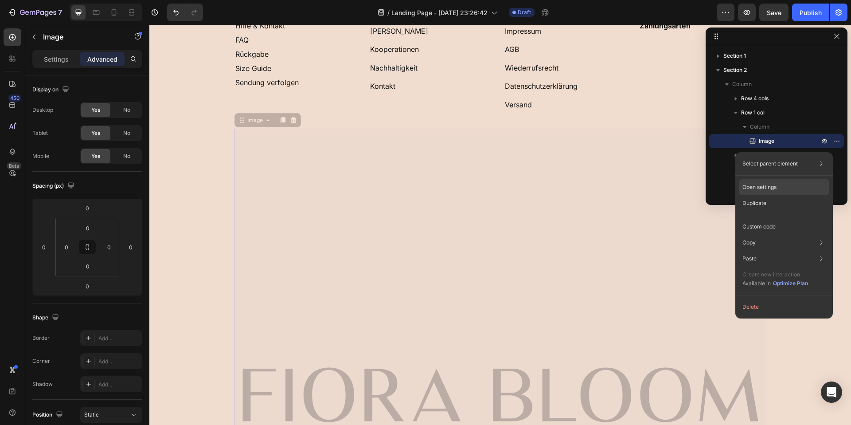
click at [777, 183] on div "Open settings" at bounding box center [784, 187] width 90 height 16
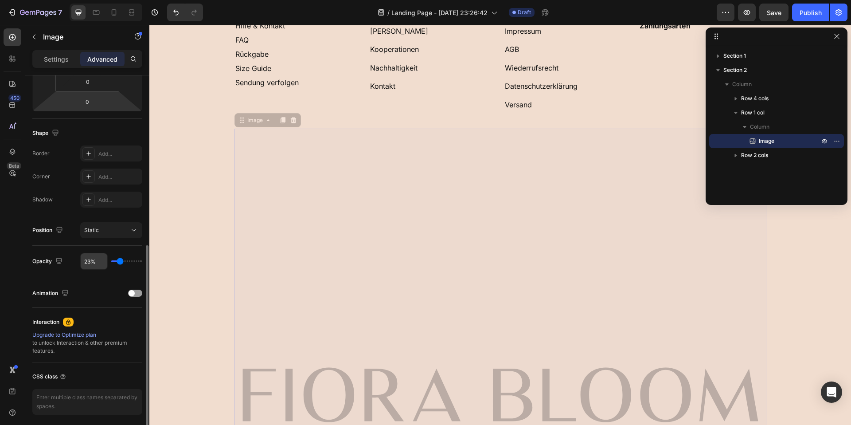
scroll to position [217, 0]
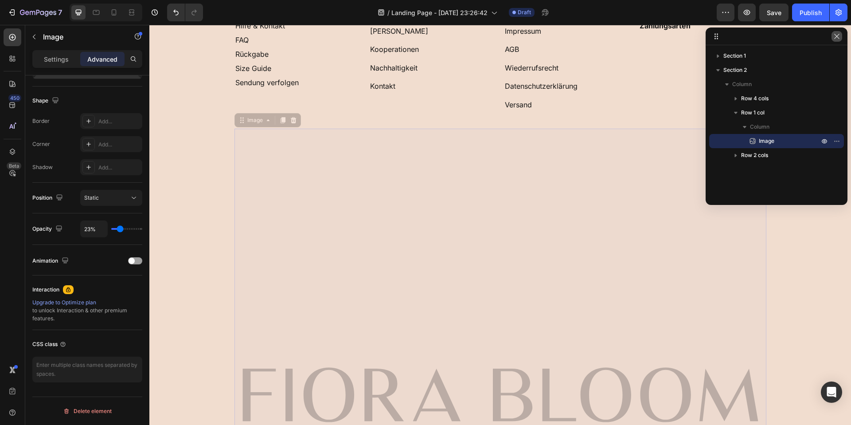
click at [839, 35] on icon "button" at bounding box center [837, 36] width 7 height 7
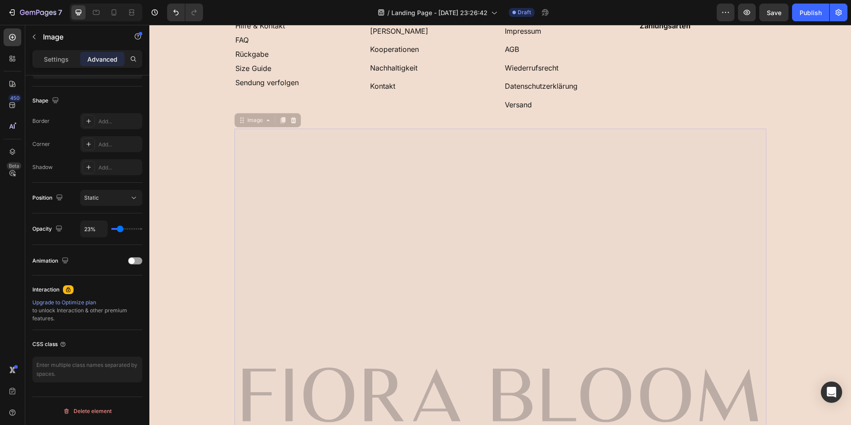
scroll to position [371, 0]
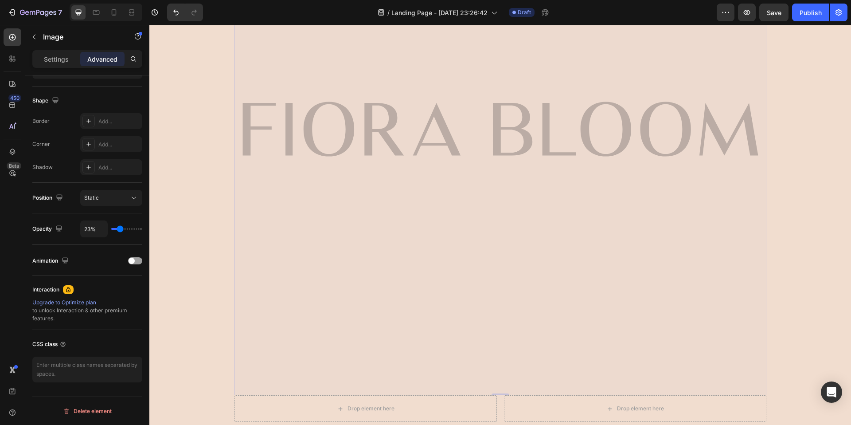
click at [394, 295] on img at bounding box center [501, 129] width 532 height 532
click at [401, 181] on img at bounding box center [501, 129] width 532 height 532
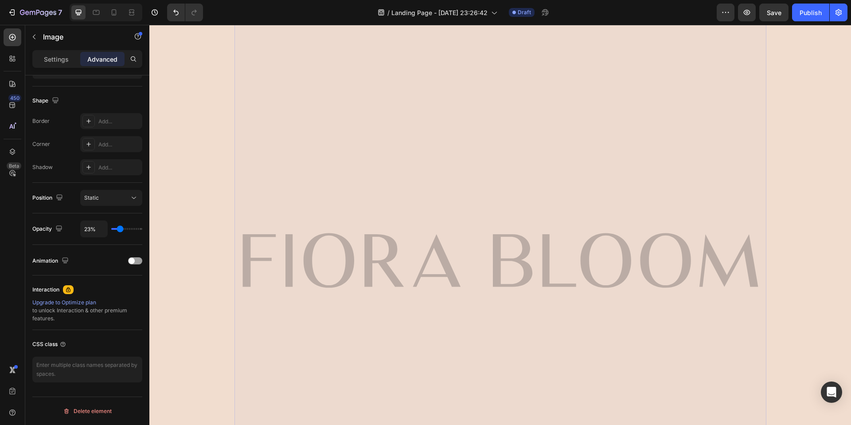
click at [412, 264] on img at bounding box center [501, 260] width 532 height 532
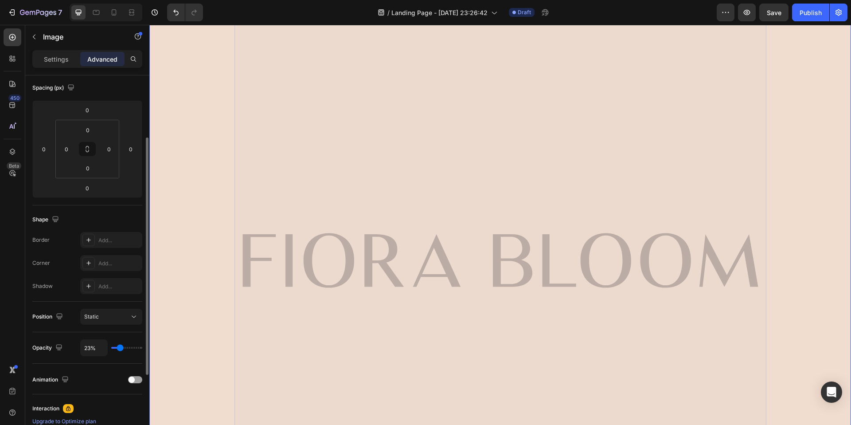
click at [387, 220] on img at bounding box center [501, 260] width 532 height 532
click at [42, 57] on div "Settings" at bounding box center [56, 59] width 44 height 14
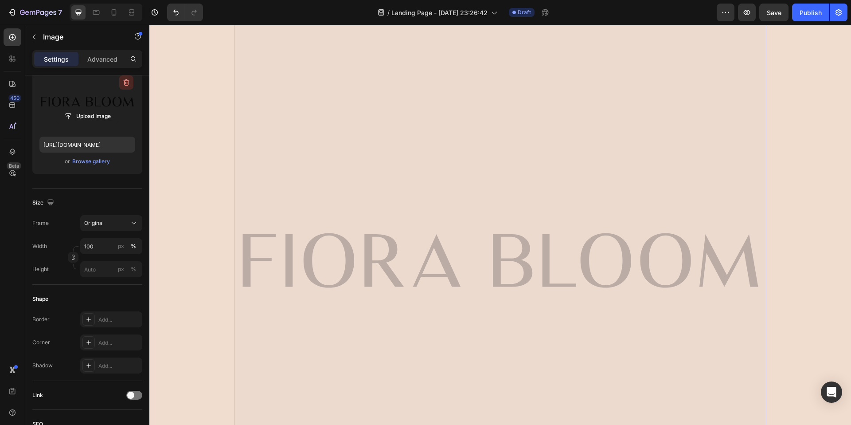
click at [129, 75] on button "button" at bounding box center [126, 82] width 14 height 14
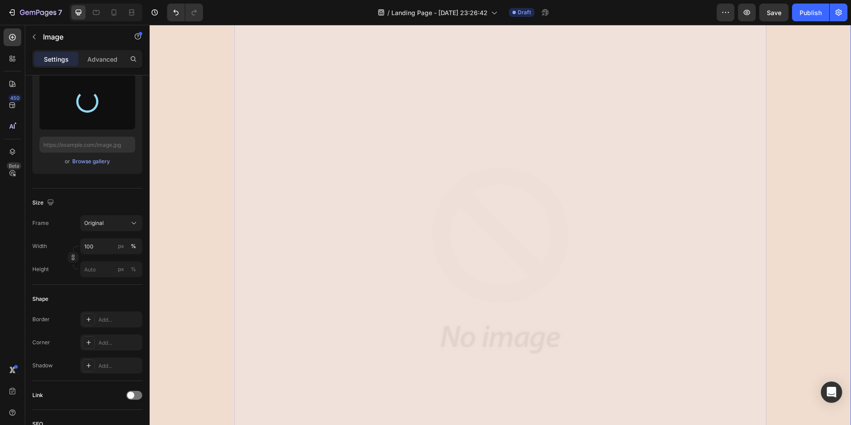
type input "https://cdn.shopify.com/s/files/1/0857/7069/9096/files/gempages_581707874372158…"
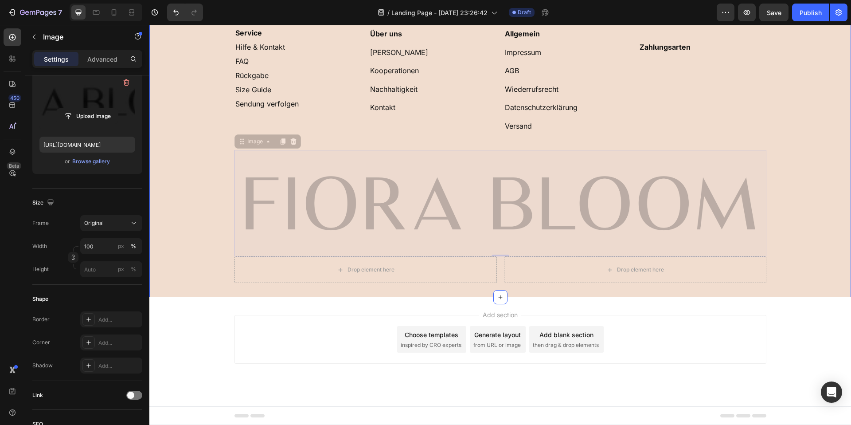
scroll to position [65, 0]
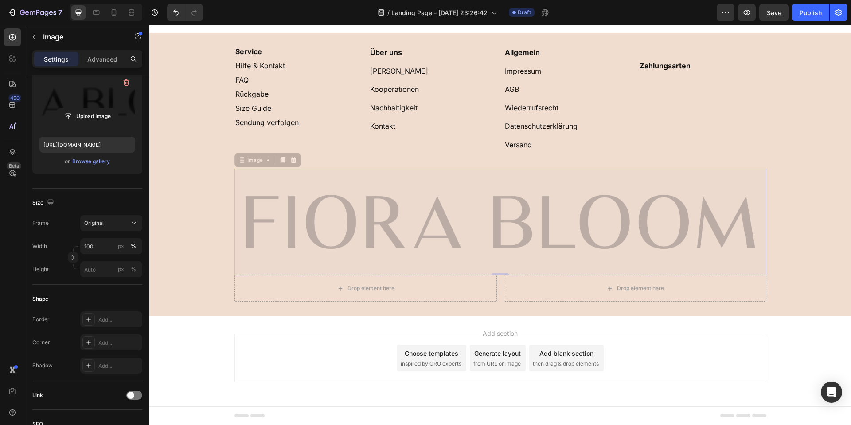
click at [670, 150] on div "⁠⁠⁠⁠⁠⁠⁠ Zahlungsarten Heading" at bounding box center [703, 108] width 128 height 122
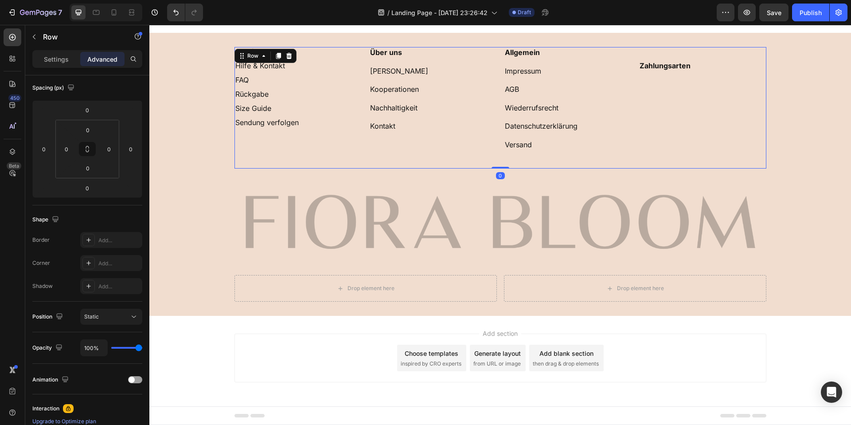
scroll to position [0, 0]
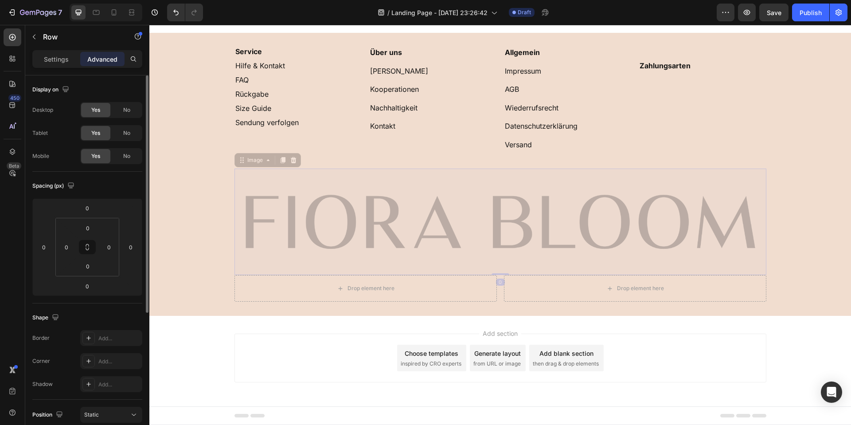
click at [601, 204] on img at bounding box center [501, 222] width 532 height 106
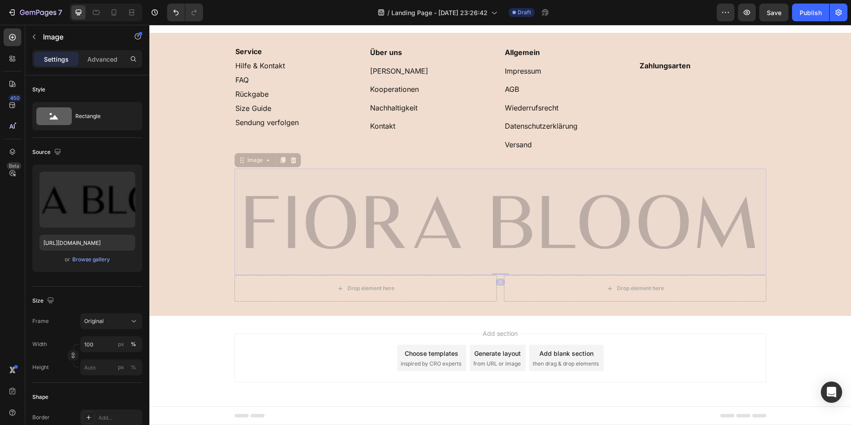
click at [499, 178] on img at bounding box center [501, 222] width 532 height 106
click at [505, 165] on p "⁠⁠⁠⁠⁠⁠⁠ Allgemein Impressum AGB Wiederrufsrecht Datenschutzerklärung Versand" at bounding box center [568, 108] width 126 height 120
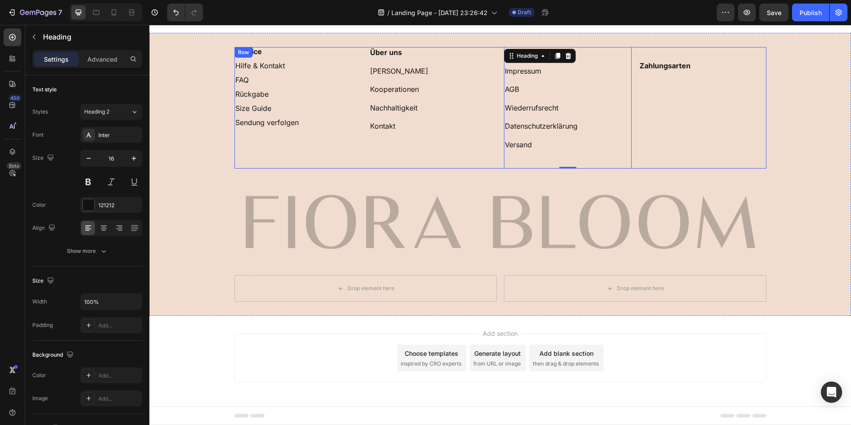
click at [726, 143] on div "⁠⁠⁠⁠⁠⁠⁠ Zahlungsarten Heading" at bounding box center [703, 108] width 128 height 122
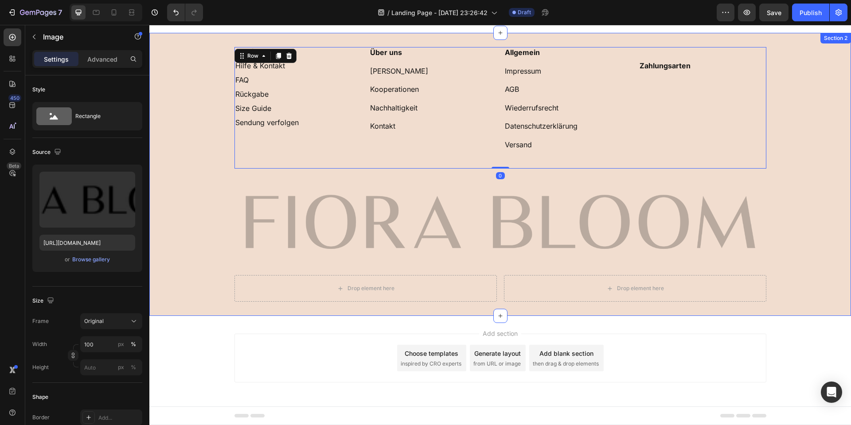
click at [730, 231] on img at bounding box center [501, 222] width 532 height 106
click at [763, 156] on div "⁠⁠⁠⁠⁠⁠⁠ Zahlungsarten Heading" at bounding box center [703, 108] width 128 height 122
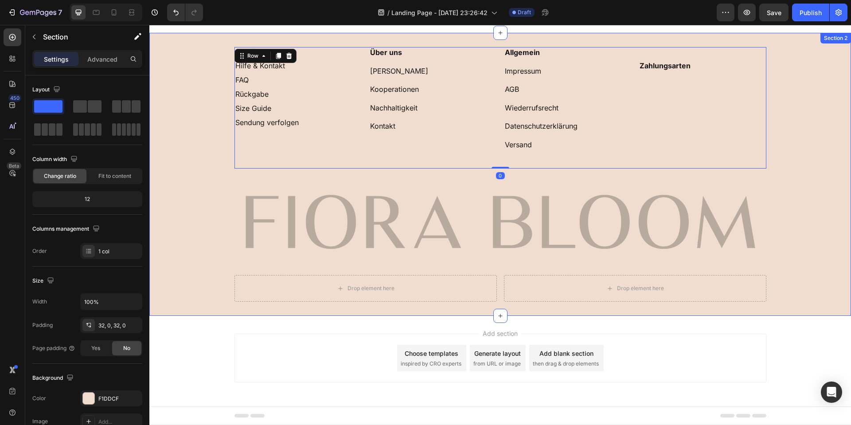
click at [789, 210] on div "⁠⁠⁠⁠⁠⁠⁠ Service Hilfe & Kontakt FAQ Rückgabe Size Guide Sendung verfolgen Headi…" at bounding box center [500, 174] width 702 height 255
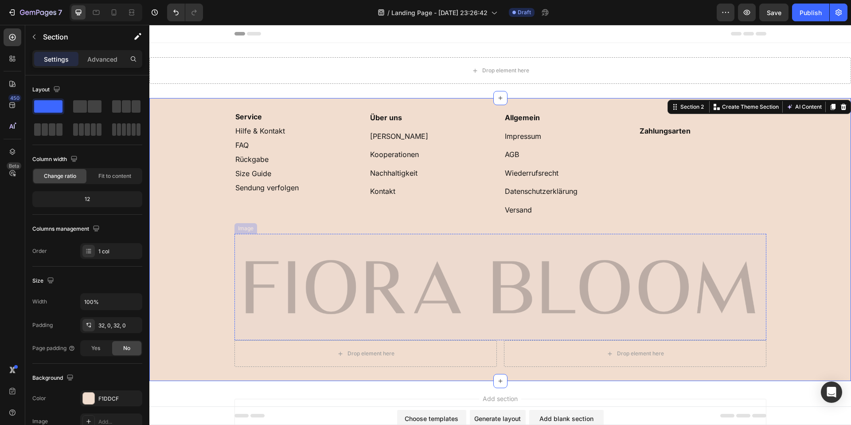
click at [451, 243] on img at bounding box center [501, 287] width 532 height 106
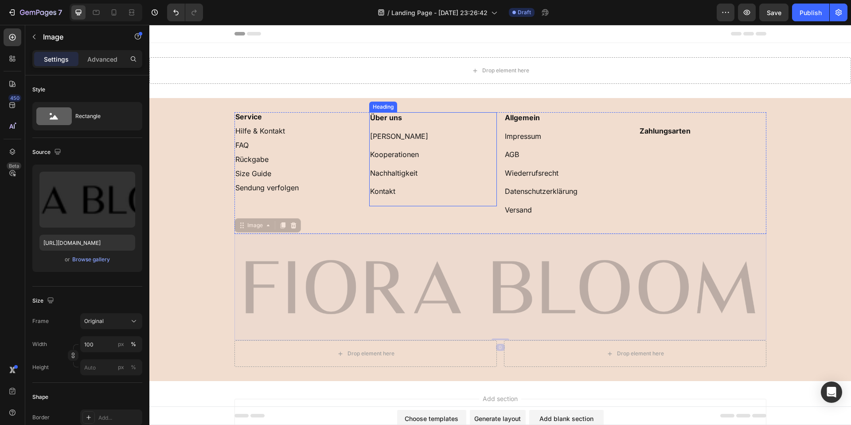
click at [427, 191] on p "⁠⁠⁠⁠⁠⁠⁠ Über uns Fiora Bloom Kooperationen Nachhaltigkeit Kontakt" at bounding box center [433, 159] width 126 height 92
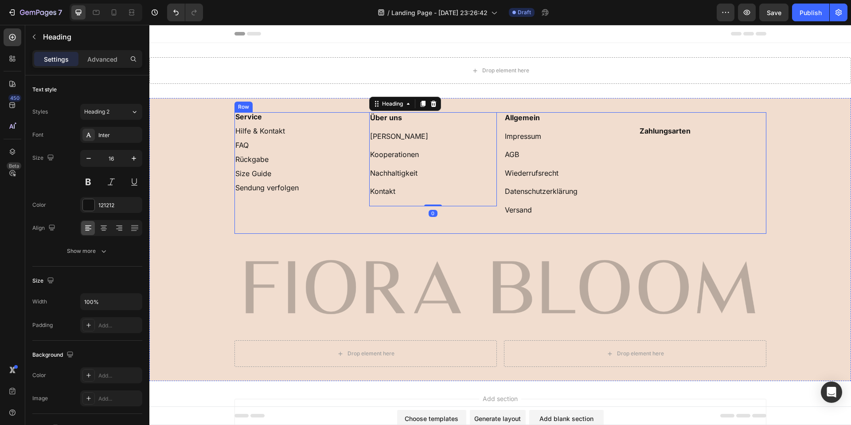
click at [323, 203] on div "⁠⁠⁠⁠⁠⁠⁠ Service Hilfe & Kontakt FAQ Rückgabe Size Guide Sendung verfolgen Headi…" at bounding box center [299, 173] width 128 height 122
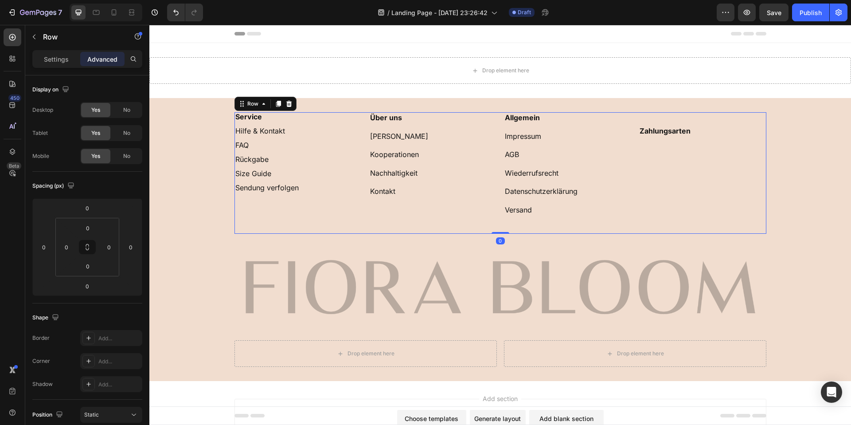
click at [494, 231] on div "⁠⁠⁠⁠⁠⁠⁠ Über uns Fiora Bloom Kooperationen Nachhaltigkeit Kontakt Heading" at bounding box center [433, 173] width 128 height 122
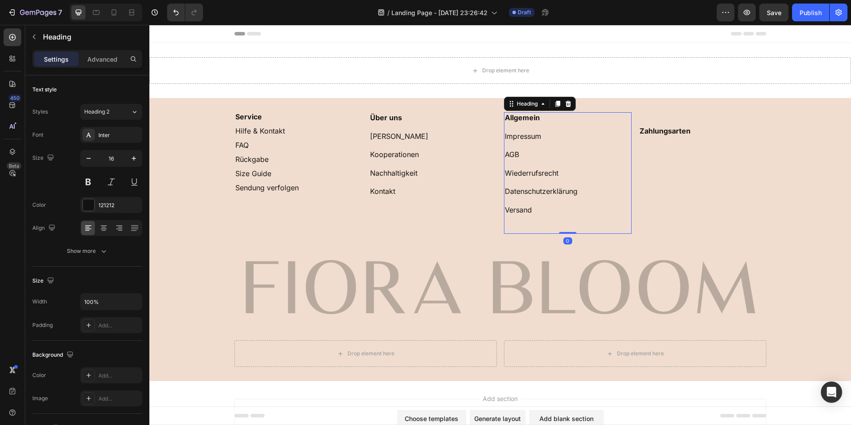
click at [518, 218] on p "⁠⁠⁠⁠⁠⁠⁠ Allgemein Impressum AGB Wiederrufsrecht Datenschutzerklärung Versand" at bounding box center [568, 173] width 126 height 120
drag, startPoint x: 562, startPoint y: 234, endPoint x: 554, endPoint y: 227, distance: 9.8
click at [564, 227] on div "⁠⁠⁠⁠⁠⁠⁠ Allgemein Impressum AGB Wiederrufsrecht Datenschutzerklärung Versand He…" at bounding box center [568, 173] width 128 height 122
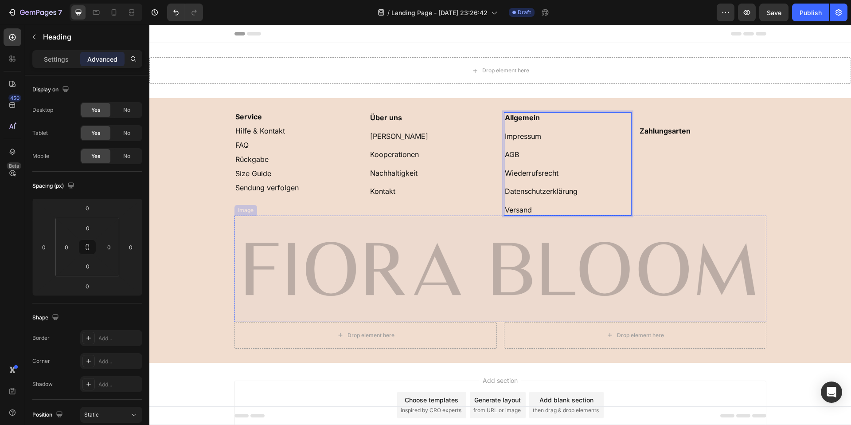
click at [704, 178] on div "⁠⁠⁠⁠⁠⁠⁠ Zahlungsarten Heading" at bounding box center [703, 163] width 128 height 103
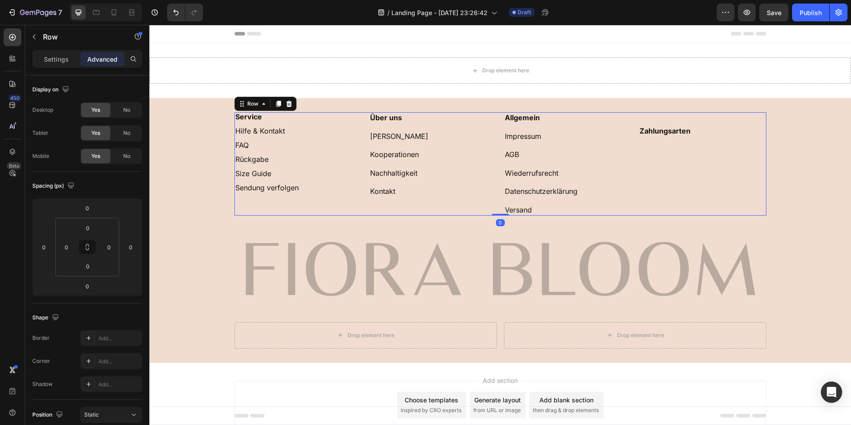
click at [792, 177] on div "⁠⁠⁠⁠⁠⁠⁠ Service Hilfe & Kontakt FAQ Rückgabe Size Guide Sendung verfolgen Headi…" at bounding box center [500, 230] width 702 height 236
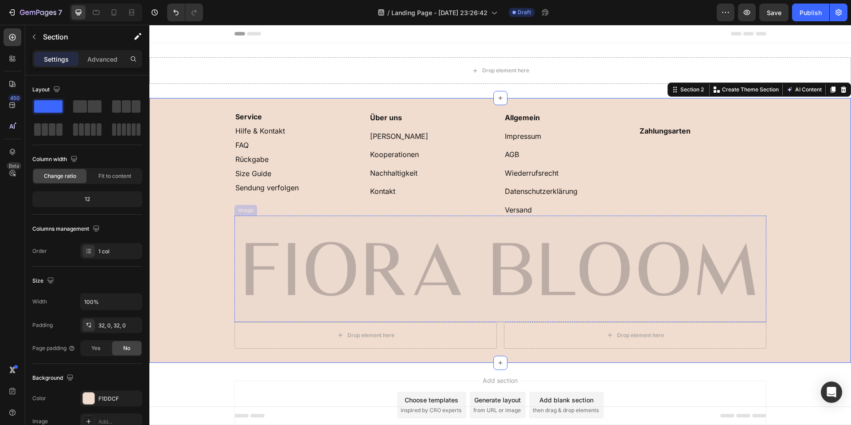
click at [537, 197] on p "⁠⁠⁠⁠⁠⁠⁠ Allgemein Impressum AGB Wiederrufsrecht Datenschutzerklärung Versand" at bounding box center [568, 164] width 126 height 102
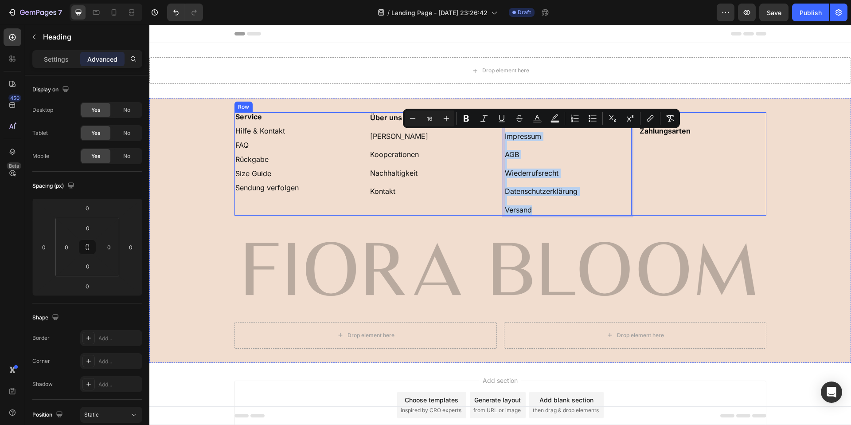
drag, startPoint x: 537, startPoint y: 210, endPoint x: 502, endPoint y: 133, distance: 84.3
click at [502, 133] on div "⁠⁠⁠⁠⁠⁠⁠ Service Hilfe & Kontakt FAQ Rückgabe Size Guide Sendung verfolgen Headi…" at bounding box center [501, 163] width 532 height 103
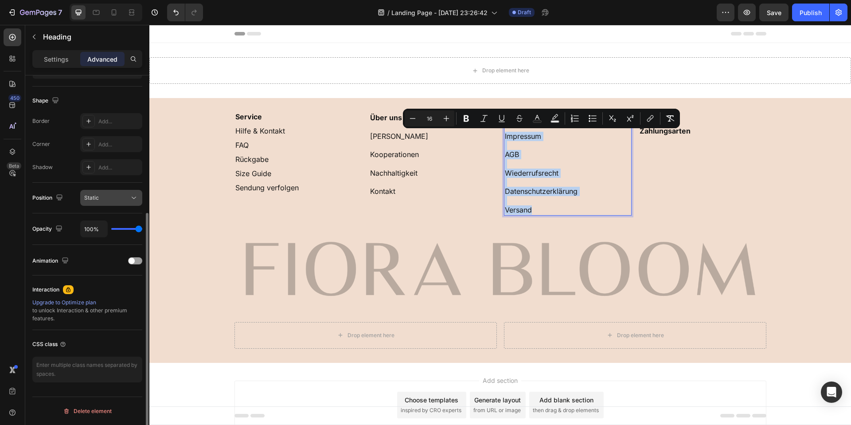
scroll to position [131, 0]
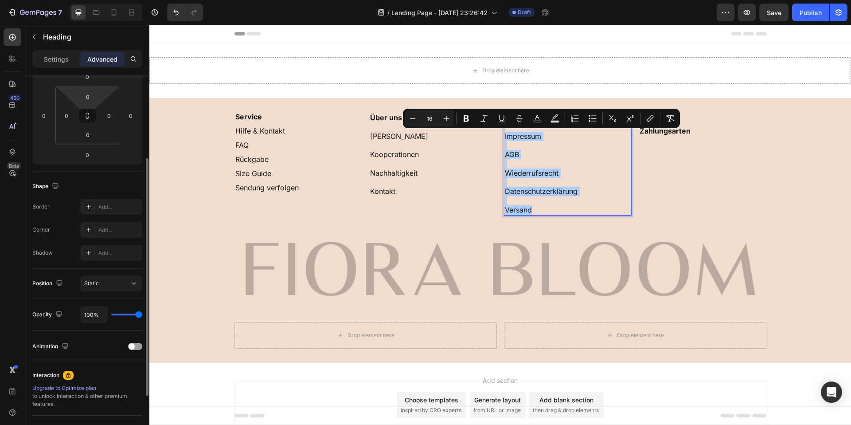
click at [64, 72] on div "Settings Advanced" at bounding box center [87, 62] width 124 height 25
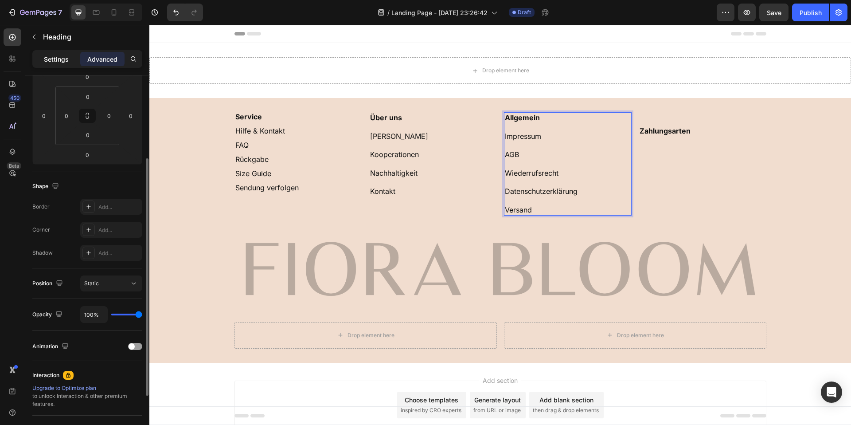
click at [67, 59] on p "Settings" at bounding box center [56, 59] width 25 height 9
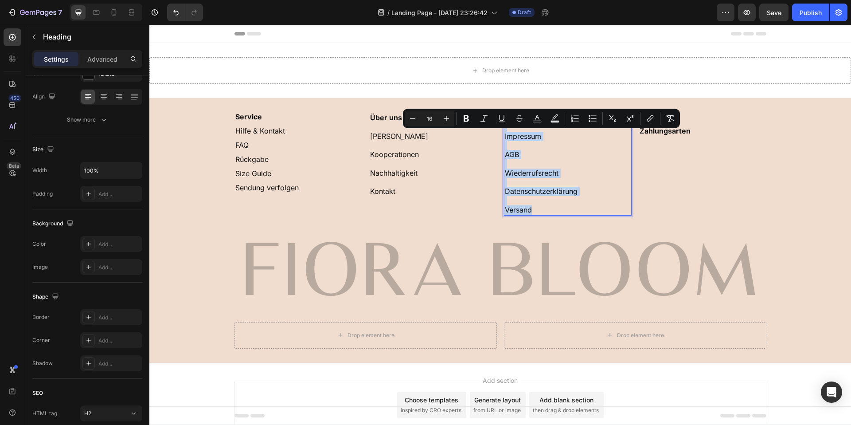
drag, startPoint x: 535, startPoint y: 210, endPoint x: 506, endPoint y: 129, distance: 85.9
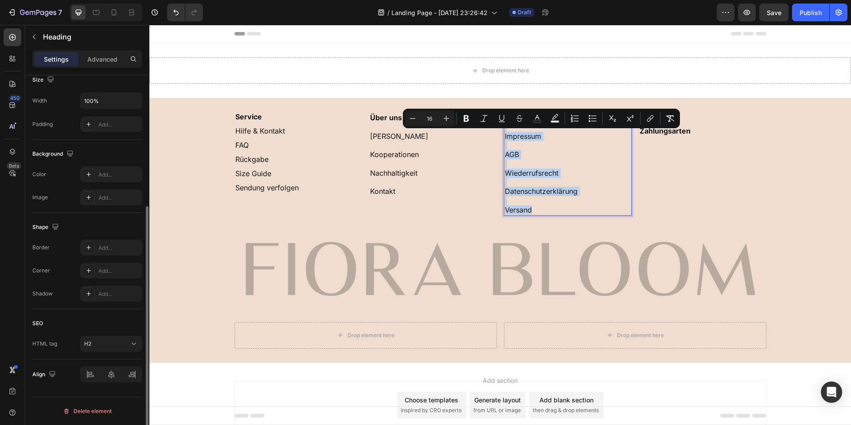
scroll to position [137, 0]
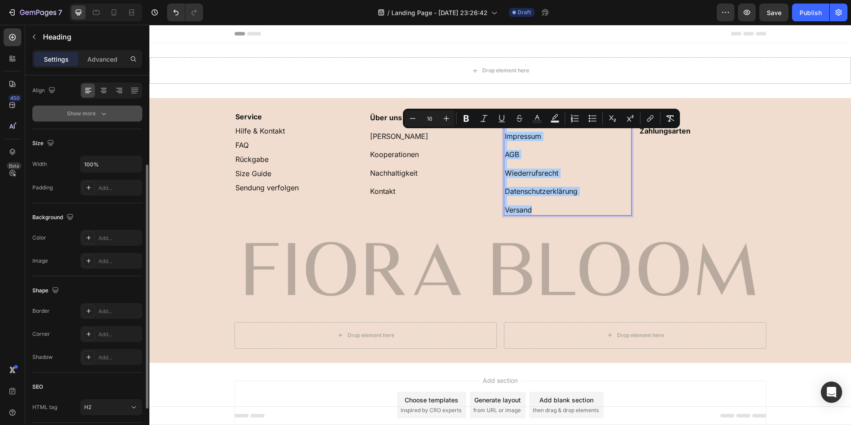
click at [93, 113] on div "Show more" at bounding box center [87, 113] width 41 height 9
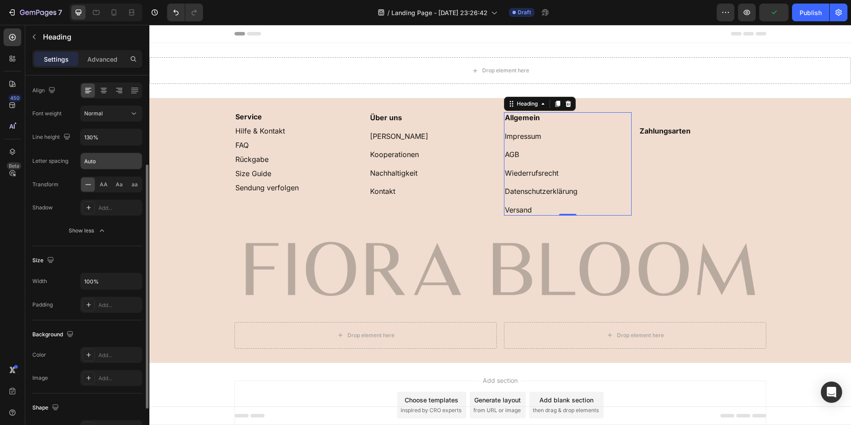
click at [94, 163] on input "Auto" at bounding box center [111, 161] width 61 height 16
click at [98, 129] on input "130%" at bounding box center [111, 137] width 61 height 16
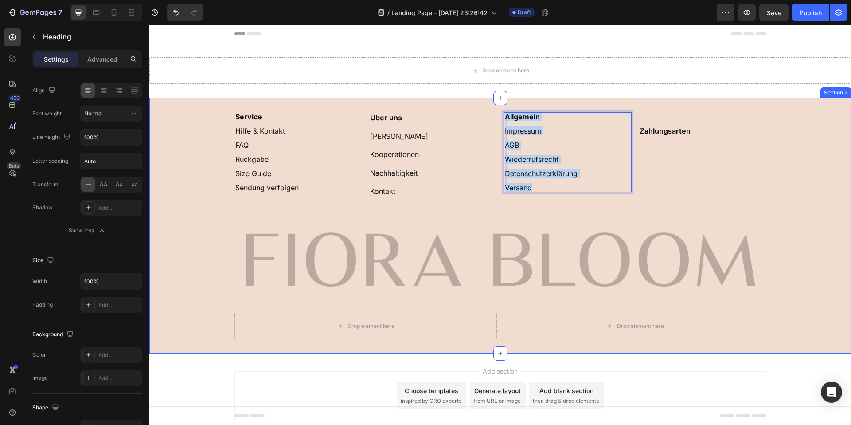
drag, startPoint x: 575, startPoint y: 184, endPoint x: 475, endPoint y: 109, distance: 124.8
click at [475, 109] on div "⁠⁠⁠⁠⁠⁠⁠ Service Hilfe & Kontakt FAQ Rückgabe Size Guide Sendung verfolgen Headi…" at bounding box center [500, 225] width 702 height 255
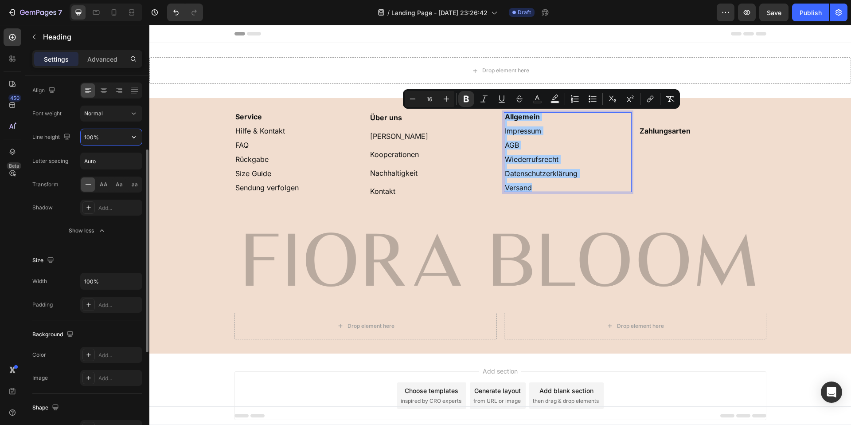
click at [98, 131] on input "100%" at bounding box center [111, 137] width 61 height 16
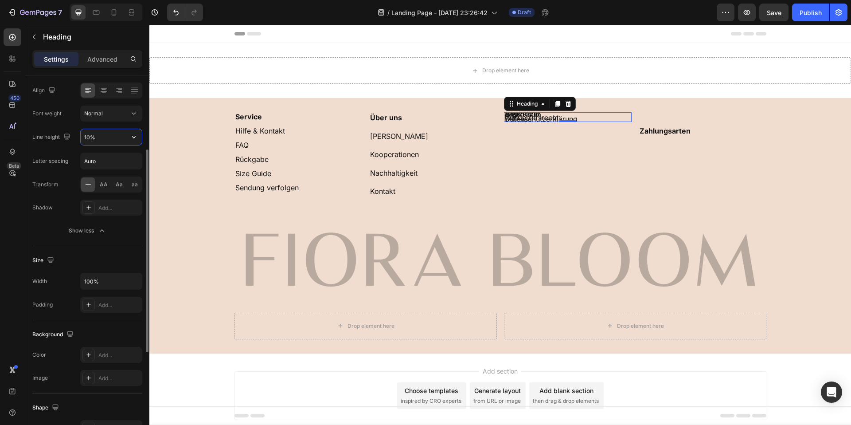
type input "100%"
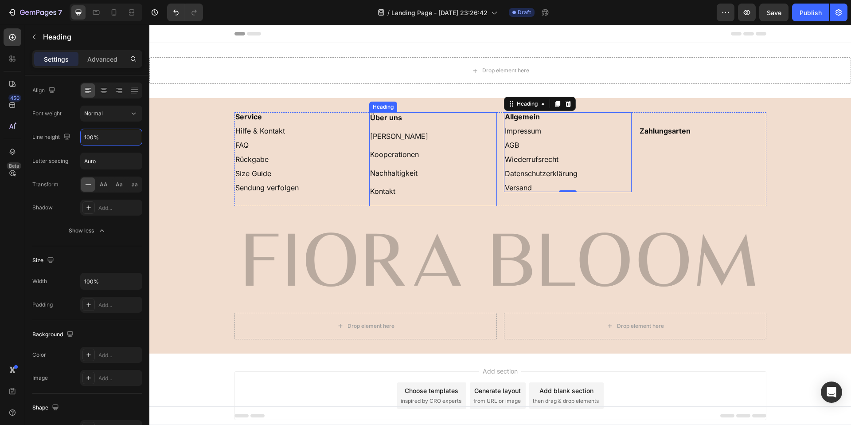
click at [410, 175] on p "⁠⁠⁠⁠⁠⁠⁠ Über uns Fiora Bloom Kooperationen Nachhaltigkeit Kontakt" at bounding box center [433, 159] width 126 height 92
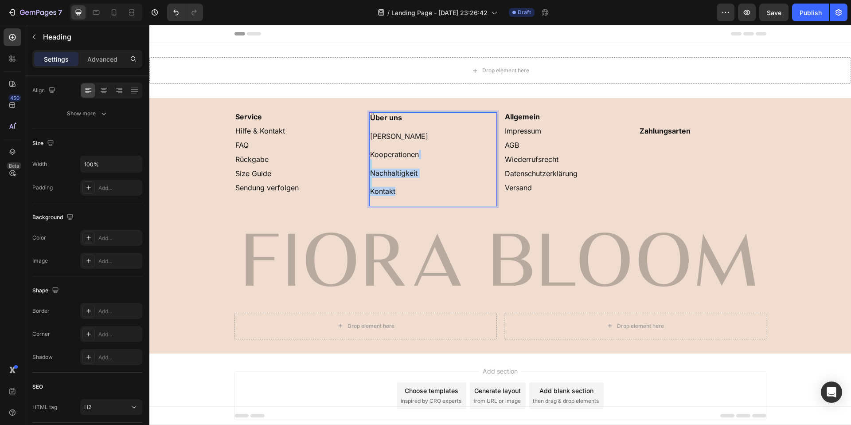
drag, startPoint x: 403, startPoint y: 187, endPoint x: 370, endPoint y: 161, distance: 41.3
click at [370, 161] on p "Über uns Fiora Bloom Kooperationen Nachhaltigkeit Kontakt" at bounding box center [433, 159] width 126 height 92
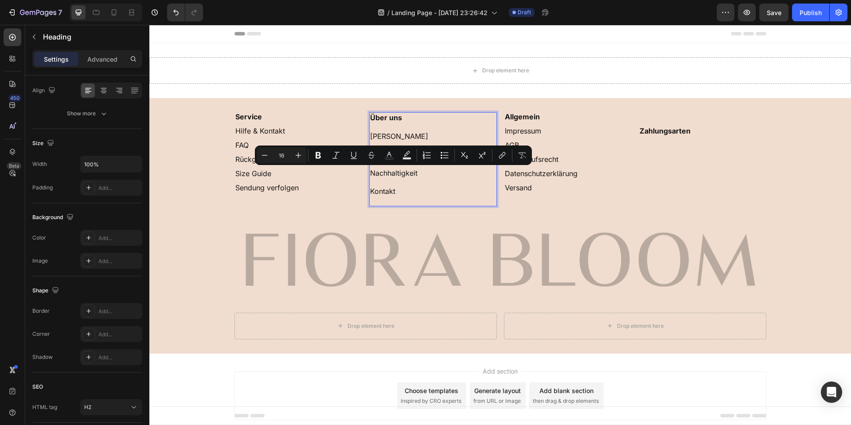
click at [392, 197] on p "Über uns Fiora Bloom Kooperationen Nachhaltigkeit Kontakt" at bounding box center [433, 159] width 126 height 92
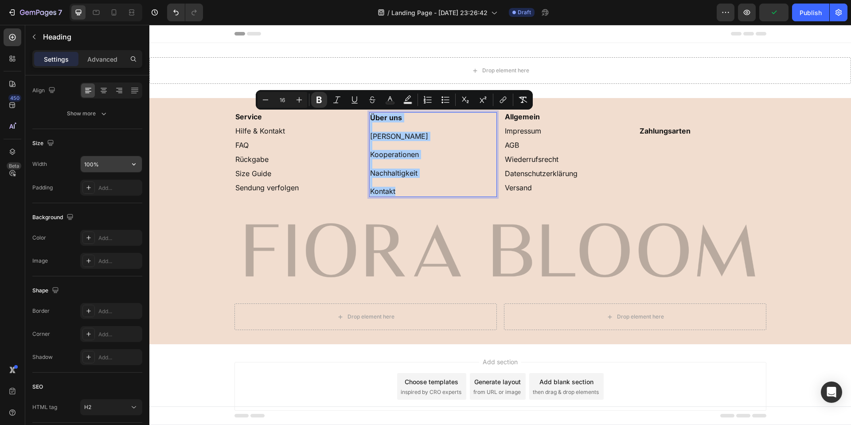
click at [110, 159] on input "100%" at bounding box center [111, 164] width 61 height 16
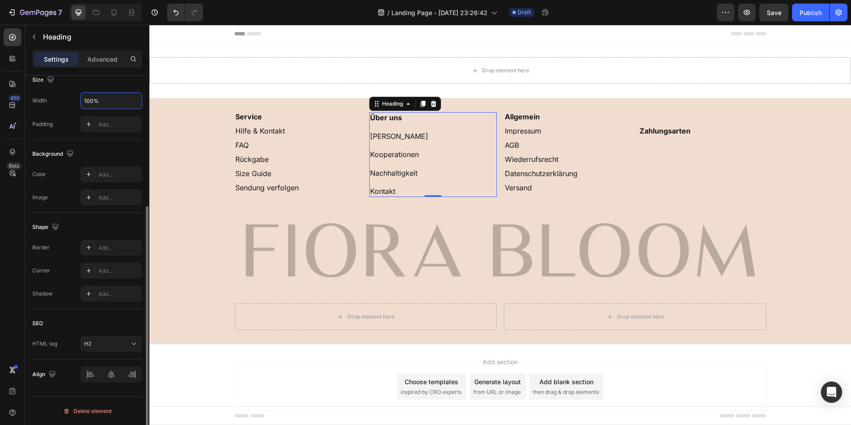
scroll to position [112, 0]
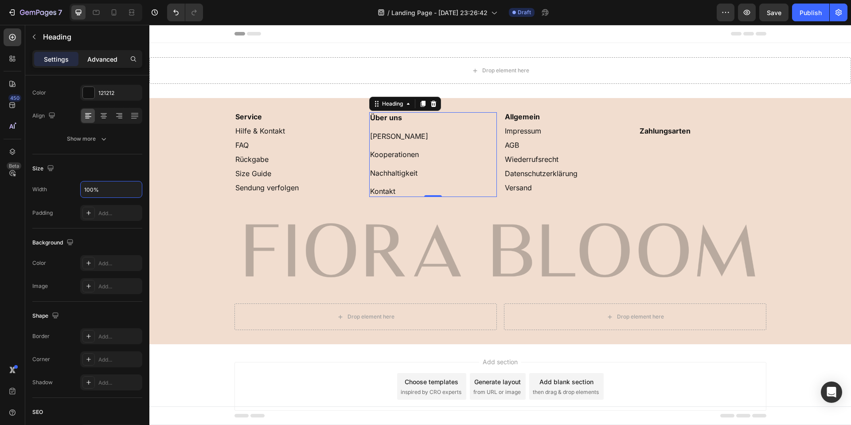
click at [90, 65] on div "Advanced" at bounding box center [102, 59] width 44 height 14
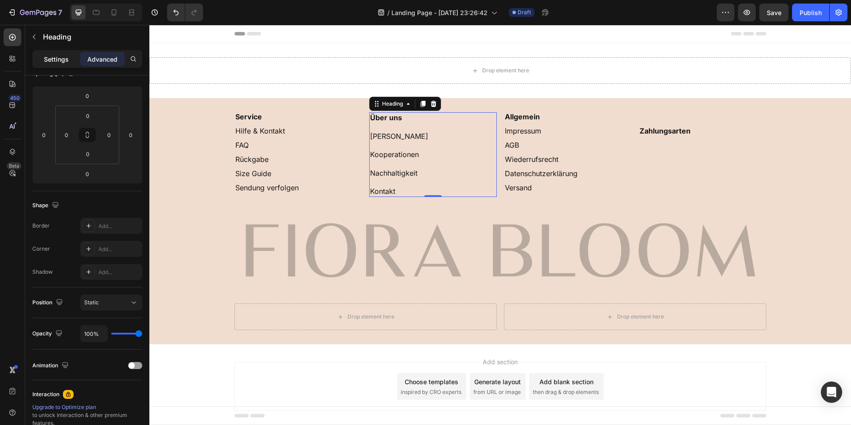
click at [59, 57] on p "Settings" at bounding box center [56, 59] width 25 height 9
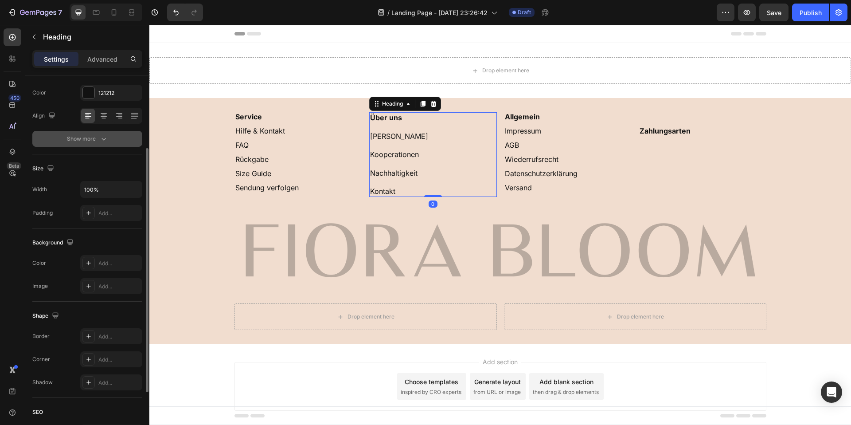
click at [76, 140] on div "Show more" at bounding box center [87, 138] width 41 height 9
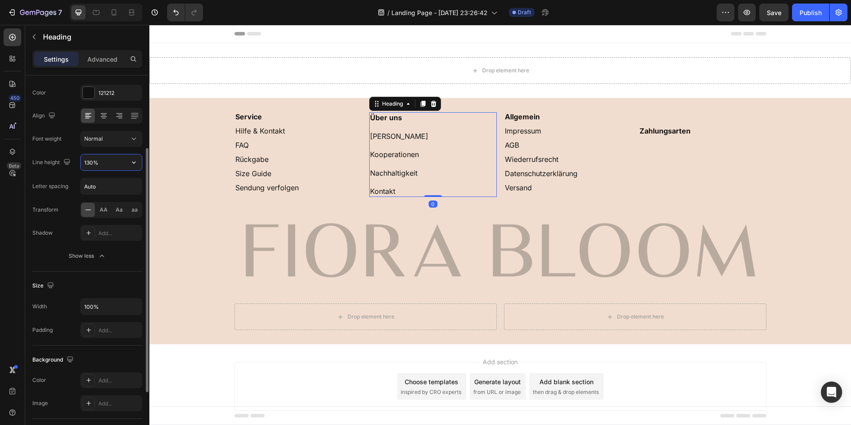
click at [93, 169] on input "130%" at bounding box center [111, 162] width 61 height 16
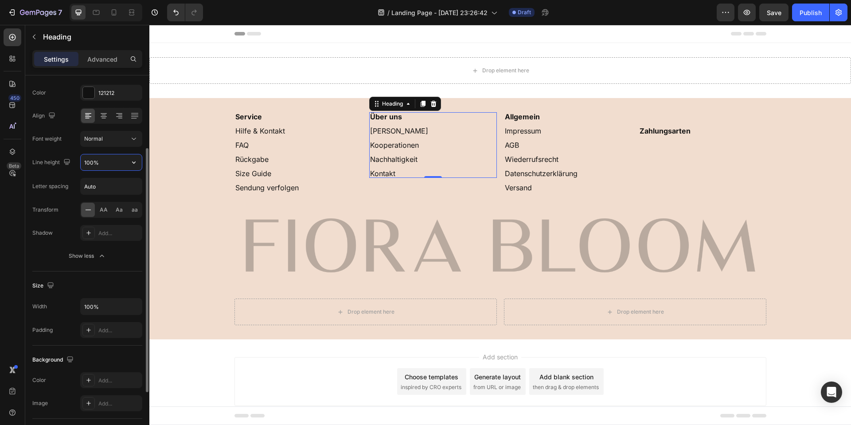
type input "100%"
click at [283, 174] on p "⁠⁠⁠⁠⁠⁠⁠ Service Hilfe & Kontakt FAQ Rückgabe Size Guide Sendung verfolgen" at bounding box center [298, 152] width 126 height 78
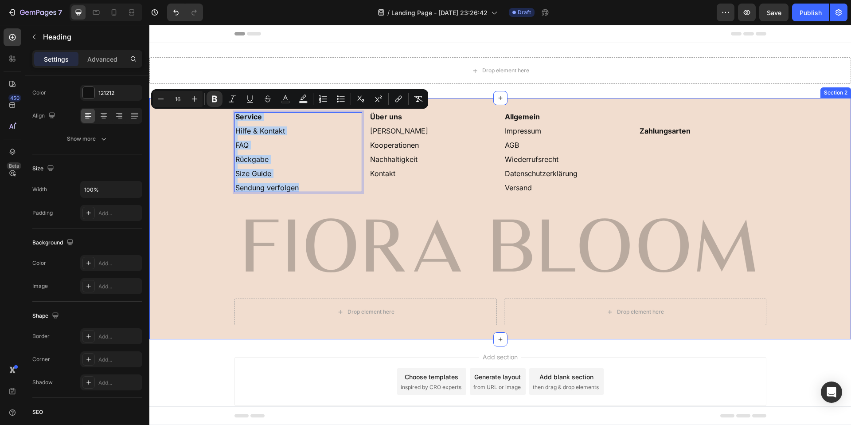
drag, startPoint x: 301, startPoint y: 185, endPoint x: 254, endPoint y: 212, distance: 54.4
click at [220, 103] on div "Service Hilfe & Kontakt FAQ Rückgabe Size Guide Sendung verfolgen Heading 0 ⁠⁠⁠…" at bounding box center [500, 218] width 702 height 241
click at [95, 194] on input "100%" at bounding box center [111, 189] width 61 height 16
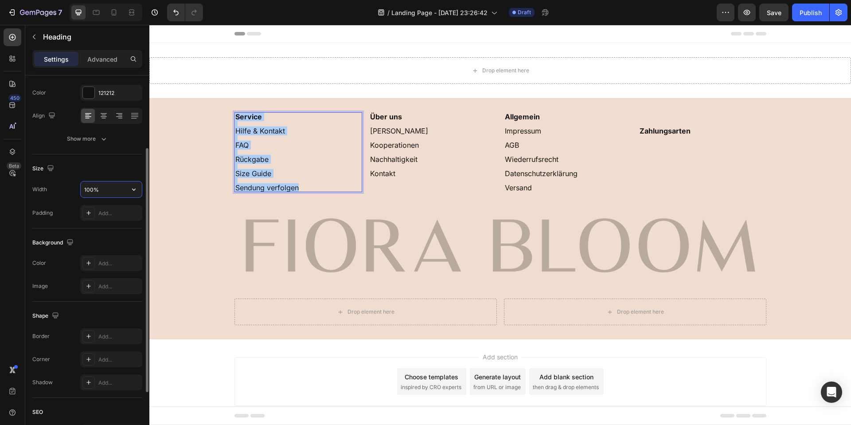
click at [95, 194] on input "100%" at bounding box center [111, 189] width 61 height 16
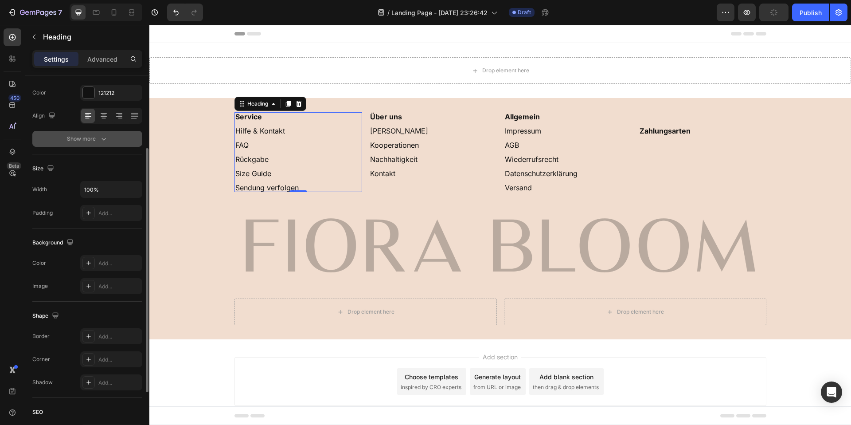
click at [98, 138] on div "Show more" at bounding box center [87, 138] width 41 height 9
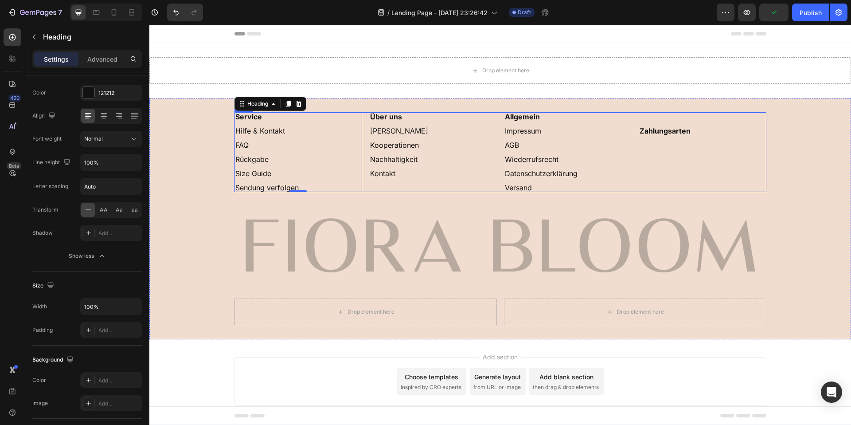
click at [377, 198] on img at bounding box center [501, 245] width 532 height 106
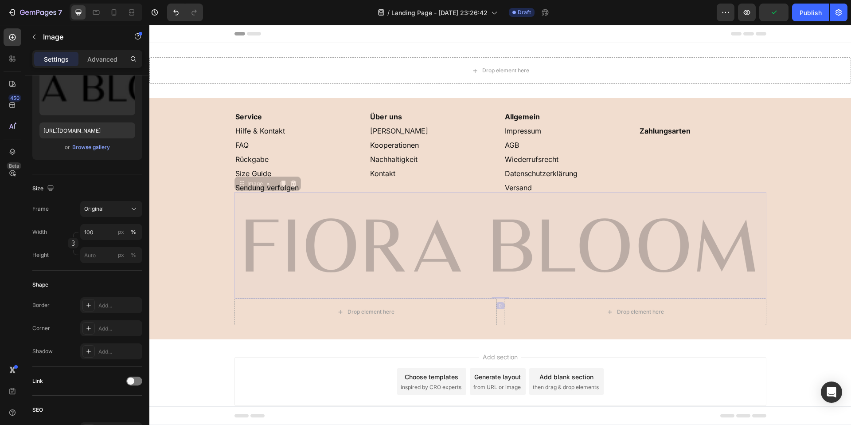
scroll to position [0, 0]
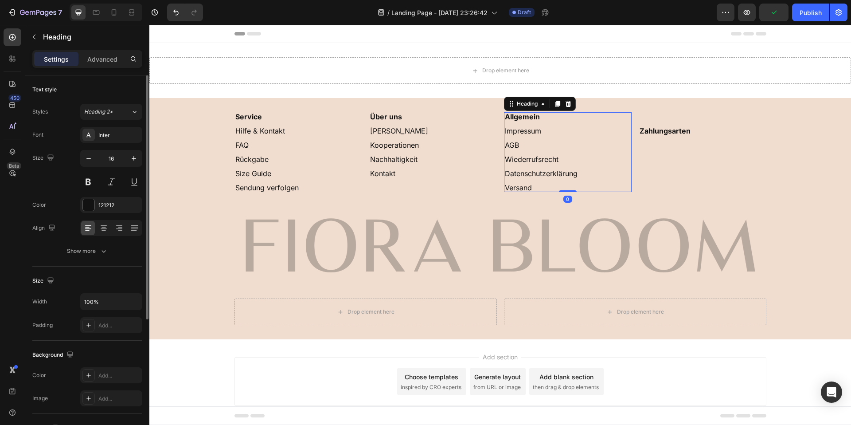
click at [622, 175] on p "⁠⁠⁠⁠⁠⁠⁠ Allgemein Impressum AGB Wiederrufsrecht Datenschutzerklärung Versand" at bounding box center [568, 152] width 126 height 78
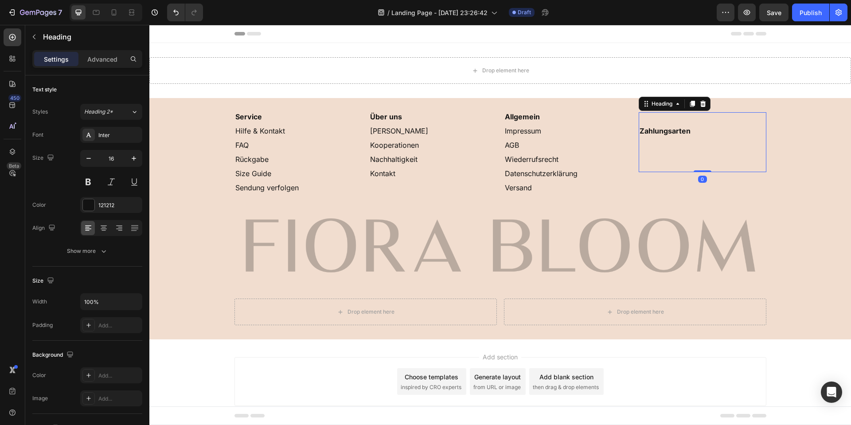
click at [671, 134] on strong "Zahlungsarten" at bounding box center [665, 130] width 51 height 9
click at [802, 215] on div "⁠⁠⁠⁠⁠⁠⁠ Service Hilfe & Kontakt FAQ Rückgabe Size Guide Sendung verfolgen Headi…" at bounding box center [500, 218] width 702 height 213
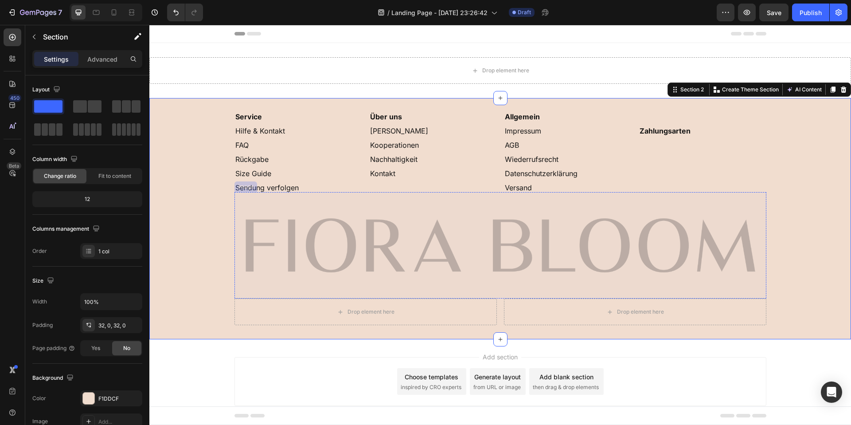
click at [716, 249] on img at bounding box center [501, 245] width 532 height 106
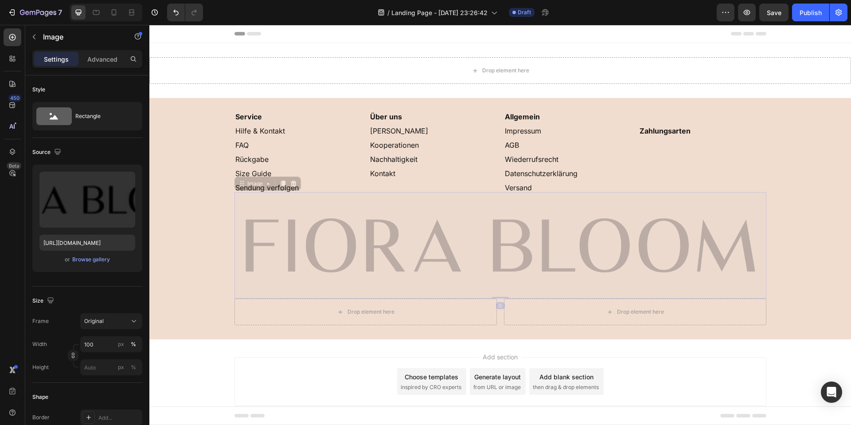
click at [739, 224] on img at bounding box center [501, 245] width 532 height 106
click at [353, 162] on p "⁠⁠⁠⁠⁠⁠⁠ Service Hilfe & Kontakt FAQ Rückgabe Size Guide Sendung verfolgen" at bounding box center [298, 152] width 126 height 78
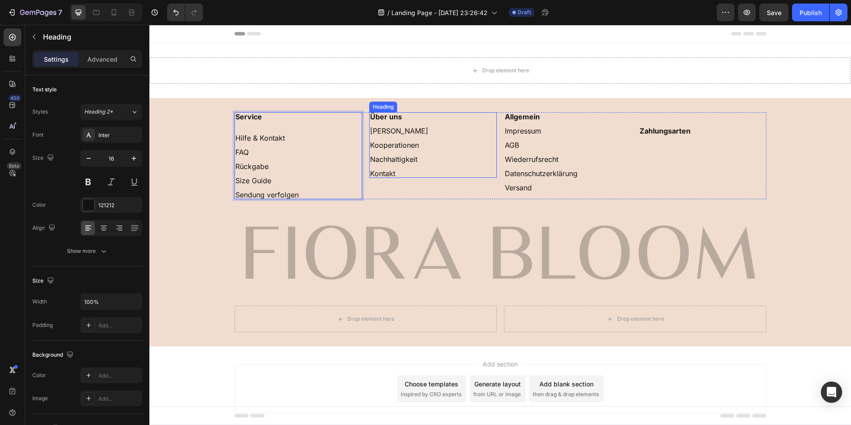
click at [405, 118] on p "⁠⁠⁠⁠⁠⁠⁠ Über uns Fiora Bloom Kooperationen Nachhaltigkeit Kontakt" at bounding box center [433, 145] width 126 height 64
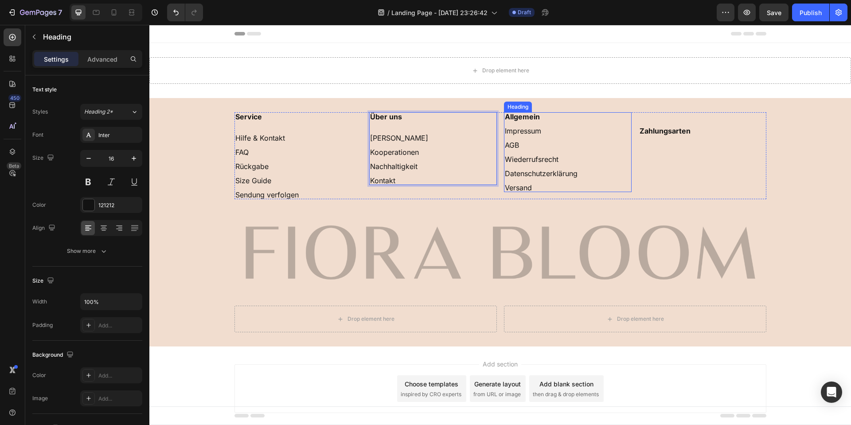
click at [545, 118] on p "⁠⁠⁠⁠⁠⁠⁠ Allgemein Impressum AGB Wiederrufsrecht Datenschutzerklärung Versand" at bounding box center [568, 152] width 126 height 78
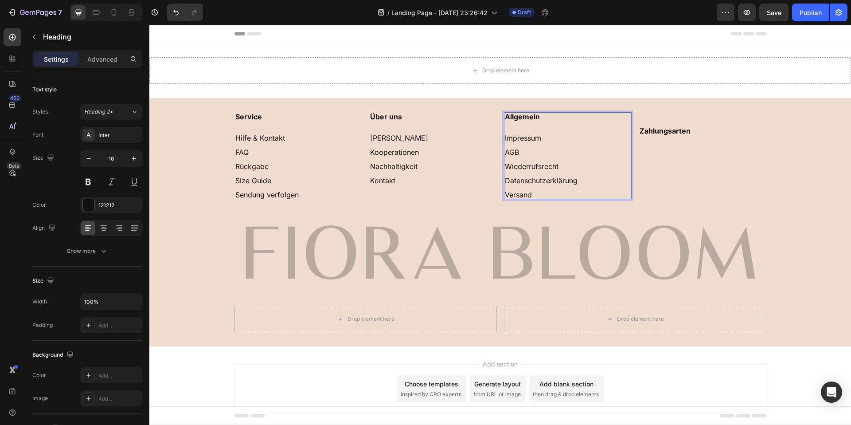
click at [701, 176] on div "⁠⁠⁠⁠⁠⁠⁠ Zahlungsarten Heading" at bounding box center [703, 155] width 128 height 87
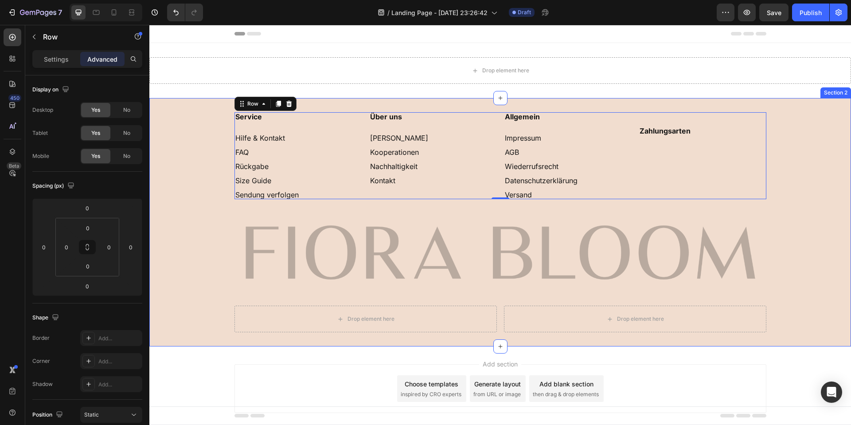
click at [821, 106] on div "⁠⁠⁠⁠⁠⁠⁠ Service Hilfe & Kontakt FAQ Rückgabe Size Guide Sendung verfolgen Headi…" at bounding box center [500, 222] width 702 height 248
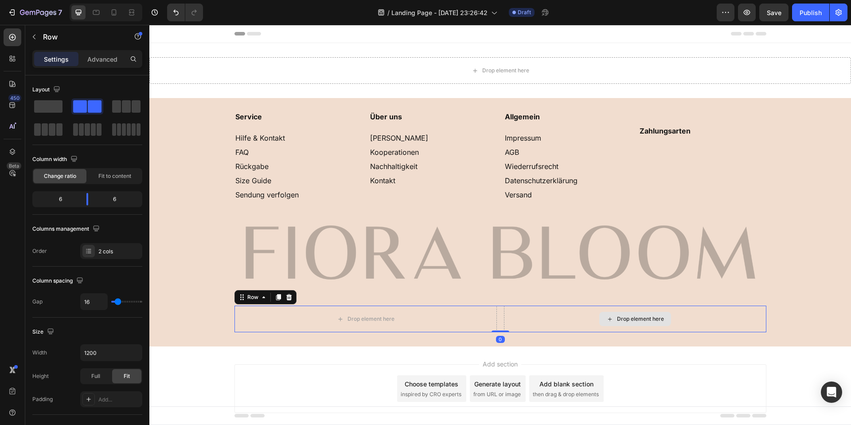
click at [596, 311] on div "Drop element here" at bounding box center [635, 319] width 263 height 27
click at [600, 316] on div "Drop element here" at bounding box center [636, 319] width 72 height 14
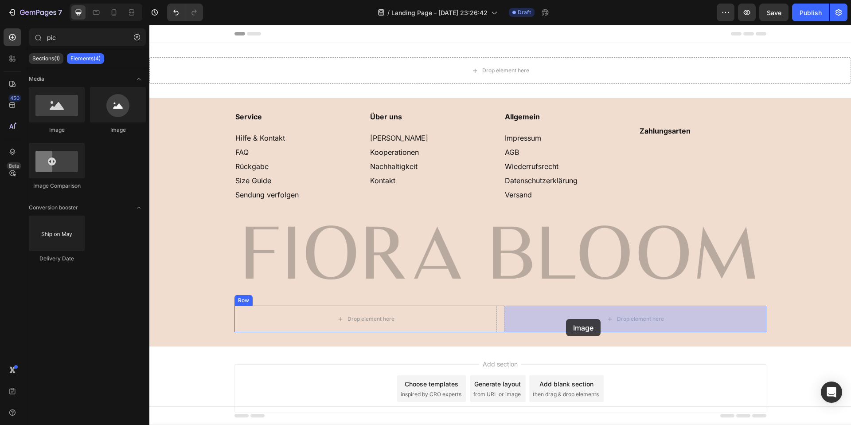
drag, startPoint x: 216, startPoint y: 126, endPoint x: 566, endPoint y: 319, distance: 399.7
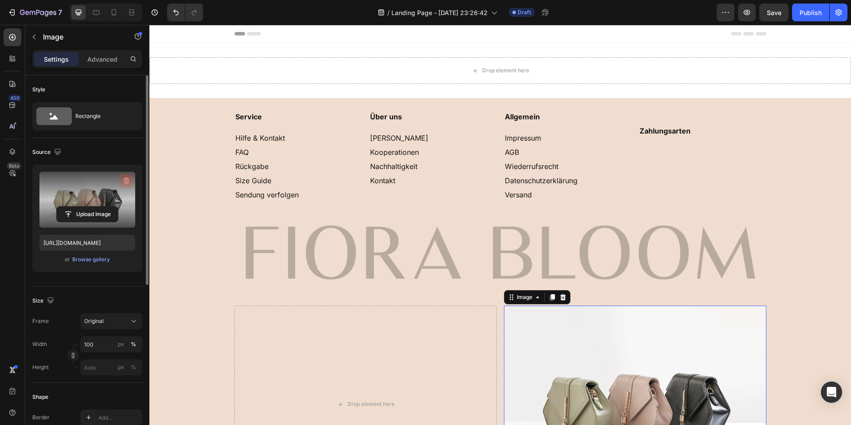
click at [129, 177] on icon "button" at bounding box center [126, 180] width 9 height 9
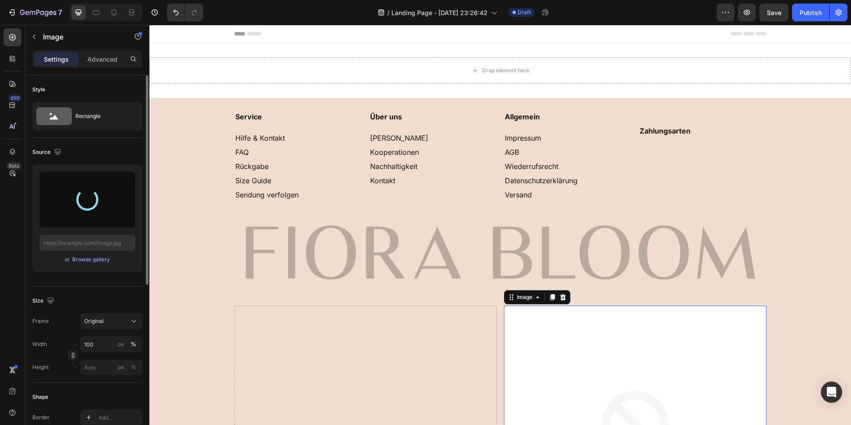
type input "https://cdn.shopify.com/s/files/1/0857/7069/9096/files/gempages_581707874372158…"
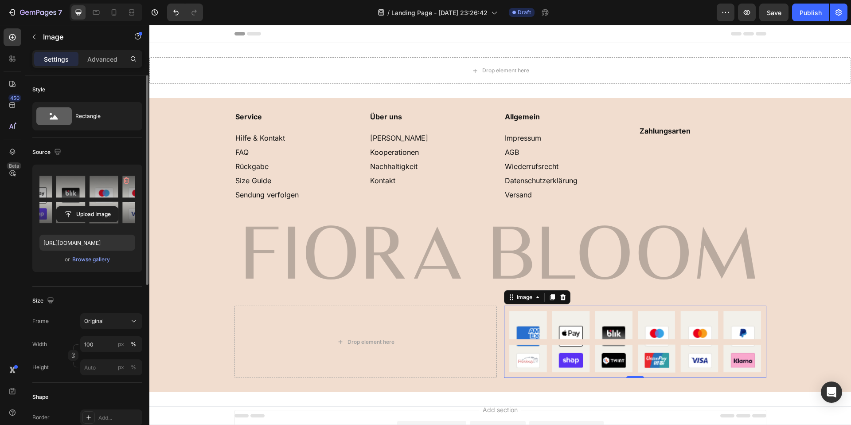
click at [664, 341] on img at bounding box center [635, 342] width 263 height 72
click at [560, 296] on icon at bounding box center [563, 297] width 7 height 7
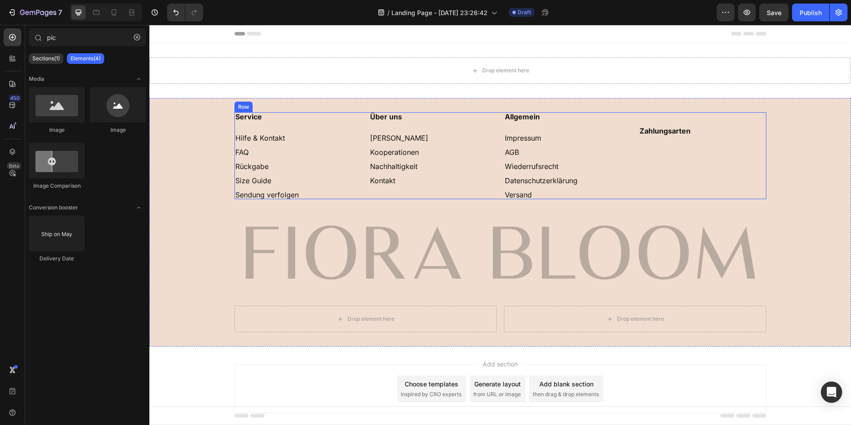
click at [683, 158] on p "⁠⁠⁠⁠⁠⁠⁠ Zahlungsarten" at bounding box center [703, 142] width 126 height 58
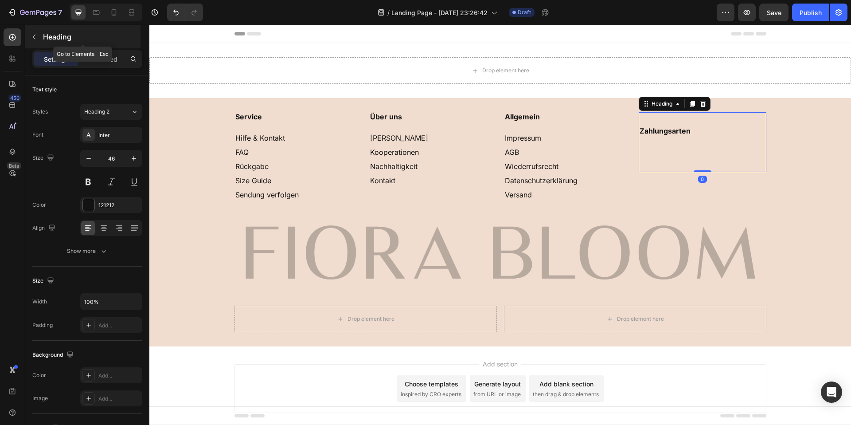
click at [35, 36] on icon "button" at bounding box center [34, 36] width 7 height 7
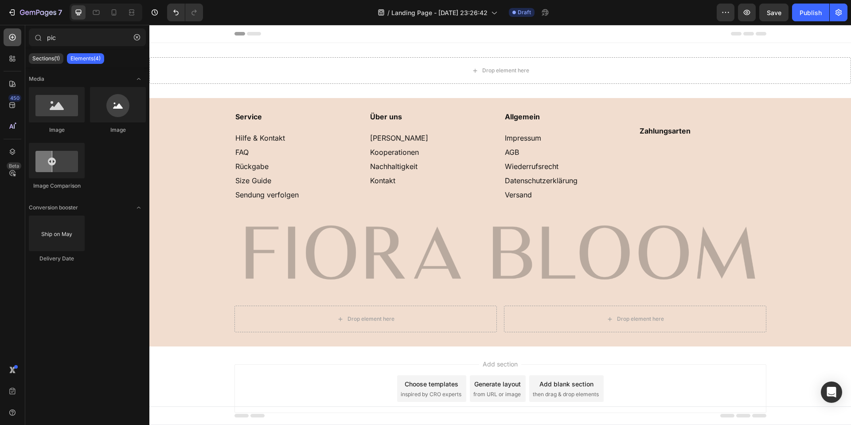
click at [13, 40] on icon at bounding box center [12, 37] width 7 height 7
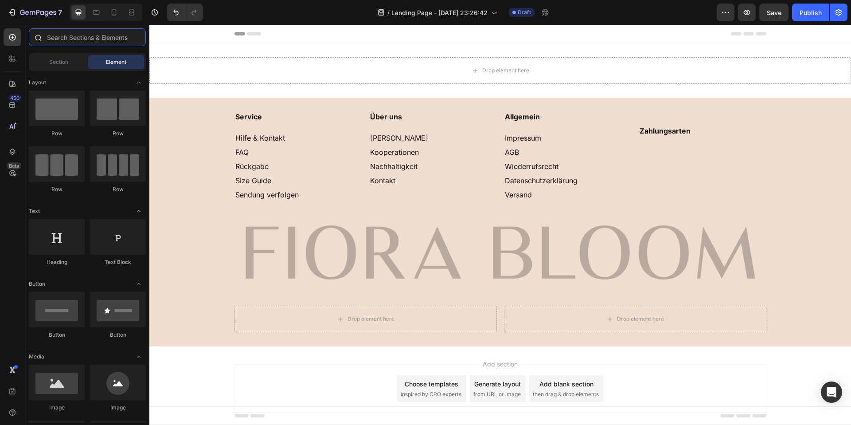
click at [70, 38] on input "text" at bounding box center [87, 37] width 117 height 18
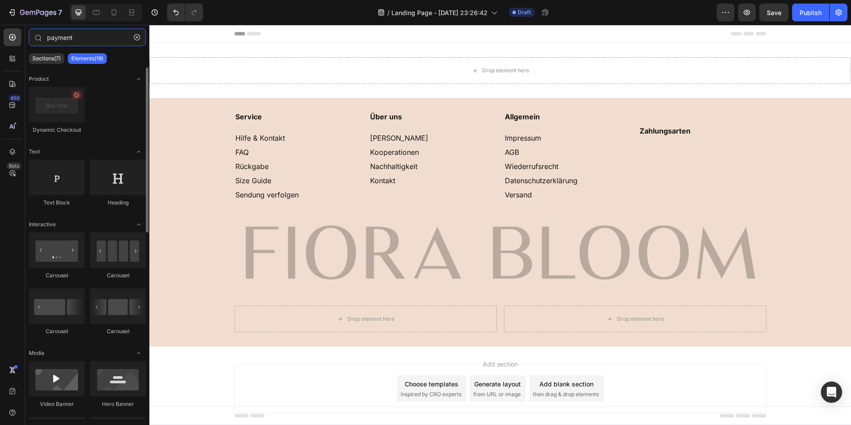
type input "payment"
click at [40, 51] on div "Sections(7) Elements(19)" at bounding box center [87, 59] width 124 height 18
click at [39, 54] on div "Sections(7)" at bounding box center [46, 58] width 35 height 11
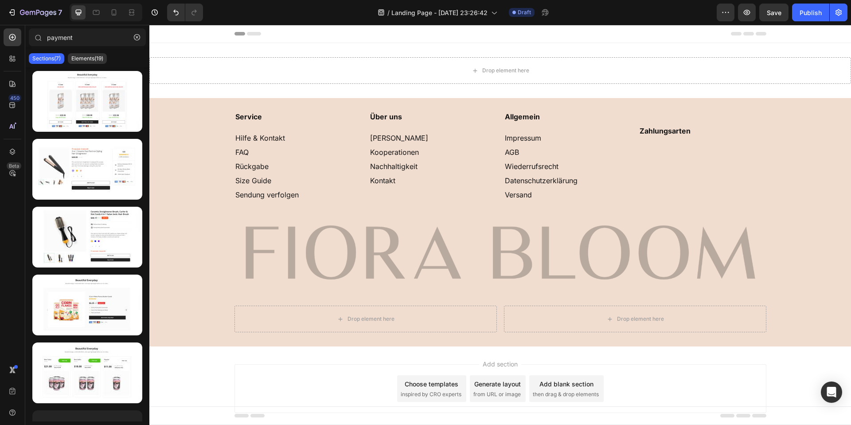
scroll to position [118, 0]
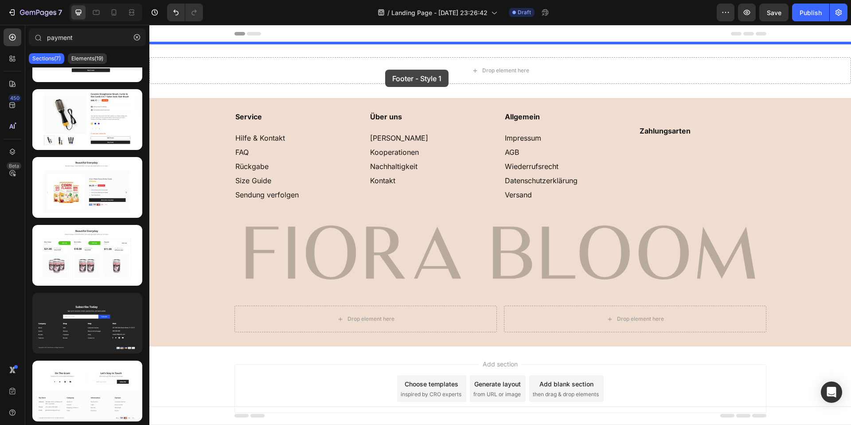
drag, startPoint x: 281, startPoint y: 345, endPoint x: 385, endPoint y: 70, distance: 295.0
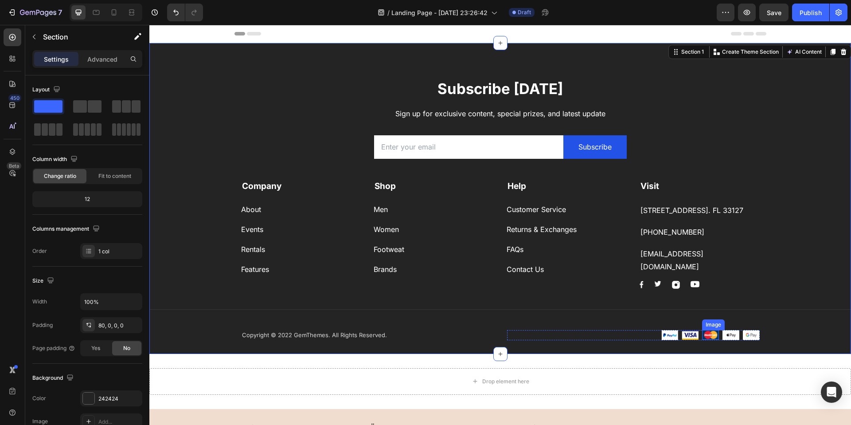
click at [710, 330] on img at bounding box center [710, 335] width 17 height 10
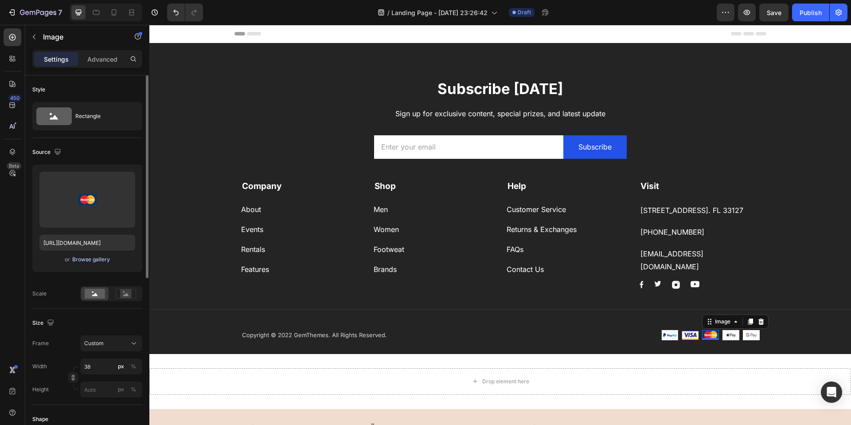
click at [82, 258] on div "Browse gallery" at bounding box center [91, 259] width 38 height 8
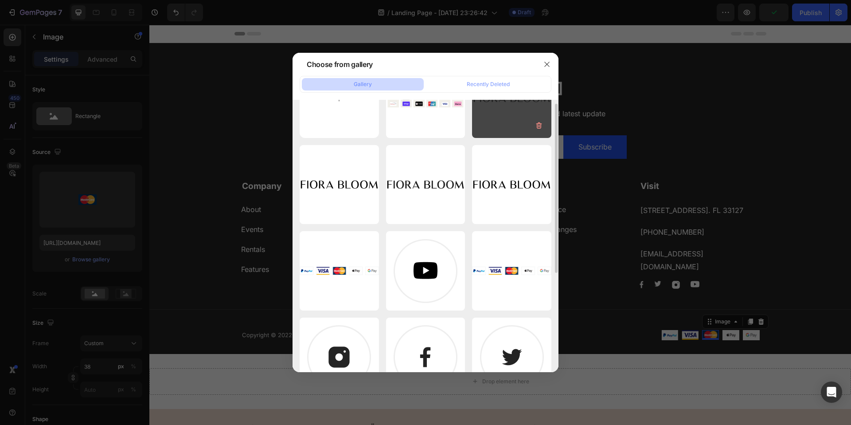
scroll to position [0, 0]
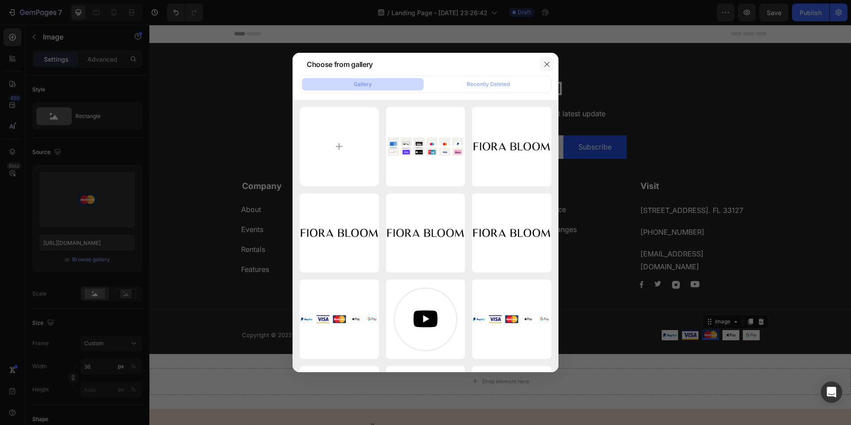
click at [549, 67] on icon "button" at bounding box center [547, 64] width 7 height 7
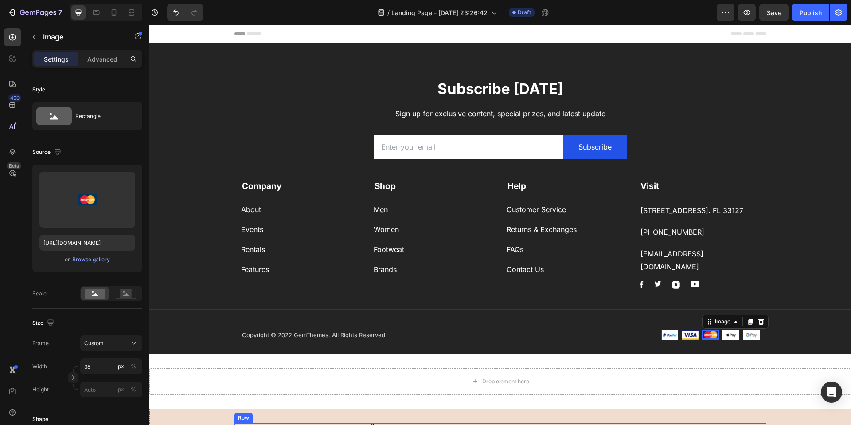
scroll to position [258, 0]
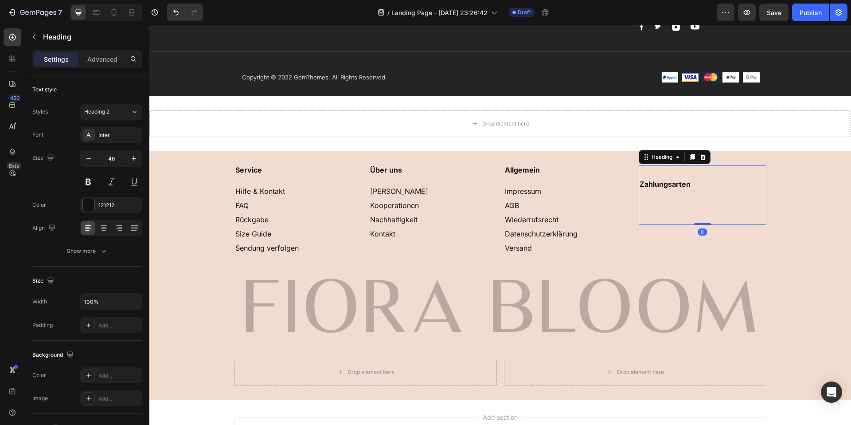
click at [671, 205] on p "⁠⁠⁠⁠⁠⁠⁠ Zahlungsarten" at bounding box center [703, 195] width 126 height 58
click at [11, 52] on div at bounding box center [13, 59] width 18 height 18
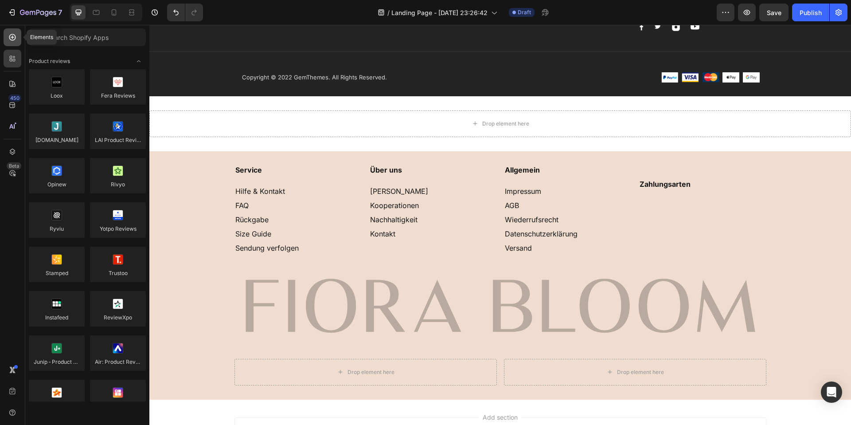
click at [13, 37] on icon at bounding box center [13, 37] width 4 height 4
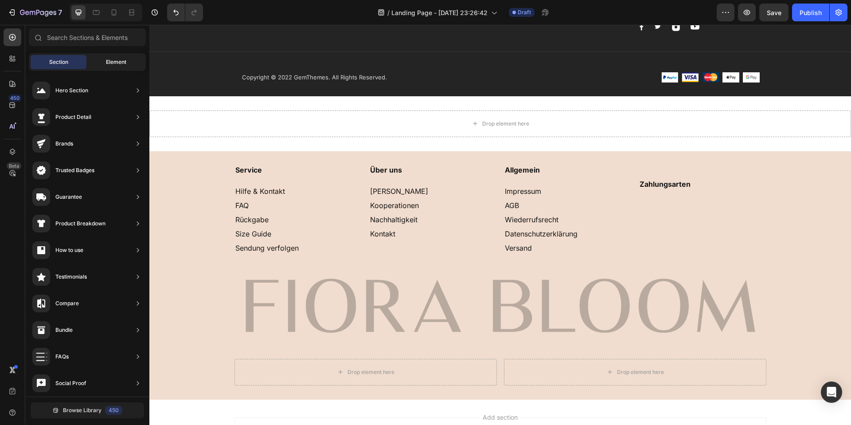
click at [93, 67] on div "Element" at bounding box center [116, 62] width 56 height 14
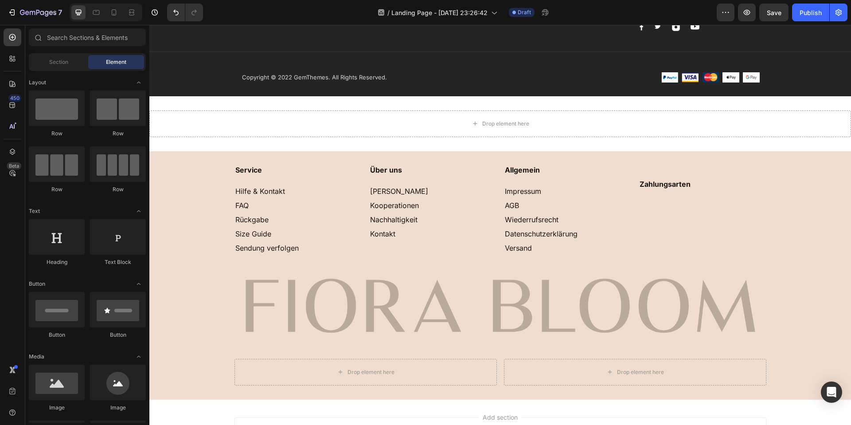
scroll to position [208, 0]
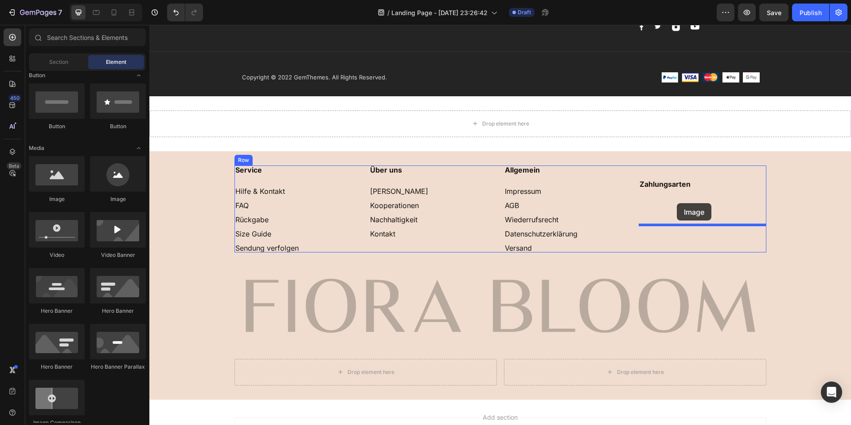
drag, startPoint x: 200, startPoint y: 208, endPoint x: 677, endPoint y: 203, distance: 476.7
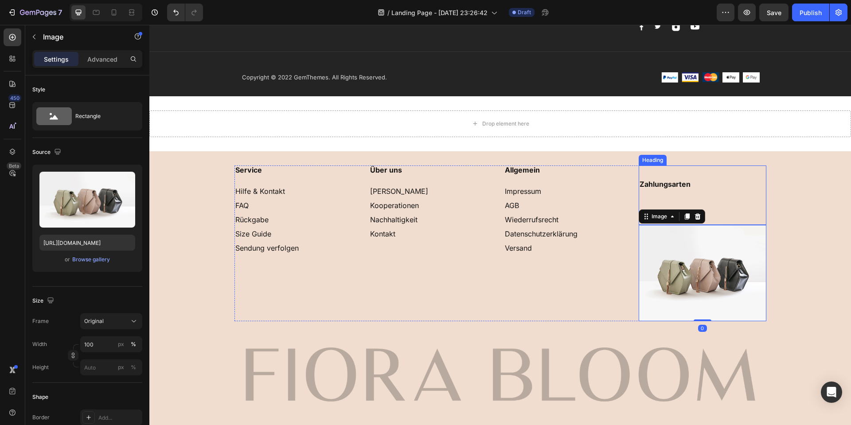
click at [673, 275] on img at bounding box center [703, 273] width 128 height 96
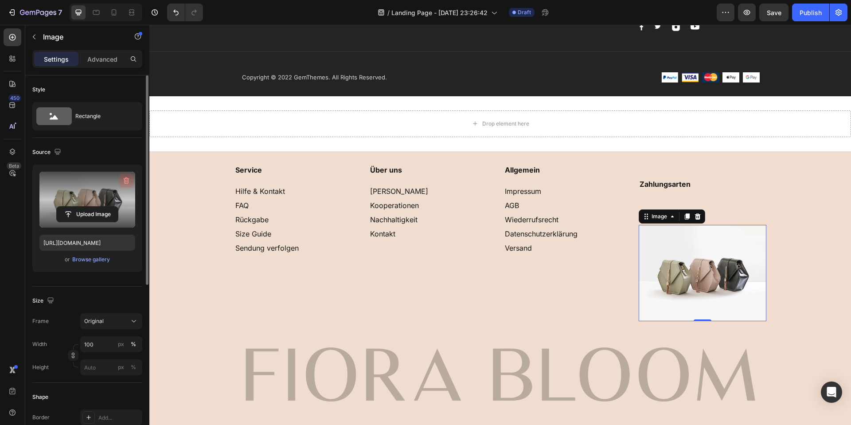
click at [125, 184] on icon "button" at bounding box center [126, 180] width 9 height 9
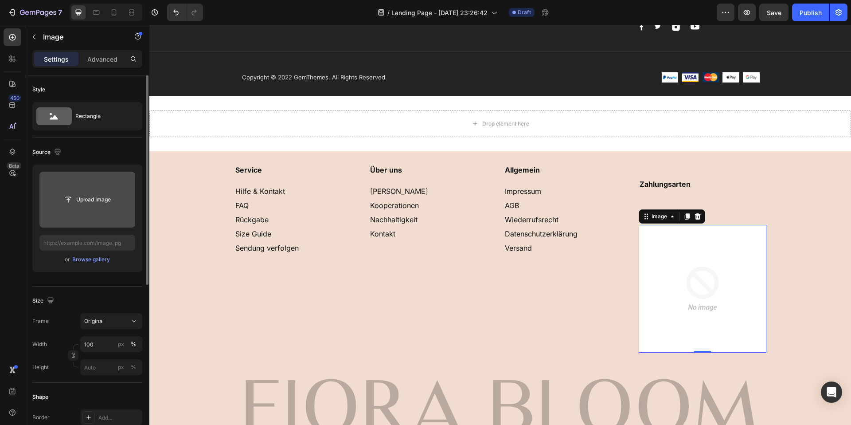
click at [97, 192] on input "file" at bounding box center [87, 199] width 61 height 15
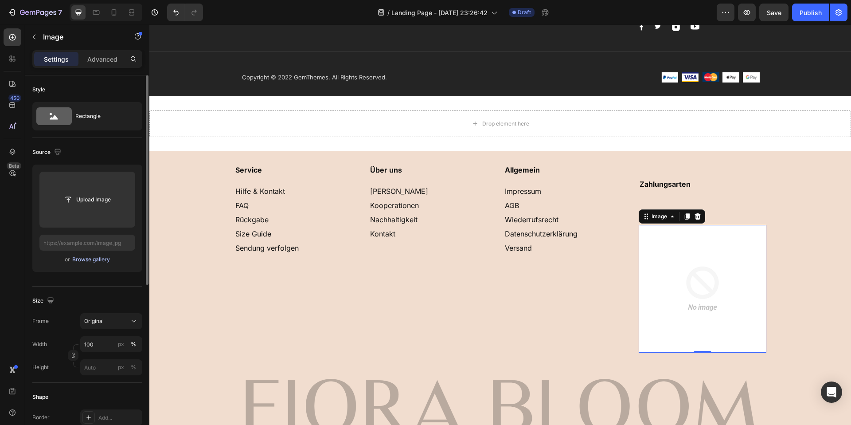
click at [81, 261] on div "Browse gallery" at bounding box center [91, 259] width 38 height 8
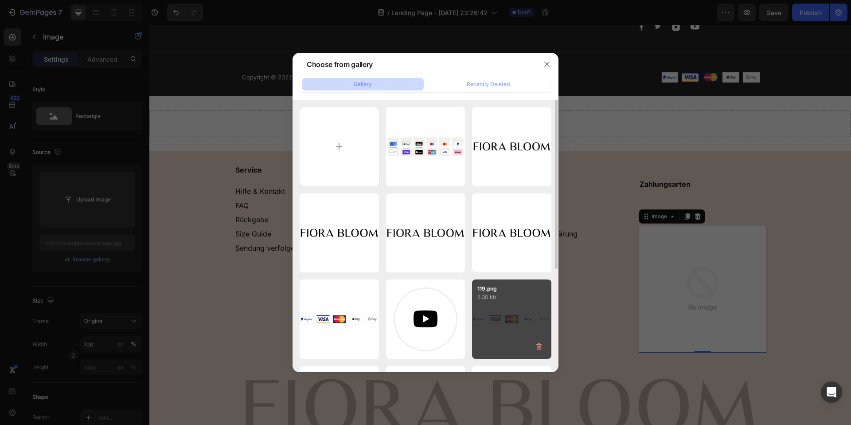
click at [523, 318] on div "119.png 5.30 kb" at bounding box center [511, 318] width 79 height 79
type input "https://cdn.shopify.com/s/files/1/0857/7069/9096/files/gempages_581707874372158…"
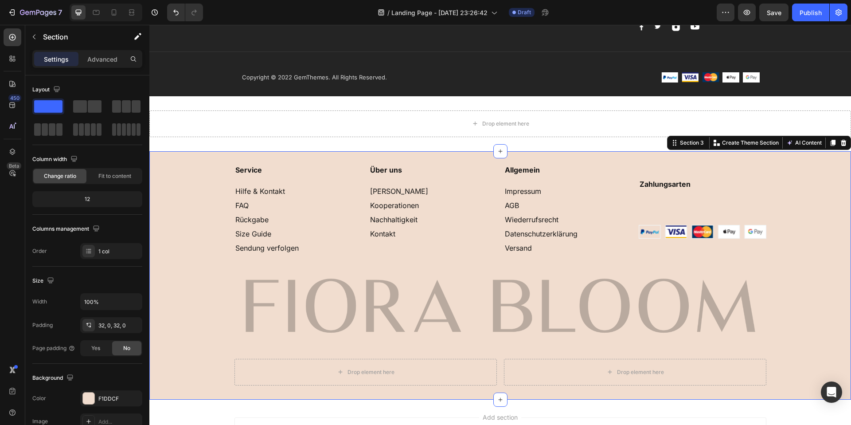
click at [769, 259] on div "⁠⁠⁠⁠⁠⁠⁠ Service Hilfe & Kontakt FAQ Rückgabe Size Guide Sendung verfolgen Headi…" at bounding box center [500, 275] width 702 height 220
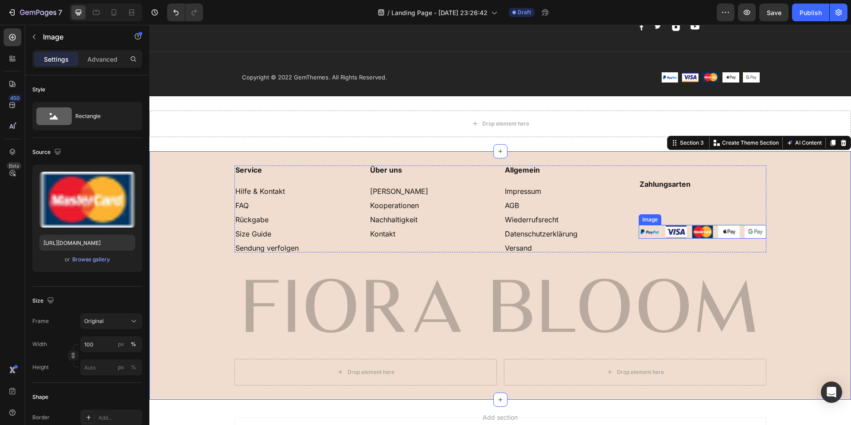
click at [650, 232] on img at bounding box center [703, 231] width 128 height 13
click at [772, 201] on div "⁠⁠⁠⁠⁠⁠⁠ Service Hilfe & Kontakt FAQ Rückgabe Size Guide Sendung verfolgen Headi…" at bounding box center [500, 275] width 702 height 220
click at [727, 229] on img at bounding box center [703, 231] width 128 height 13
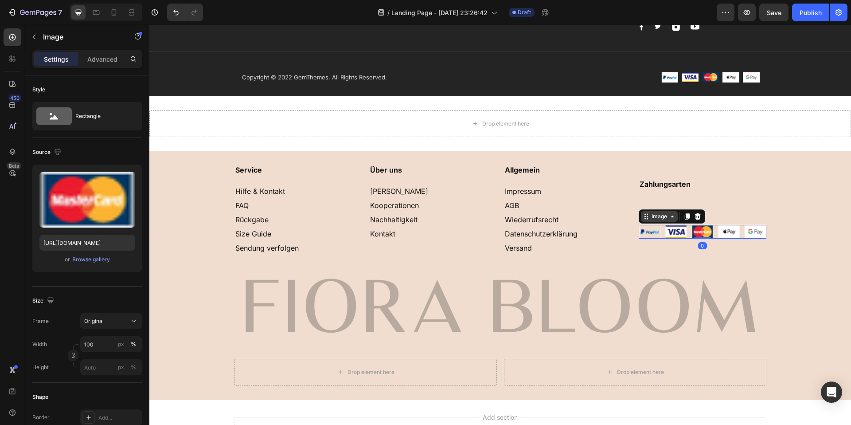
click at [676, 212] on div "Image" at bounding box center [659, 216] width 37 height 11
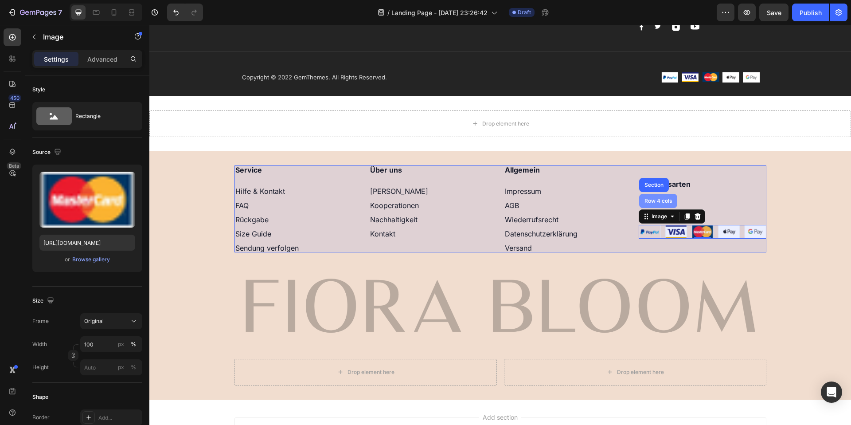
click at [667, 204] on div "Row 4 cols" at bounding box center [658, 201] width 38 height 14
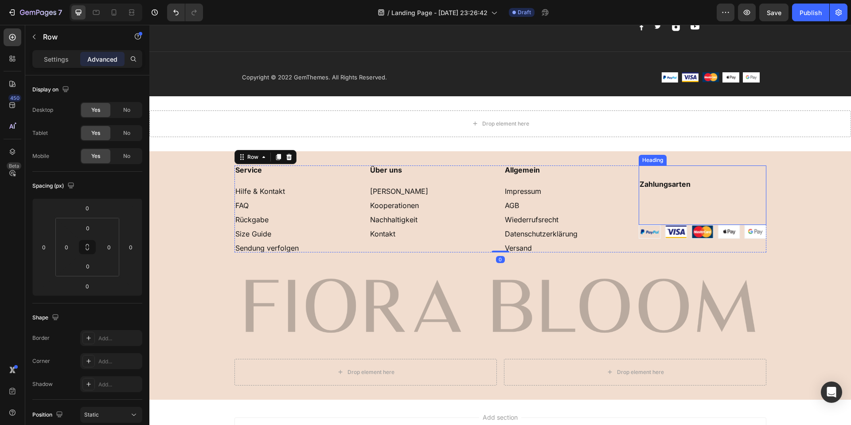
click at [672, 224] on h2 "⁠⁠⁠⁠⁠⁠⁠ Zahlungsarten" at bounding box center [703, 195] width 128 height 60
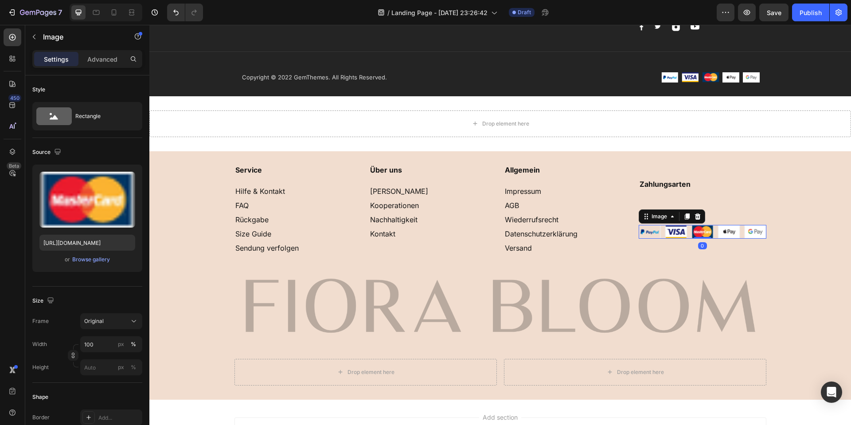
click at [663, 235] on img at bounding box center [703, 231] width 128 height 13
click at [672, 232] on img at bounding box center [703, 231] width 128 height 13
click at [712, 237] on img at bounding box center [703, 231] width 128 height 13
click at [706, 238] on div at bounding box center [703, 237] width 18 height 3
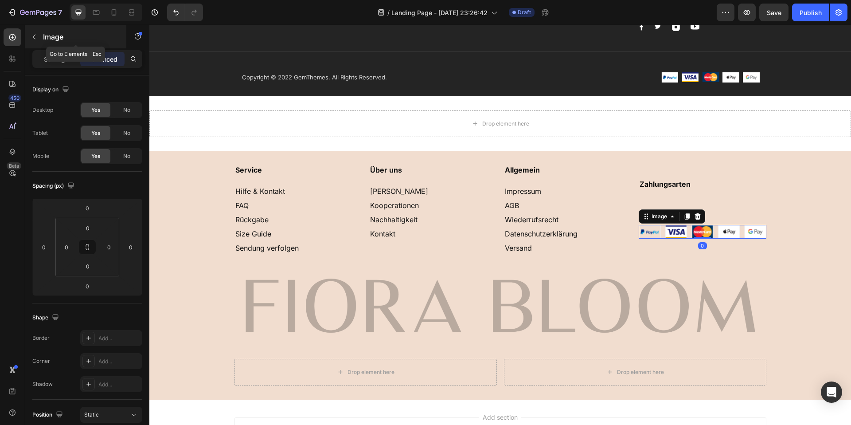
click at [30, 37] on button "button" at bounding box center [34, 37] width 14 height 14
click at [674, 238] on img at bounding box center [703, 231] width 128 height 13
click at [675, 235] on img at bounding box center [703, 231] width 128 height 13
click at [670, 215] on icon at bounding box center [672, 216] width 7 height 7
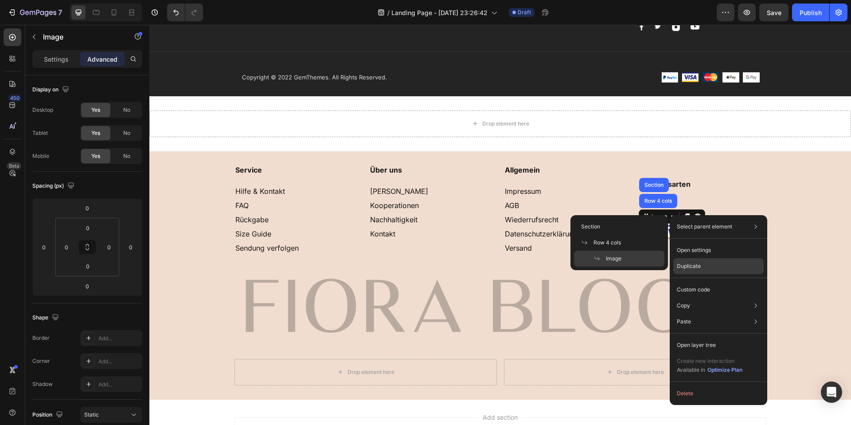
click at [689, 262] on p "Duplicate" at bounding box center [689, 266] width 24 height 8
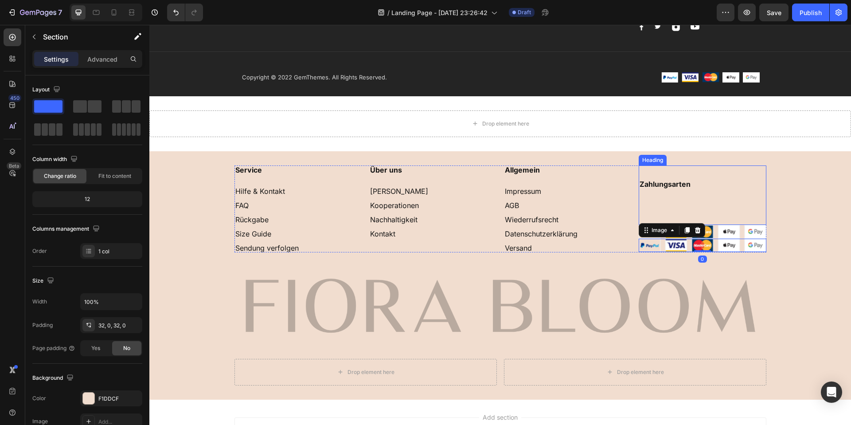
click at [770, 195] on div "⁠⁠⁠⁠⁠⁠⁠ Service Hilfe & Kontakt FAQ Rückgabe Size Guide Sendung verfolgen Headi…" at bounding box center [500, 275] width 702 height 220
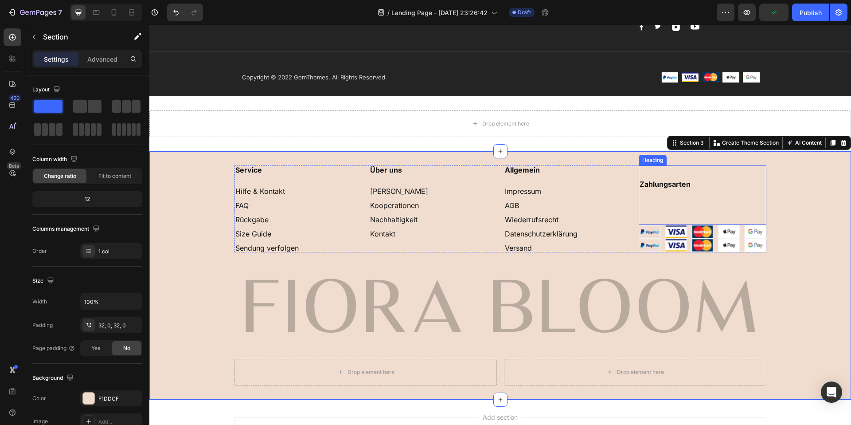
click at [650, 167] on p "⁠⁠⁠⁠⁠⁠⁠ Zahlungsarten" at bounding box center [703, 195] width 126 height 58
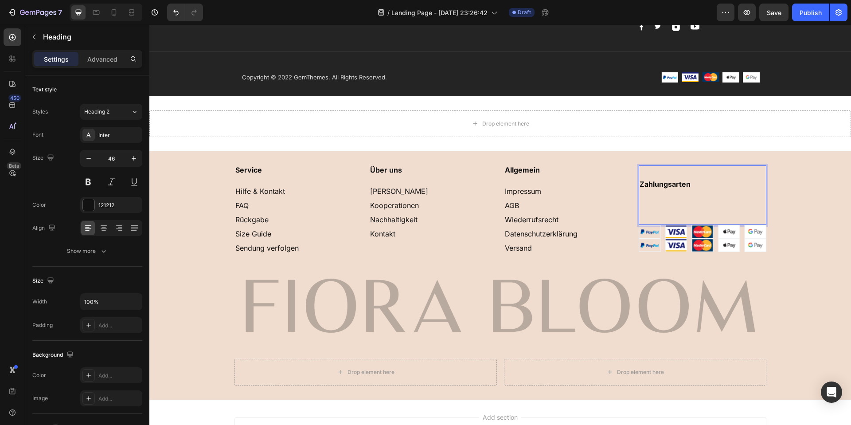
click at [653, 166] on p "Zahlungsarten" at bounding box center [703, 195] width 126 height 58
click at [653, 176] on p "Zahlungsarten" at bounding box center [703, 195] width 126 height 58
click at [655, 172] on p "Zahlungsarten" at bounding box center [703, 195] width 126 height 58
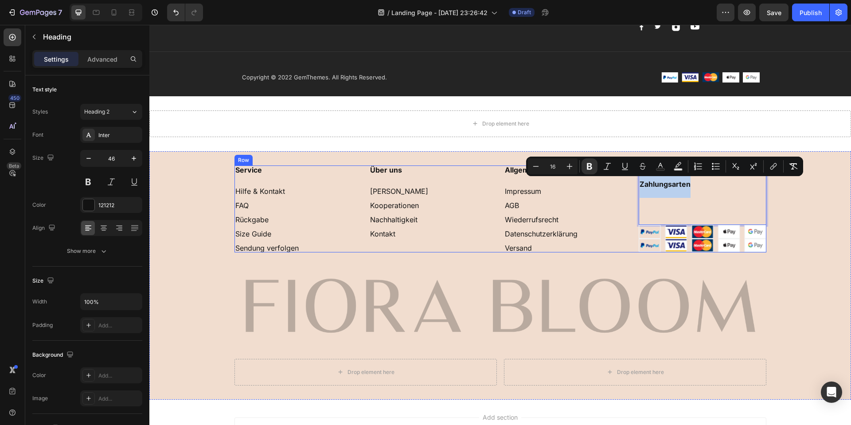
drag, startPoint x: 716, startPoint y: 183, endPoint x: 634, endPoint y: 179, distance: 82.2
click at [634, 179] on div "⁠⁠⁠⁠⁠⁠⁠ Service Hilfe & Kontakt FAQ Rückgabe Size Guide Sendung verfolgen Headi…" at bounding box center [501, 208] width 532 height 87
click at [671, 186] on strong "Zahlungsarten" at bounding box center [665, 184] width 51 height 9
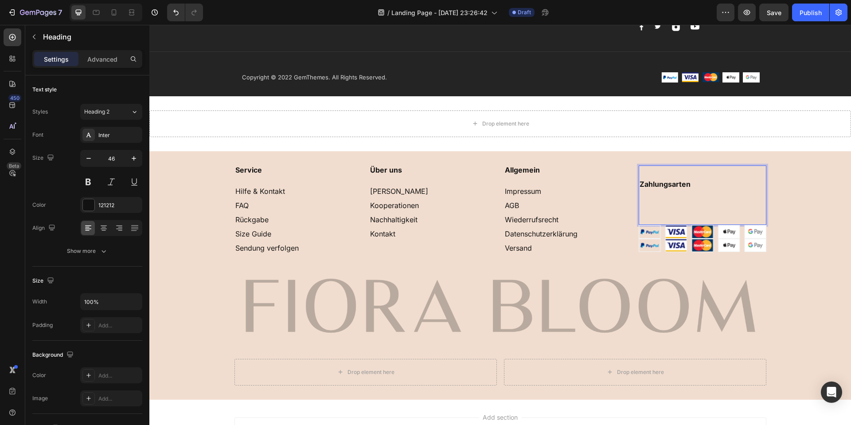
click at [716, 181] on p "Zahlungsarten" at bounding box center [703, 195] width 126 height 58
click at [671, 221] on p "Zahlungsarten" at bounding box center [703, 195] width 126 height 58
drag, startPoint x: 672, startPoint y: 231, endPoint x: 679, endPoint y: 231, distance: 6.7
click at [672, 231] on img at bounding box center [703, 231] width 128 height 13
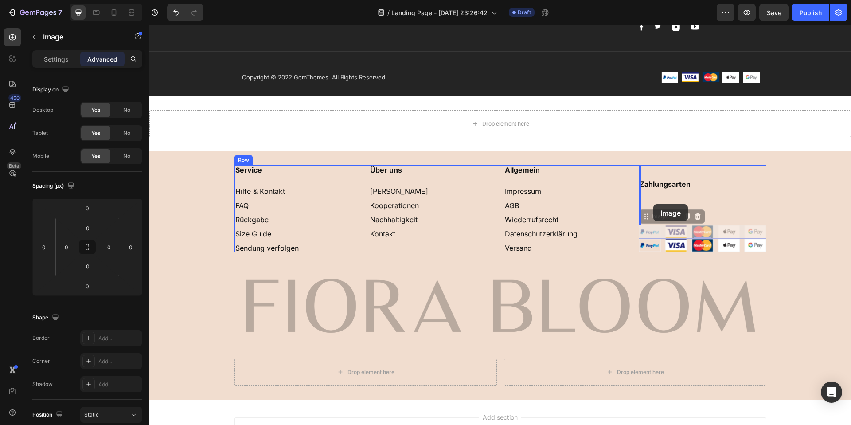
drag, startPoint x: 680, startPoint y: 231, endPoint x: 654, endPoint y: 204, distance: 38.0
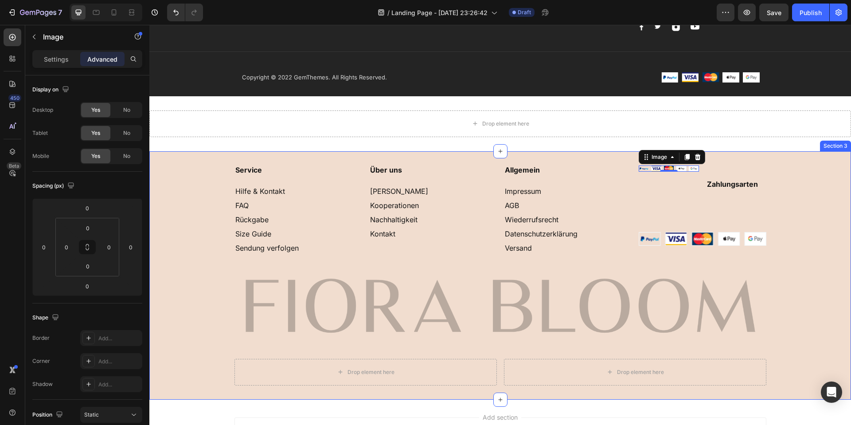
click at [777, 195] on div "⁠⁠⁠⁠⁠⁠⁠ Service Hilfe & Kontakt FAQ Rückgabe Size Guide Sendung verfolgen Headi…" at bounding box center [500, 275] width 702 height 220
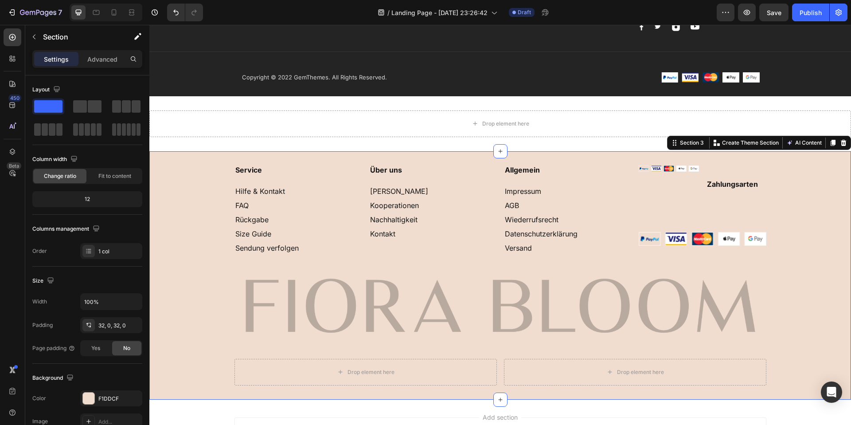
click at [688, 181] on div "Image" at bounding box center [669, 195] width 60 height 60
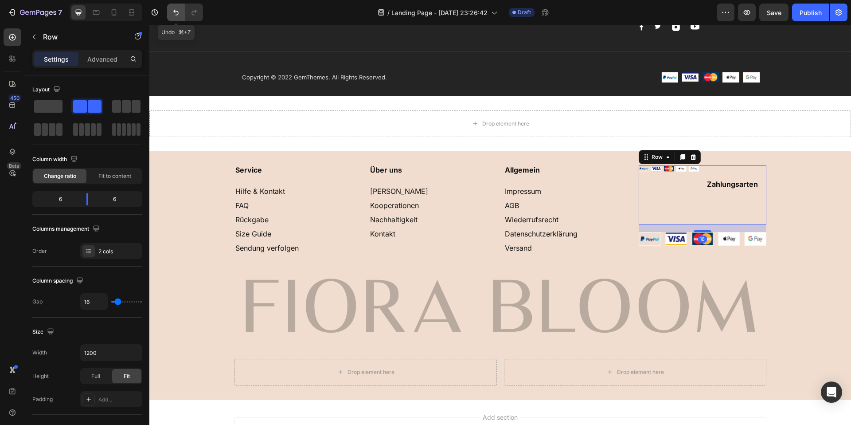
click at [172, 15] on icon "Undo/Redo" at bounding box center [176, 12] width 9 height 9
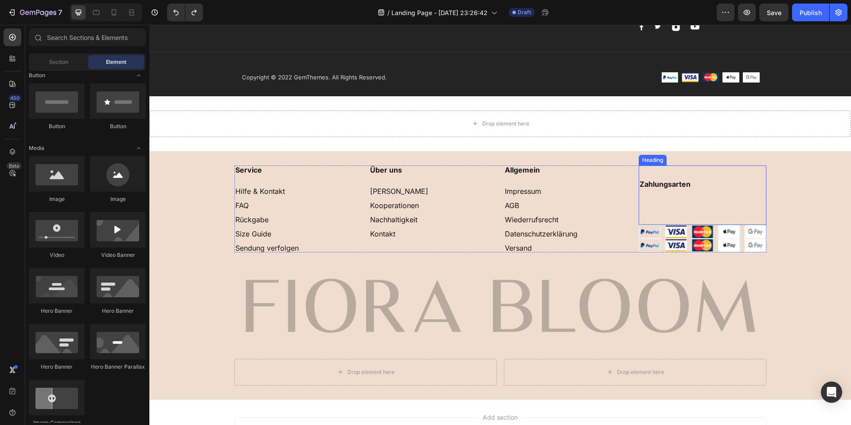
click at [660, 188] on strong "Zahlungsarten" at bounding box center [665, 184] width 51 height 9
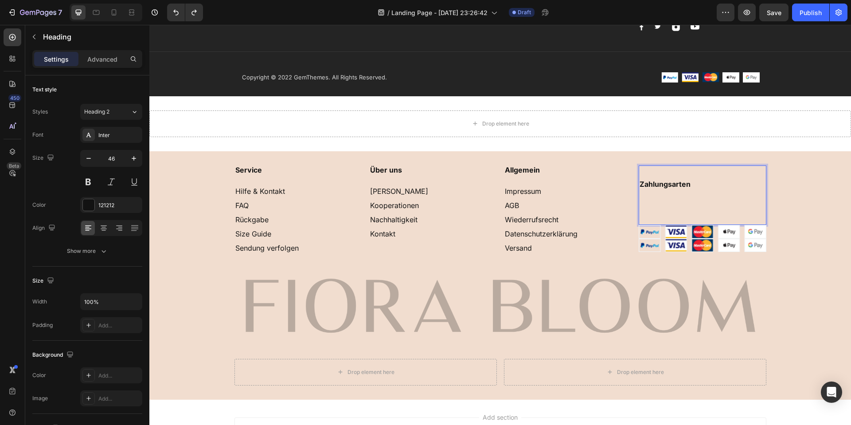
click at [671, 224] on p "Zahlungsarten" at bounding box center [703, 195] width 126 height 58
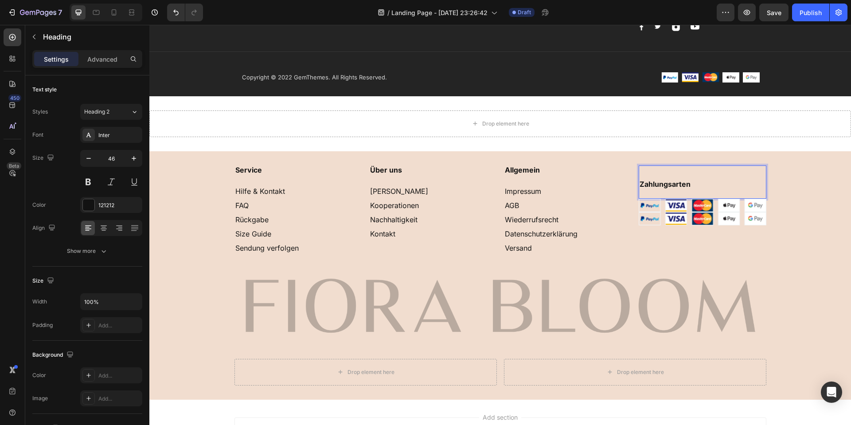
click at [695, 177] on p "Zahlungsarten" at bounding box center [703, 181] width 126 height 31
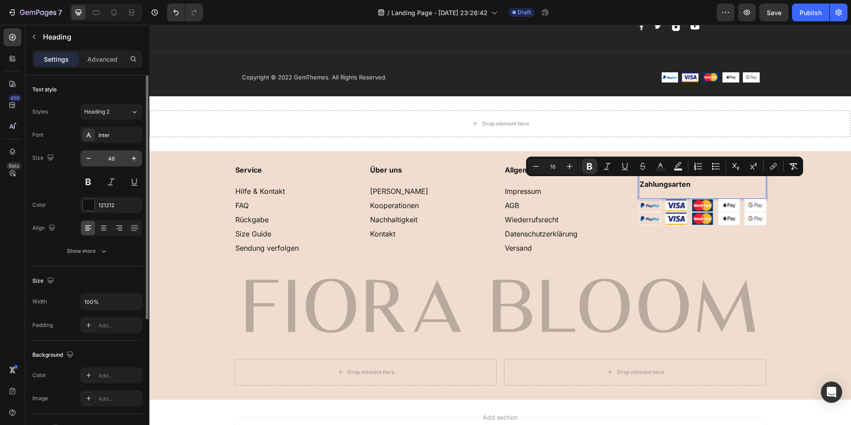
click at [111, 157] on input "46" at bounding box center [111, 158] width 29 height 16
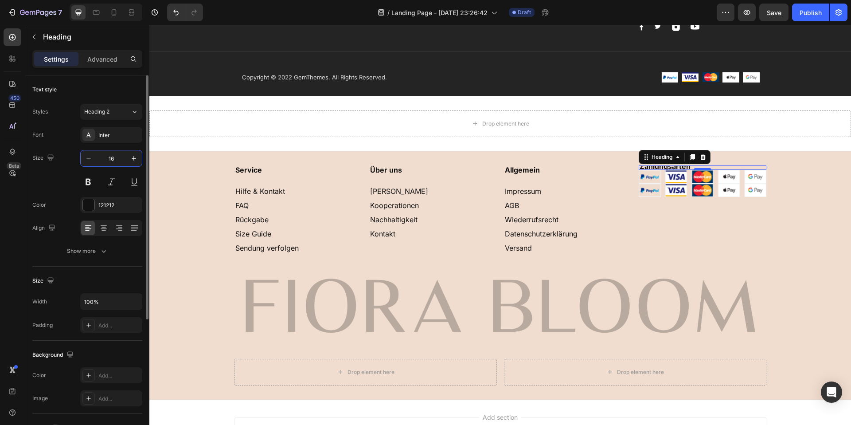
type input "16"
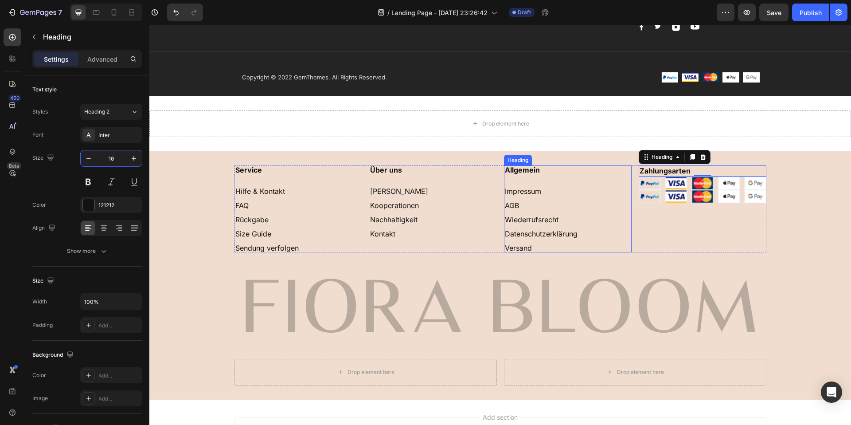
click at [645, 225] on div "⁠⁠⁠⁠⁠⁠⁠ Zahlungsarten Heading 0 Image Image" at bounding box center [703, 208] width 128 height 87
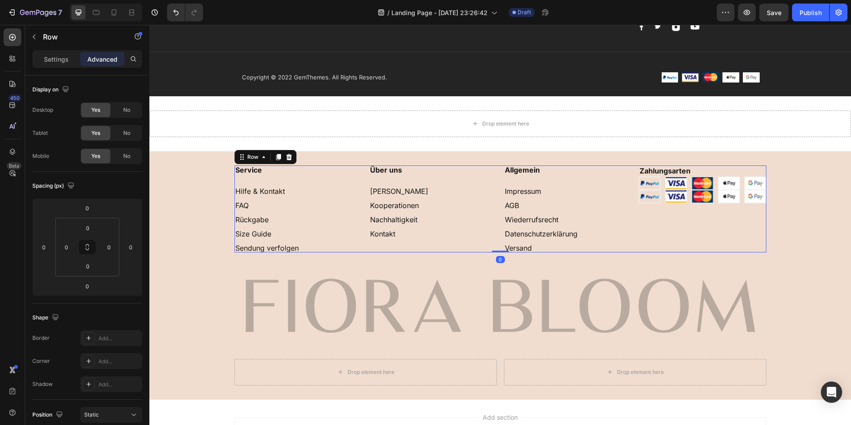
click at [683, 183] on img at bounding box center [703, 182] width 128 height 13
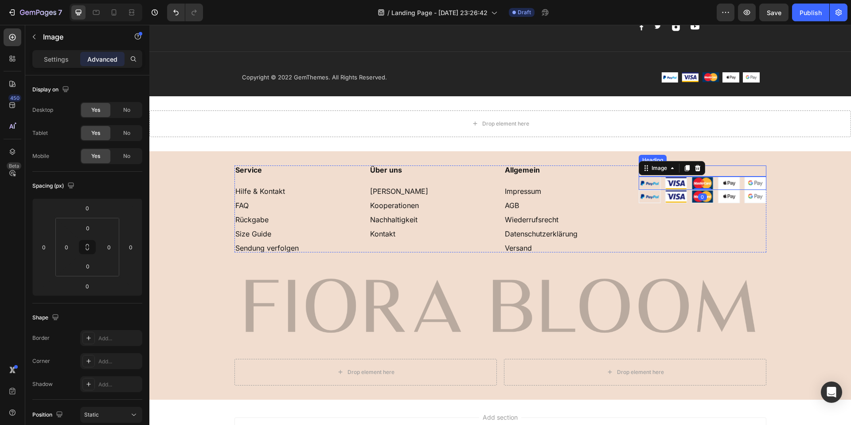
click at [723, 168] on p "⁠⁠⁠⁠⁠⁠⁠ Zahlungsarten" at bounding box center [703, 170] width 126 height 9
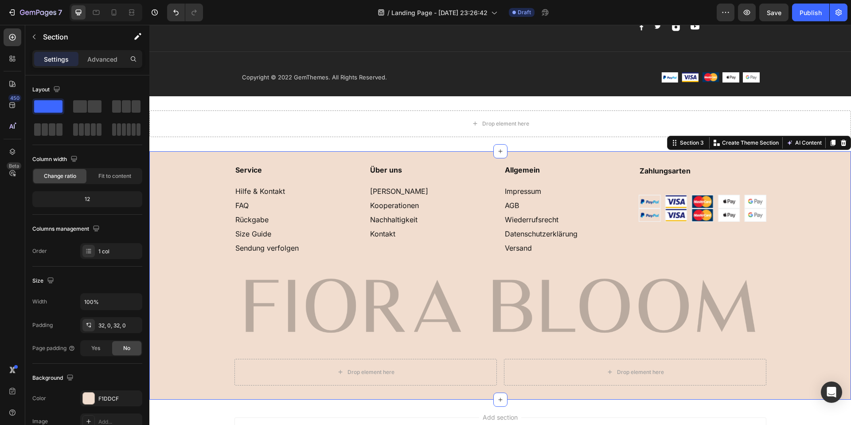
click at [796, 237] on div "⁠⁠⁠⁠⁠⁠⁠ Service Hilfe & Kontakt FAQ Rückgabe Size Guide Sendung verfolgen Headi…" at bounding box center [500, 275] width 702 height 220
click at [663, 177] on p "⁠⁠⁠⁠⁠⁠⁠ Zahlungsarten" at bounding box center [703, 179] width 126 height 27
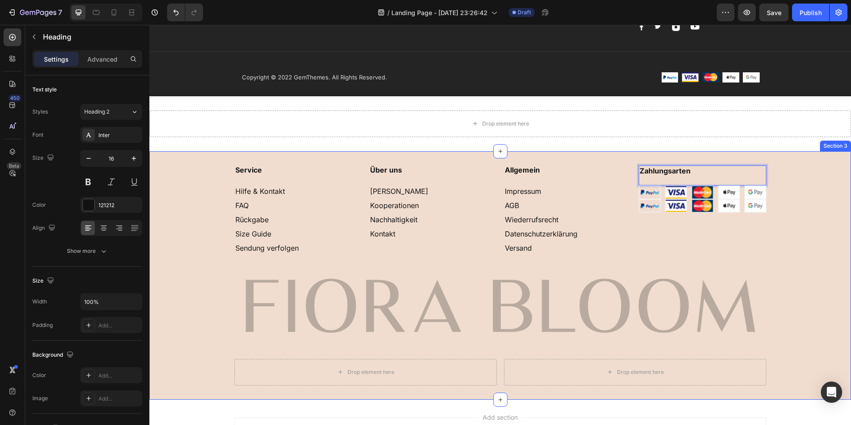
click at [812, 206] on div "⁠⁠⁠⁠⁠⁠⁠ Service Hilfe & Kontakt FAQ Rückgabe Size Guide Sendung verfolgen Headi…" at bounding box center [500, 275] width 702 height 220
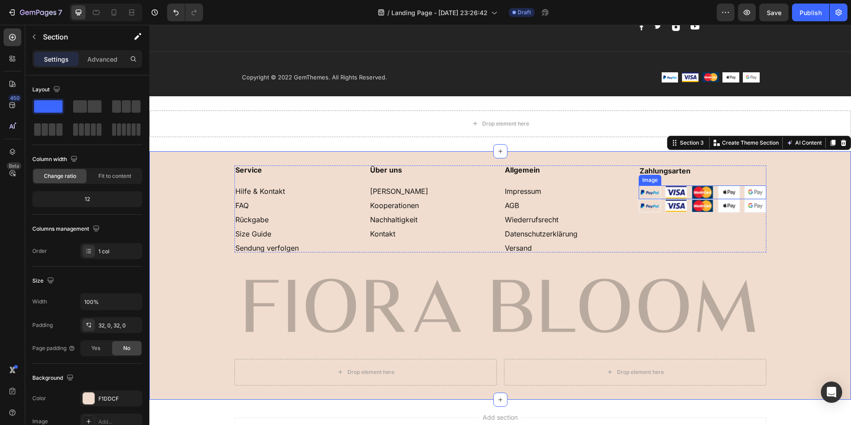
click at [710, 191] on img at bounding box center [703, 191] width 128 height 13
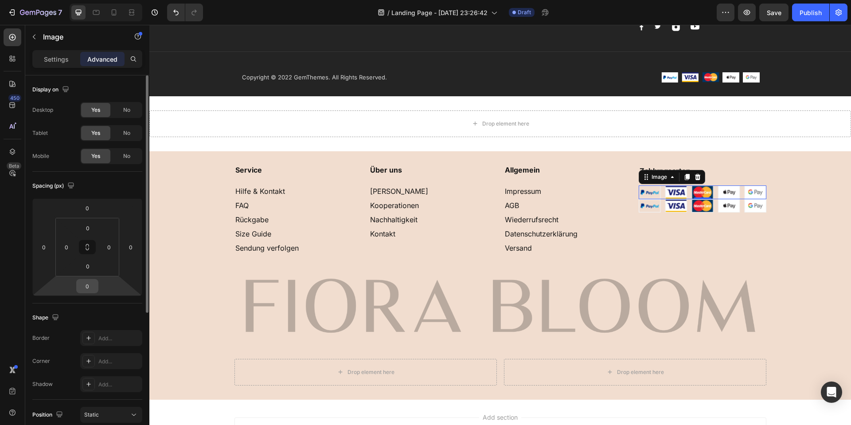
click at [93, 283] on input "0" at bounding box center [87, 285] width 18 height 13
type input "10"
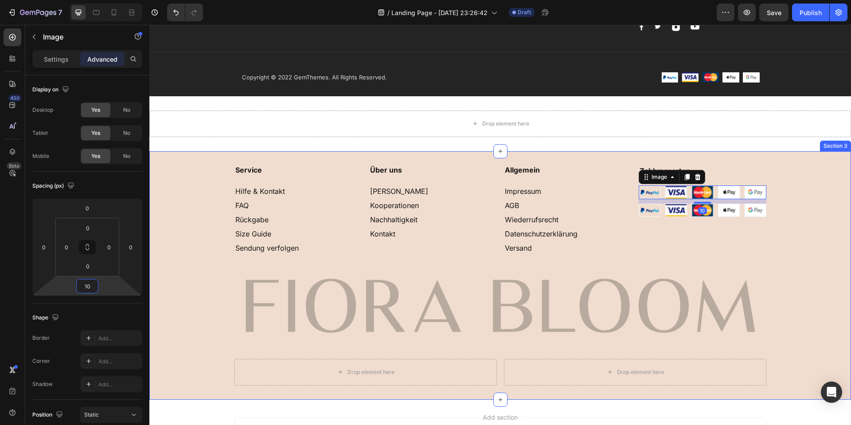
click at [796, 218] on div "⁠⁠⁠⁠⁠⁠⁠ Service Hilfe & Kontakt FAQ Rückgabe Size Guide Sendung verfolgen Headi…" at bounding box center [500, 275] width 702 height 220
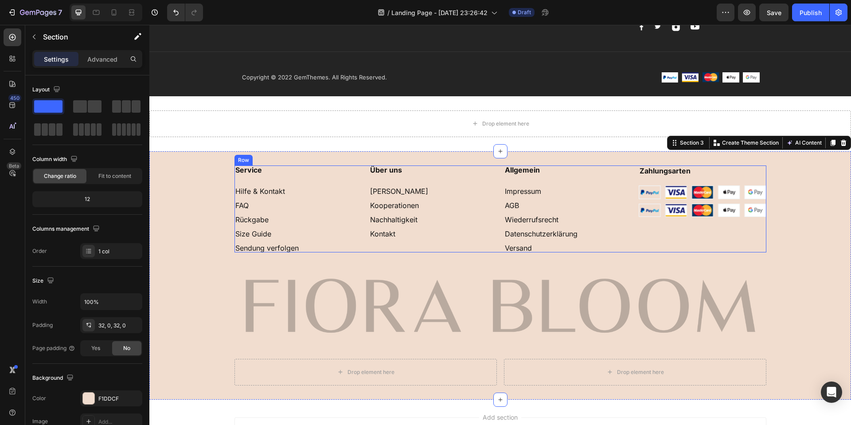
click at [645, 190] on img at bounding box center [703, 191] width 128 height 13
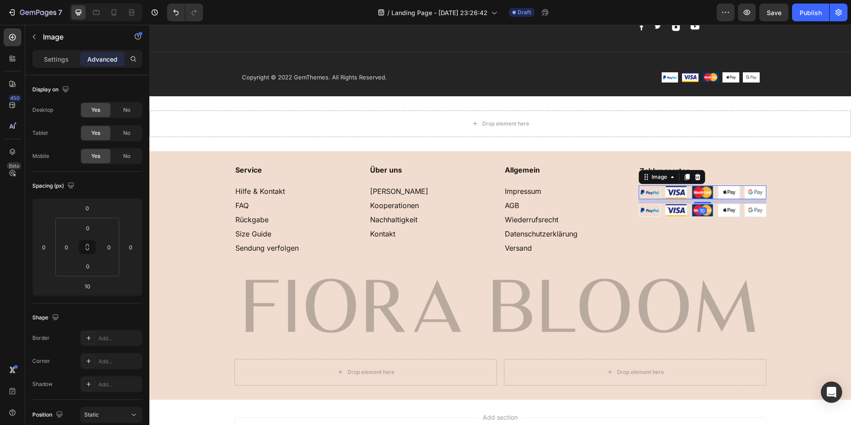
click at [649, 194] on img at bounding box center [703, 191] width 128 height 13
click at [647, 188] on img at bounding box center [703, 191] width 128 height 13
click at [654, 180] on div "Image" at bounding box center [659, 177] width 19 height 8
click at [649, 172] on div "Image" at bounding box center [659, 177] width 37 height 11
click at [640, 187] on img at bounding box center [703, 191] width 128 height 13
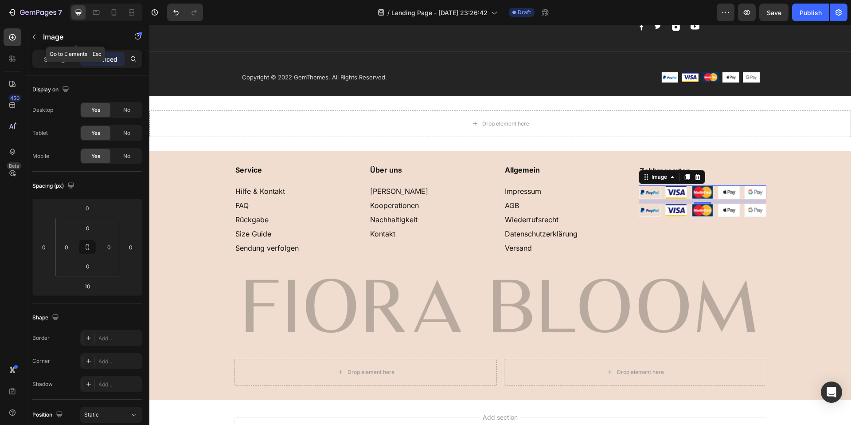
click at [37, 36] on icon "button" at bounding box center [34, 36] width 7 height 7
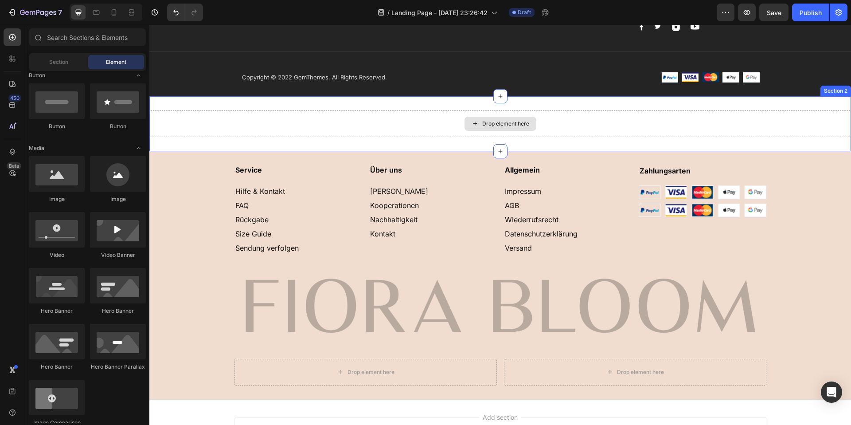
click at [685, 185] on h2 "⁠⁠⁠⁠⁠⁠⁠ Zahlungsarten" at bounding box center [703, 175] width 128 height 20
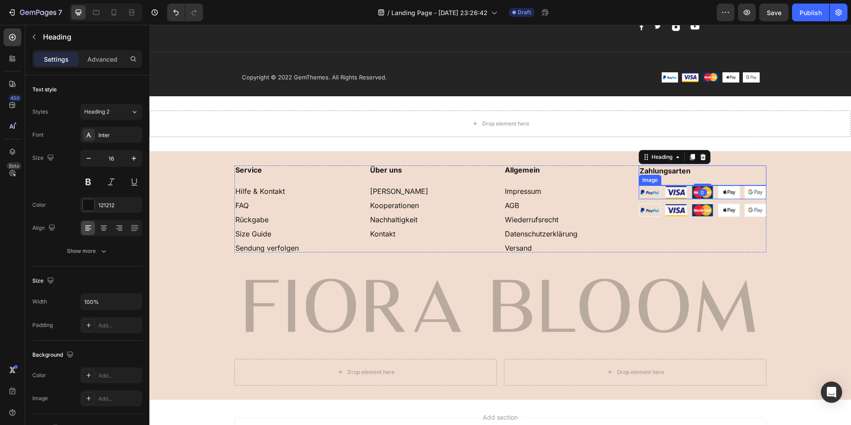
click at [678, 190] on img at bounding box center [703, 191] width 128 height 13
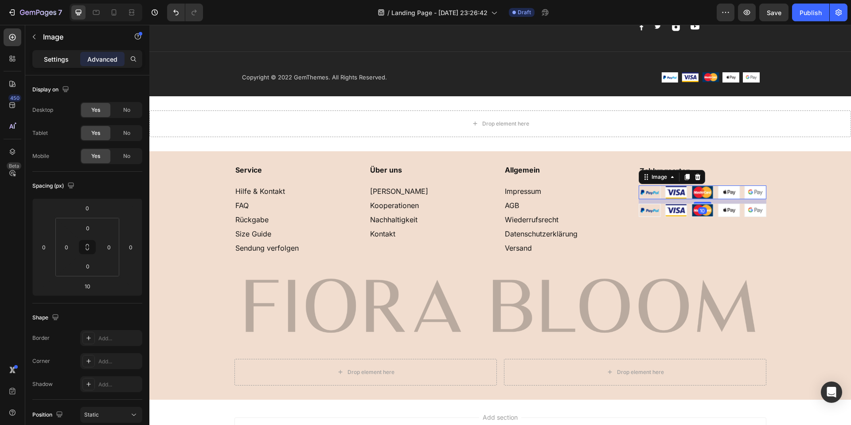
click at [67, 63] on div "Settings" at bounding box center [56, 59] width 44 height 14
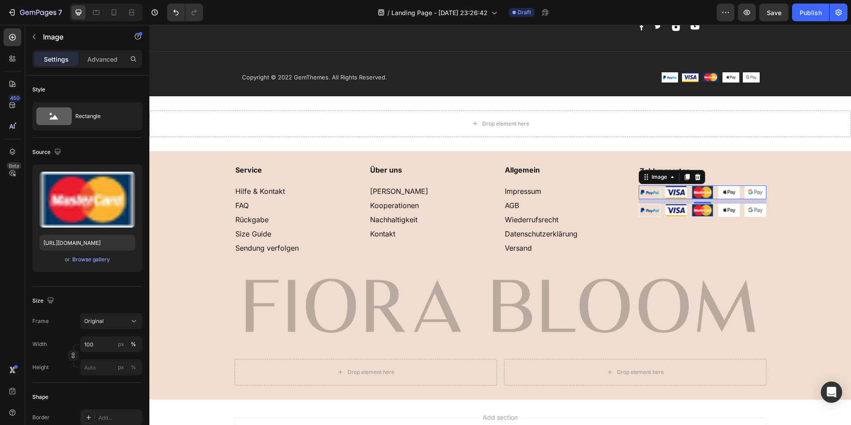
click at [708, 190] on img at bounding box center [703, 191] width 128 height 13
click at [655, 188] on img at bounding box center [703, 191] width 128 height 13
click at [669, 191] on img at bounding box center [703, 191] width 128 height 13
click at [96, 236] on input "https://cdn.shopify.com/s/files/1/0857/7069/9096/files/gempages_581707874372158…" at bounding box center [87, 243] width 96 height 16
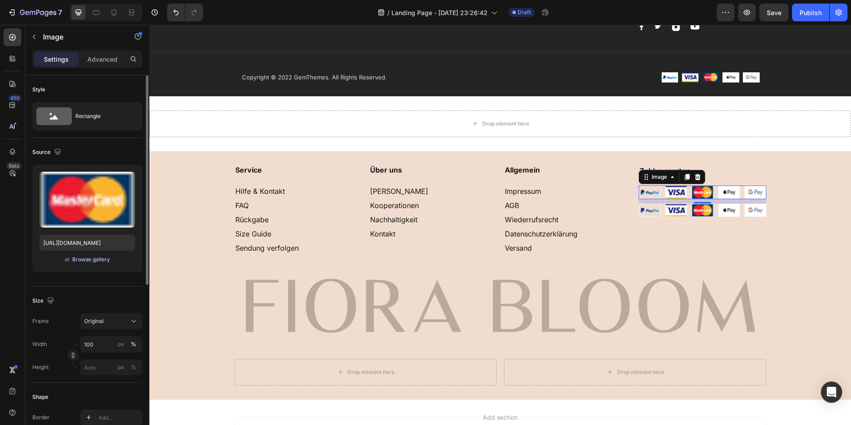
click at [100, 255] on div "Browse gallery" at bounding box center [91, 259] width 38 height 8
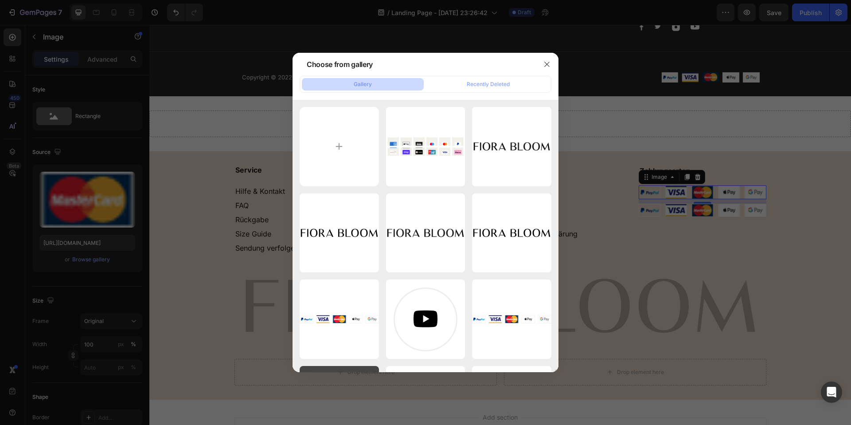
scroll to position [166, 0]
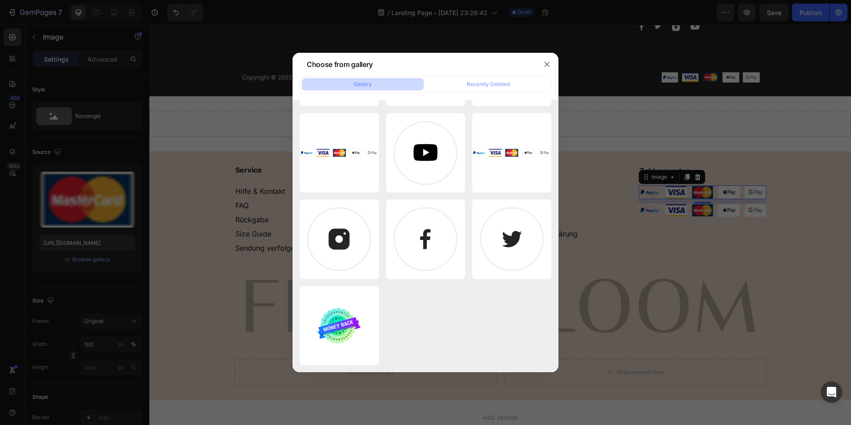
click at [471, 75] on div "Choose from gallery" at bounding box center [414, 64] width 243 height 23
click at [472, 86] on div "Recently Deleted" at bounding box center [488, 84] width 43 height 8
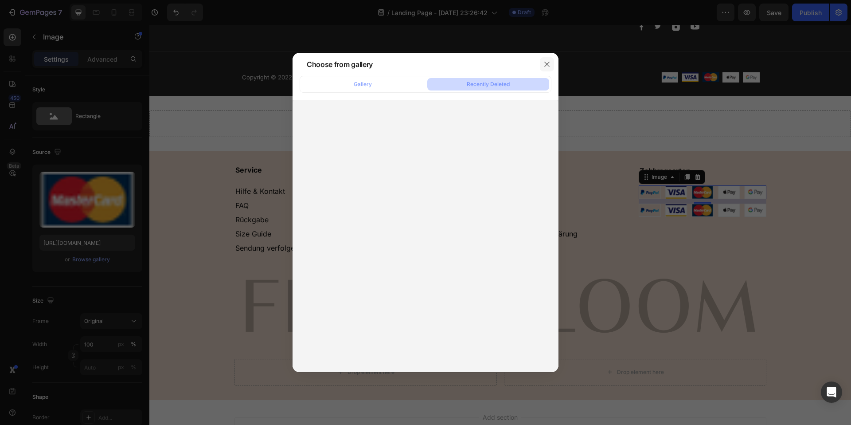
click at [549, 63] on icon "button" at bounding box center [547, 64] width 7 height 7
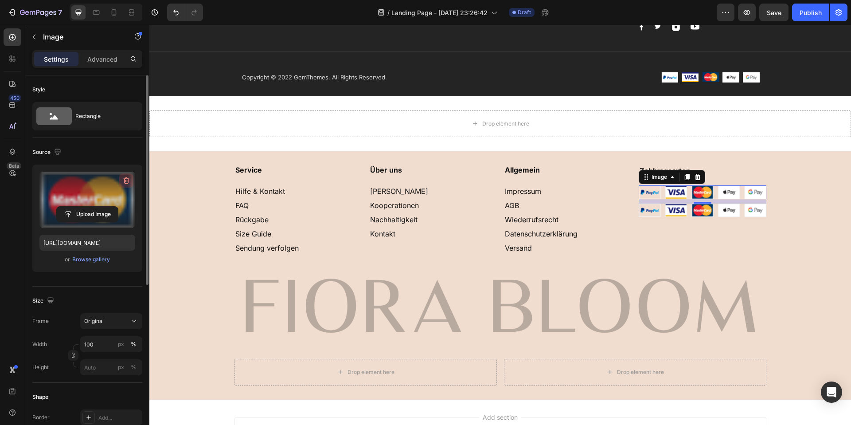
click at [126, 180] on icon "button" at bounding box center [126, 180] width 9 height 9
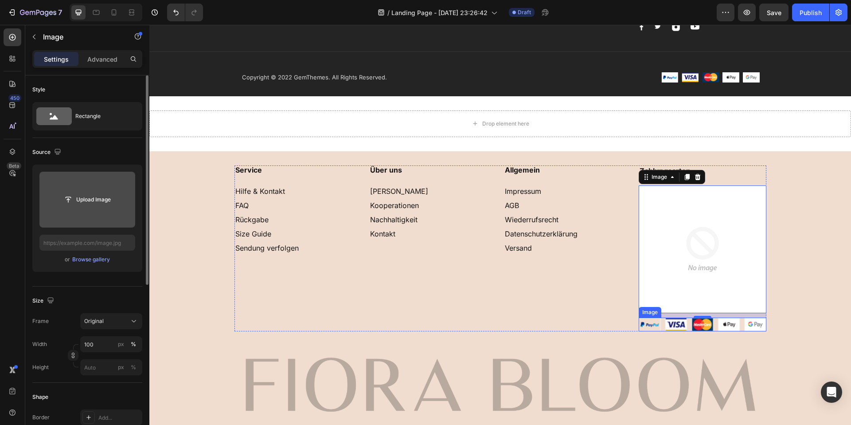
click at [728, 322] on img at bounding box center [703, 324] width 128 height 13
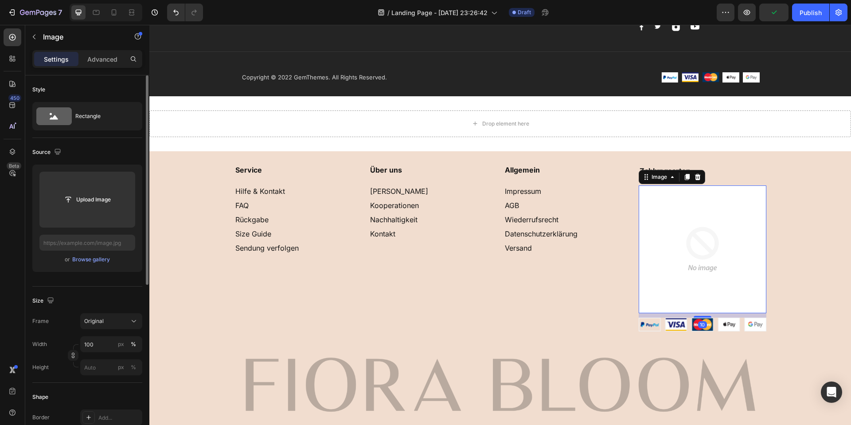
click at [710, 254] on img at bounding box center [703, 249] width 128 height 128
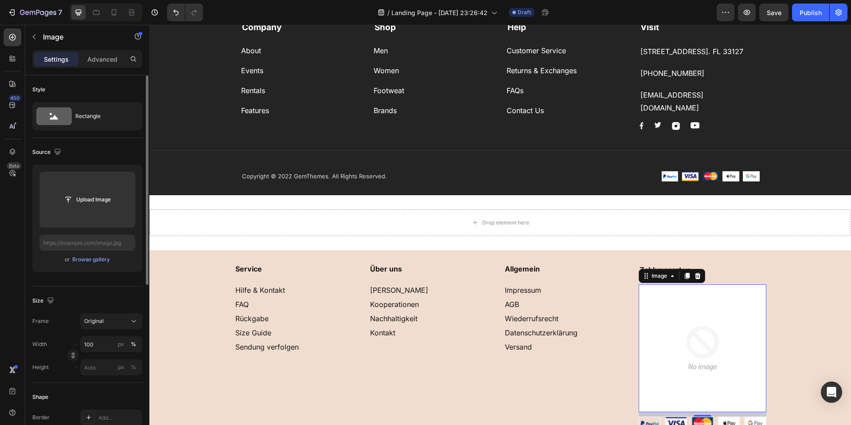
scroll to position [29, 0]
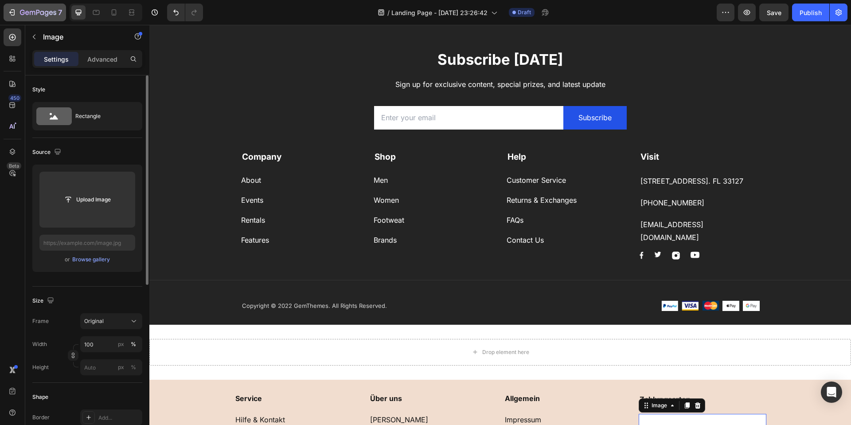
click at [10, 9] on icon "button" at bounding box center [12, 12] width 9 height 9
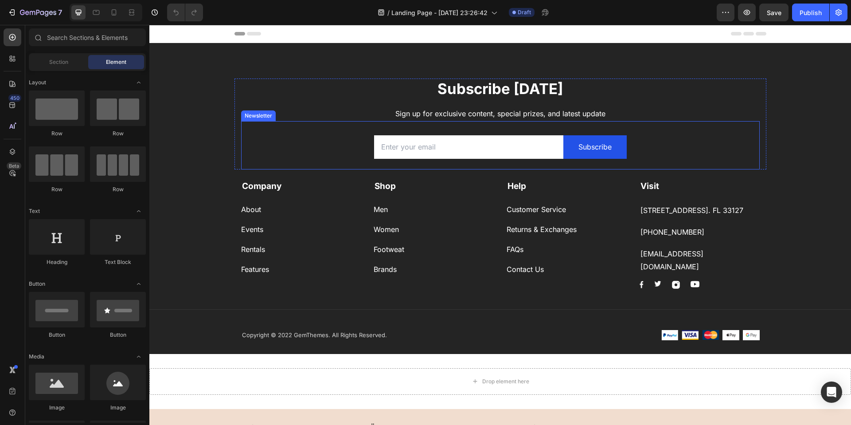
click at [678, 134] on div "Email Field Subscribe Submit Button Row Newsletter" at bounding box center [500, 145] width 519 height 48
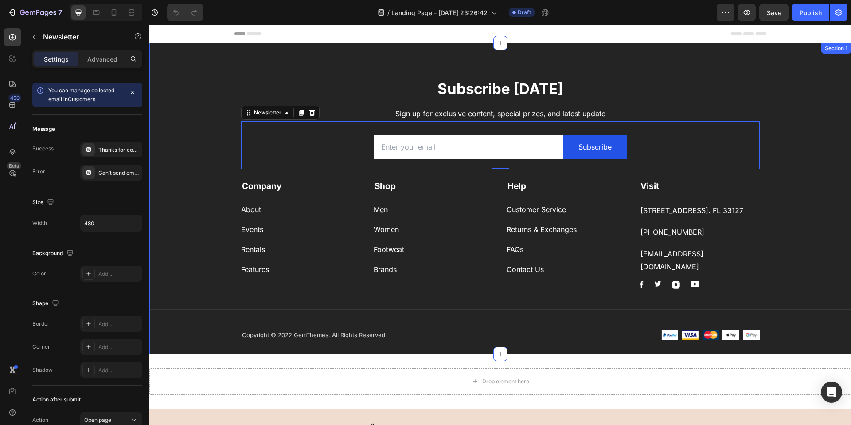
click at [784, 66] on div "Subscribe Today Heading Sign up for exclusive content, special prizes, and late…" at bounding box center [500, 198] width 702 height 311
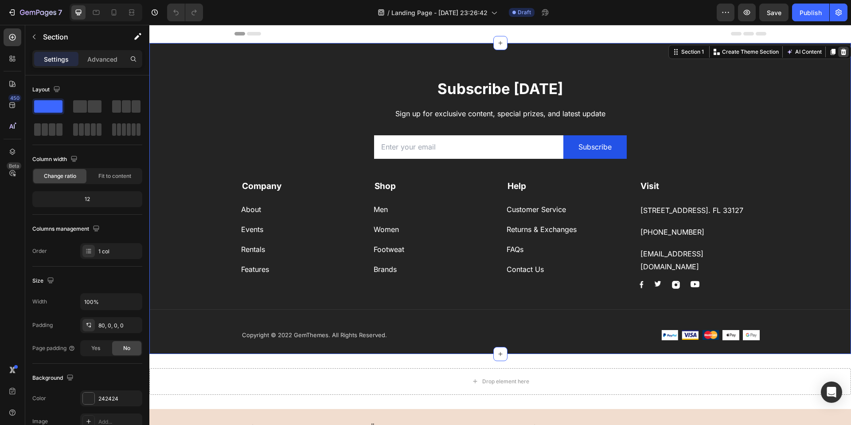
click at [840, 49] on icon at bounding box center [843, 51] width 7 height 7
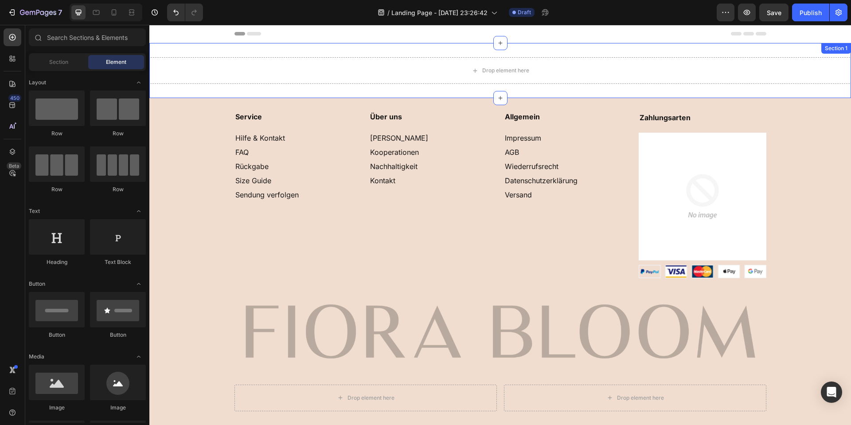
click at [729, 56] on div "Drop element here Section 1" at bounding box center [500, 70] width 702 height 55
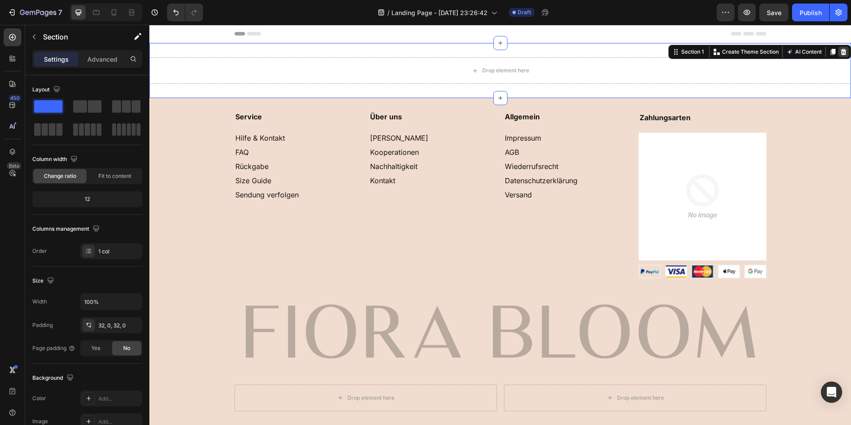
click at [842, 52] on icon at bounding box center [844, 52] width 6 height 6
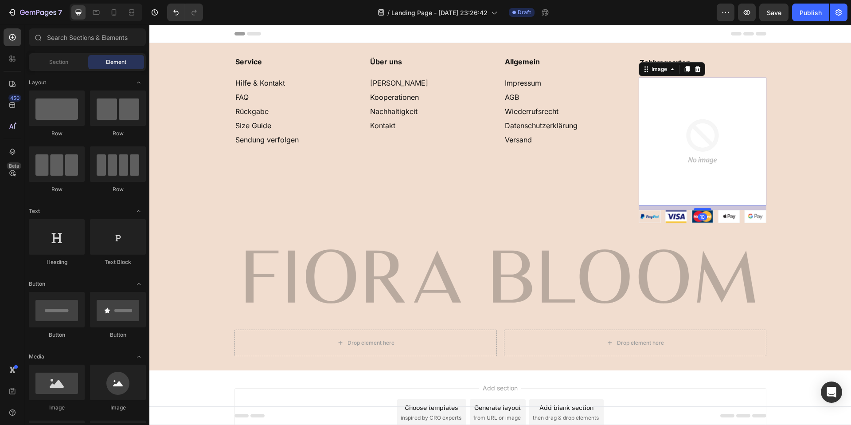
click at [712, 121] on img at bounding box center [703, 142] width 128 height 128
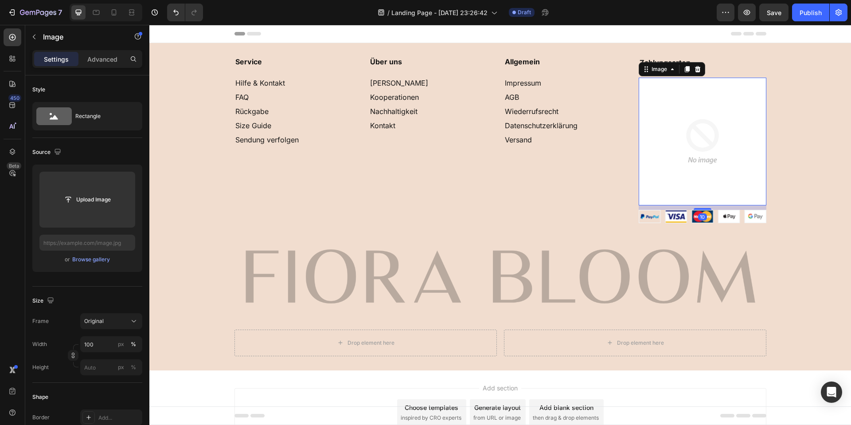
click at [712, 121] on img at bounding box center [703, 142] width 128 height 128
click at [696, 70] on icon at bounding box center [698, 69] width 6 height 6
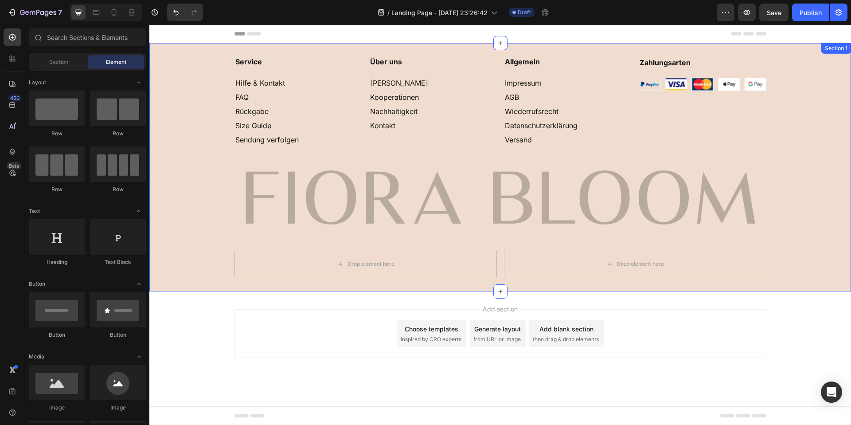
click at [777, 151] on div "Service Hilfe & Kontakt FAQ Rückgabe Size Guide Sendung verfolgen Heading Über …" at bounding box center [500, 167] width 702 height 220
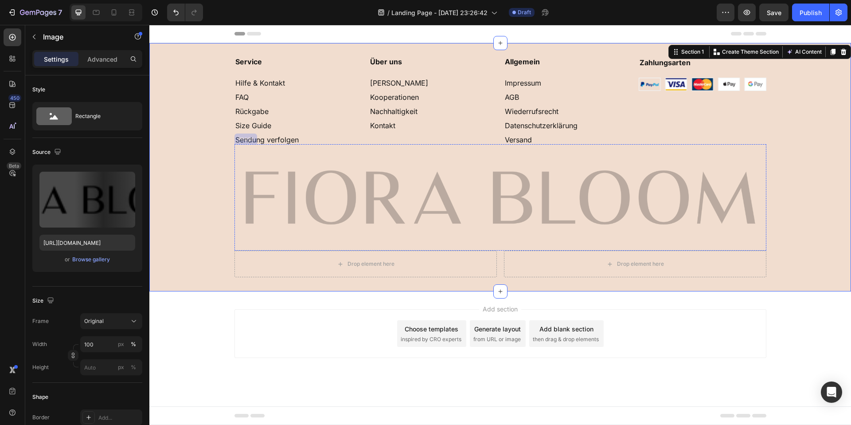
click at [556, 199] on img at bounding box center [501, 197] width 532 height 106
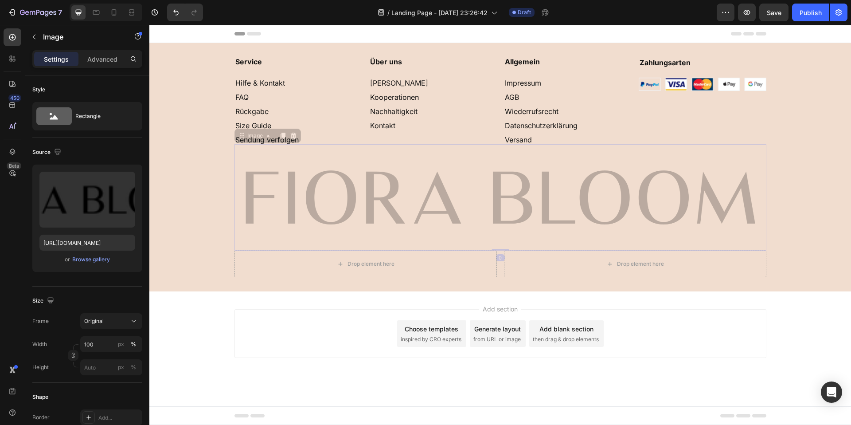
click at [378, 188] on img at bounding box center [501, 197] width 532 height 106
click at [437, 192] on img at bounding box center [501, 197] width 532 height 106
click at [444, 184] on img at bounding box center [501, 197] width 532 height 106
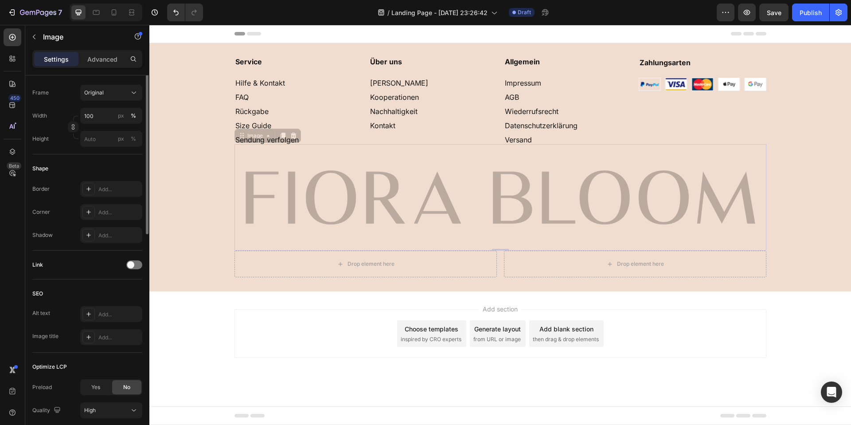
scroll to position [114, 0]
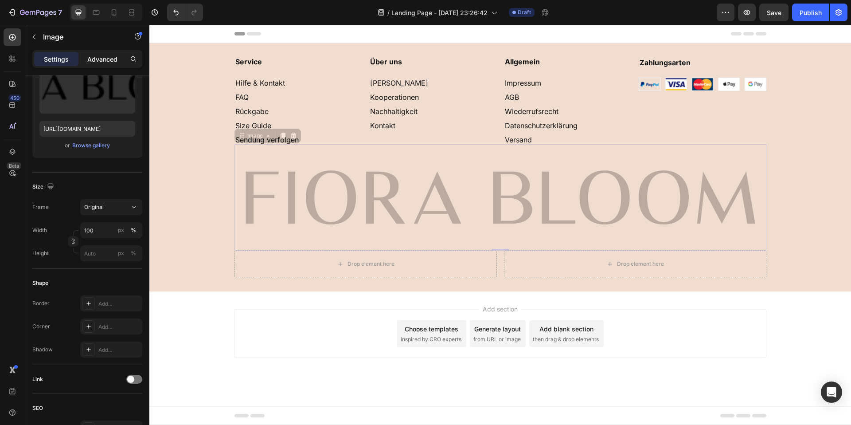
click at [109, 54] on div "Advanced" at bounding box center [102, 59] width 44 height 14
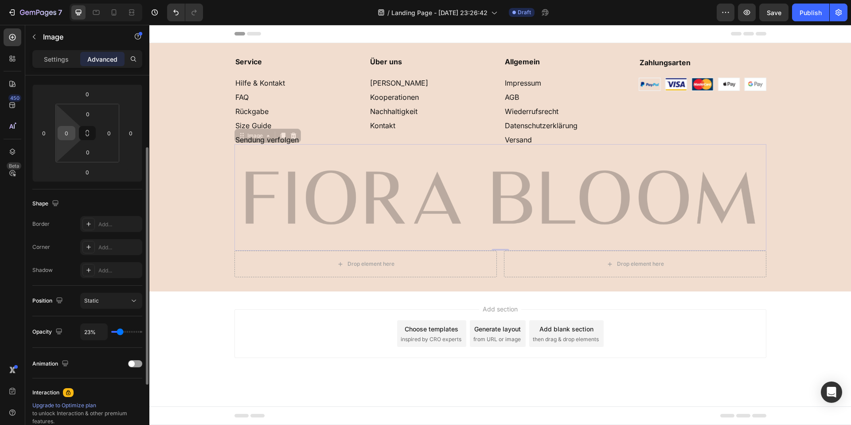
click at [67, 138] on input "0" at bounding box center [66, 132] width 13 height 13
click at [71, 139] on input "10" at bounding box center [66, 132] width 13 height 13
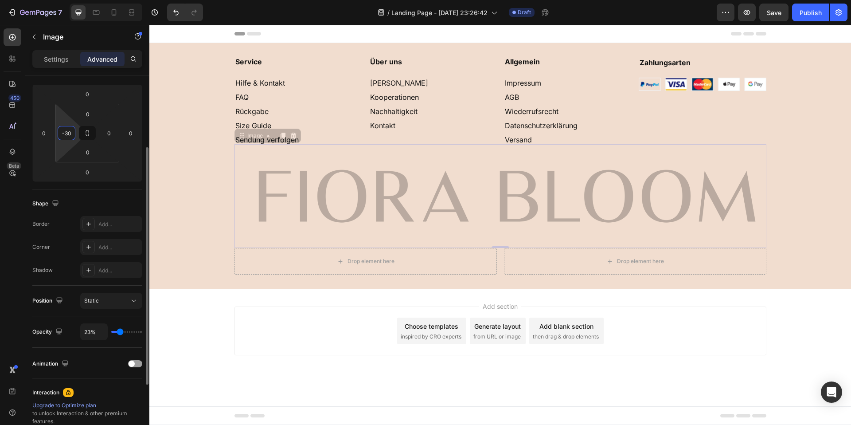
click at [71, 139] on input "-30" at bounding box center [66, 132] width 13 height 13
click at [71, 139] on input "-" at bounding box center [66, 132] width 13 height 13
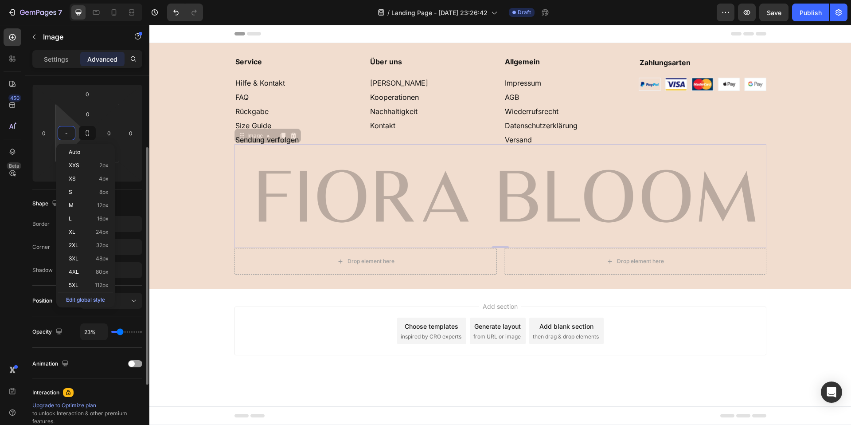
type input "-"
click at [74, 0] on html "7 Version history / Landing Page - Aug 27, 23:26:42 Draft Preview Save Publish …" at bounding box center [425, 0] width 851 height 0
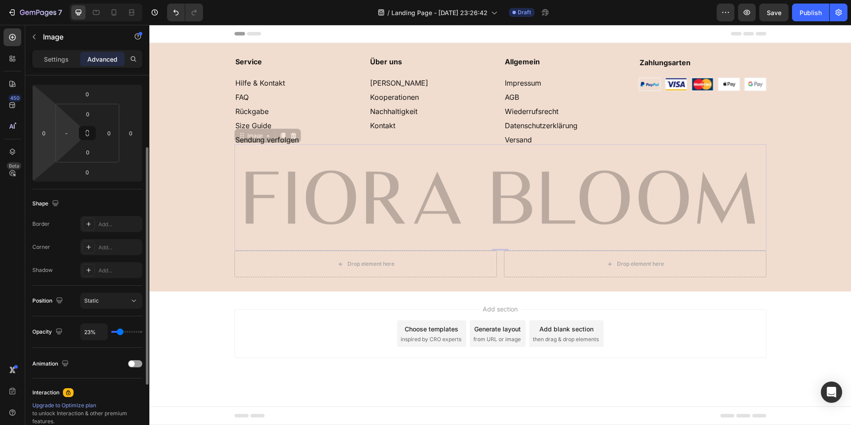
click at [50, 0] on html "7 Version history / Landing Page - Aug 27, 23:26:42 Draft Preview Save Publish …" at bounding box center [425, 0] width 851 height 0
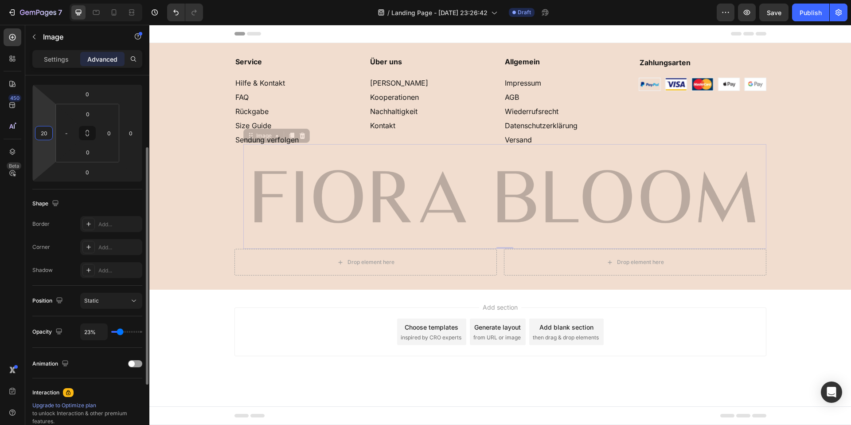
type input "20"
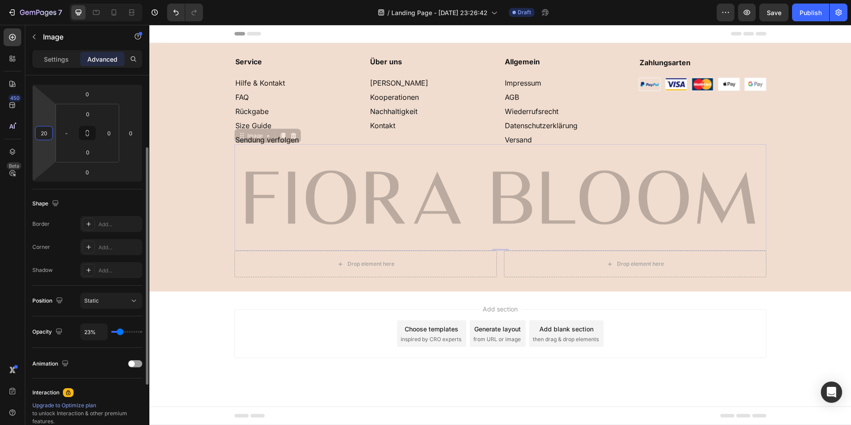
click at [46, 138] on input "20" at bounding box center [43, 132] width 13 height 13
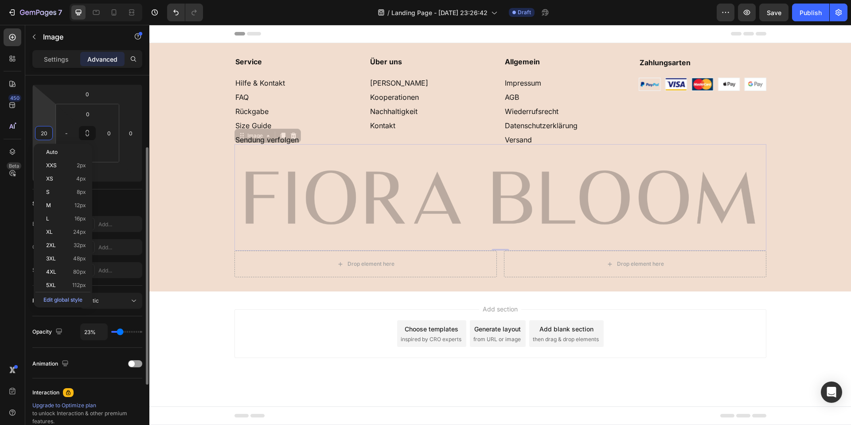
click at [46, 138] on input "20" at bounding box center [43, 132] width 13 height 13
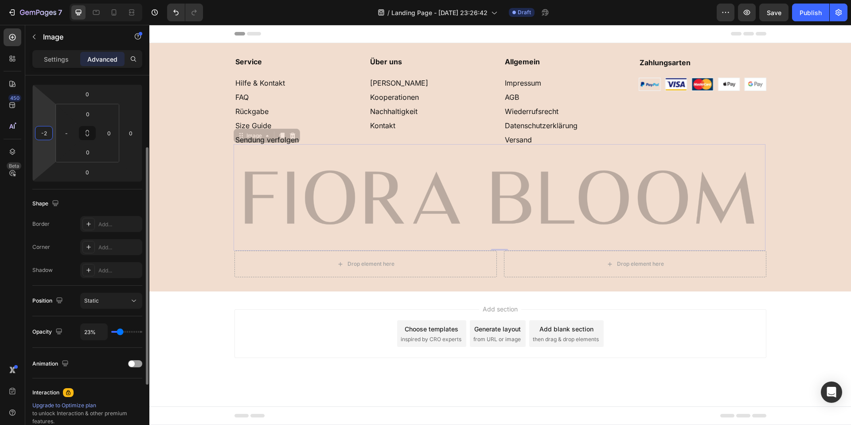
type input "-20"
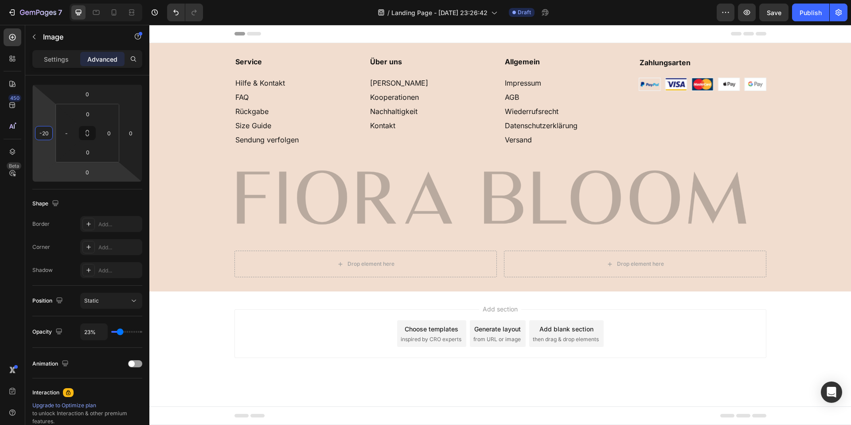
click at [193, 311] on div "Add section Choose templates inspired by CRO experts Generate layout from URL o…" at bounding box center [500, 345] width 702 height 109
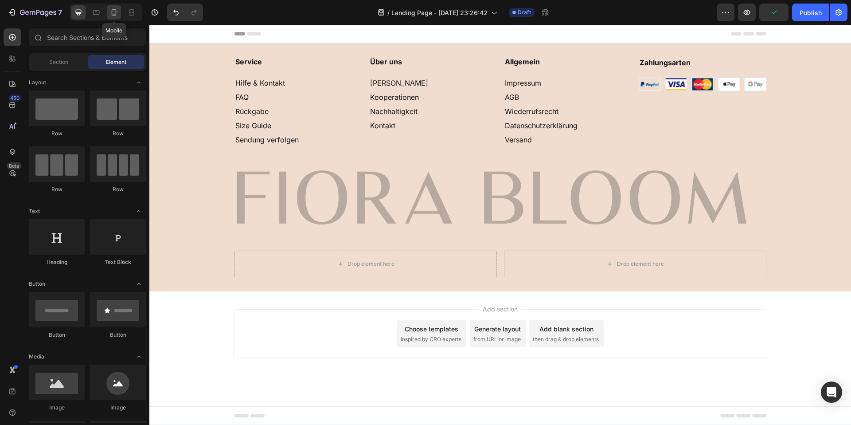
click at [109, 12] on div at bounding box center [114, 12] width 14 height 14
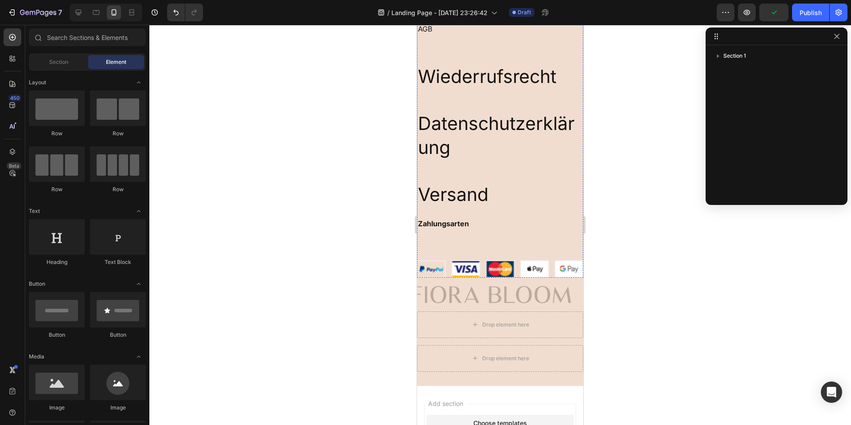
scroll to position [851, 0]
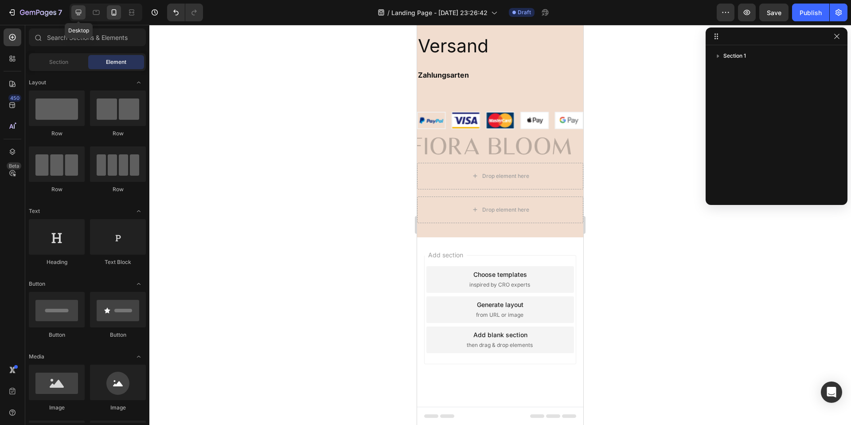
click at [78, 14] on icon at bounding box center [78, 12] width 9 height 9
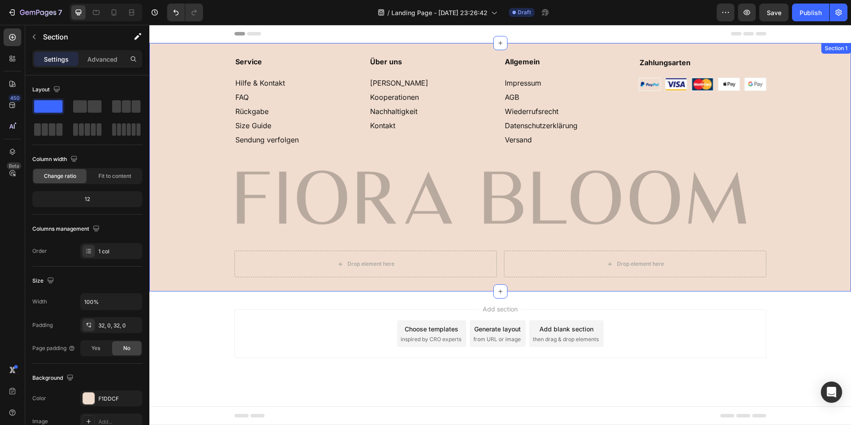
click at [209, 76] on div "Service Hilfe & Kontakt FAQ Rückgabe Size Guide Sendung verfolgen Heading Über …" at bounding box center [500, 167] width 702 height 220
click at [840, 53] on div at bounding box center [844, 52] width 11 height 11
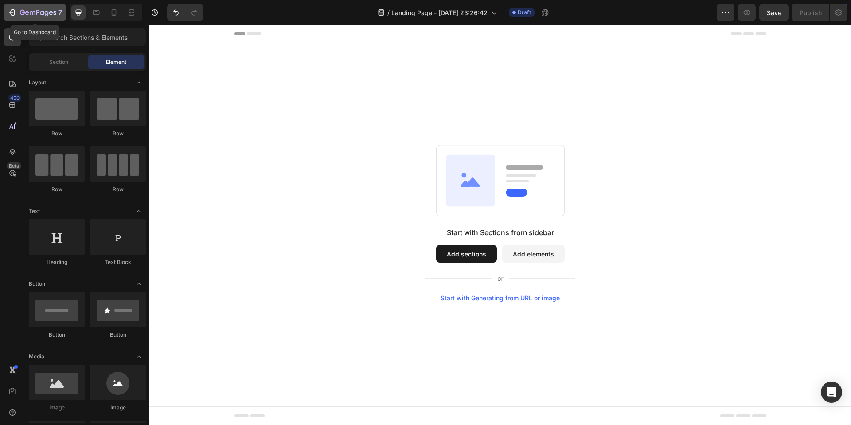
click at [24, 10] on icon "button" at bounding box center [38, 13] width 36 height 8
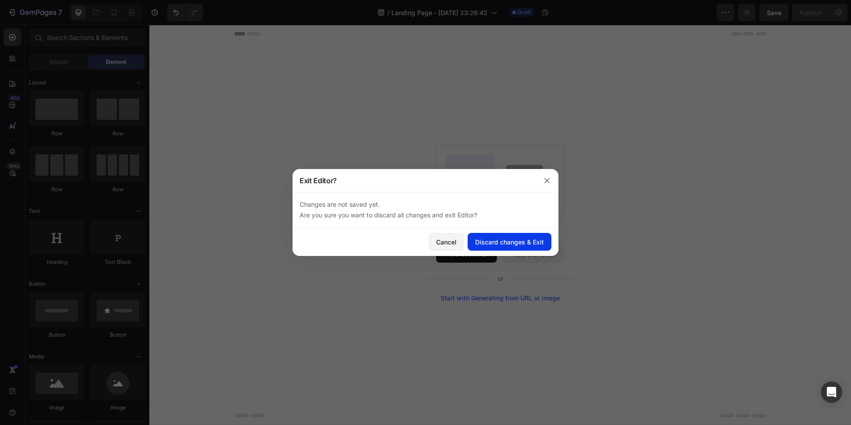
click at [514, 248] on button "Discard changes & Exit" at bounding box center [510, 242] width 84 height 18
